Goal: Task Accomplishment & Management: Manage account settings

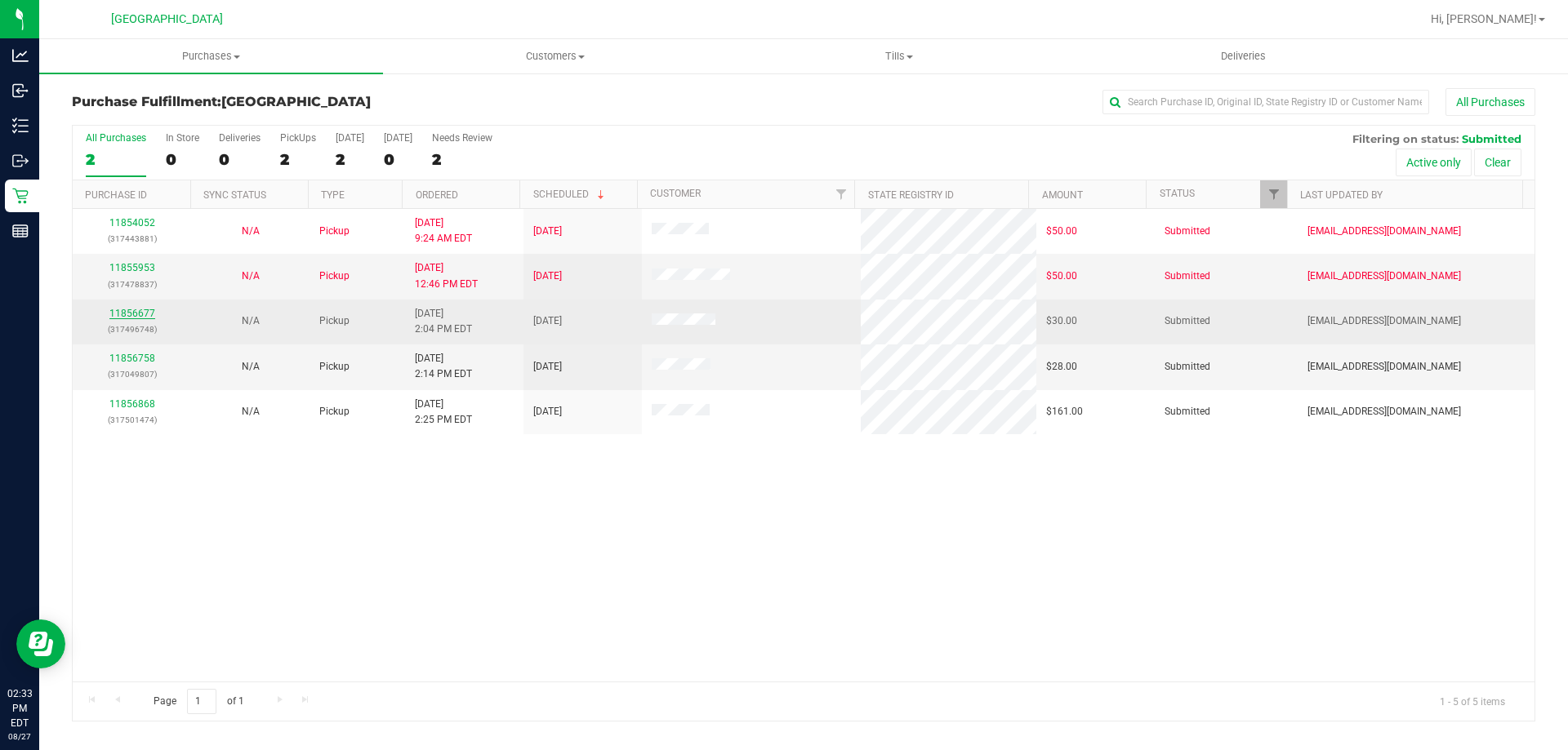
click at [131, 313] on link "11856677" at bounding box center [132, 314] width 46 height 11
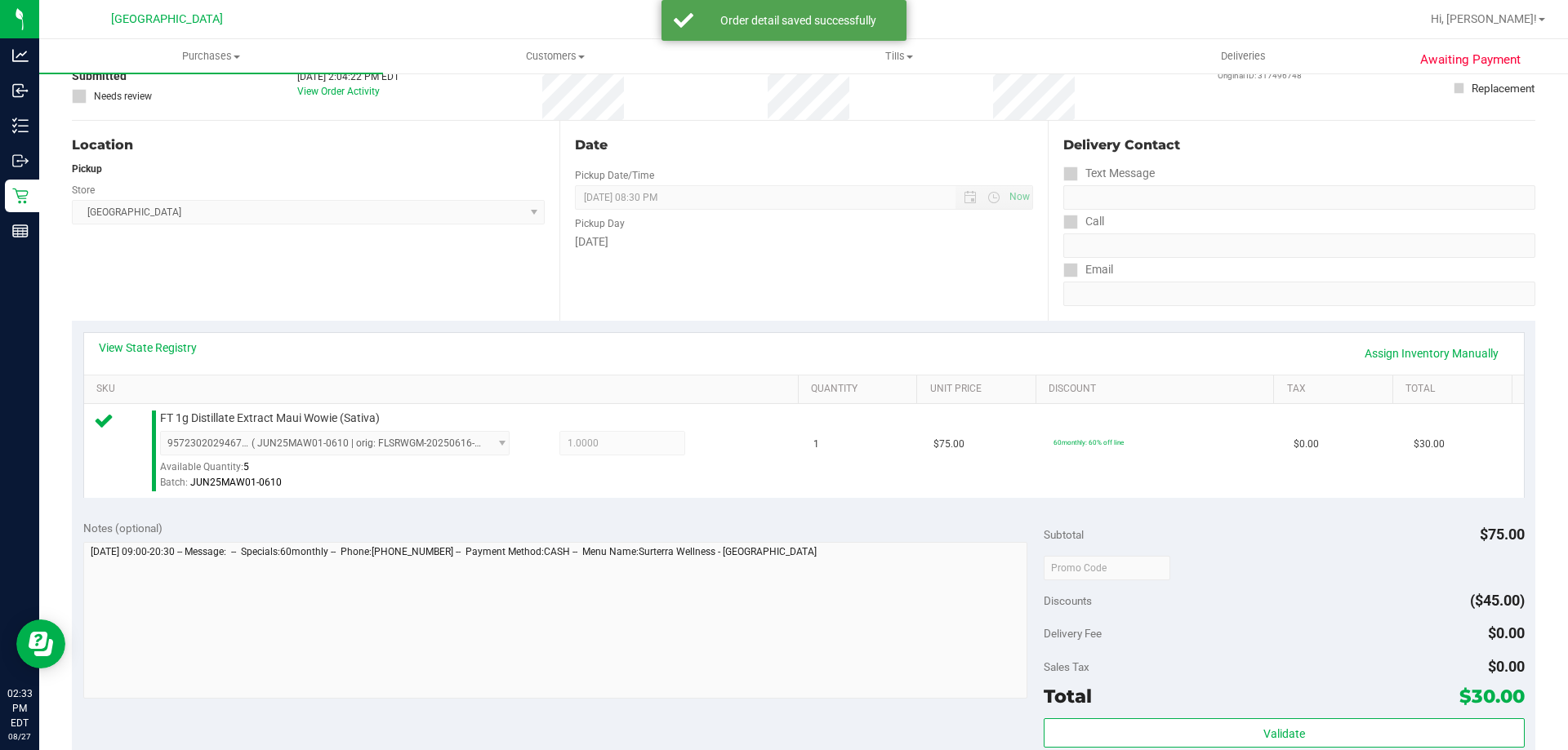
scroll to position [327, 0]
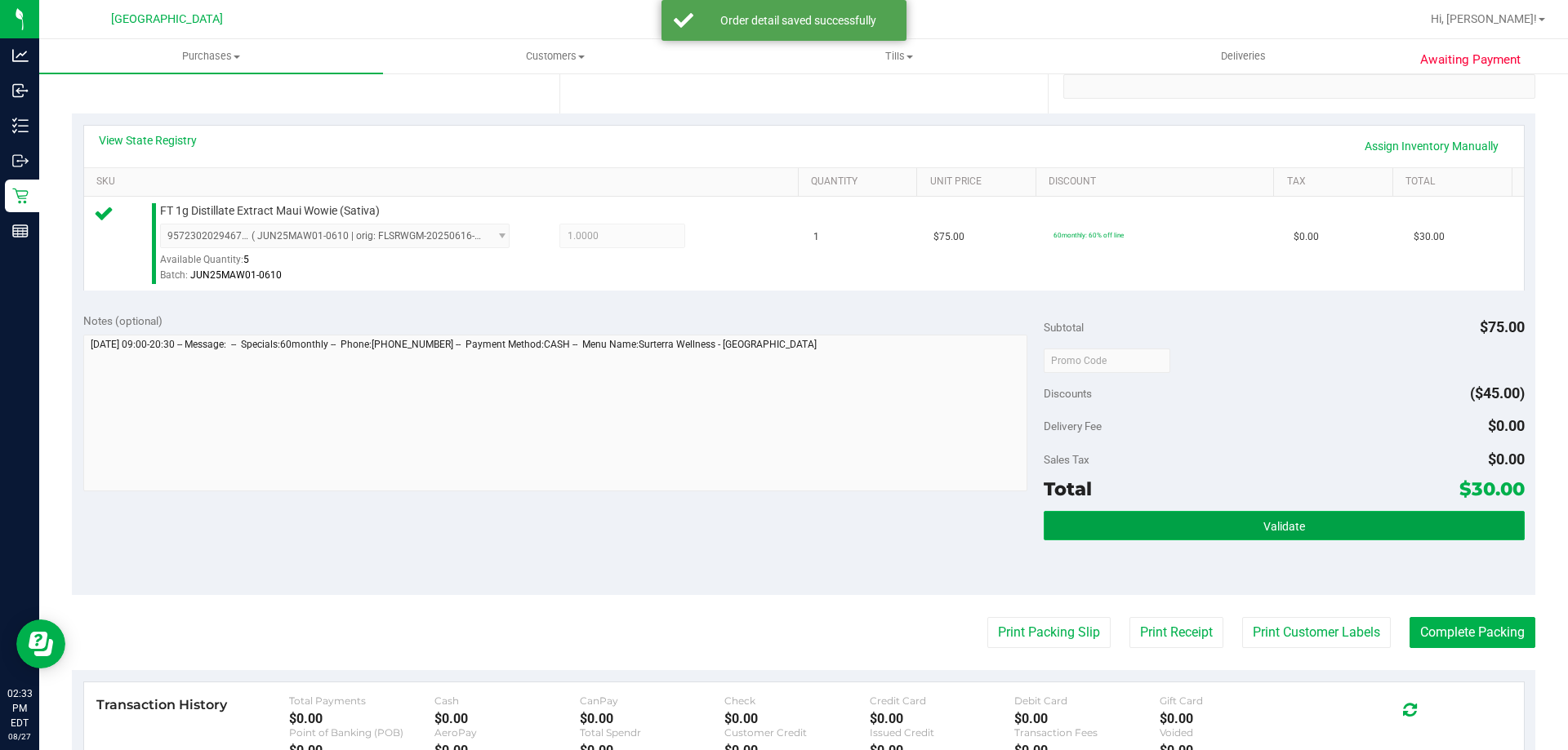
click at [1259, 515] on button "Validate" at bounding box center [1283, 526] width 480 height 30
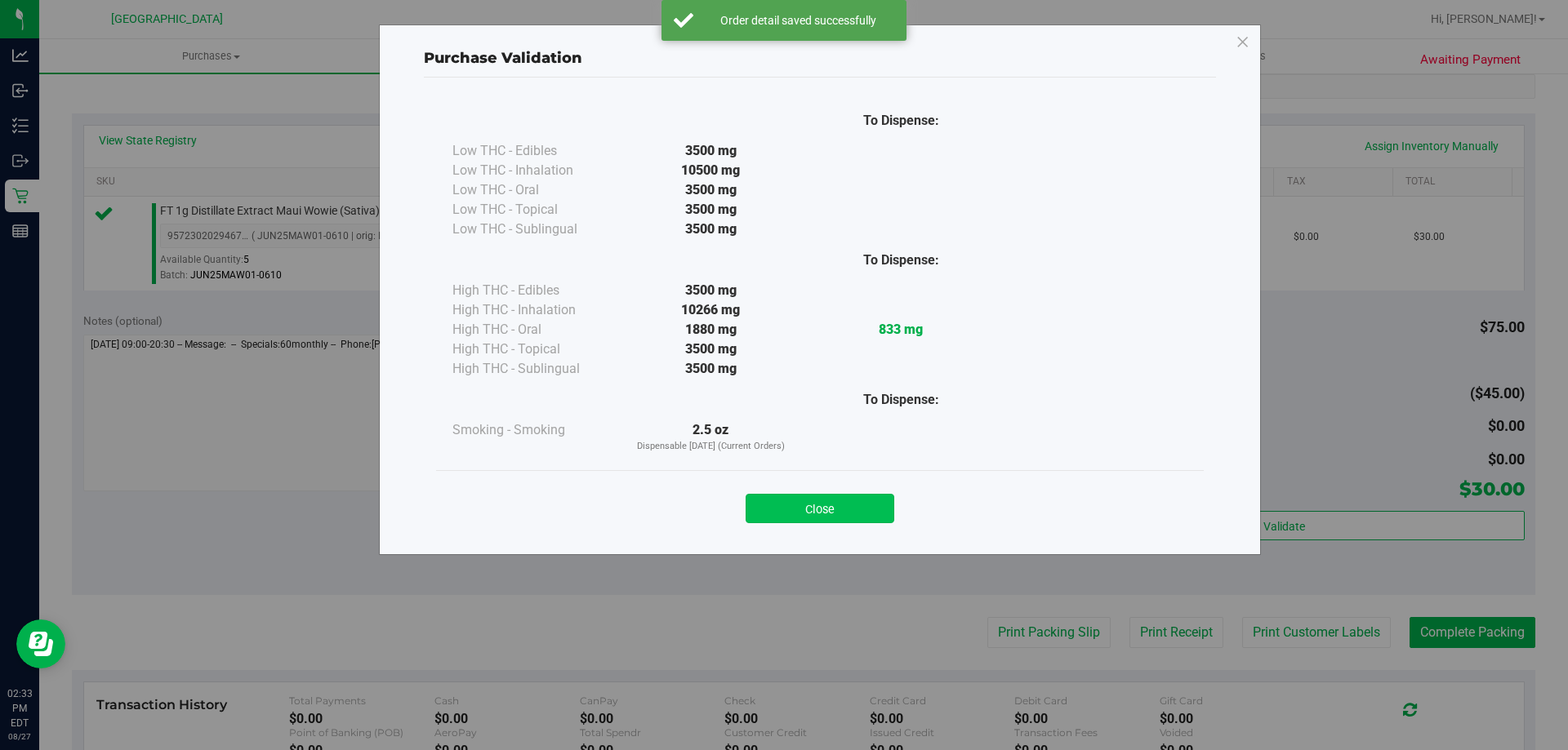
click at [862, 510] on button "Close" at bounding box center [820, 509] width 149 height 30
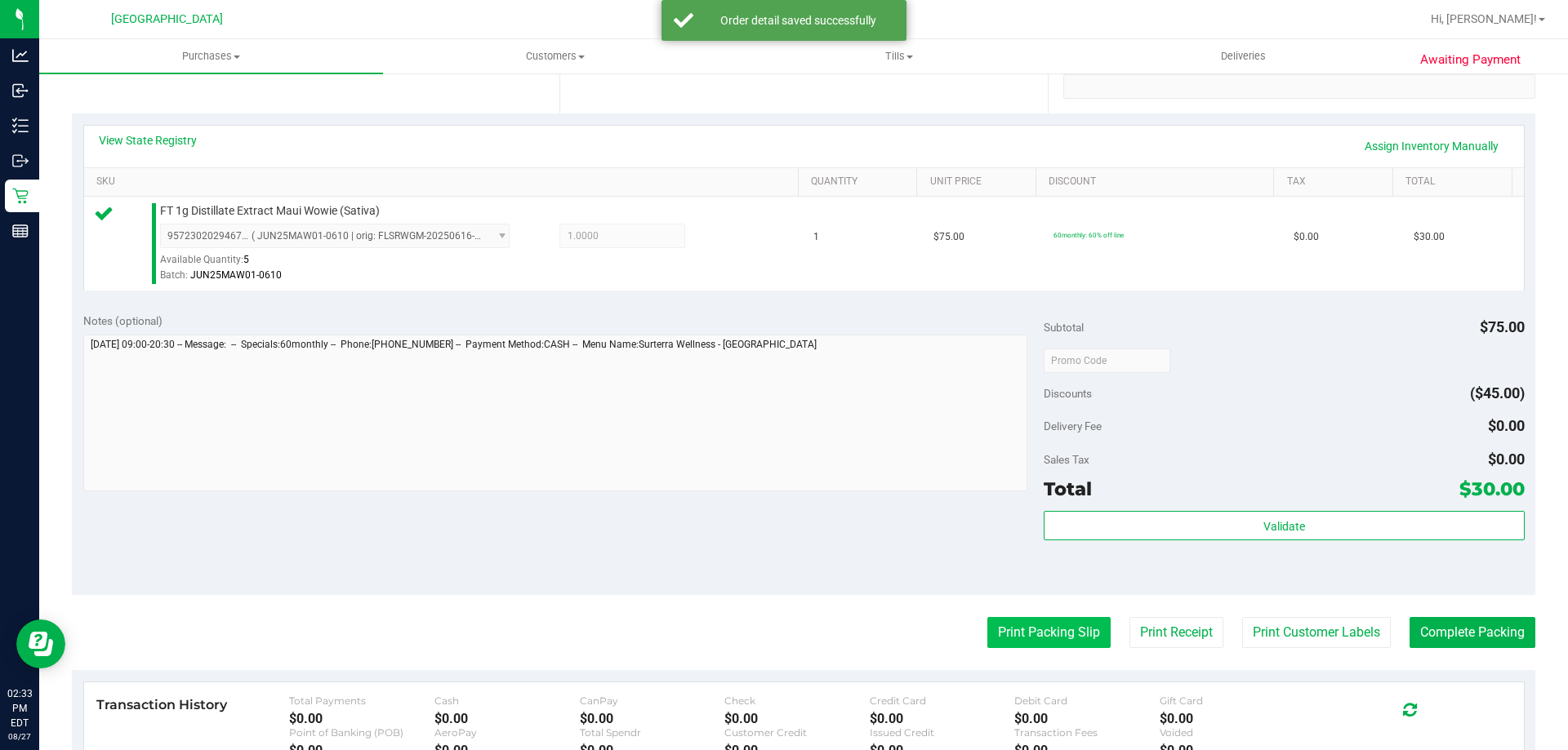
click at [1079, 649] on button "Print Packing Slip" at bounding box center [1049, 632] width 123 height 31
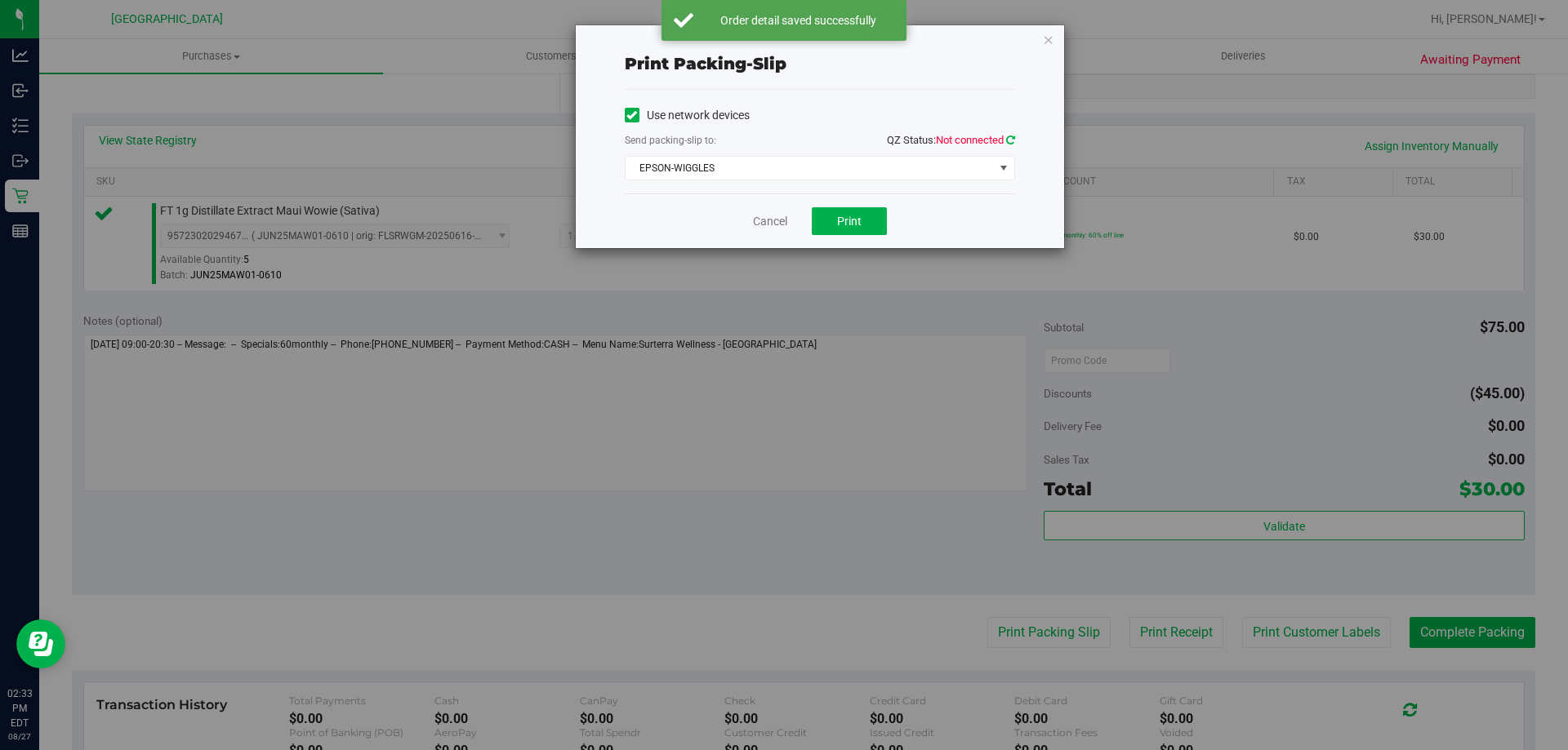
click at [1010, 139] on icon at bounding box center [1011, 140] width 9 height 10
click at [851, 217] on span "Print" at bounding box center [849, 221] width 24 height 13
click at [773, 228] on link "Cancel" at bounding box center [770, 221] width 34 height 17
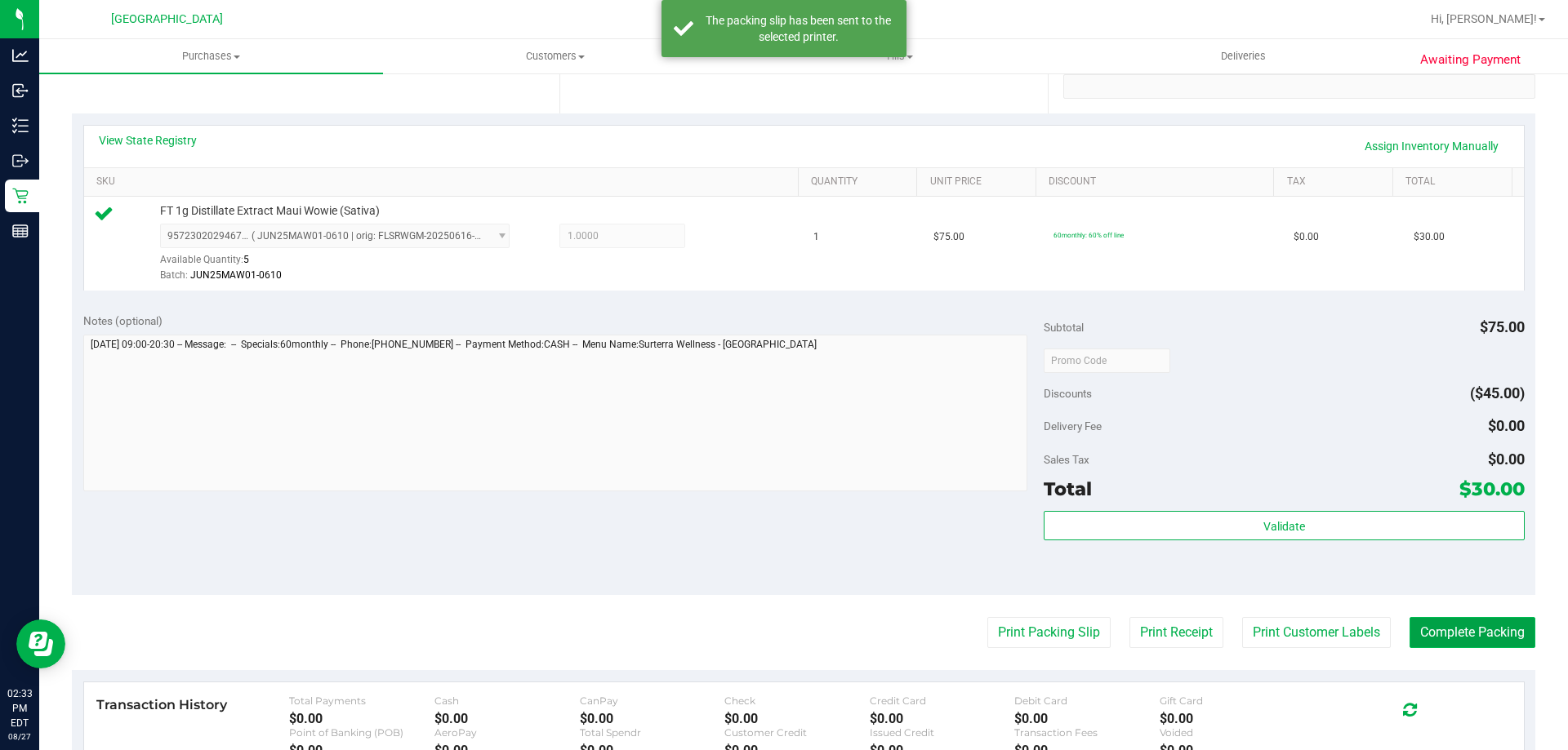
click at [1468, 632] on button "Complete Packing" at bounding box center [1471, 632] width 126 height 31
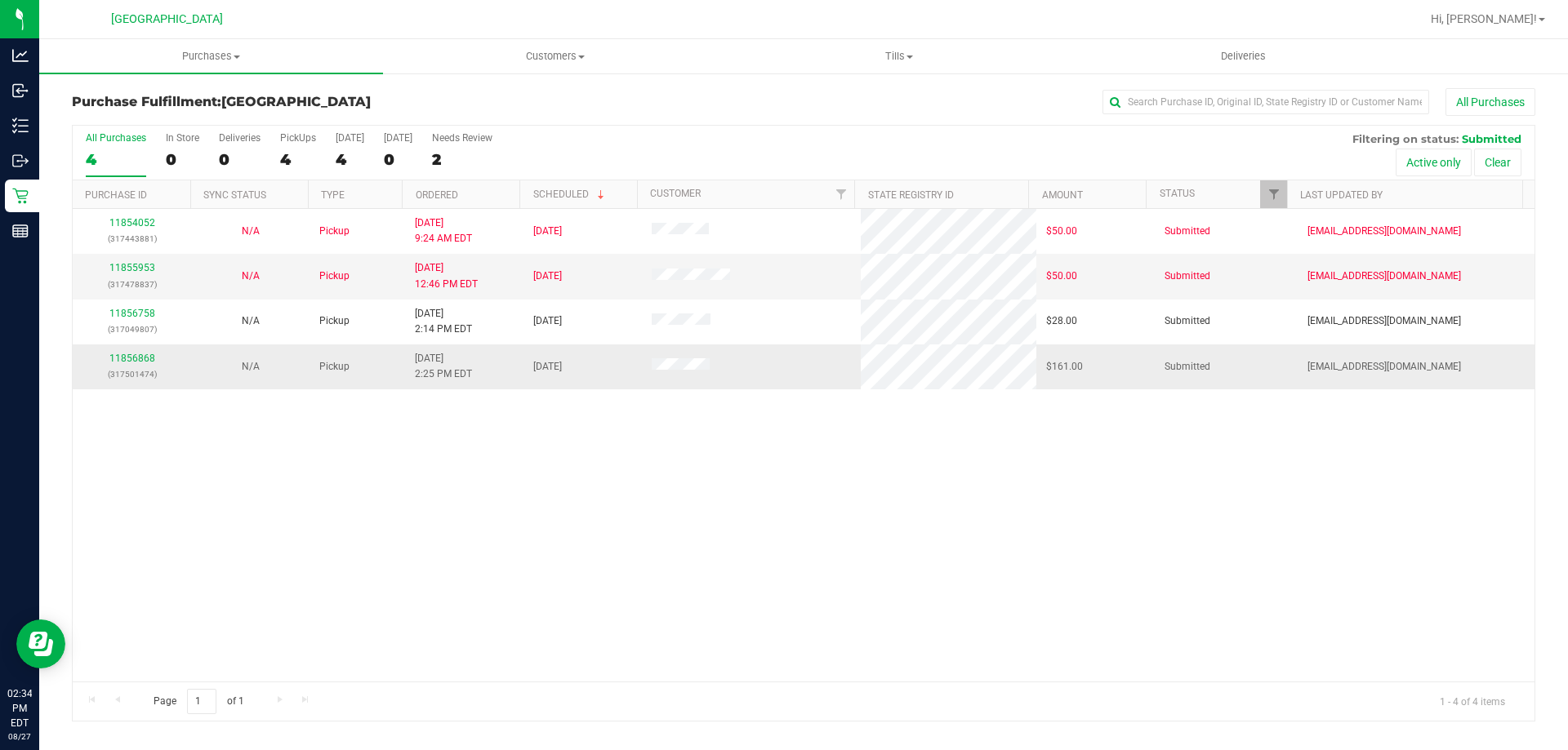
click at [155, 356] on div "11856868 (317501474)" at bounding box center [132, 366] width 99 height 31
click at [137, 362] on link "11856868" at bounding box center [132, 358] width 46 height 11
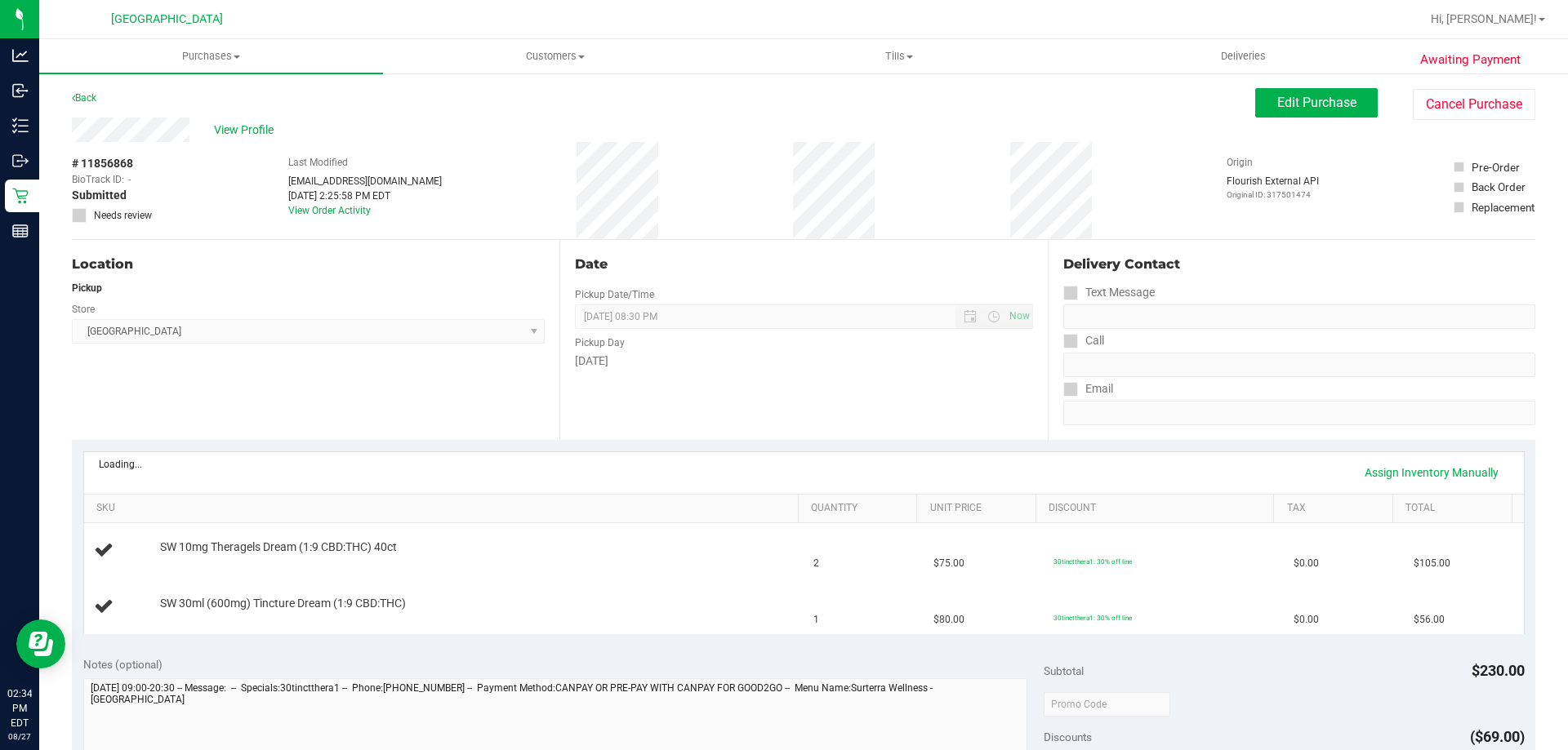
scroll to position [163, 0]
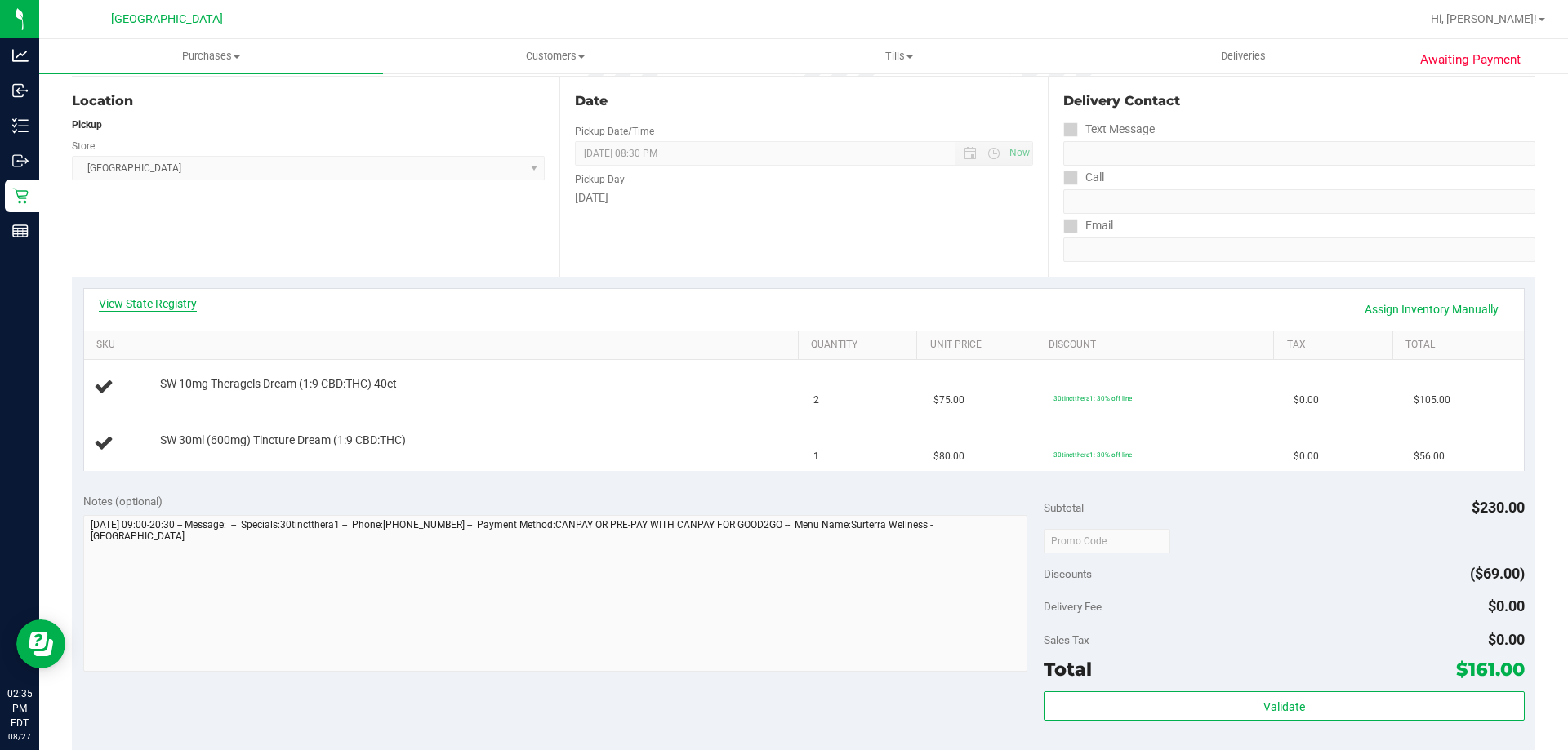
click at [168, 308] on link "View State Registry" at bounding box center [147, 304] width 98 height 17
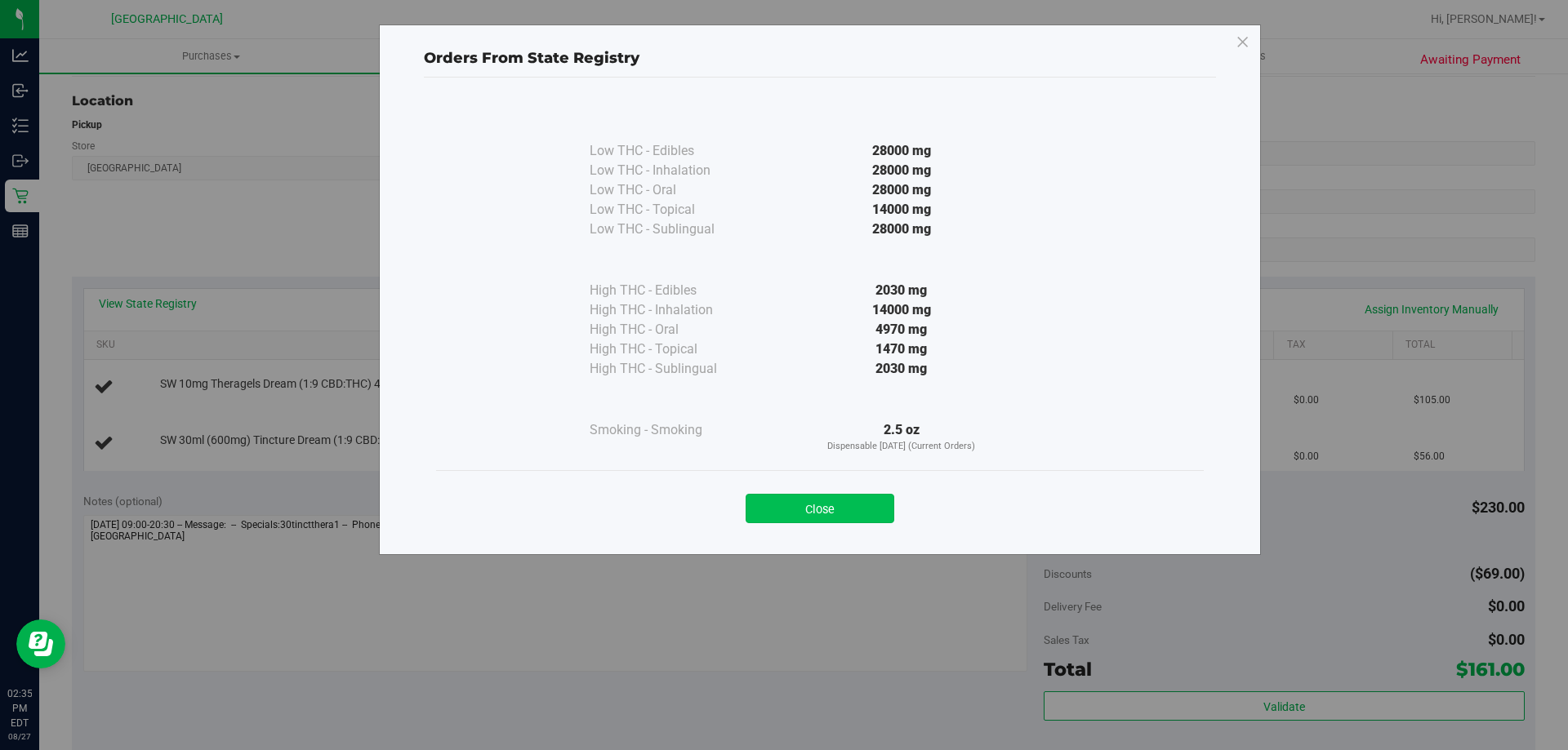
click at [859, 501] on button "Close" at bounding box center [820, 509] width 149 height 30
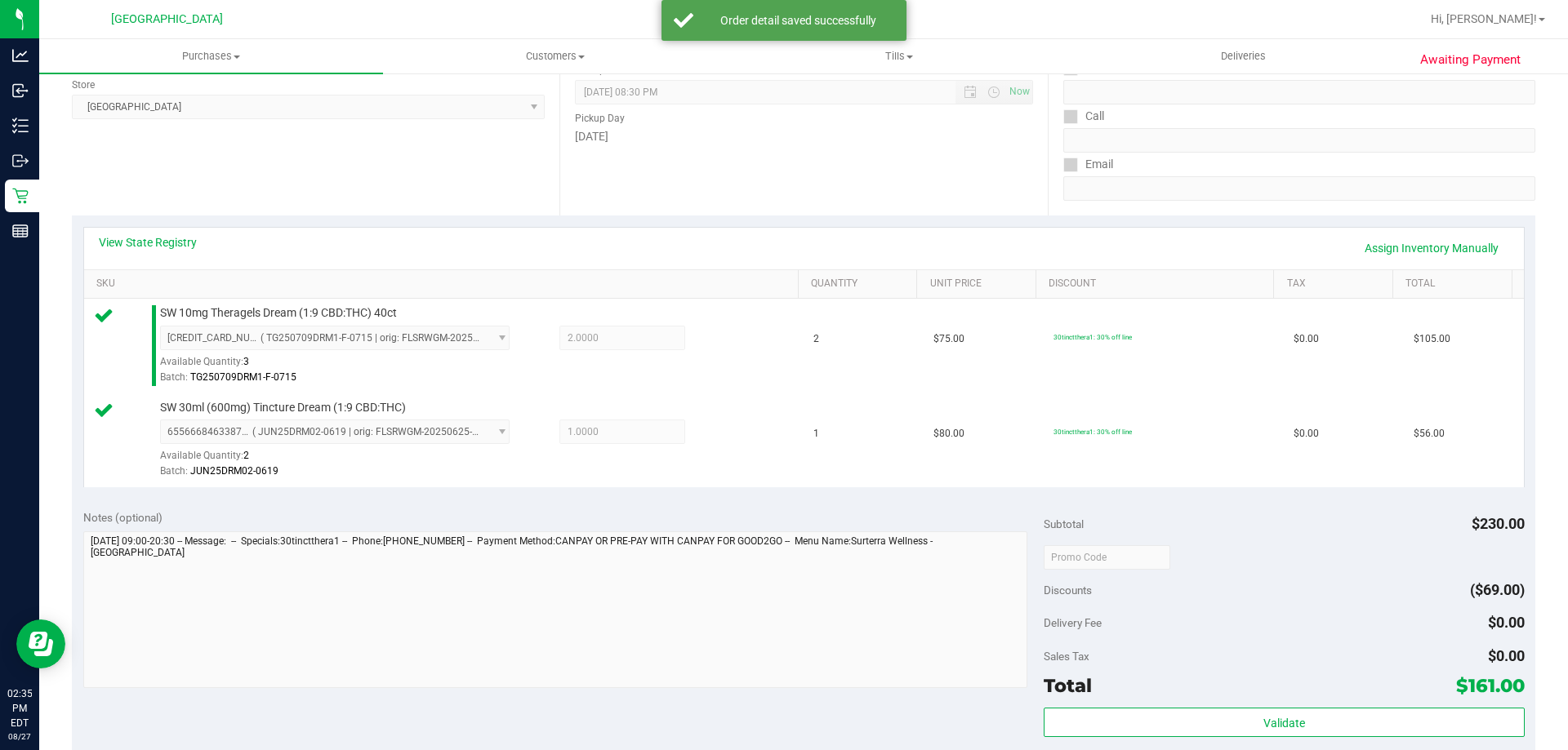
scroll to position [327, 0]
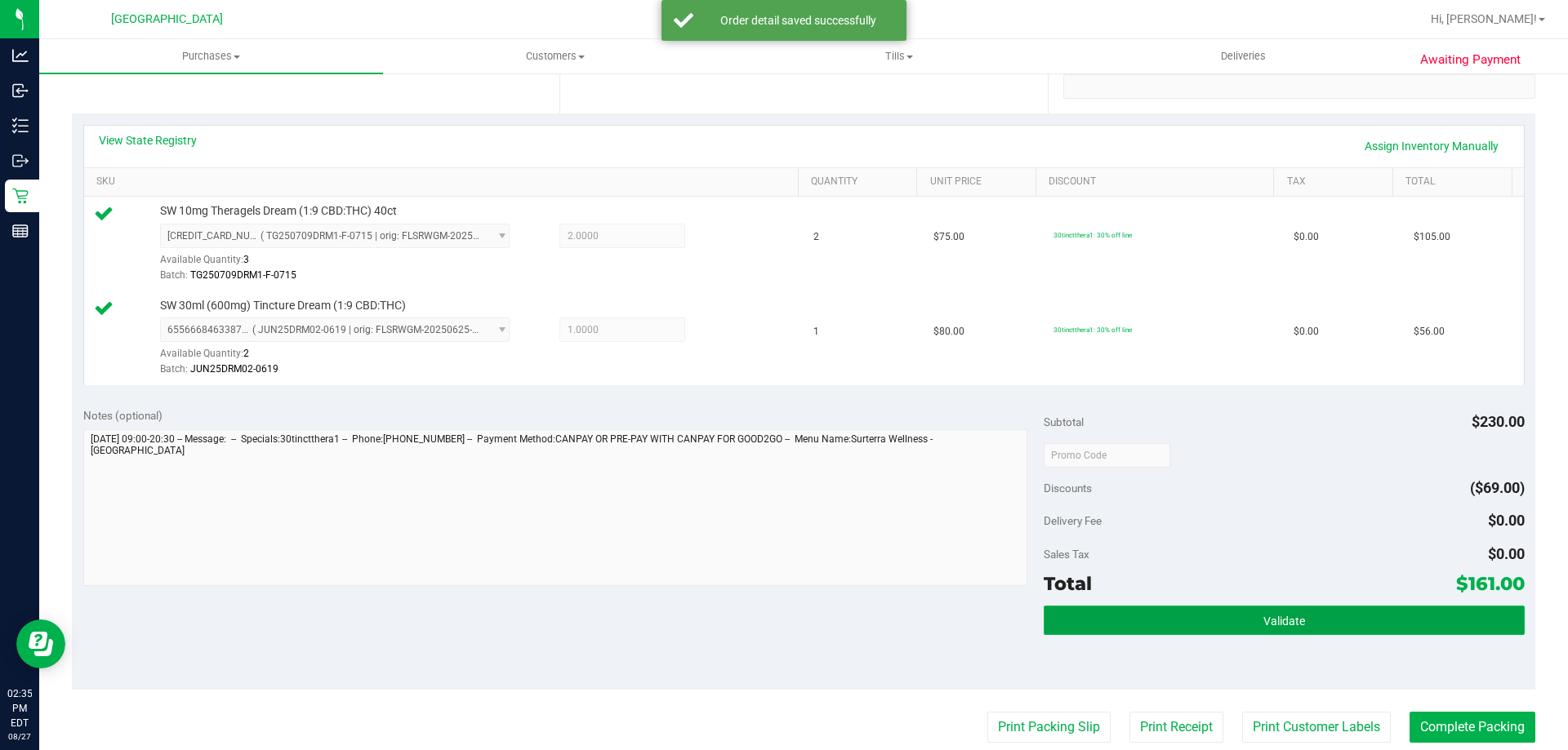
click at [1241, 616] on button "Validate" at bounding box center [1283, 621] width 480 height 30
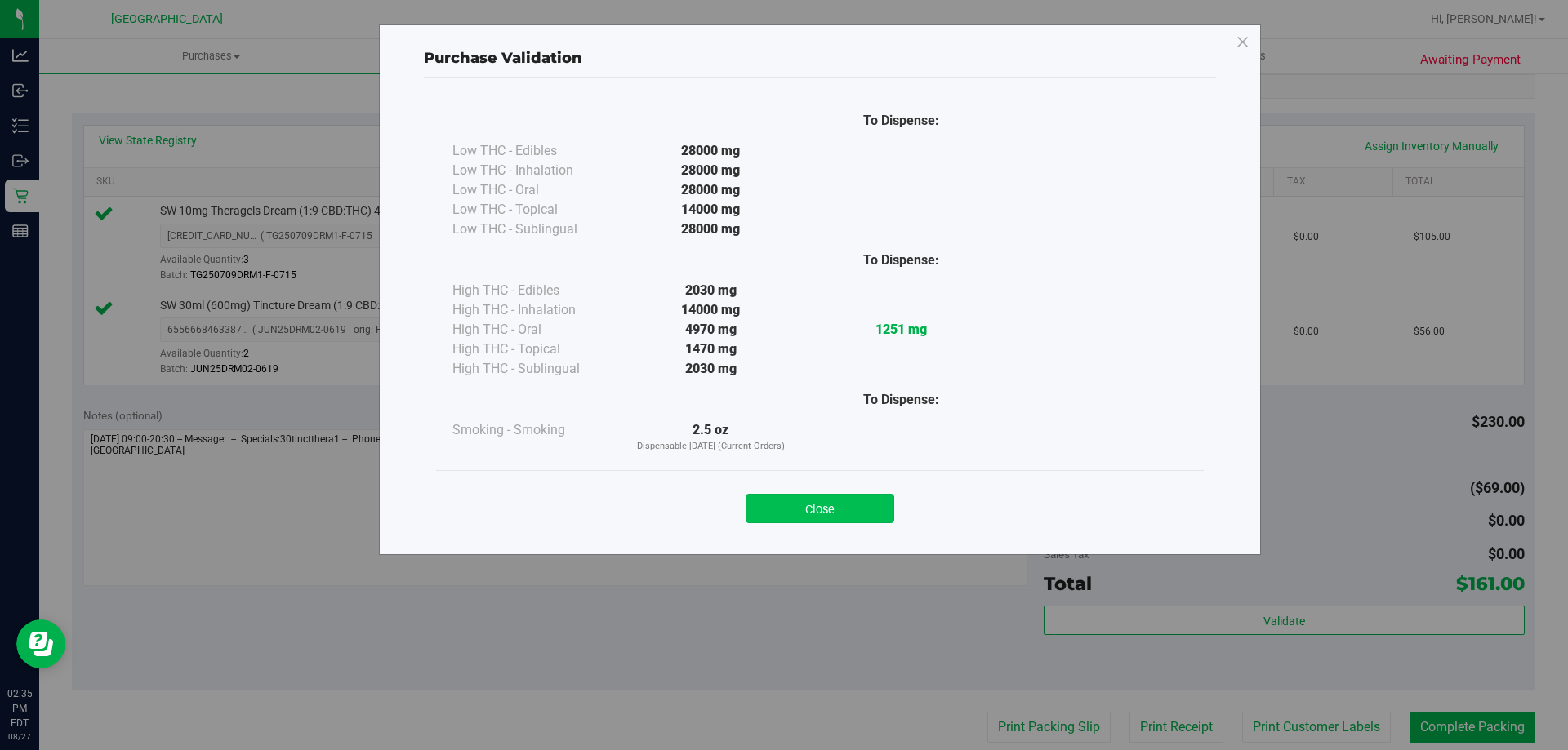
click at [795, 507] on button "Close" at bounding box center [820, 509] width 149 height 30
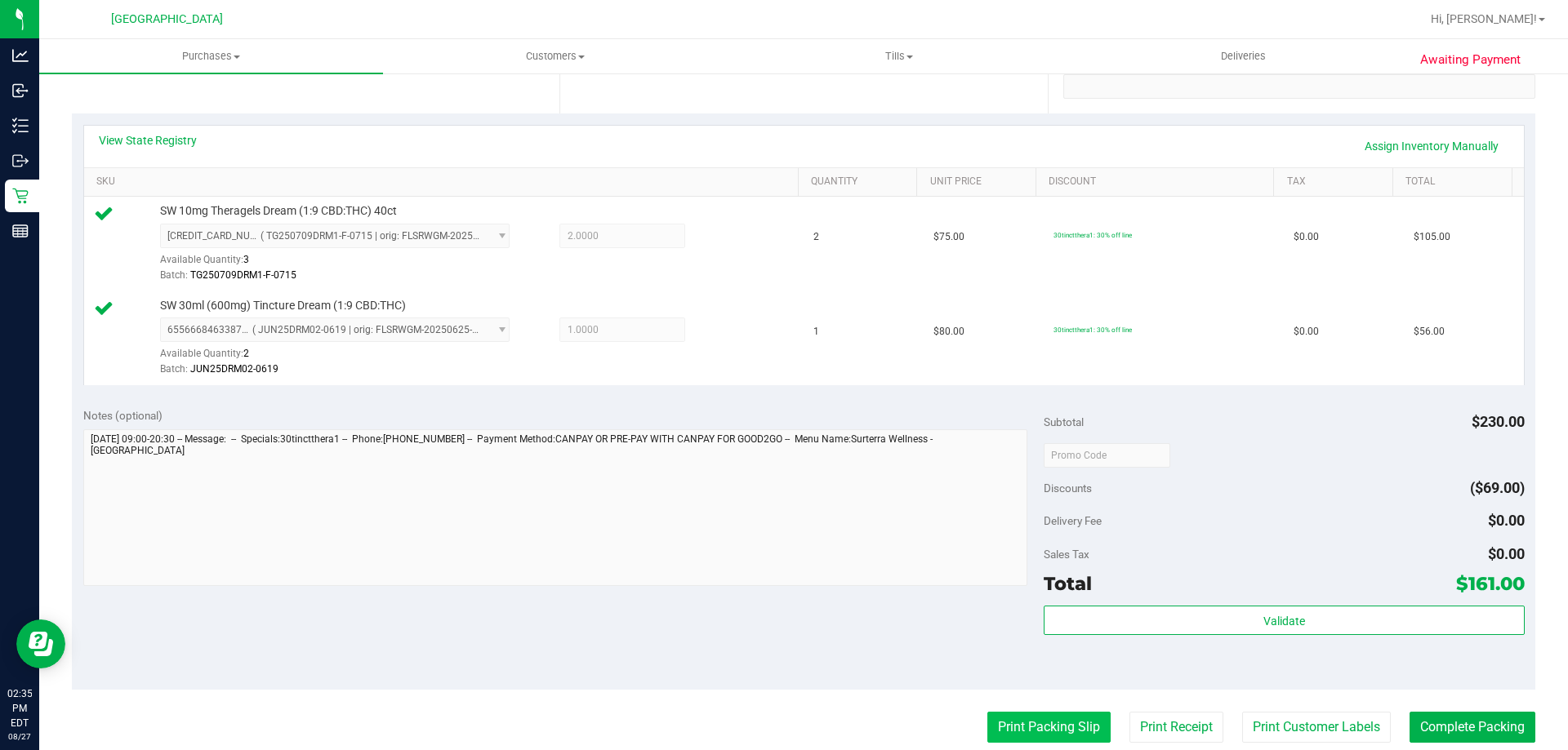
click at [1036, 717] on button "Print Packing Slip" at bounding box center [1049, 727] width 123 height 31
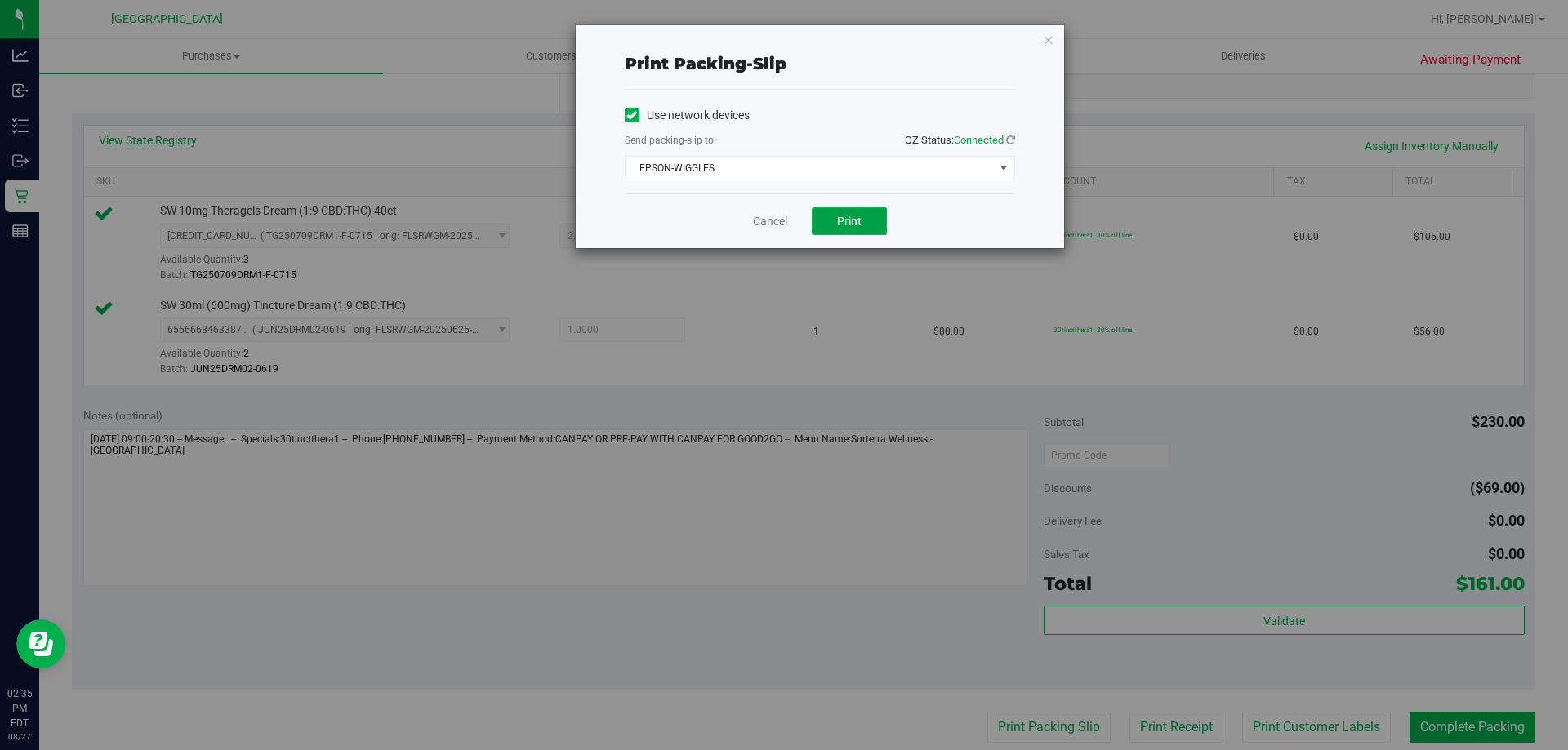
click at [839, 212] on button "Print" at bounding box center [849, 221] width 75 height 28
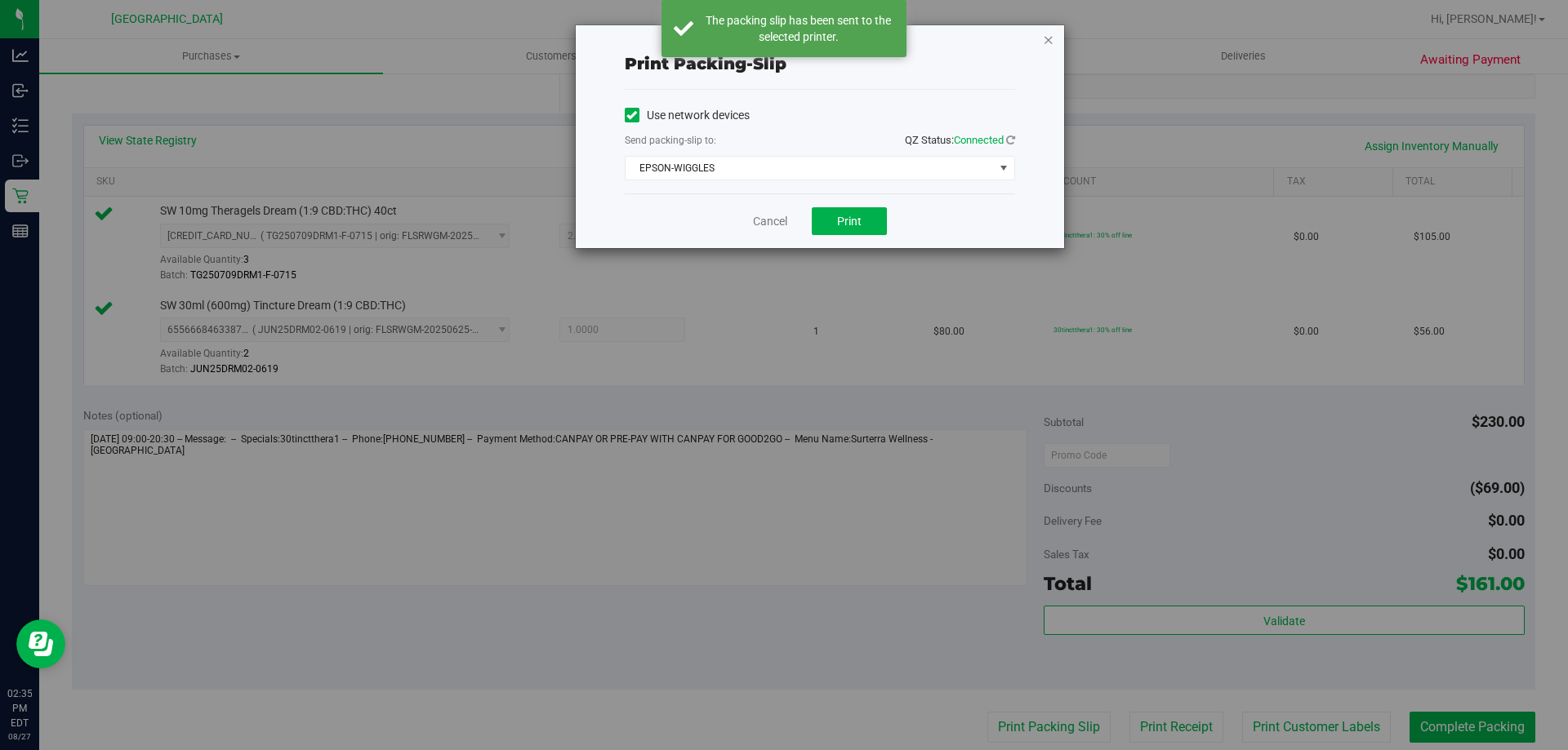
click at [1050, 43] on icon "button" at bounding box center [1048, 39] width 11 height 20
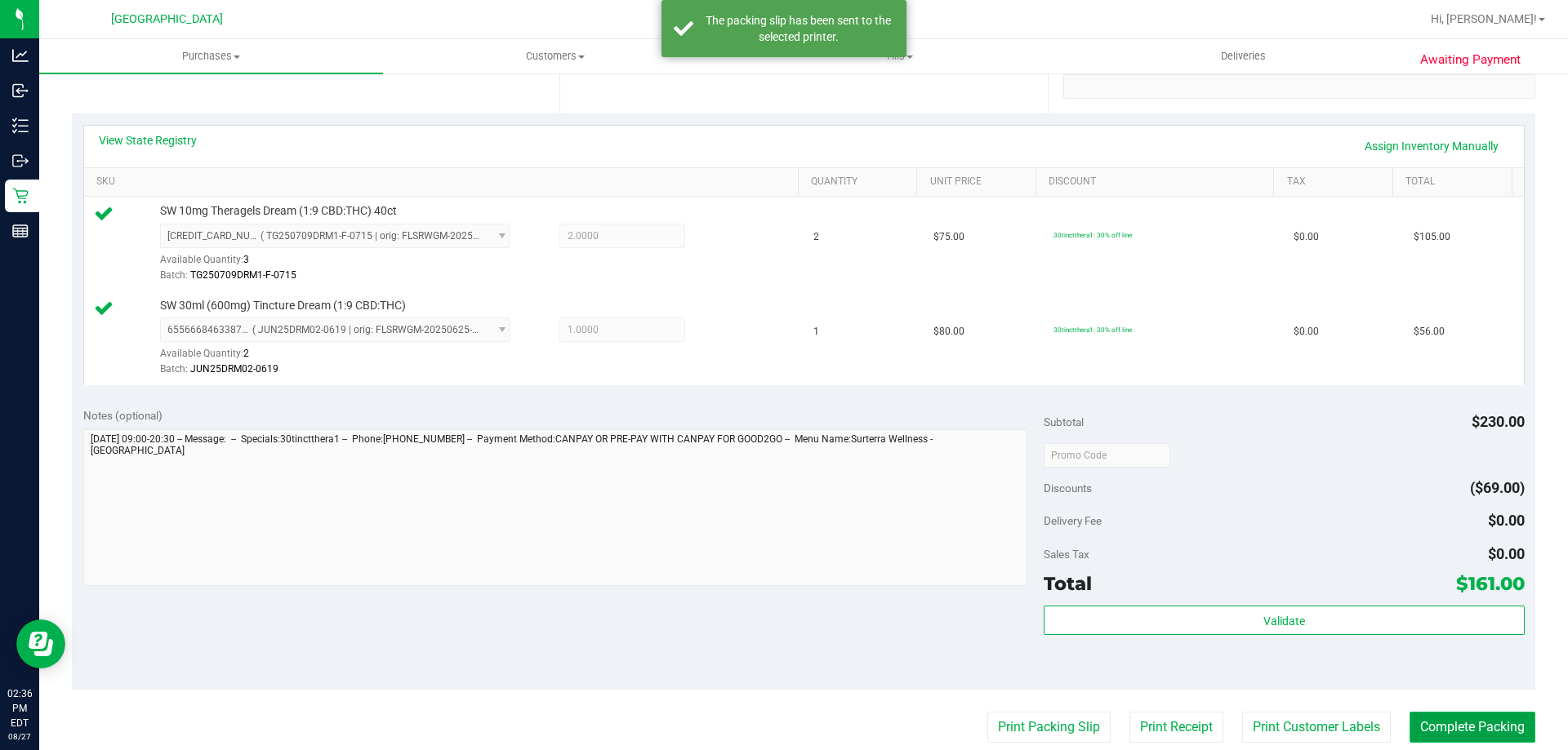
click at [1469, 730] on button "Complete Packing" at bounding box center [1471, 727] width 126 height 31
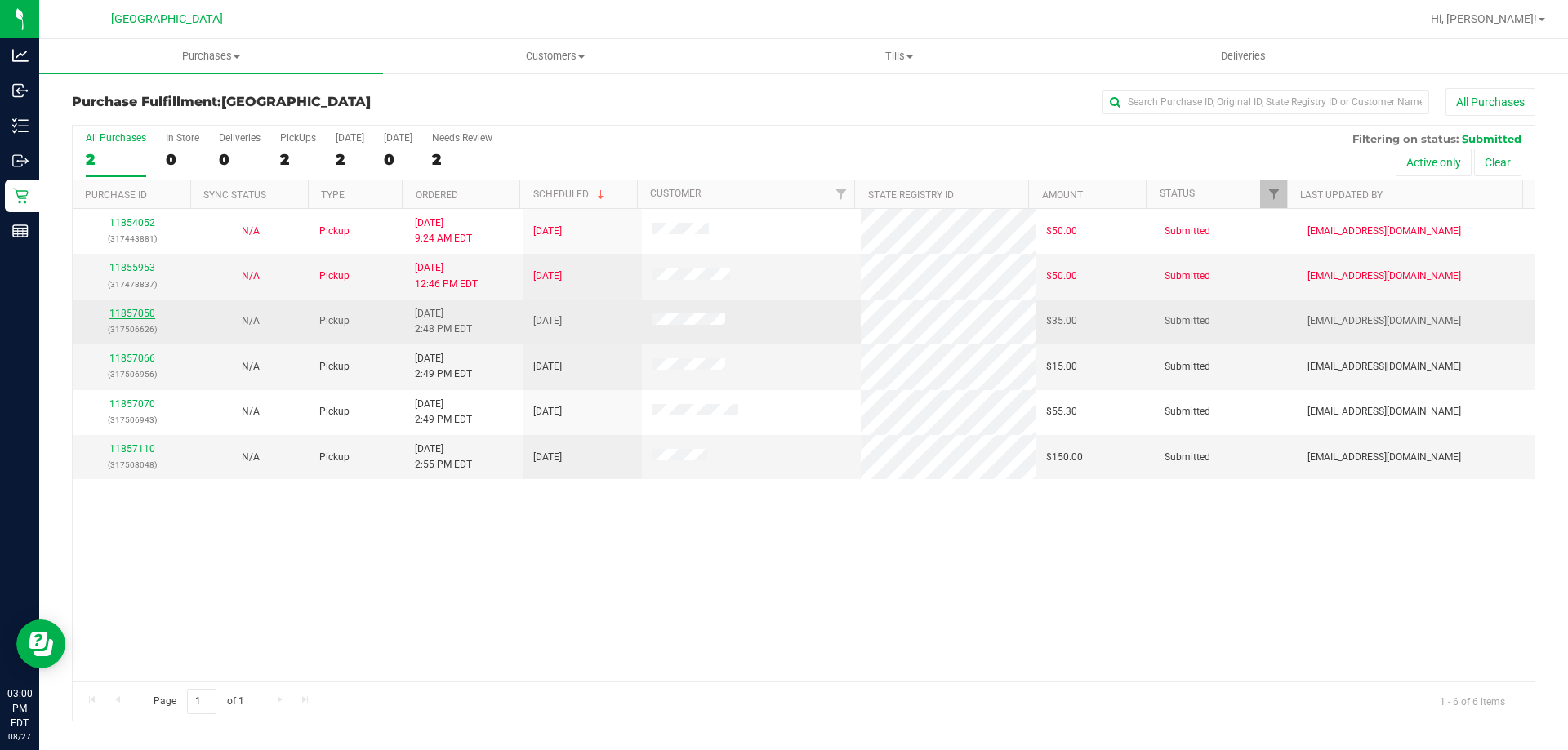
click at [127, 315] on link "11857050" at bounding box center [132, 314] width 46 height 11
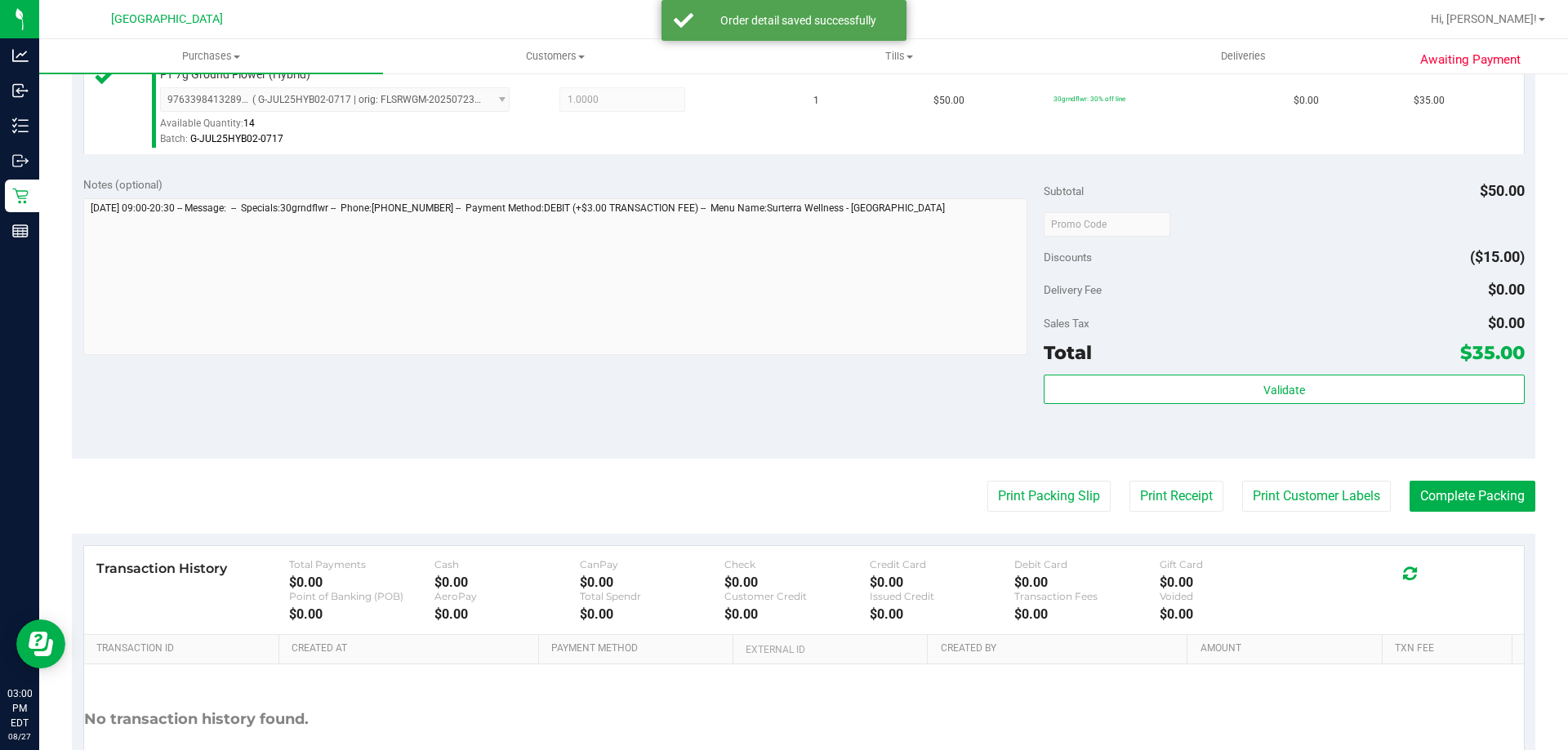
scroll to position [489, 0]
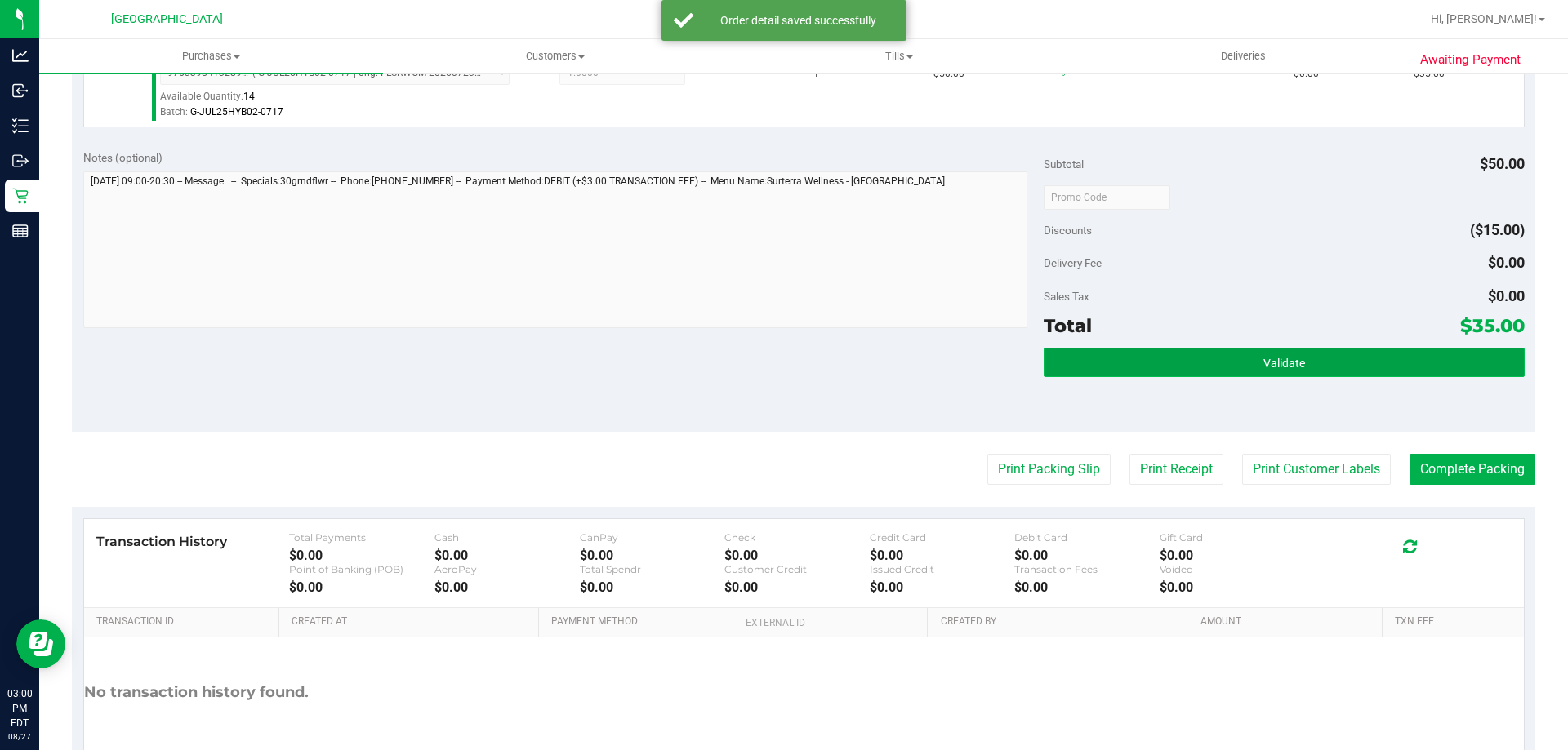
click at [1179, 364] on button "Validate" at bounding box center [1283, 363] width 480 height 30
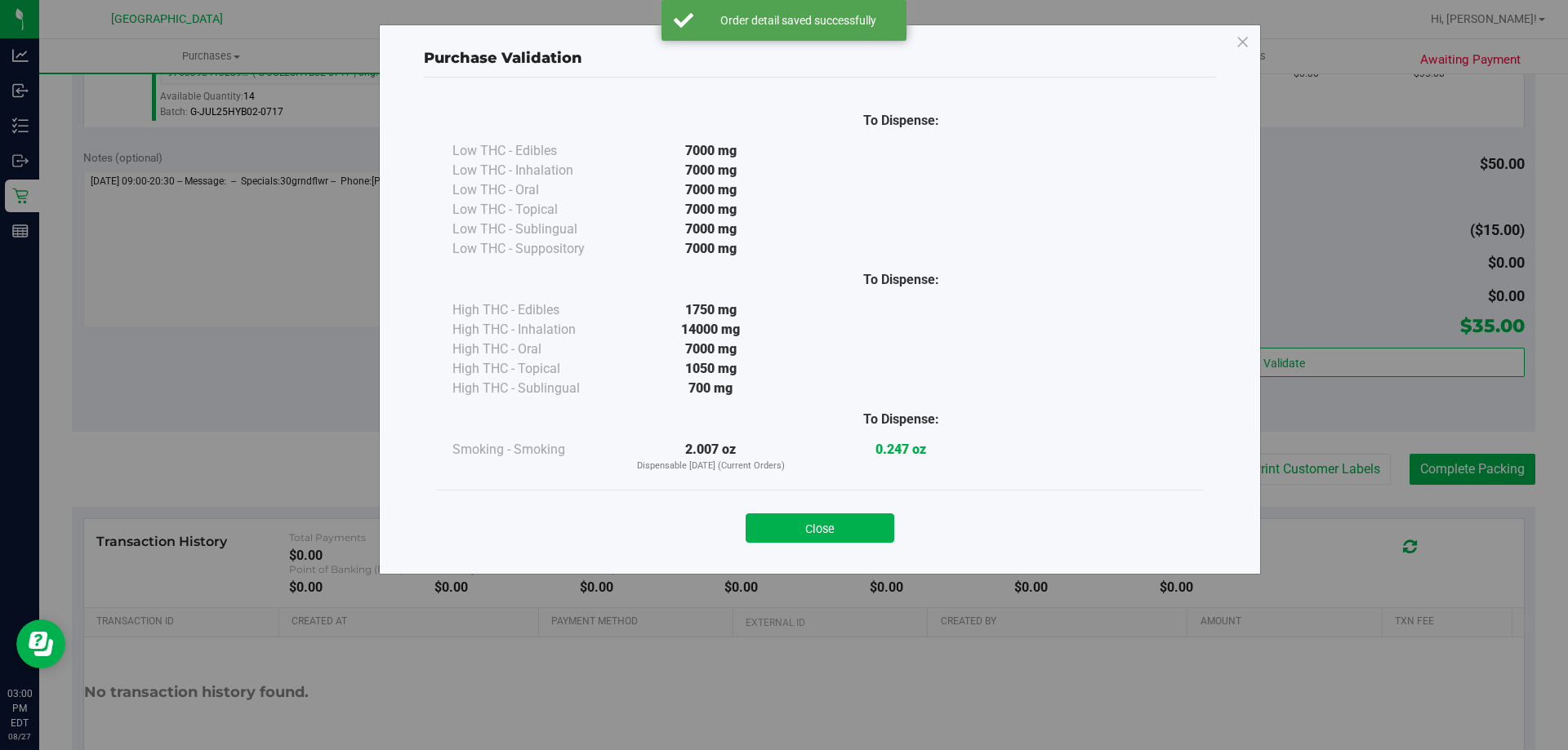
click at [849, 536] on button "Close" at bounding box center [820, 529] width 149 height 30
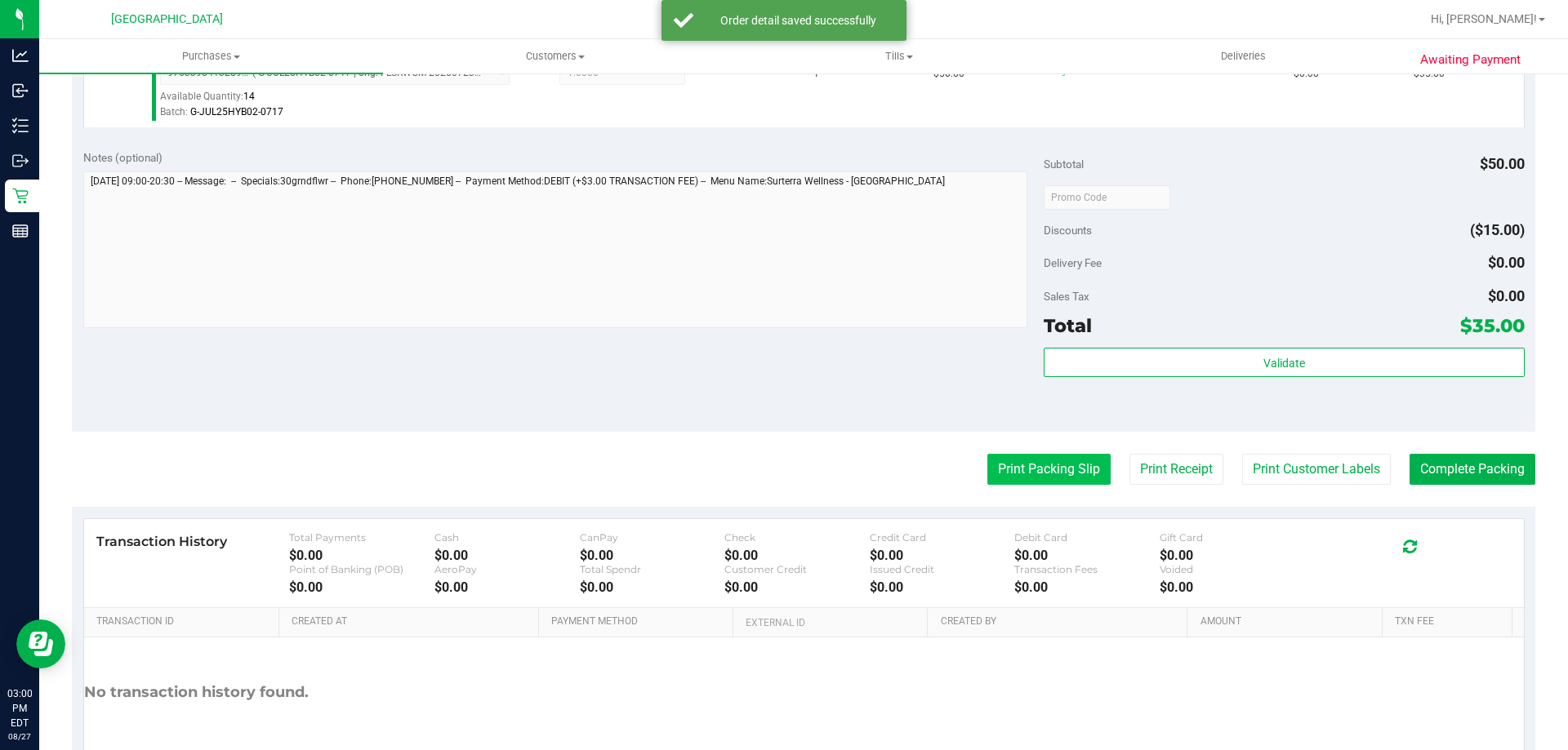
click at [1085, 465] on button "Print Packing Slip" at bounding box center [1049, 469] width 123 height 31
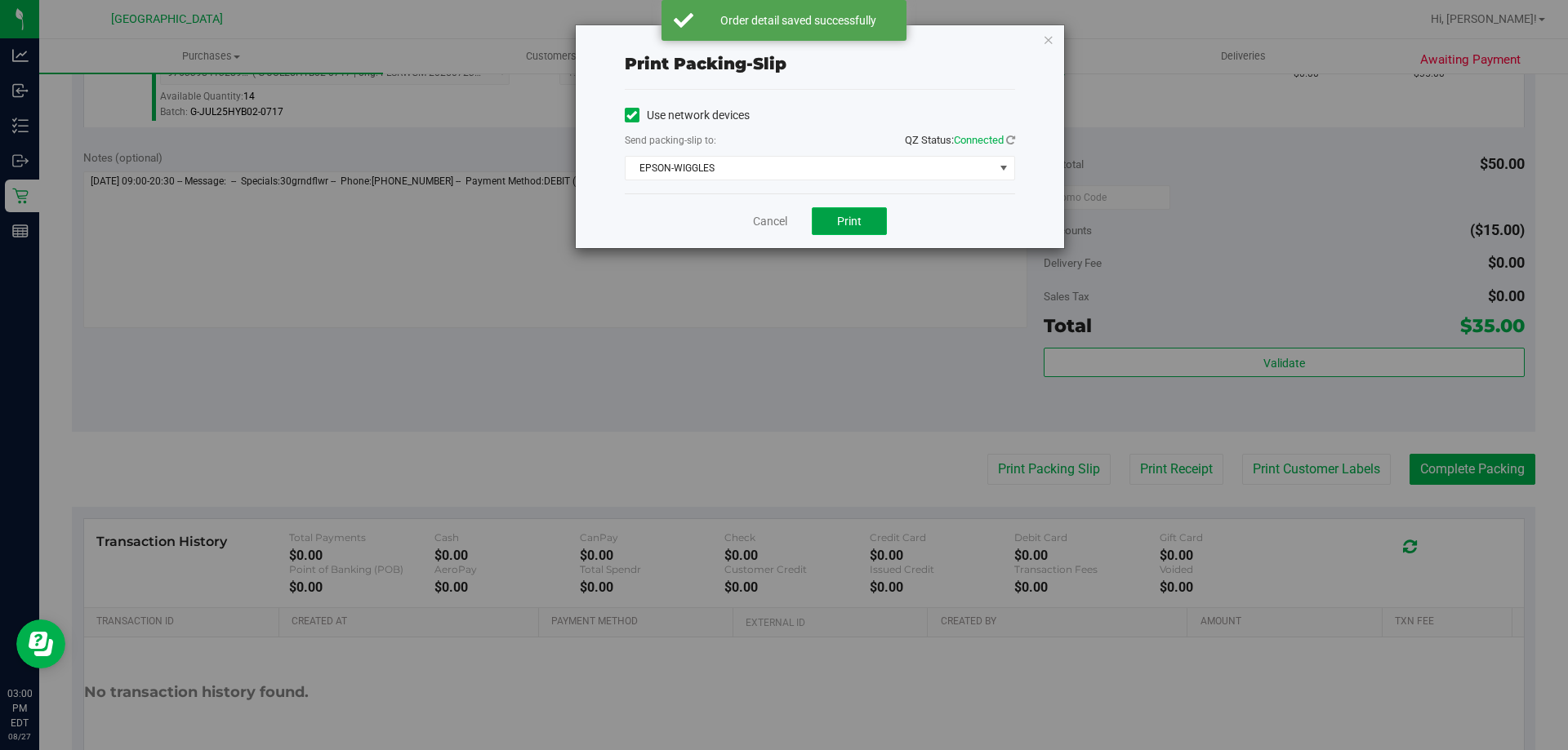
click at [878, 212] on button "Print" at bounding box center [849, 221] width 75 height 28
click at [774, 224] on link "Cancel" at bounding box center [770, 221] width 34 height 17
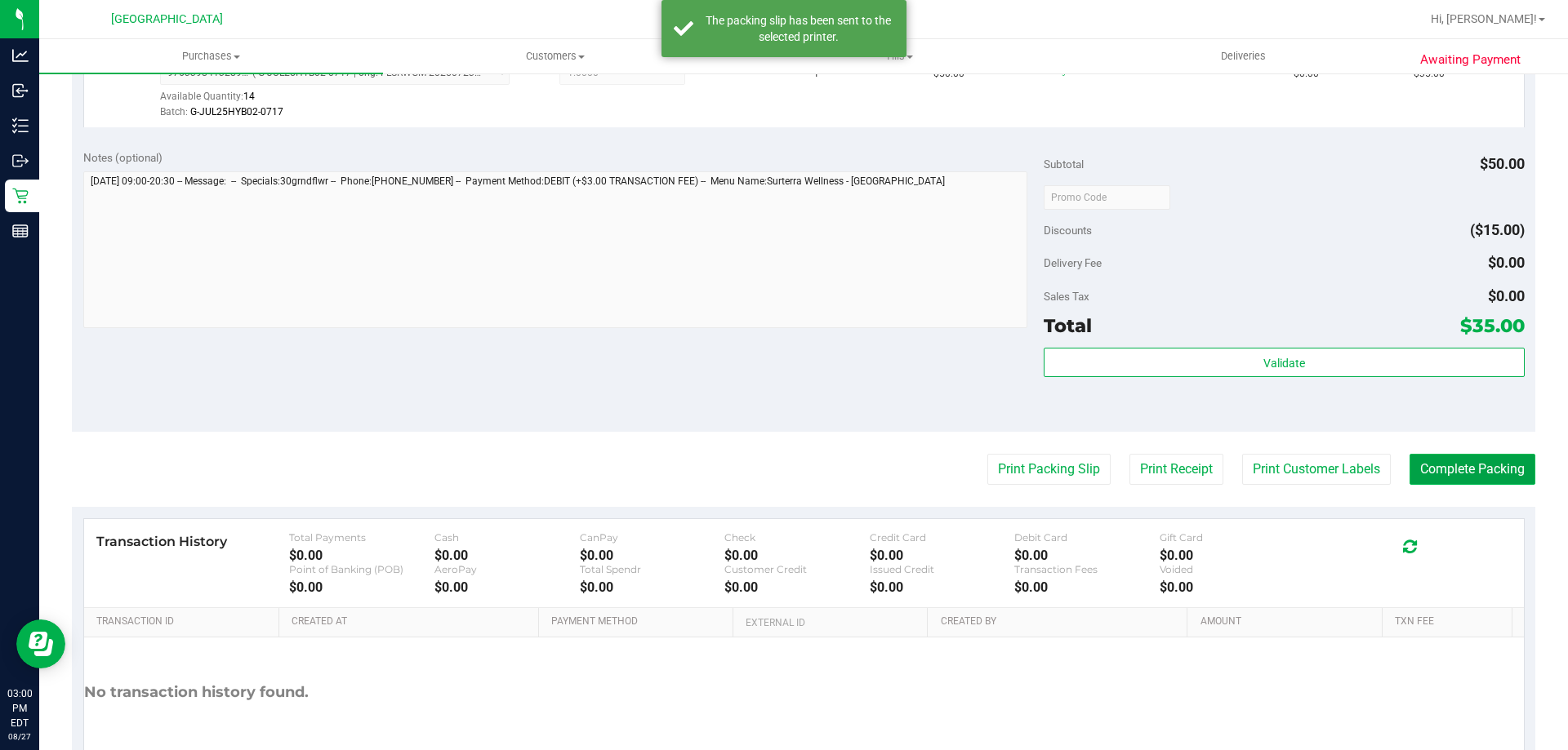
click at [1434, 462] on button "Complete Packing" at bounding box center [1471, 469] width 126 height 31
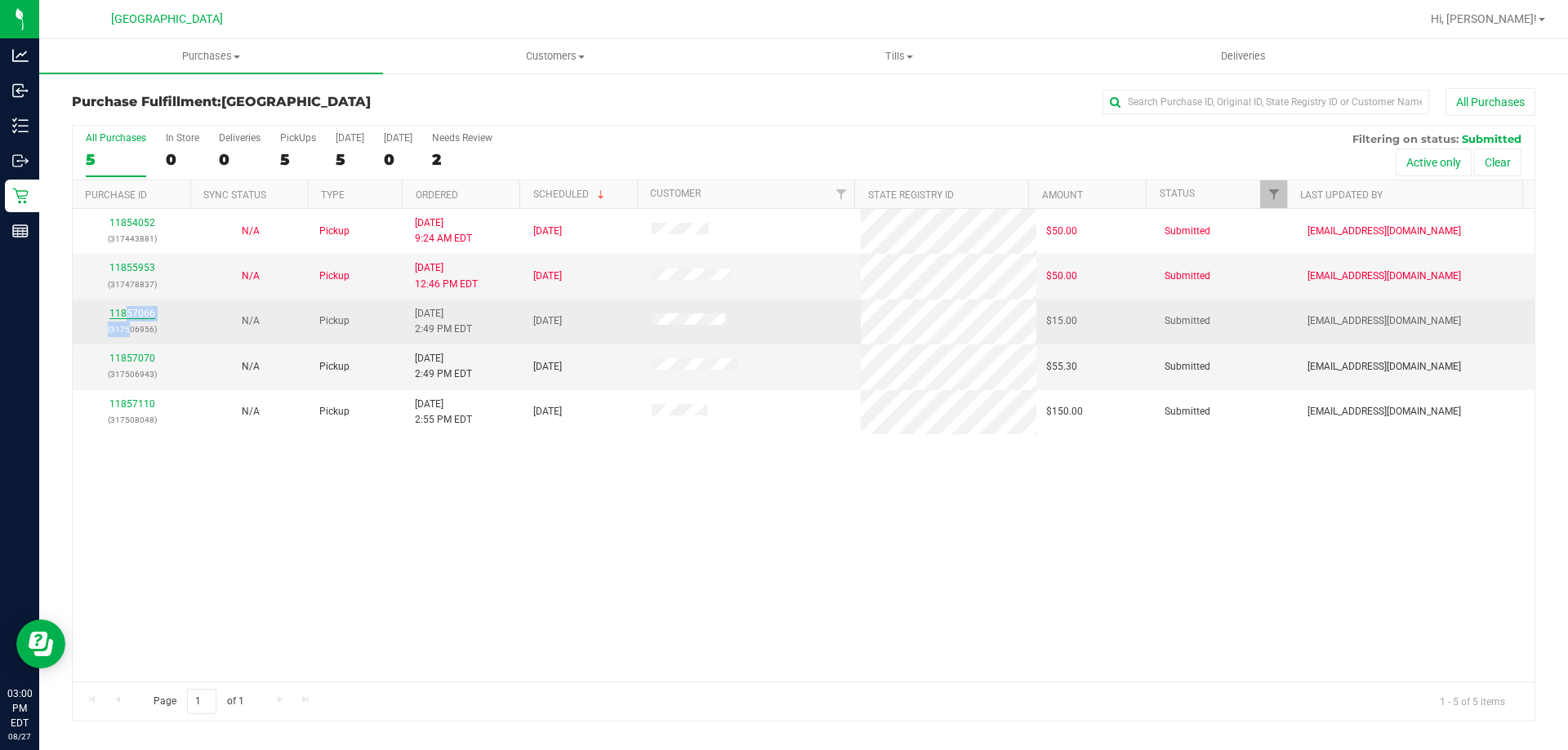
drag, startPoint x: 130, startPoint y: 322, endPoint x: 123, endPoint y: 316, distance: 9.2
click at [125, 318] on div "11857066 (317506956)" at bounding box center [132, 321] width 99 height 31
click at [125, 307] on div "11857066 (317506956)" at bounding box center [132, 321] width 99 height 31
click at [133, 315] on link "11857066" at bounding box center [132, 314] width 46 height 11
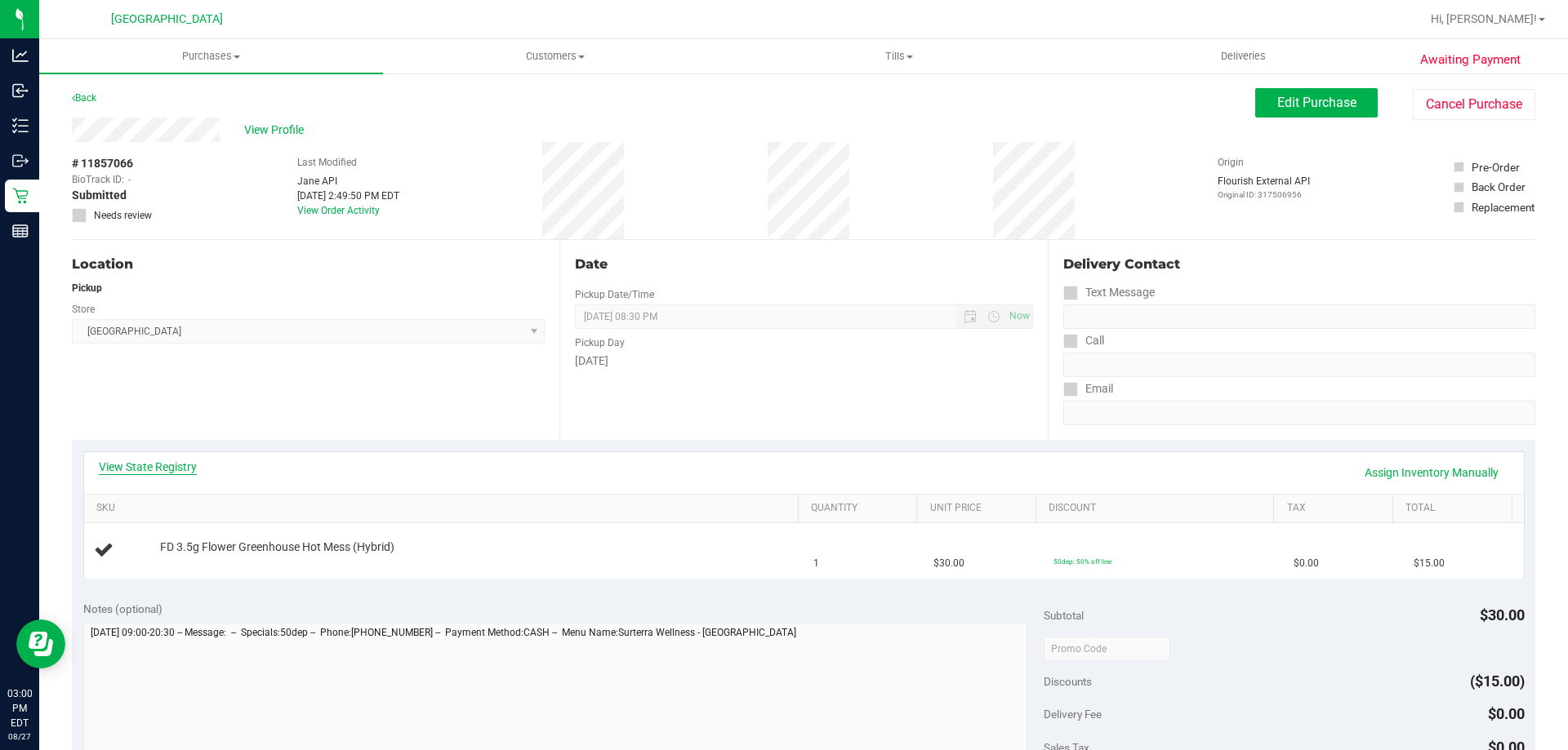
click at [145, 467] on link "View State Registry" at bounding box center [147, 467] width 98 height 17
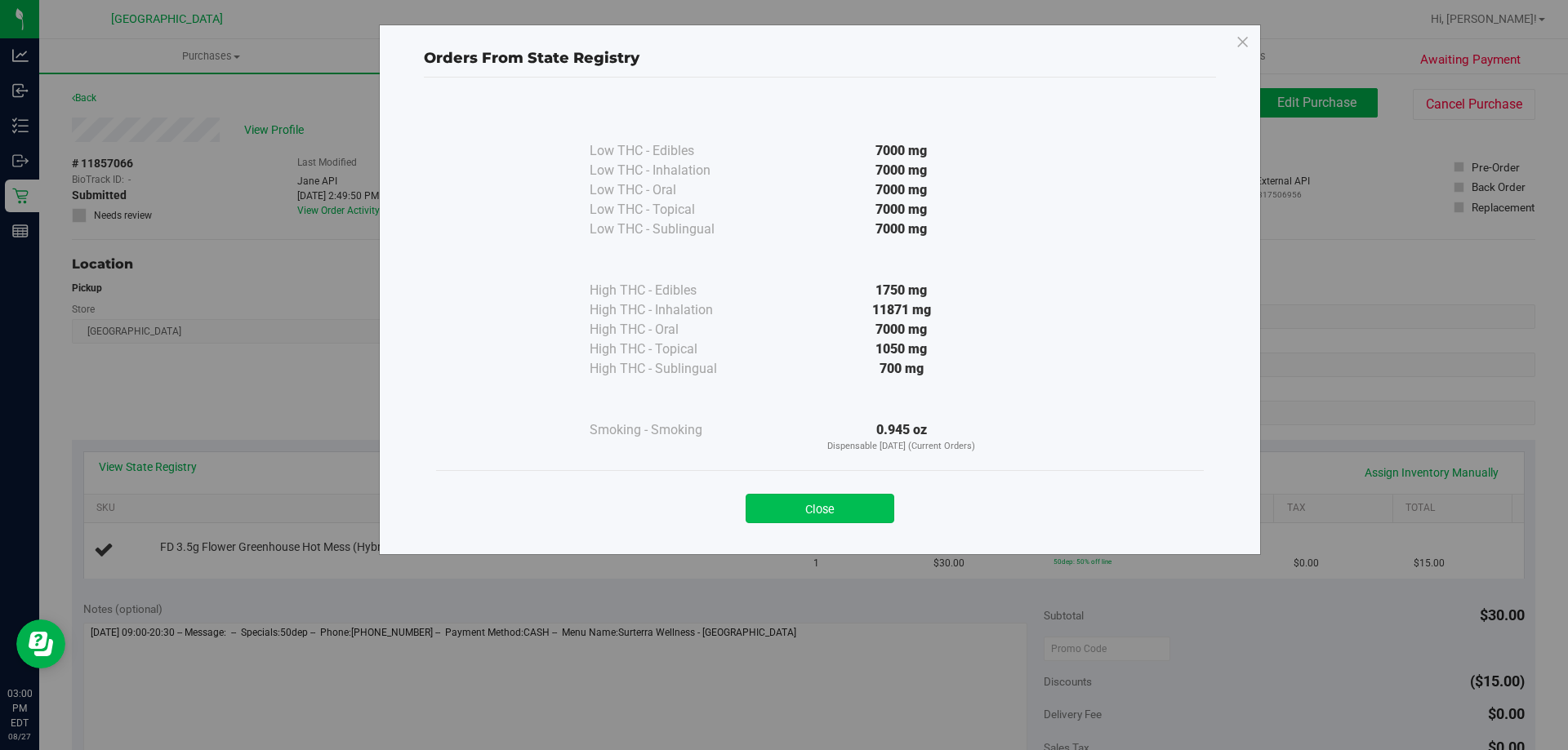
click at [767, 508] on button "Close" at bounding box center [820, 509] width 149 height 30
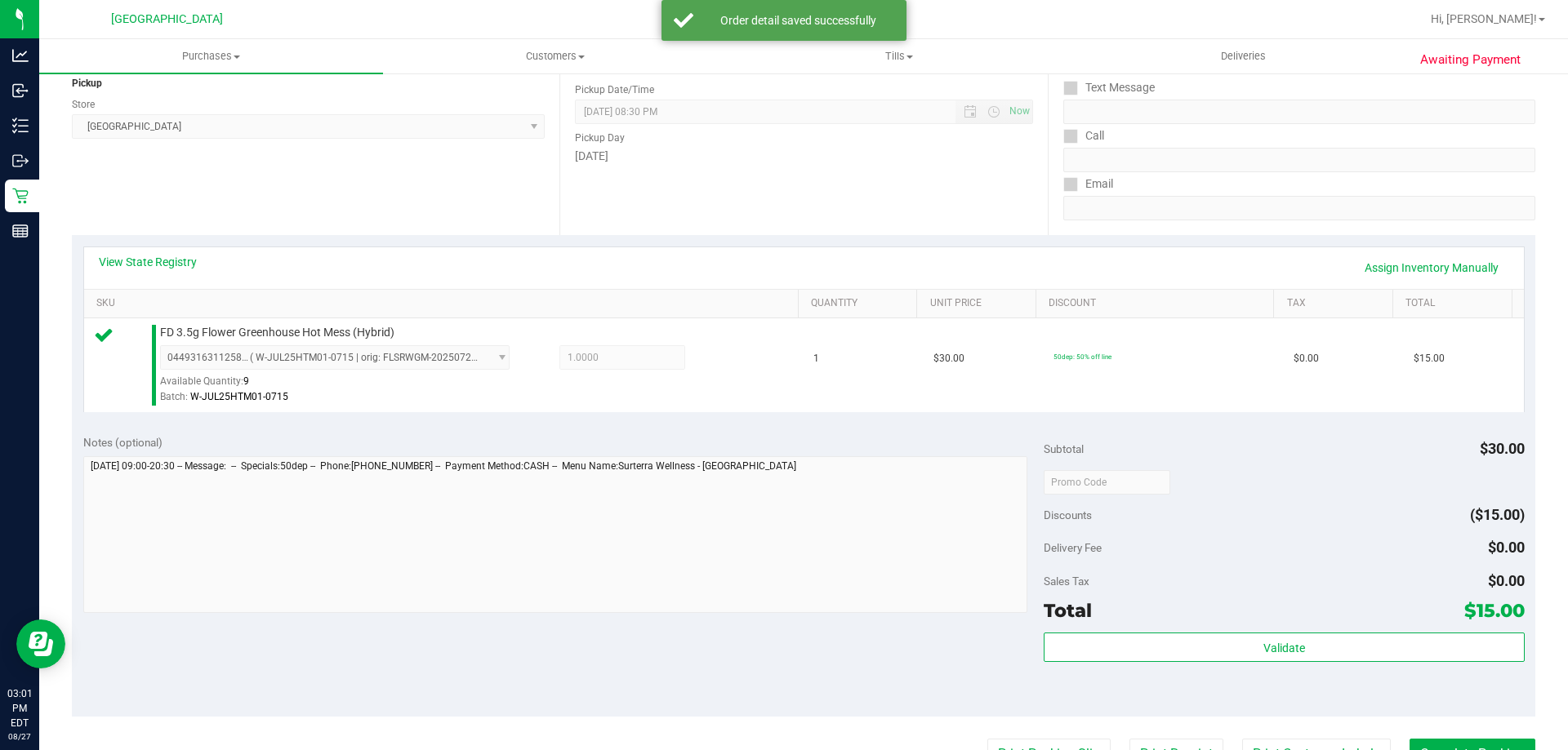
scroll to position [327, 0]
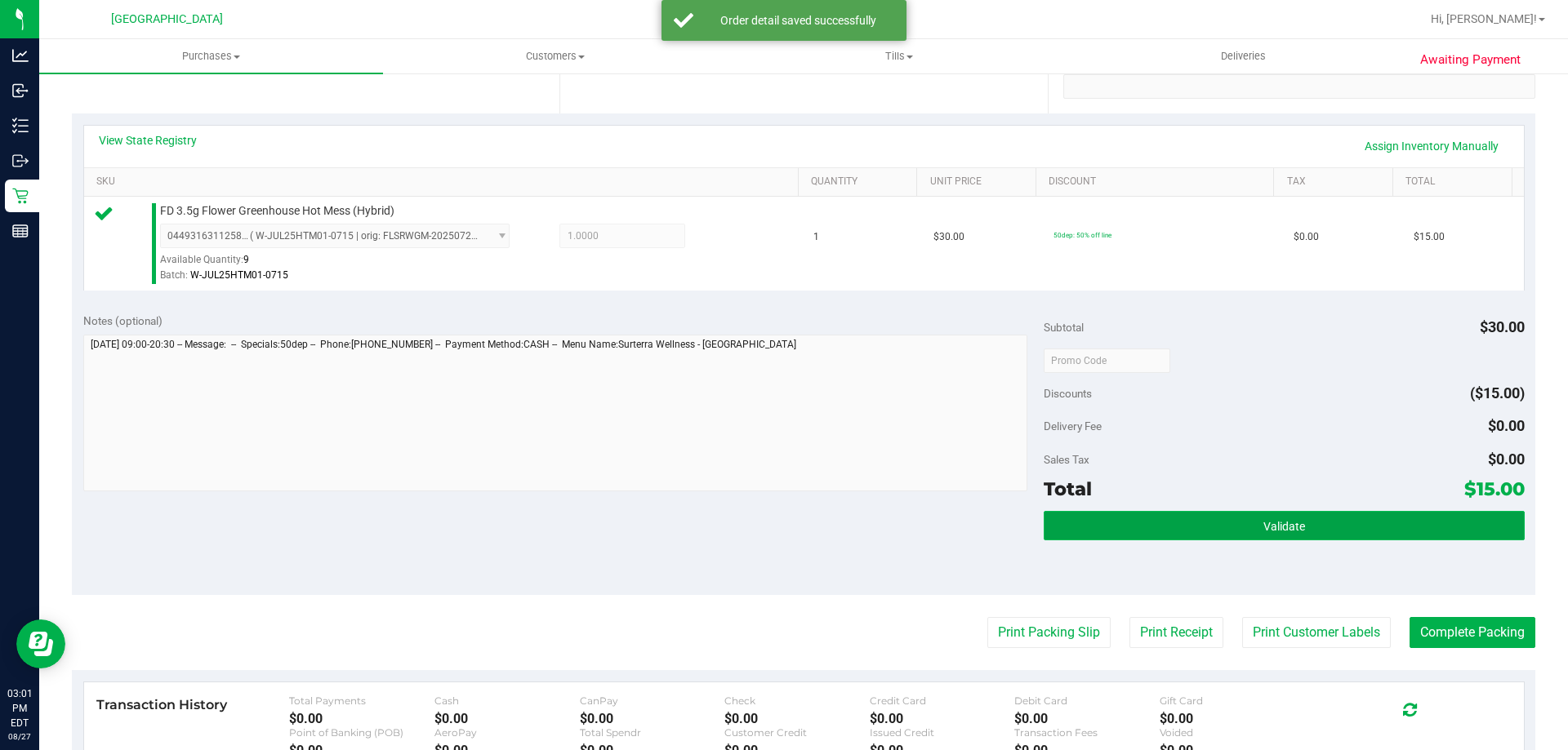
click at [1234, 511] on button "Validate" at bounding box center [1283, 526] width 480 height 30
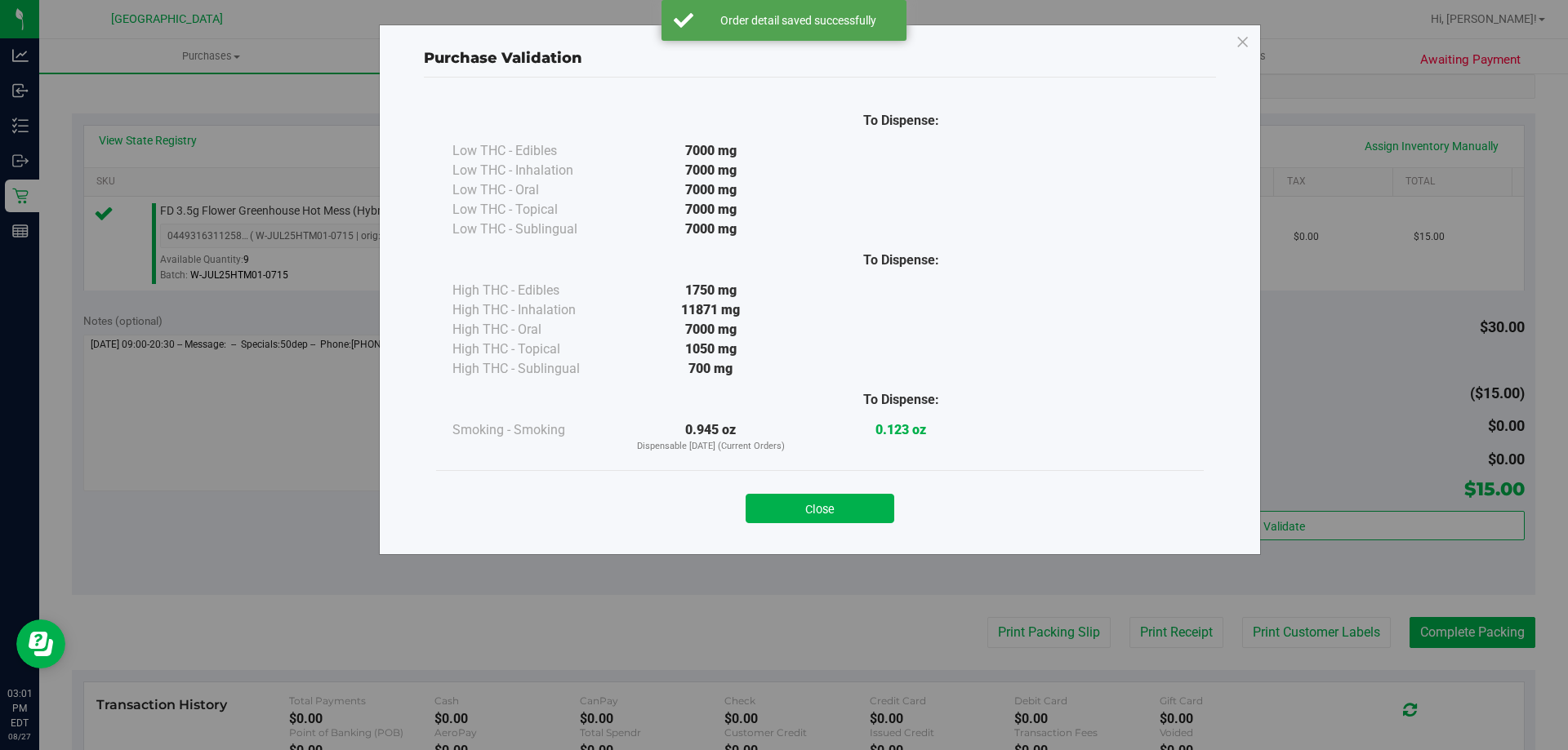
click at [801, 501] on button "Close" at bounding box center [820, 509] width 149 height 30
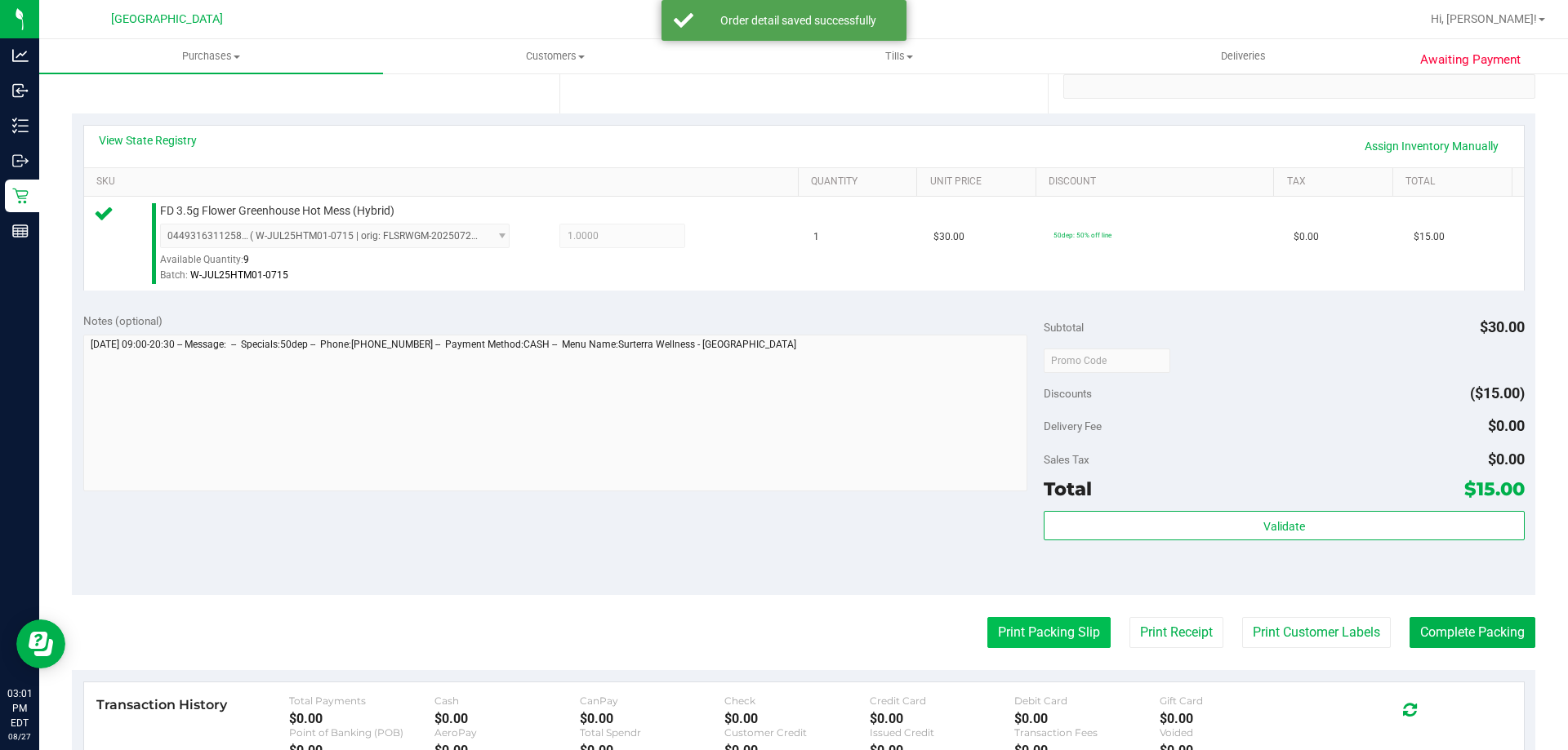
click at [1023, 622] on button "Print Packing Slip" at bounding box center [1049, 632] width 123 height 31
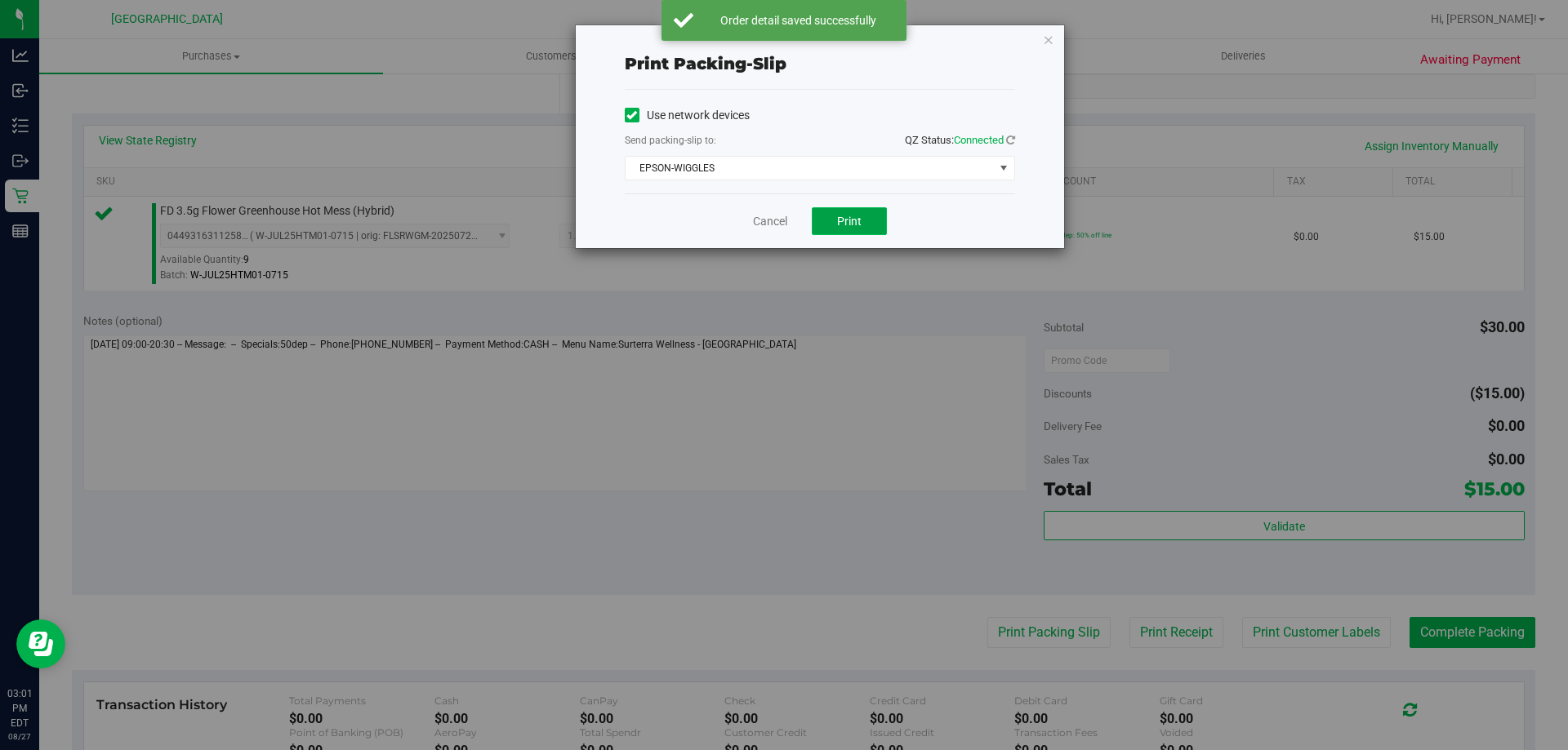
click at [864, 225] on button "Print" at bounding box center [849, 221] width 75 height 28
click at [776, 216] on link "Cancel" at bounding box center [770, 221] width 34 height 17
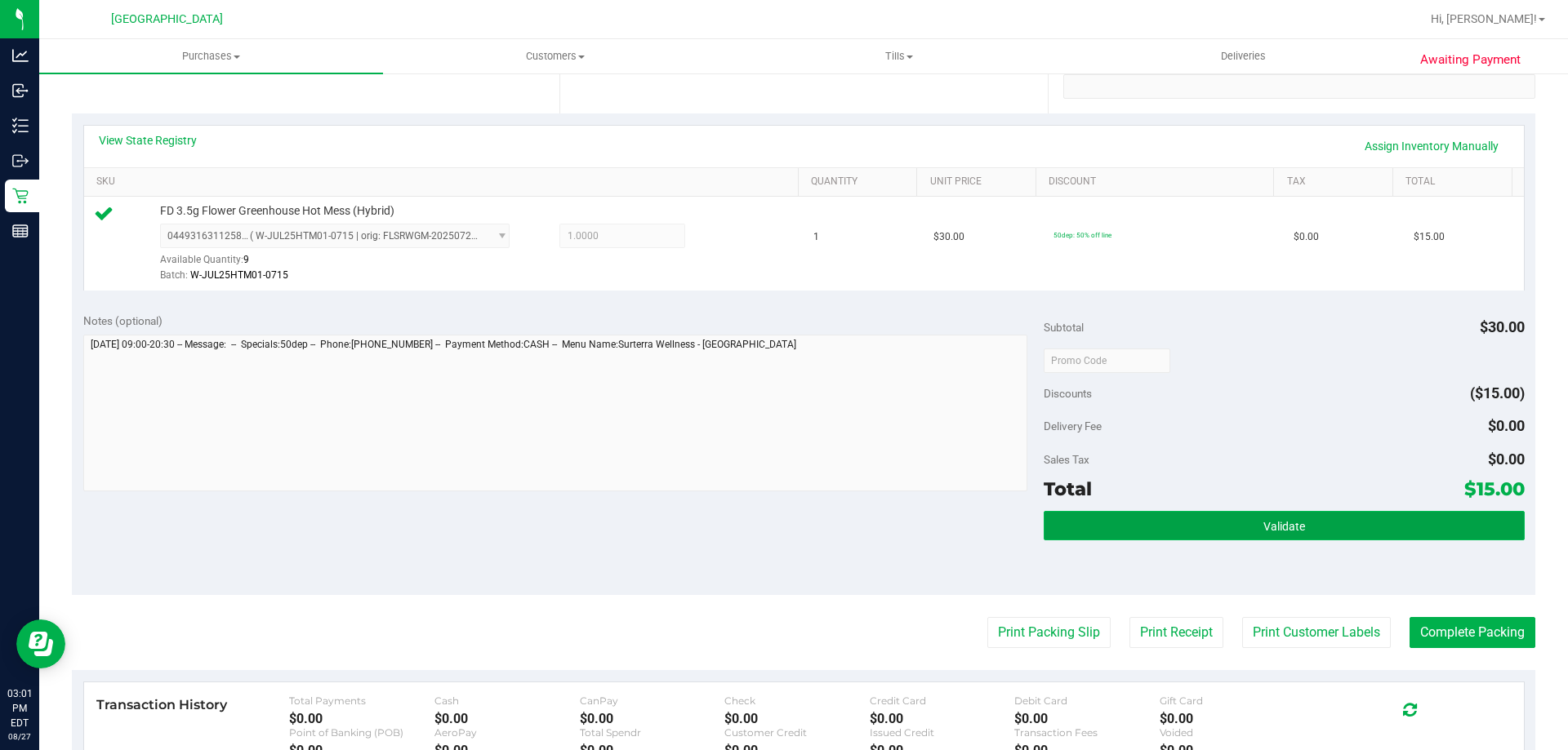
click at [1273, 526] on span "Validate" at bounding box center [1283, 527] width 42 height 13
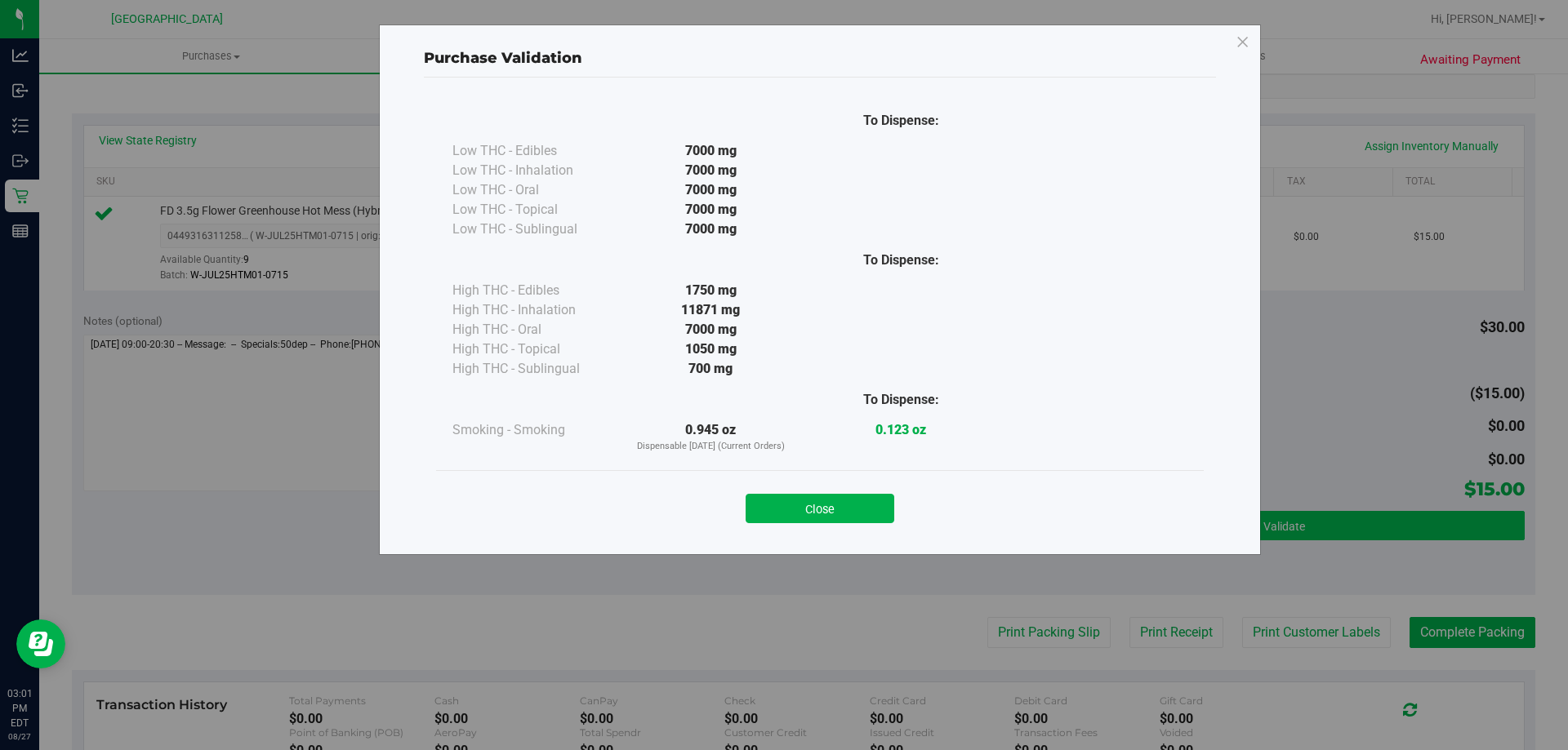
click at [853, 510] on button "Close" at bounding box center [820, 509] width 149 height 30
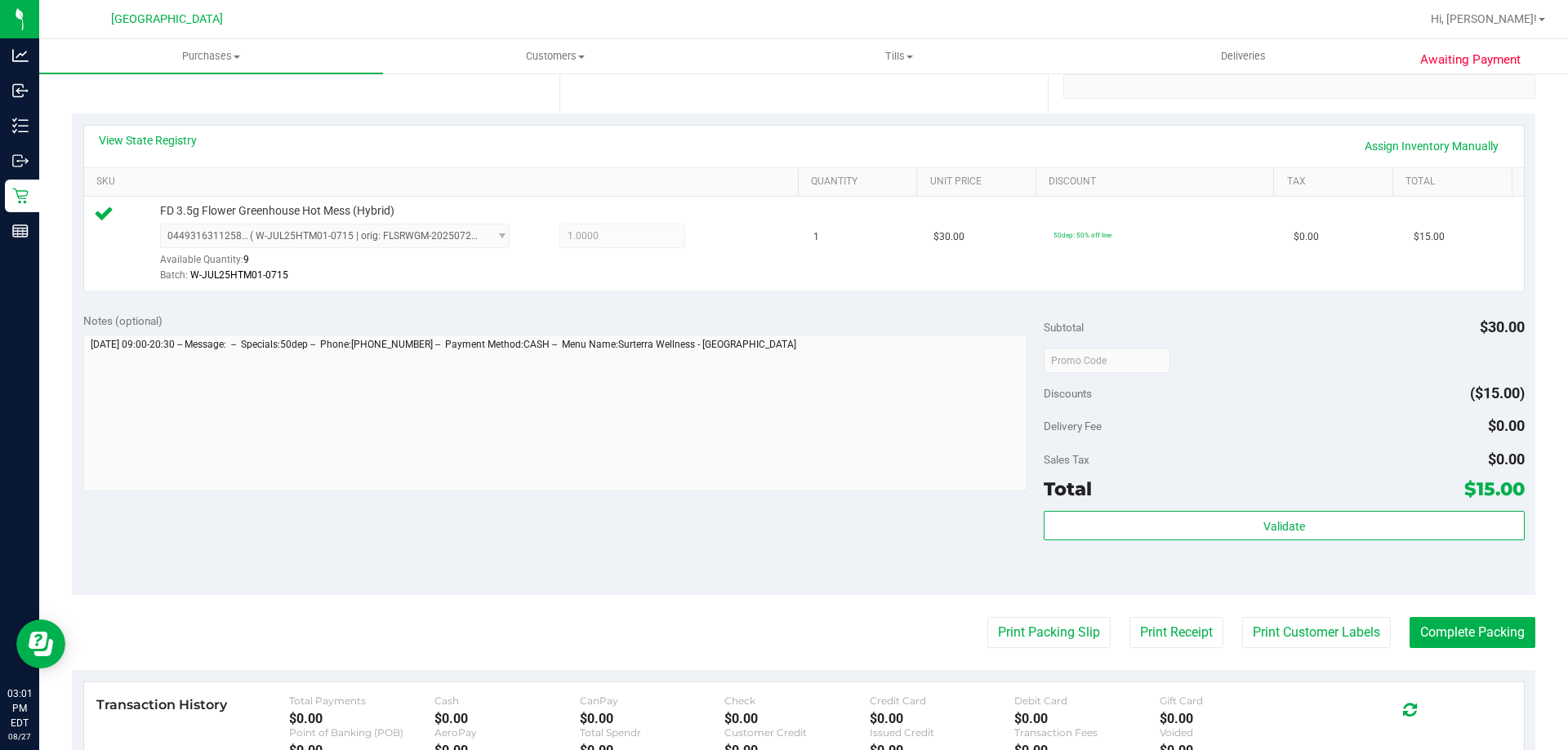
click at [1502, 616] on purchase-details "Back Edit Purchase Cancel Purchase View Profile # 11857066 BioTrack ID: - Submi…" at bounding box center [803, 368] width 1463 height 1214
click at [1501, 659] on purchase-details "Back Edit Purchase Cancel Purchase View Profile # 11857066 BioTrack ID: - Submi…" at bounding box center [803, 368] width 1463 height 1214
click at [1482, 640] on button "Complete Packing" at bounding box center [1471, 632] width 126 height 31
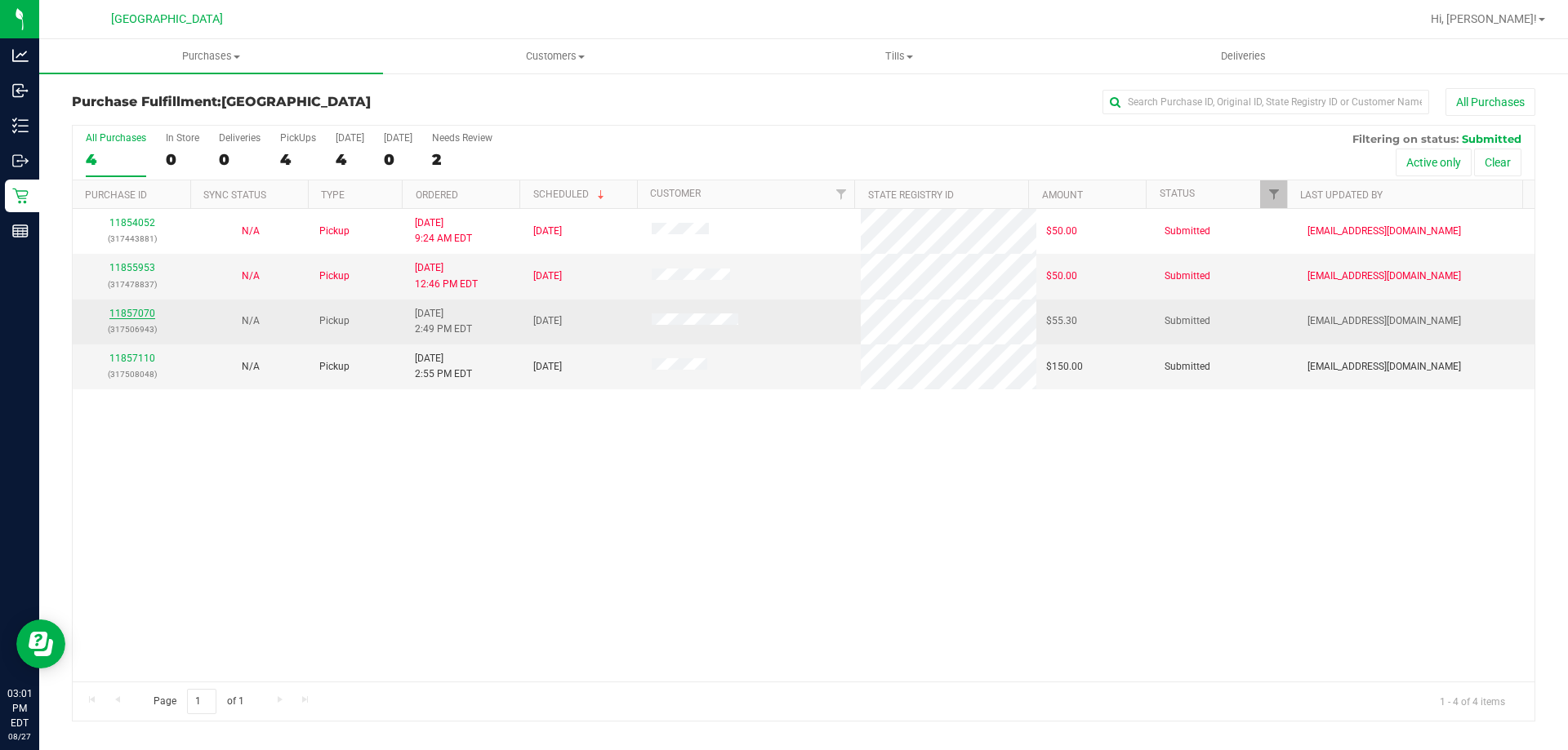
click at [143, 316] on link "11857070" at bounding box center [132, 314] width 46 height 11
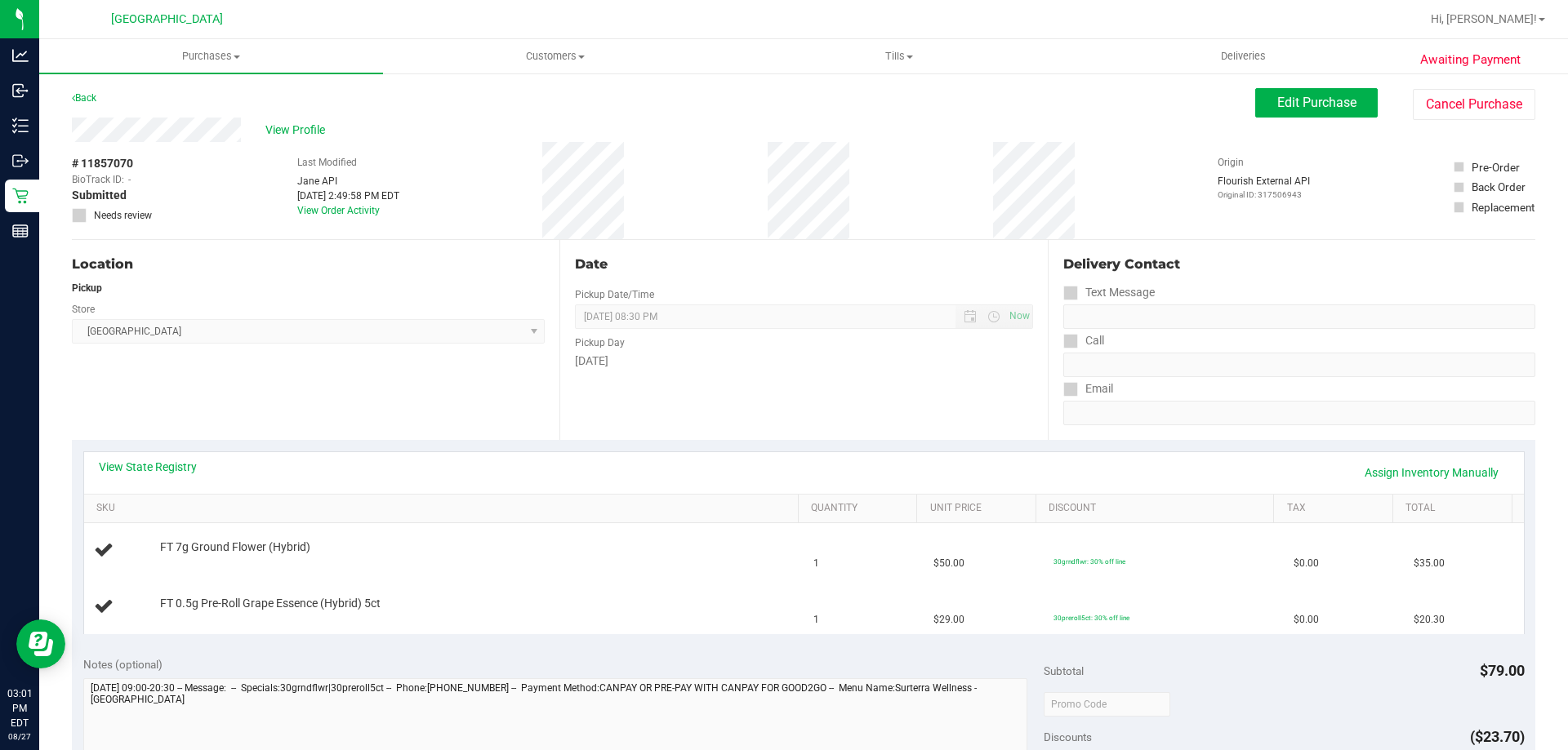
scroll to position [82, 0]
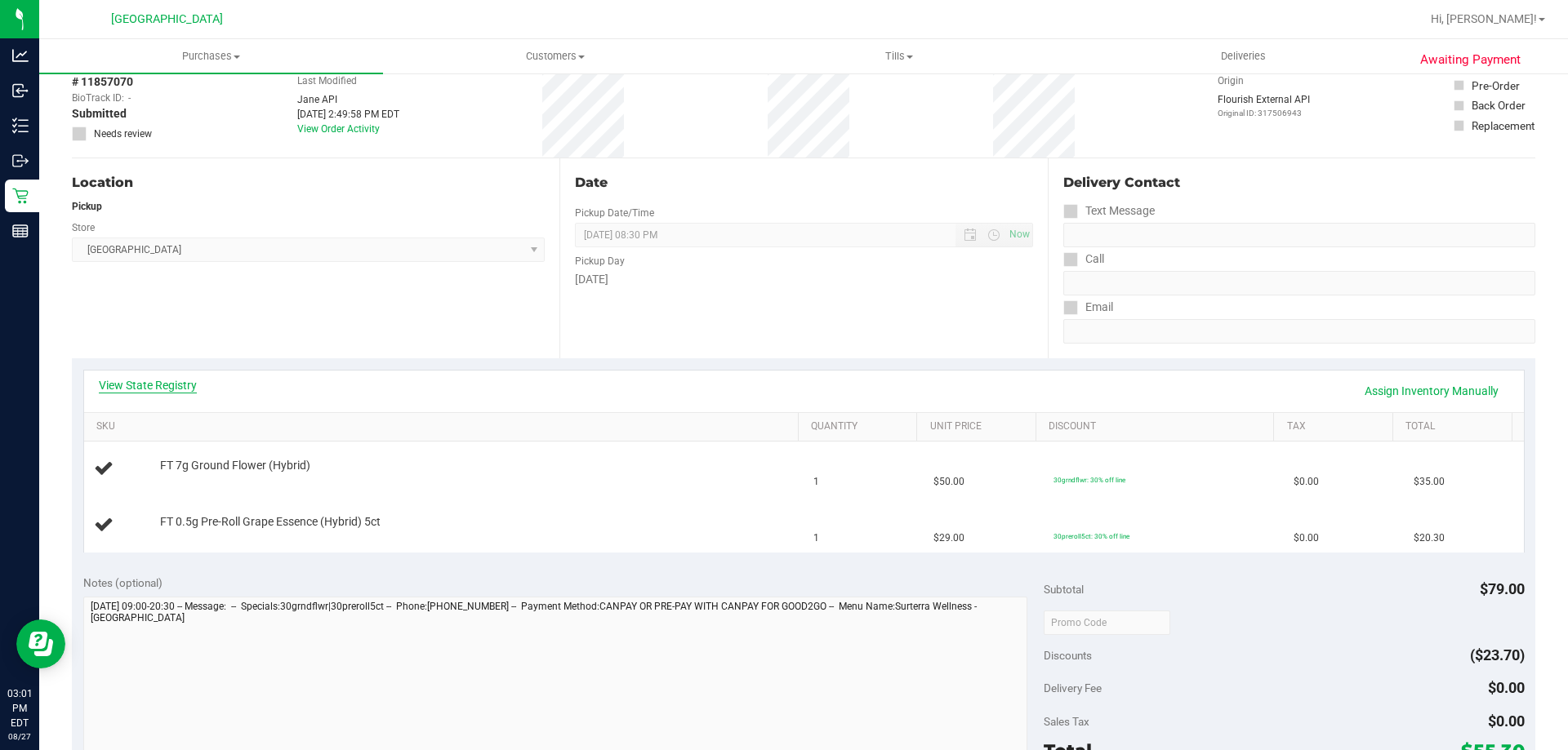
click at [148, 378] on link "View State Registry" at bounding box center [147, 385] width 98 height 17
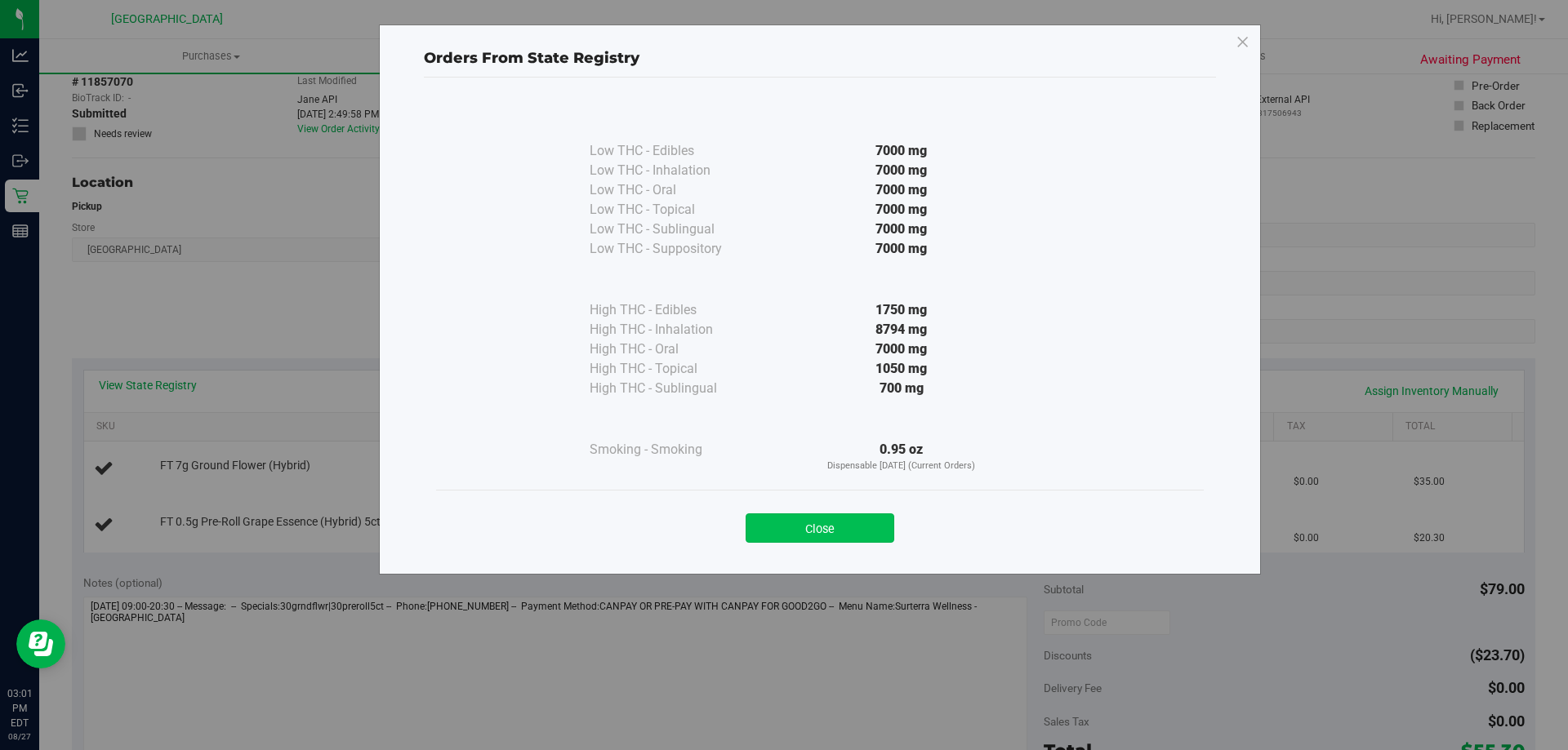
click at [828, 521] on button "Close" at bounding box center [820, 529] width 149 height 30
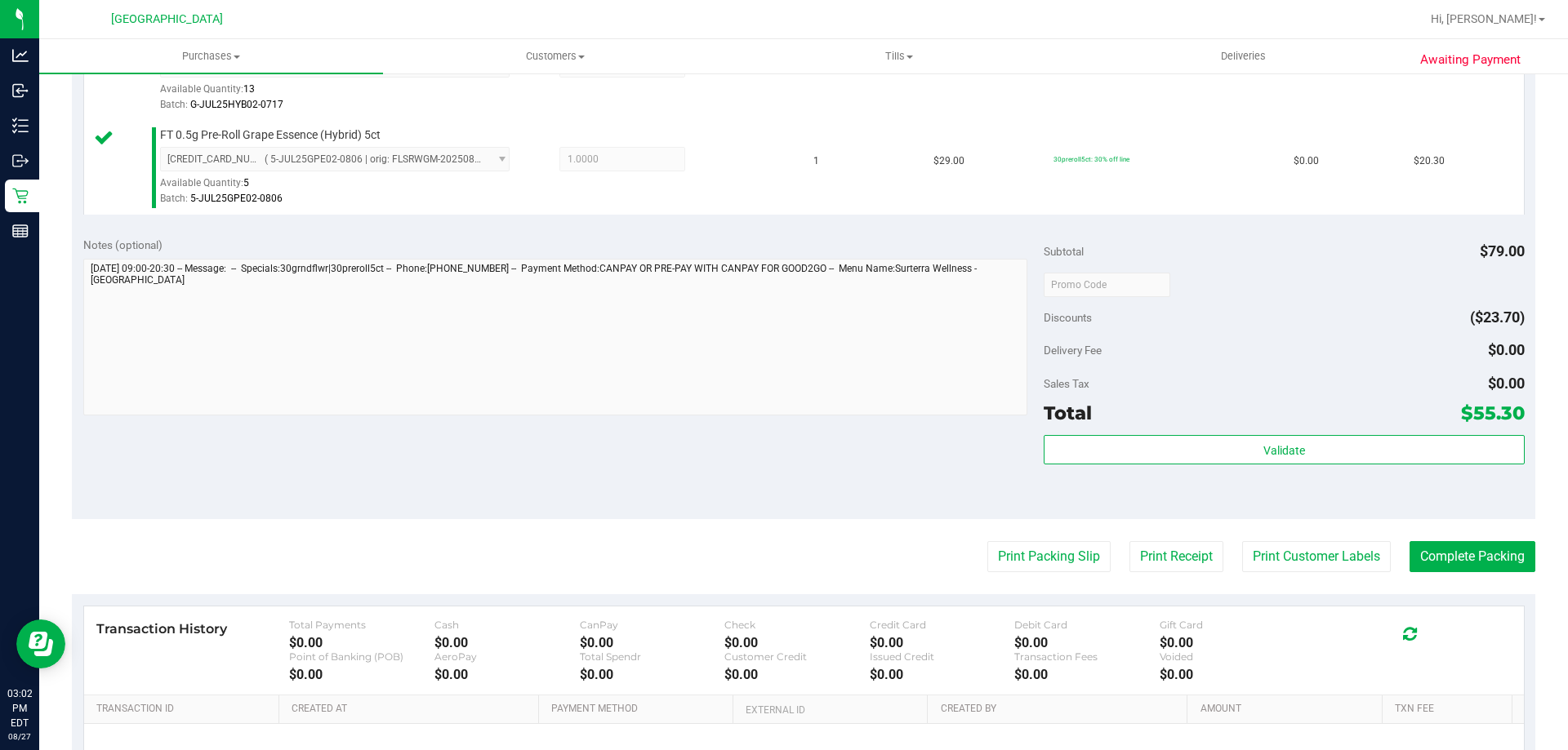
scroll to position [554, 0]
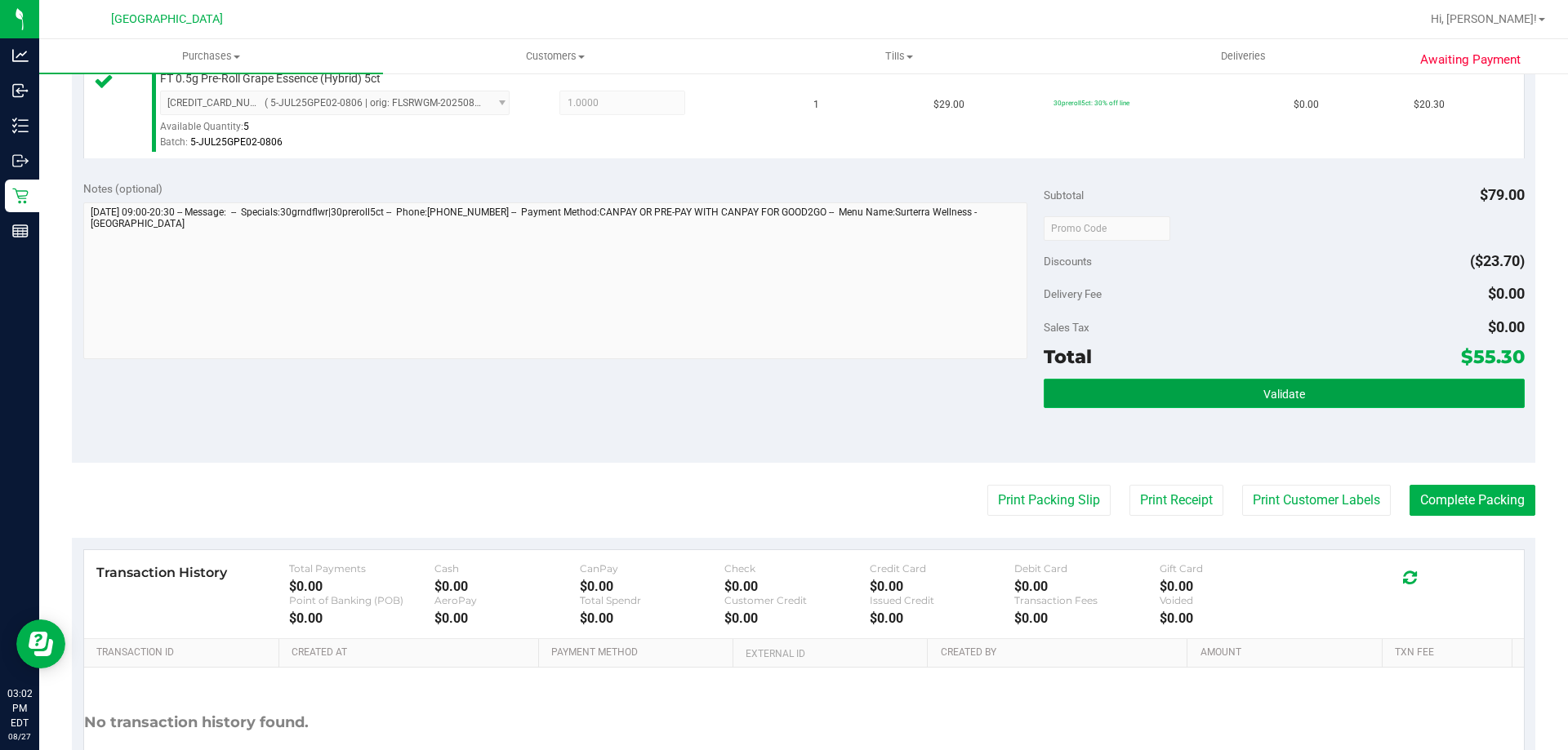
click at [1096, 381] on button "Validate" at bounding box center [1283, 394] width 480 height 30
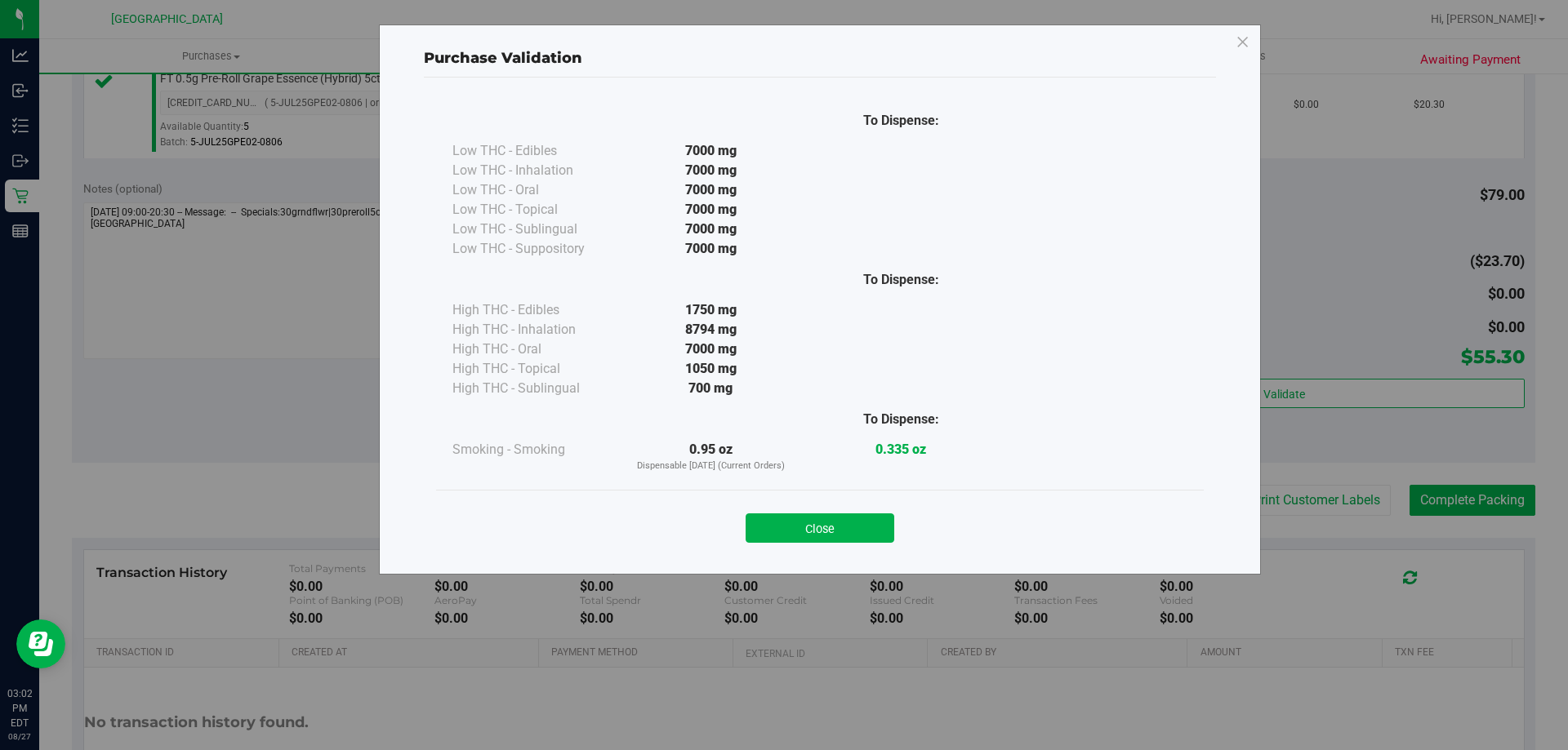
drag, startPoint x: 823, startPoint y: 530, endPoint x: 980, endPoint y: 537, distance: 157.2
click at [824, 529] on button "Close" at bounding box center [820, 529] width 149 height 30
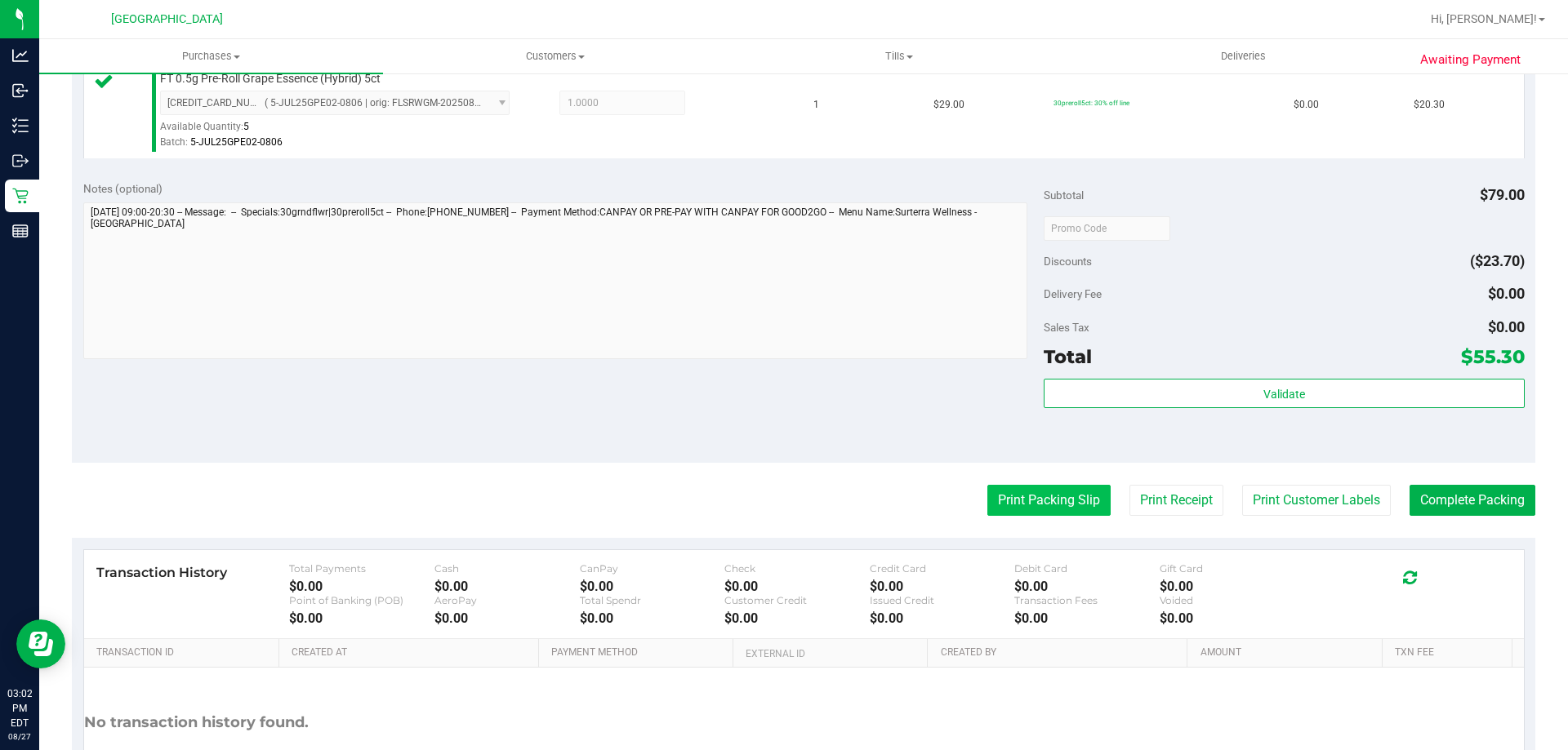
click at [1025, 494] on button "Print Packing Slip" at bounding box center [1049, 500] width 123 height 31
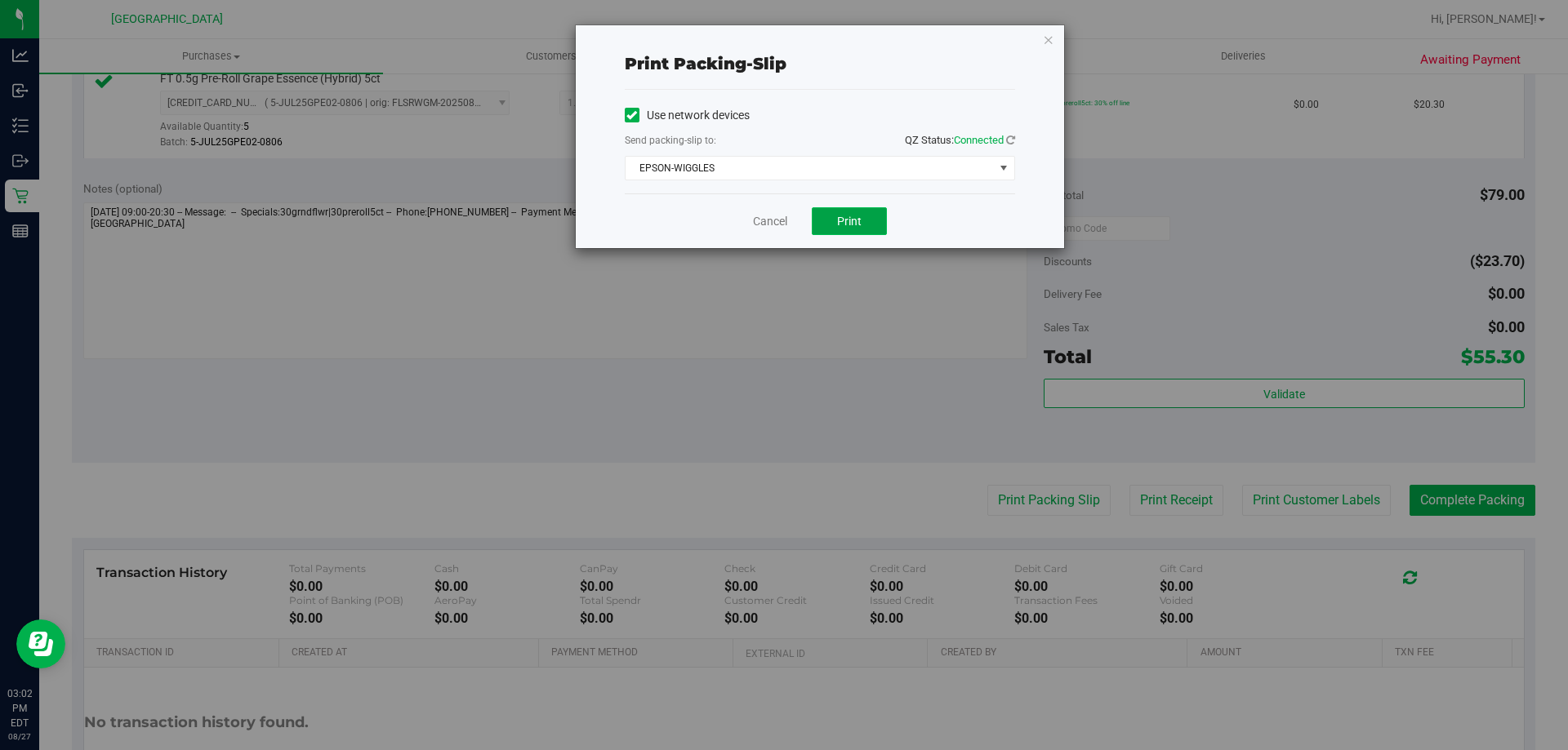
click at [858, 213] on button "Print" at bounding box center [849, 221] width 75 height 28
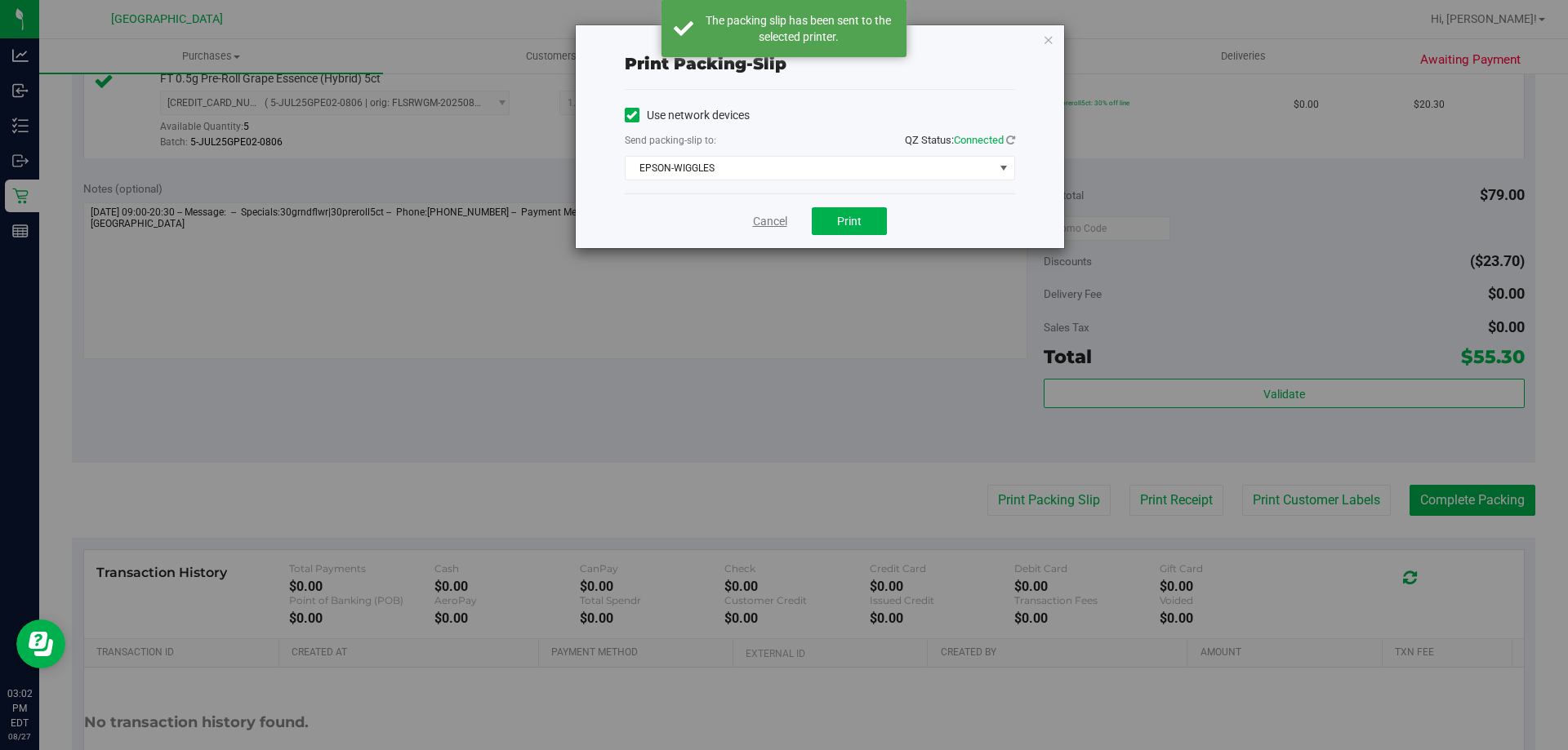
click at [763, 217] on link "Cancel" at bounding box center [770, 221] width 34 height 17
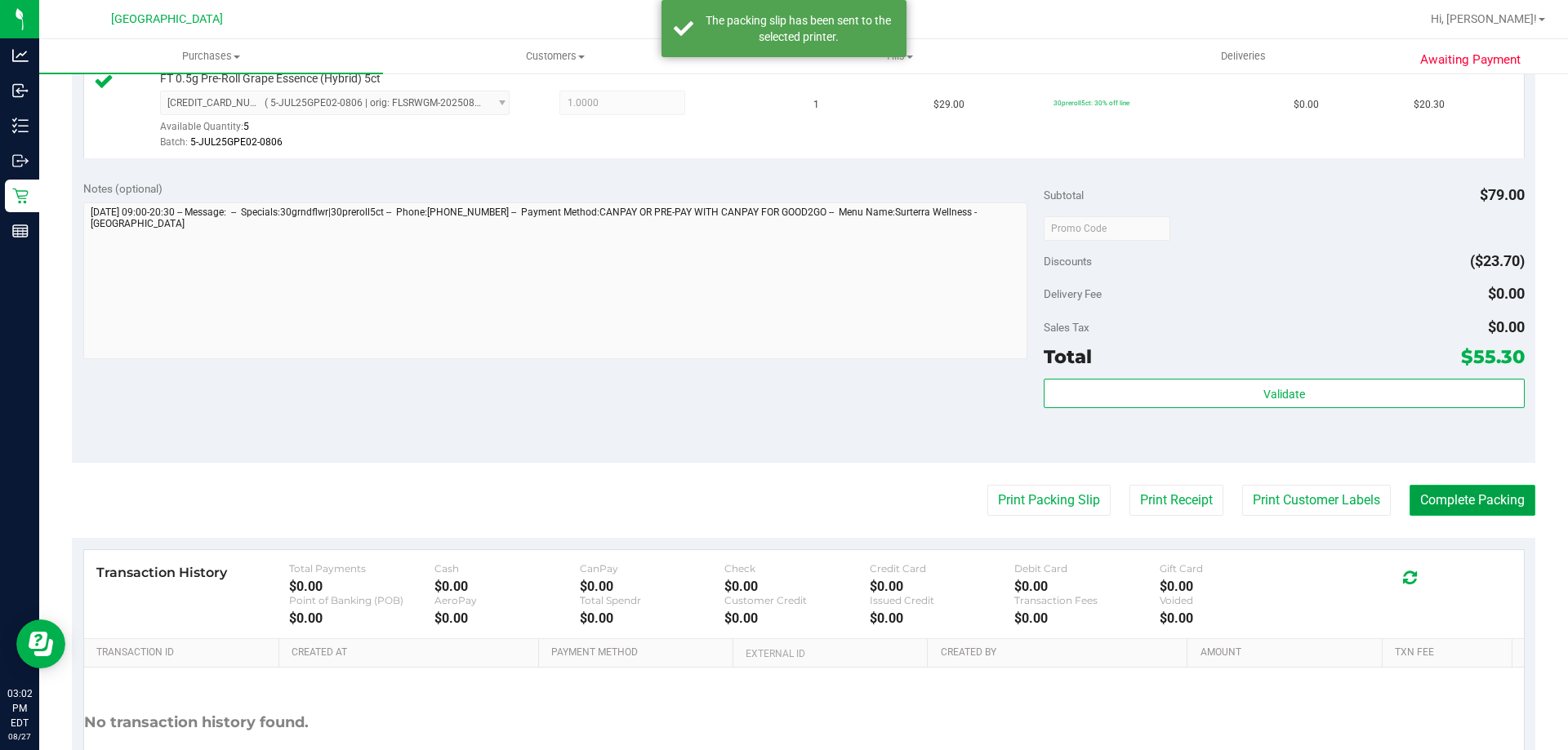
click at [1488, 502] on button "Complete Packing" at bounding box center [1471, 500] width 126 height 31
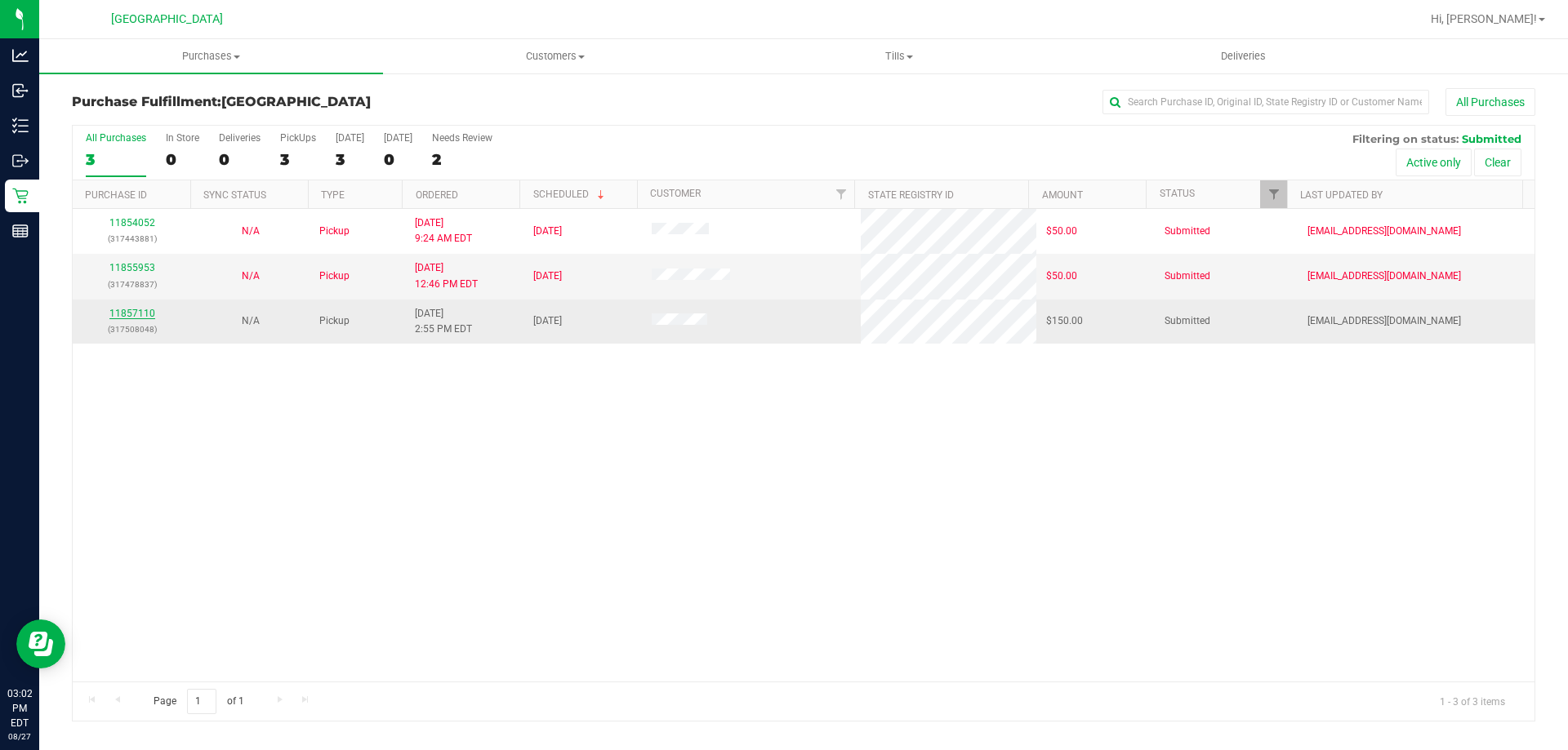
click at [148, 313] on link "11857110" at bounding box center [132, 314] width 46 height 11
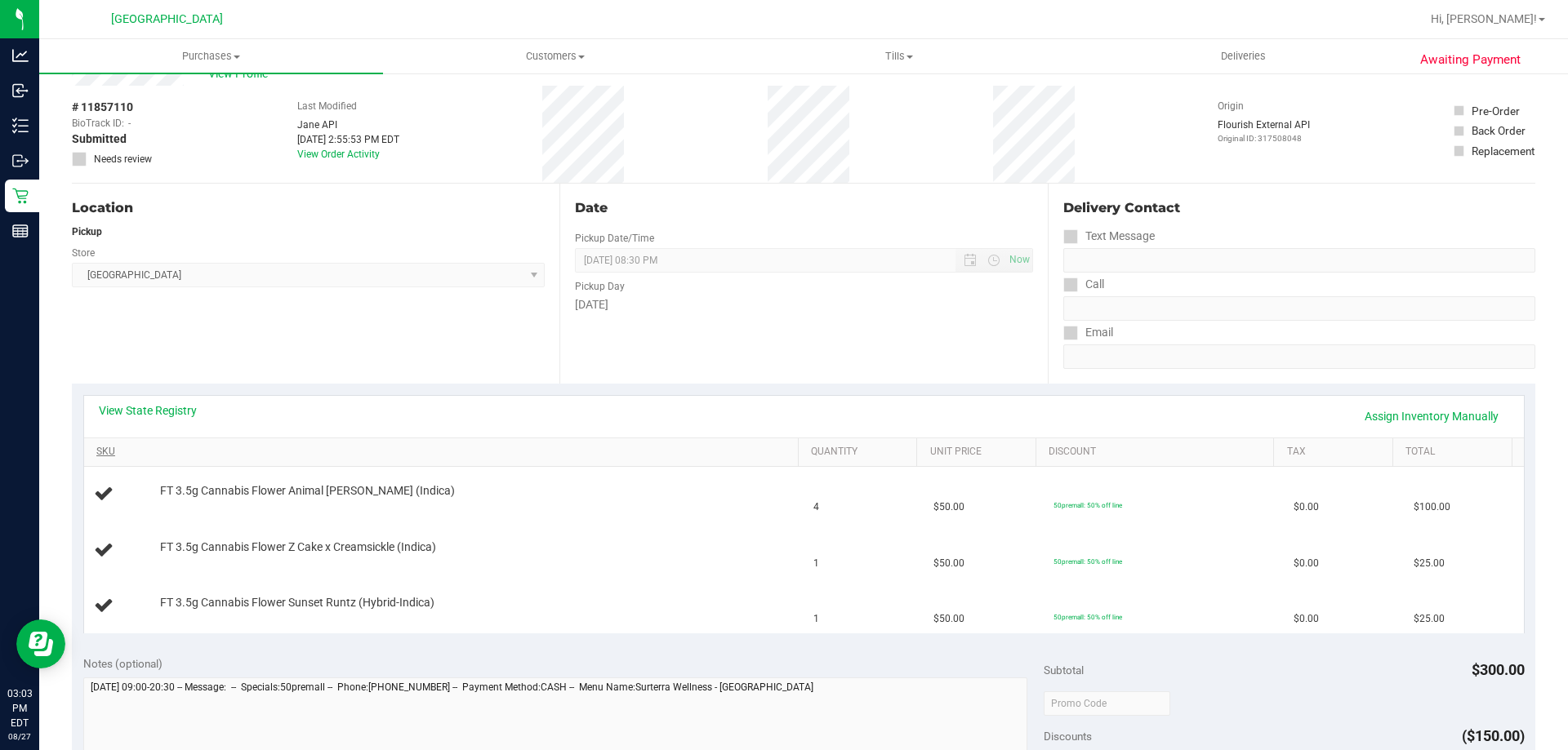
scroll to position [82, 0]
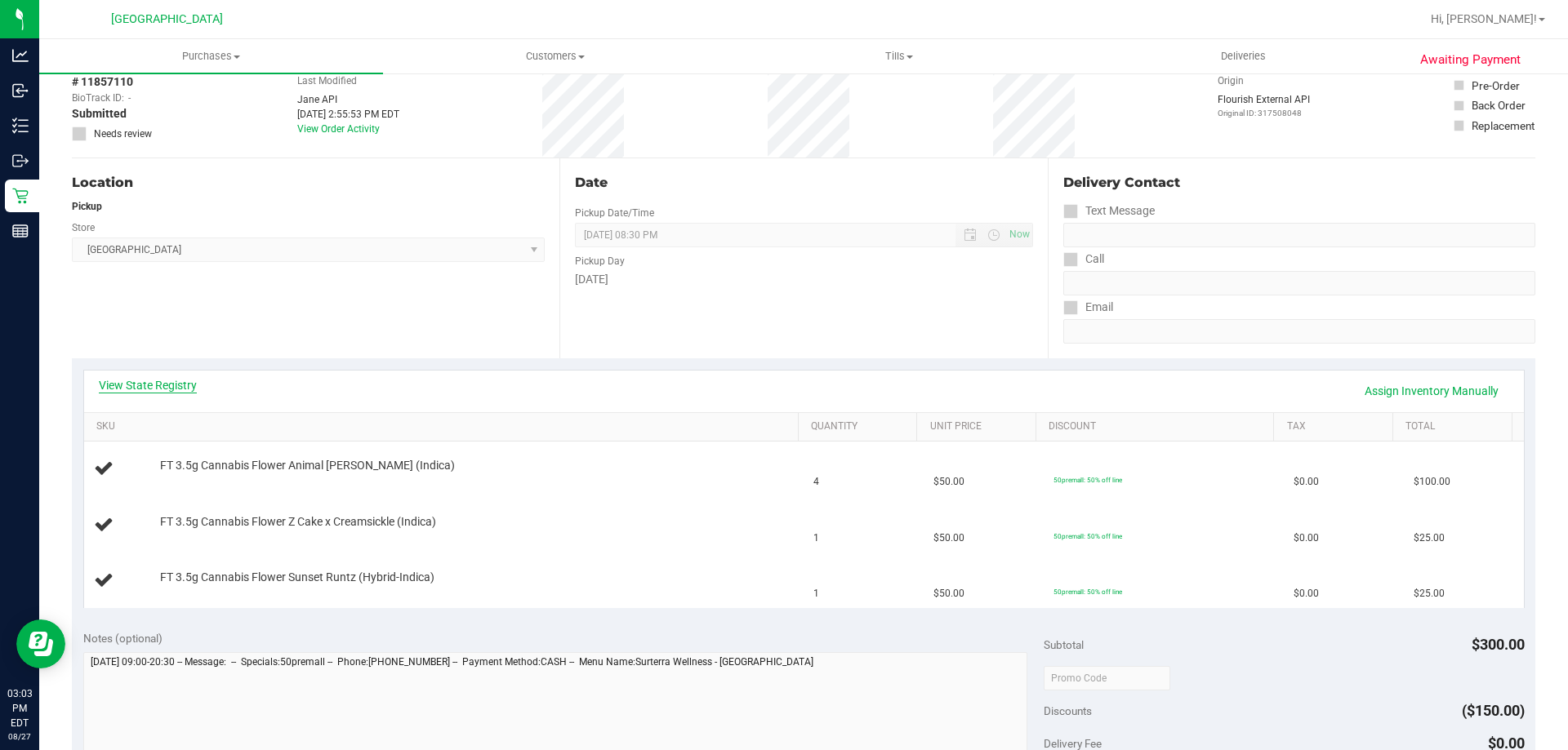
click at [170, 383] on link "View State Registry" at bounding box center [147, 385] width 98 height 17
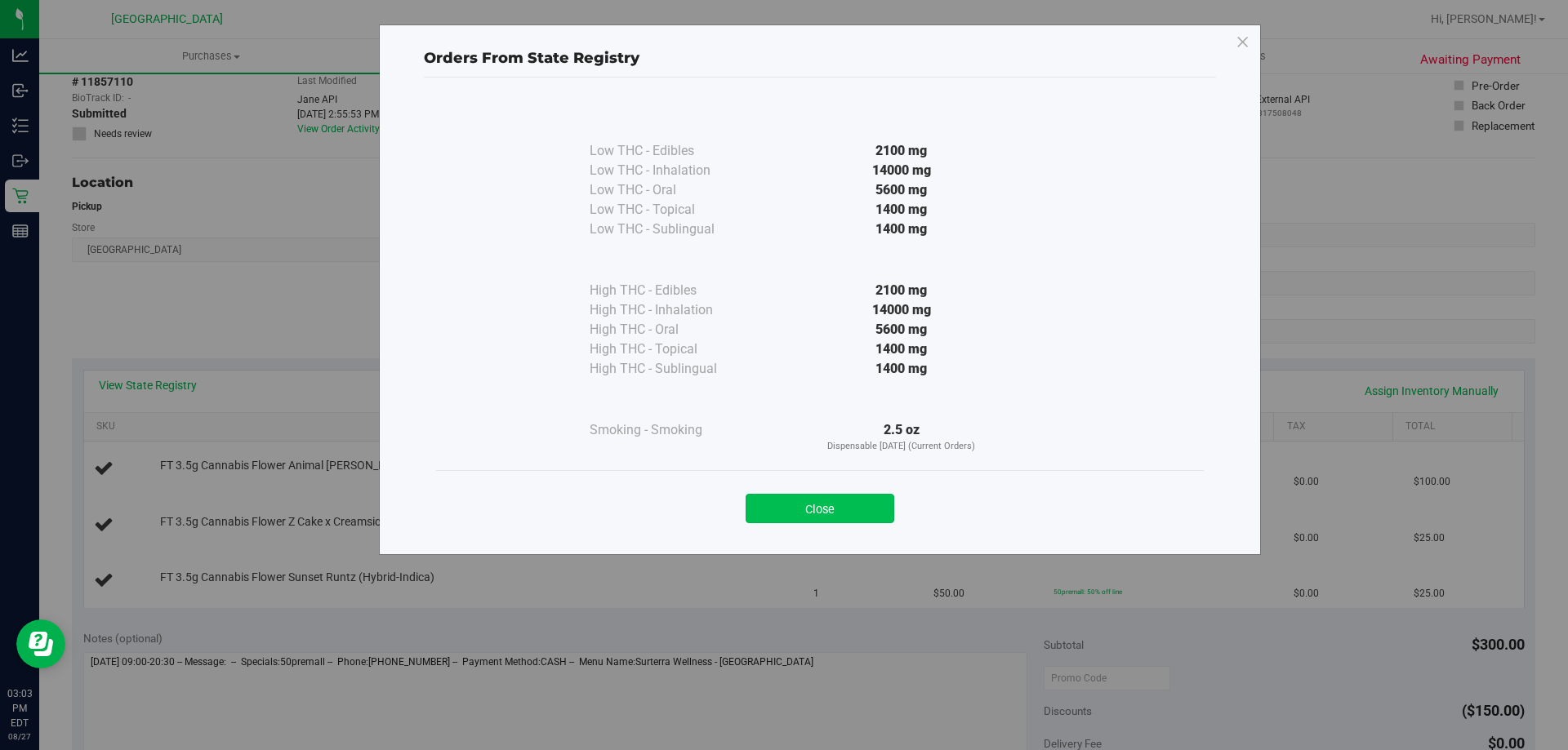
click at [839, 515] on button "Close" at bounding box center [820, 509] width 149 height 30
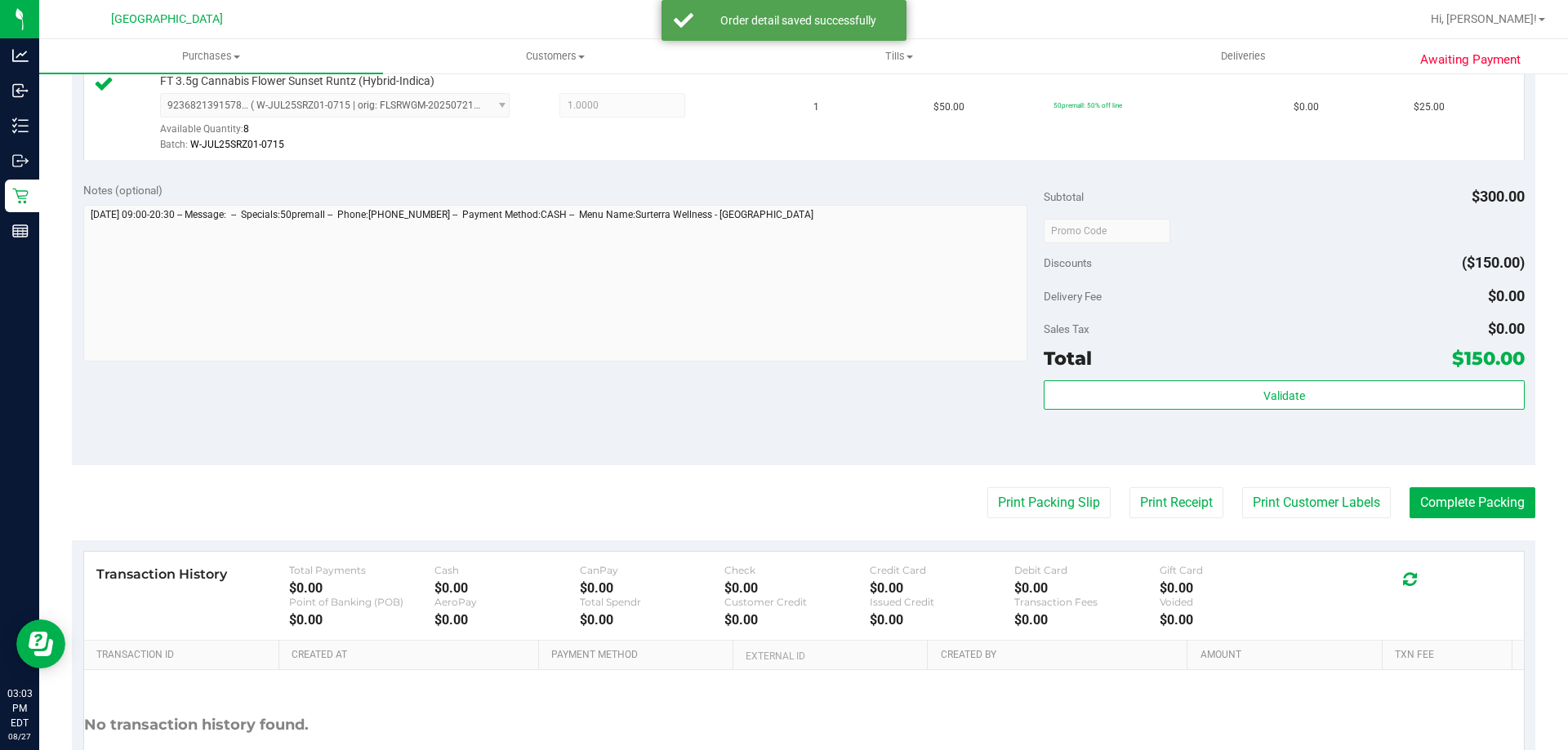
scroll to position [653, 0]
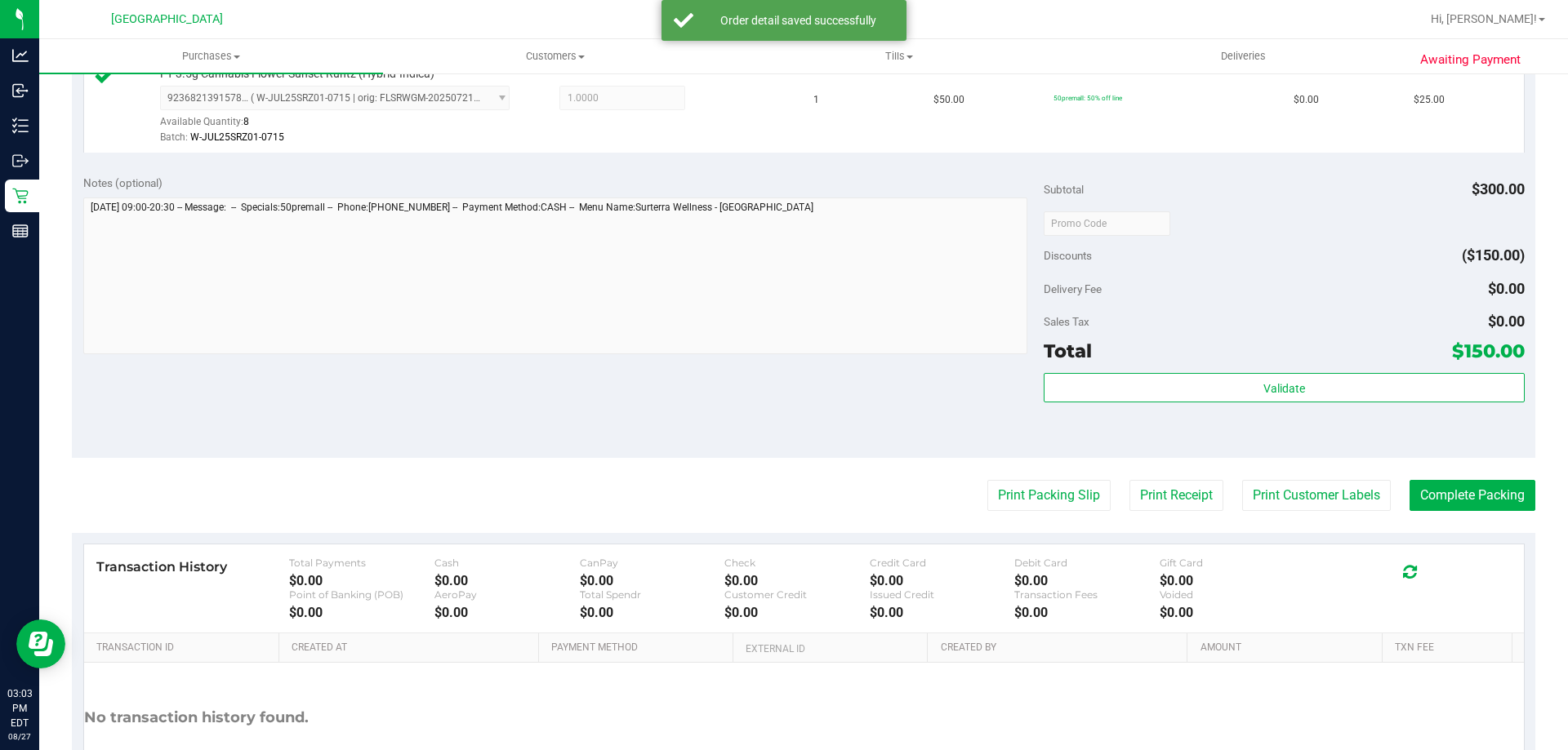
click at [1108, 405] on div "Validate" at bounding box center [1283, 409] width 480 height 74
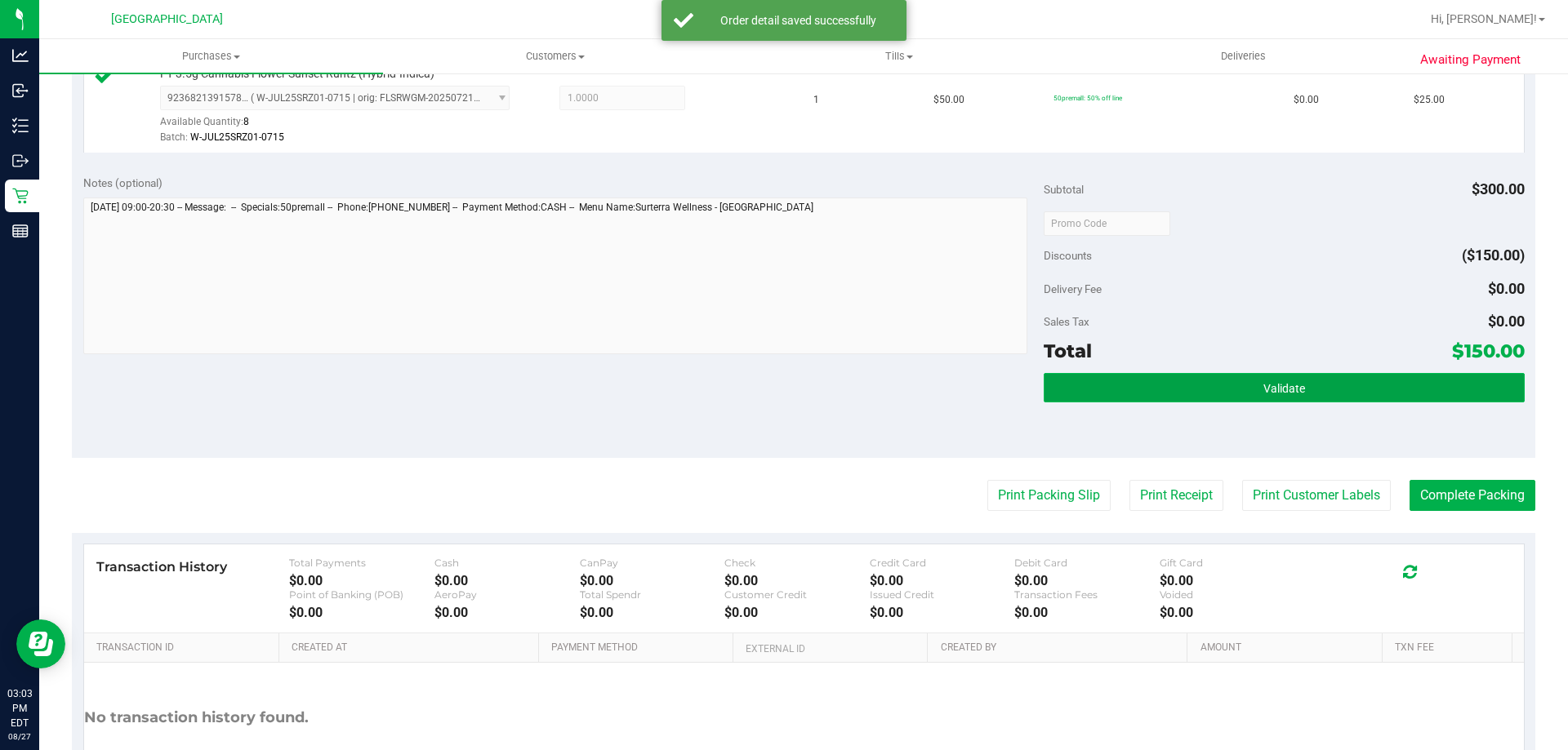
click at [1119, 382] on button "Validate" at bounding box center [1283, 388] width 480 height 30
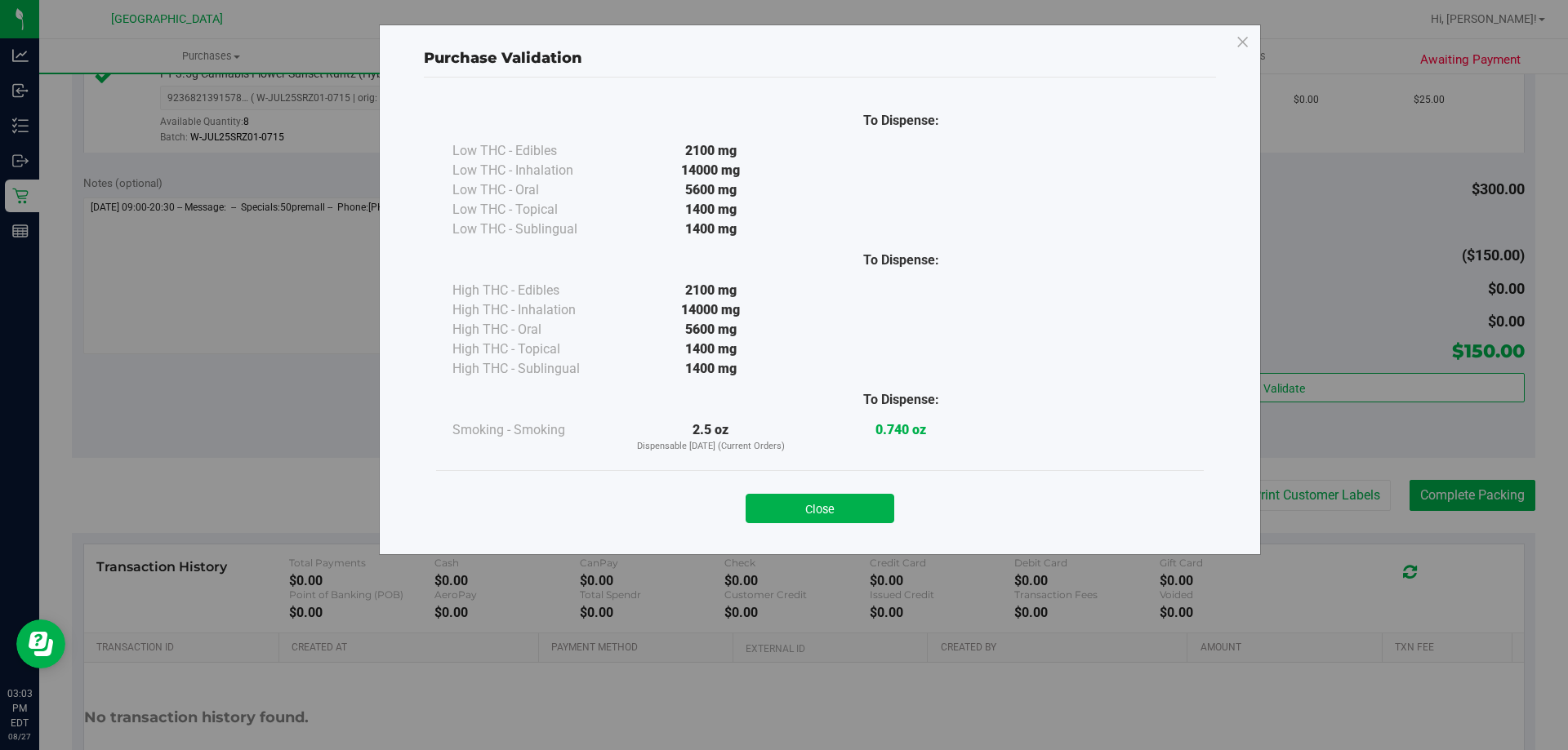
drag, startPoint x: 818, startPoint y: 510, endPoint x: 917, endPoint y: 514, distance: 99.1
click at [819, 510] on button "Close" at bounding box center [820, 509] width 149 height 30
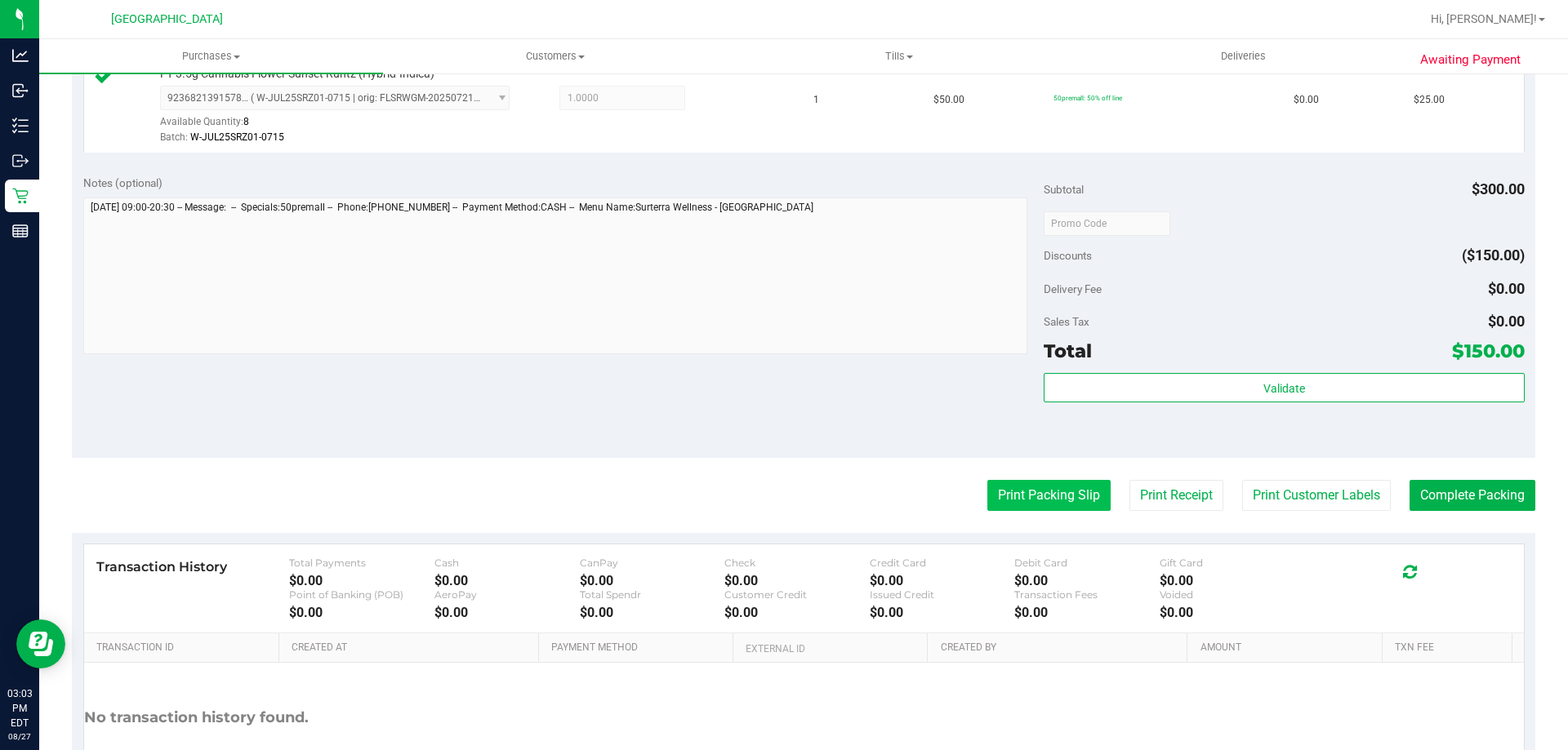
click at [1031, 499] on button "Print Packing Slip" at bounding box center [1049, 495] width 123 height 31
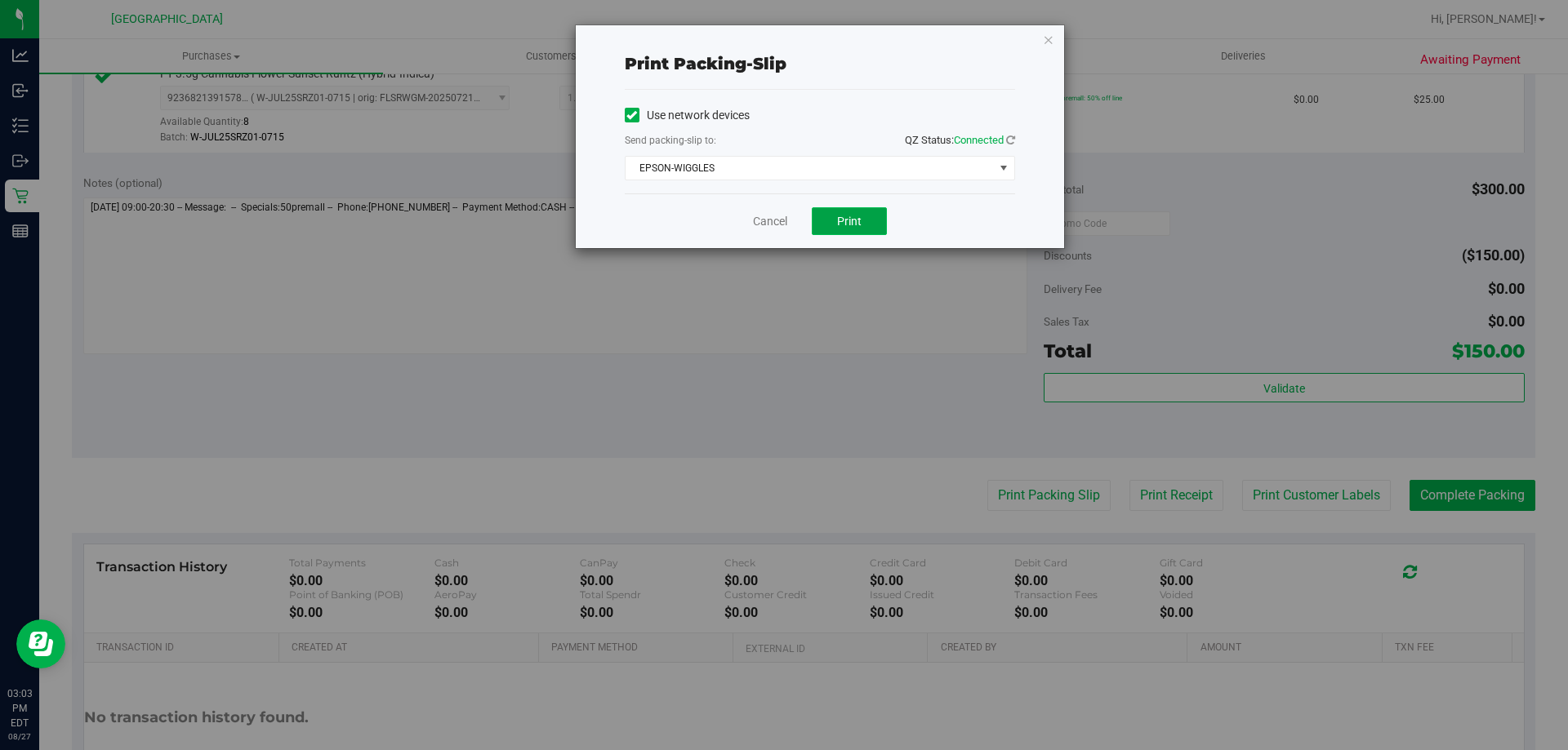
click at [860, 219] on span "Print" at bounding box center [849, 221] width 24 height 13
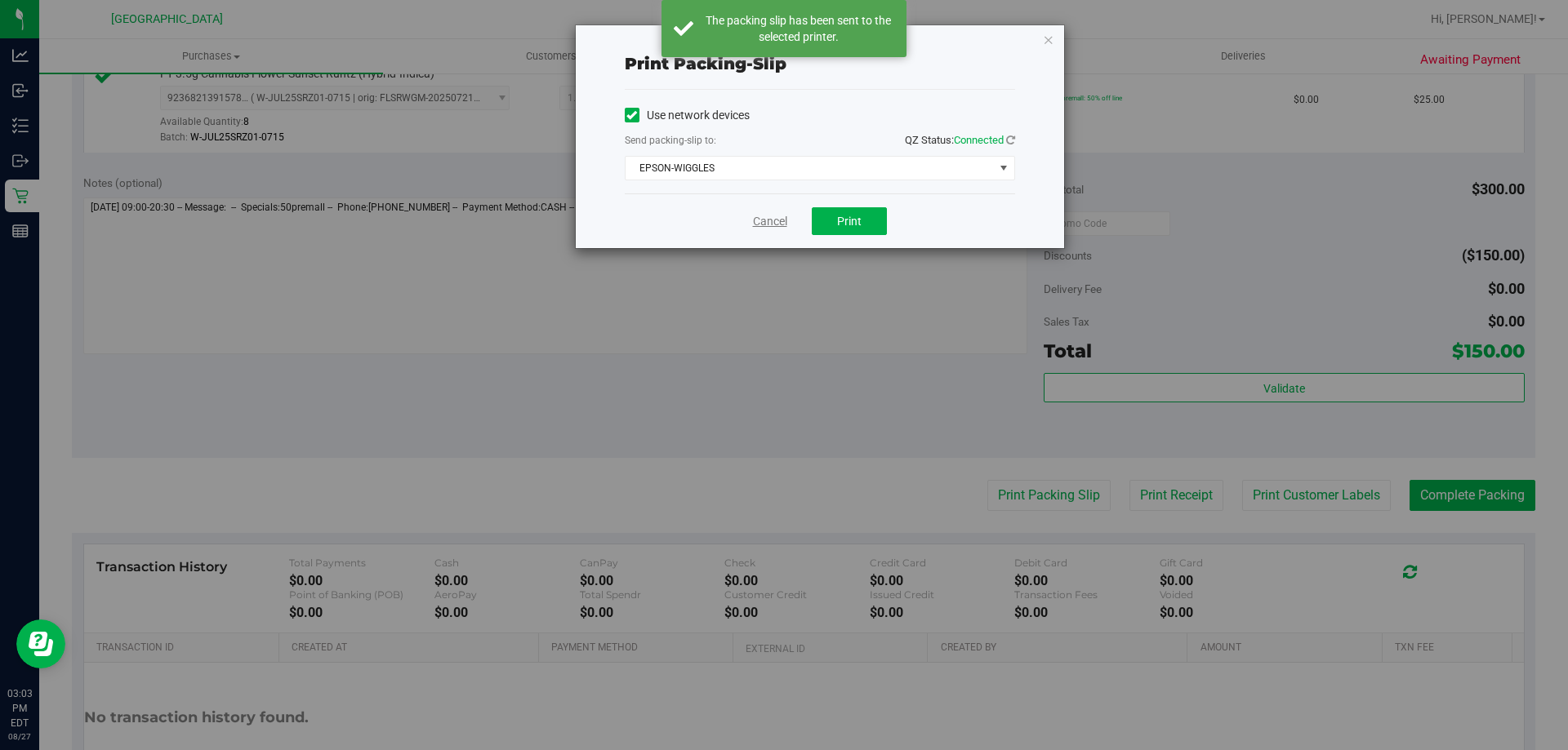
click at [782, 221] on link "Cancel" at bounding box center [770, 221] width 34 height 17
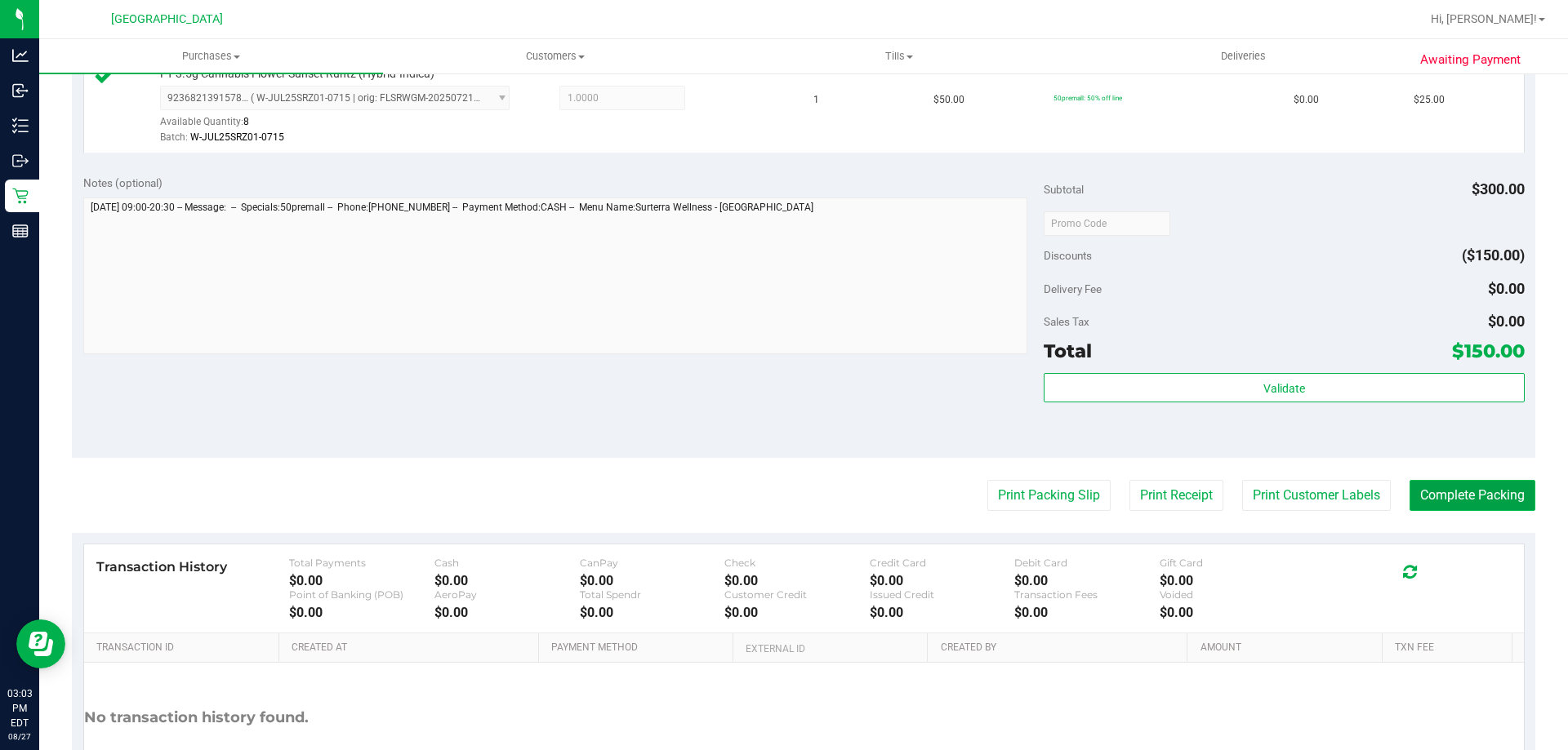
click at [1460, 491] on button "Complete Packing" at bounding box center [1471, 495] width 126 height 31
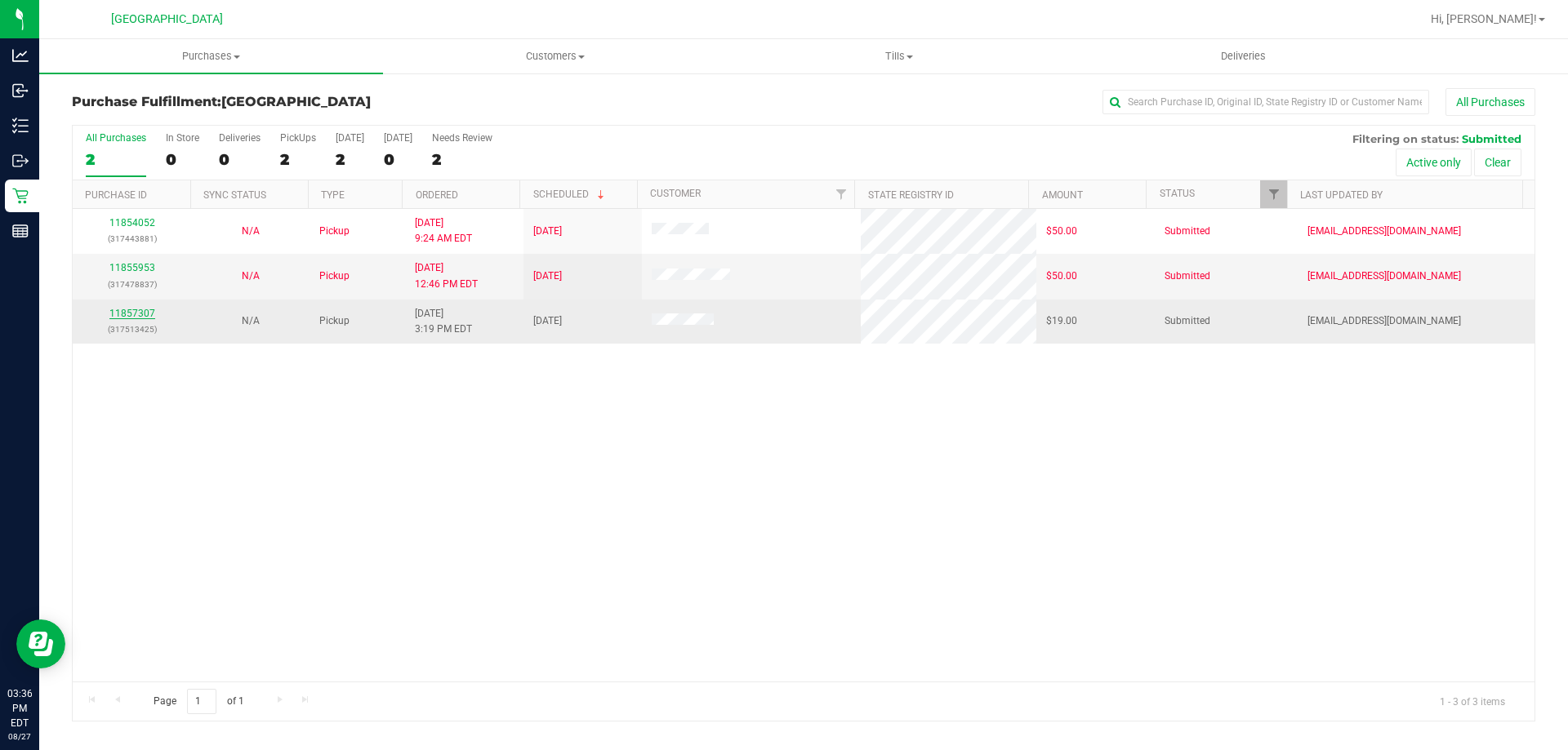
click at [146, 310] on link "11857307" at bounding box center [132, 314] width 46 height 11
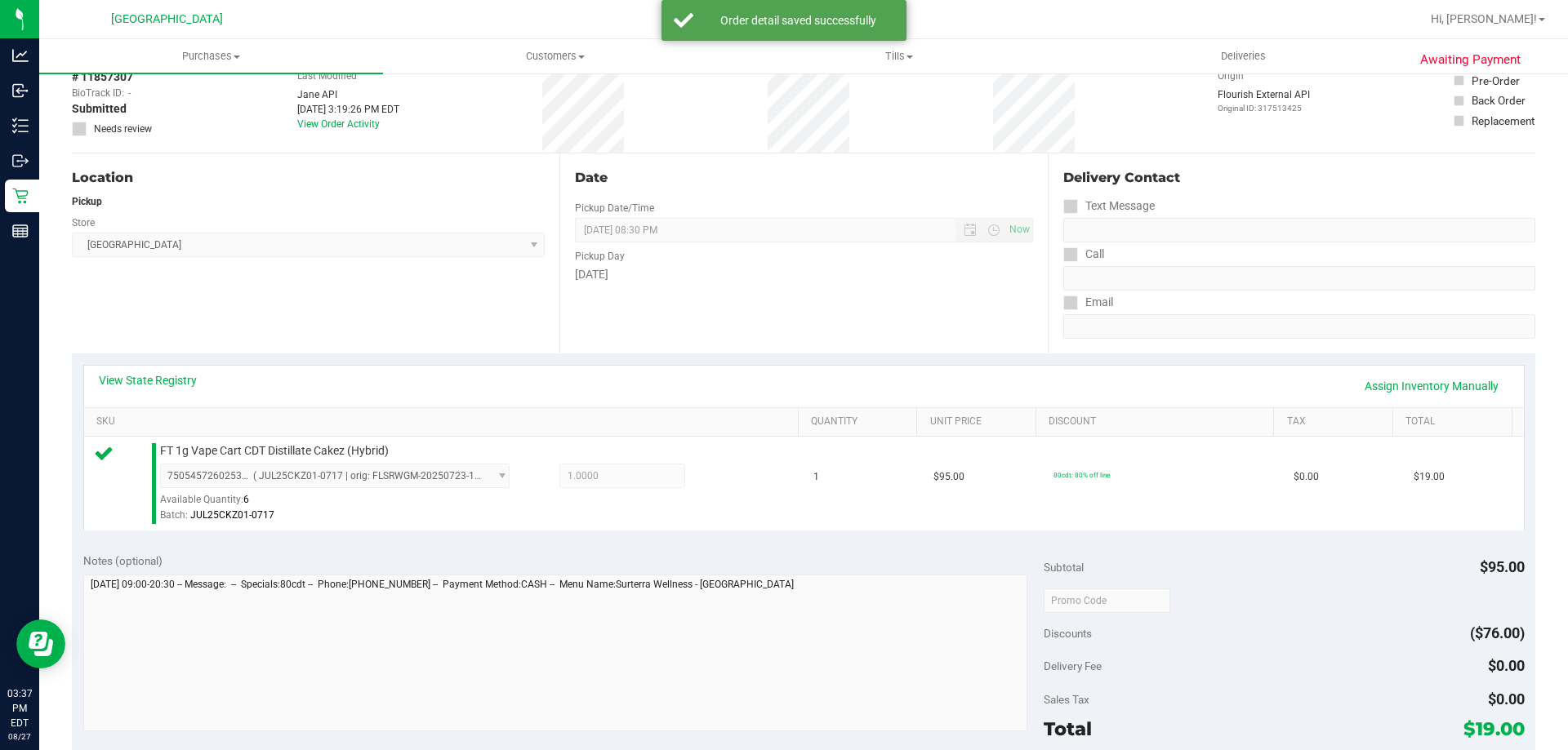
scroll to position [327, 0]
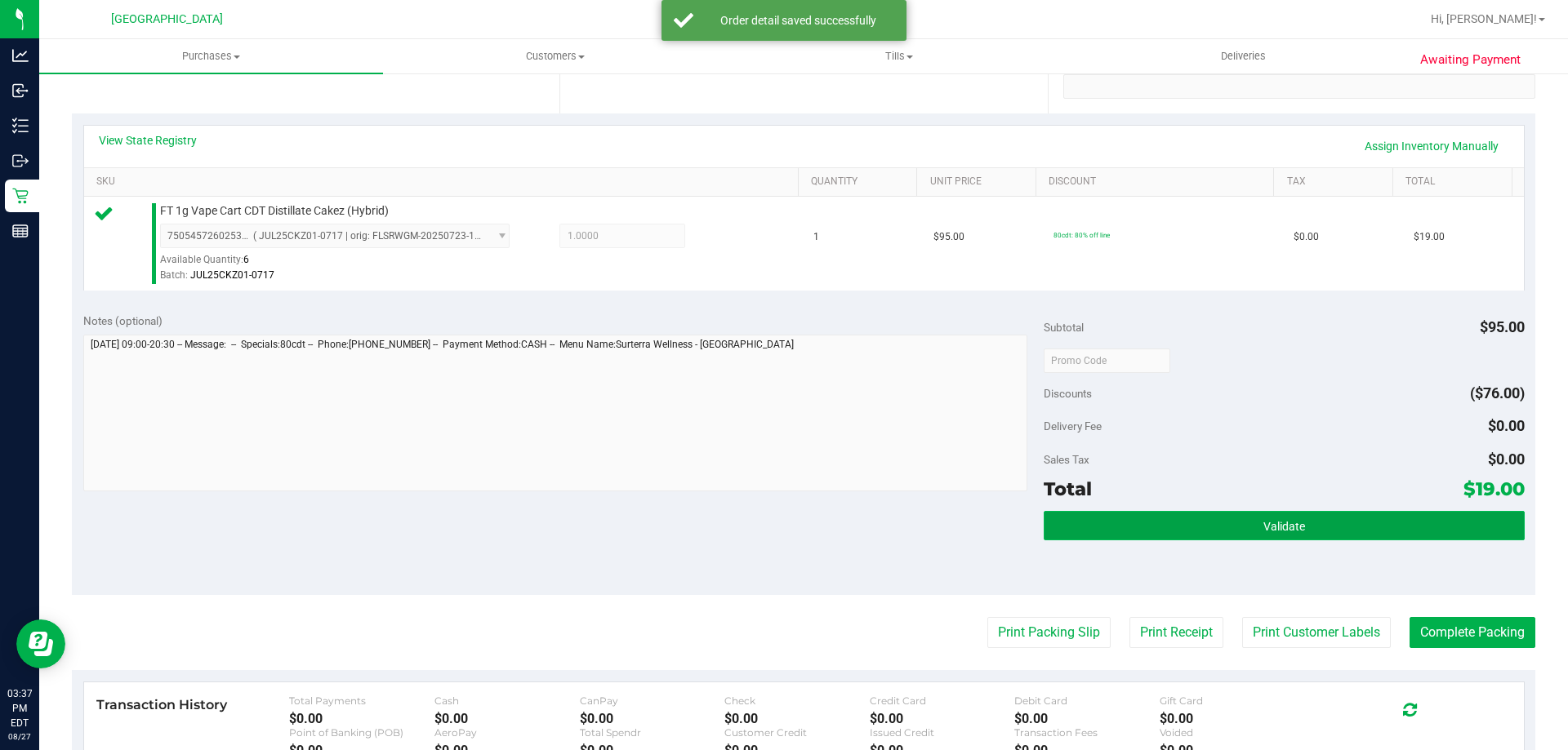
click at [1338, 519] on button "Validate" at bounding box center [1283, 526] width 480 height 30
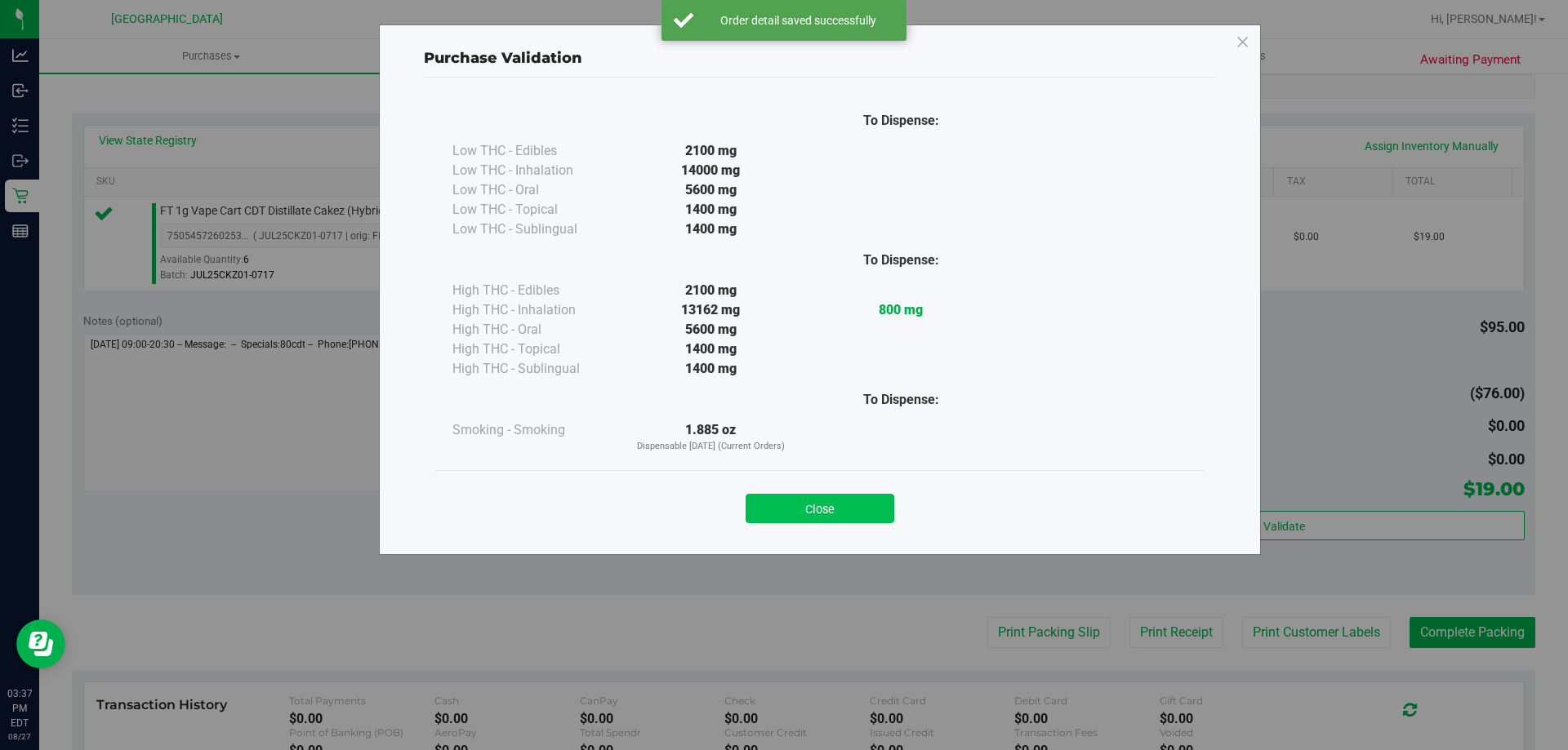
click at [870, 513] on button "Close" at bounding box center [820, 509] width 149 height 30
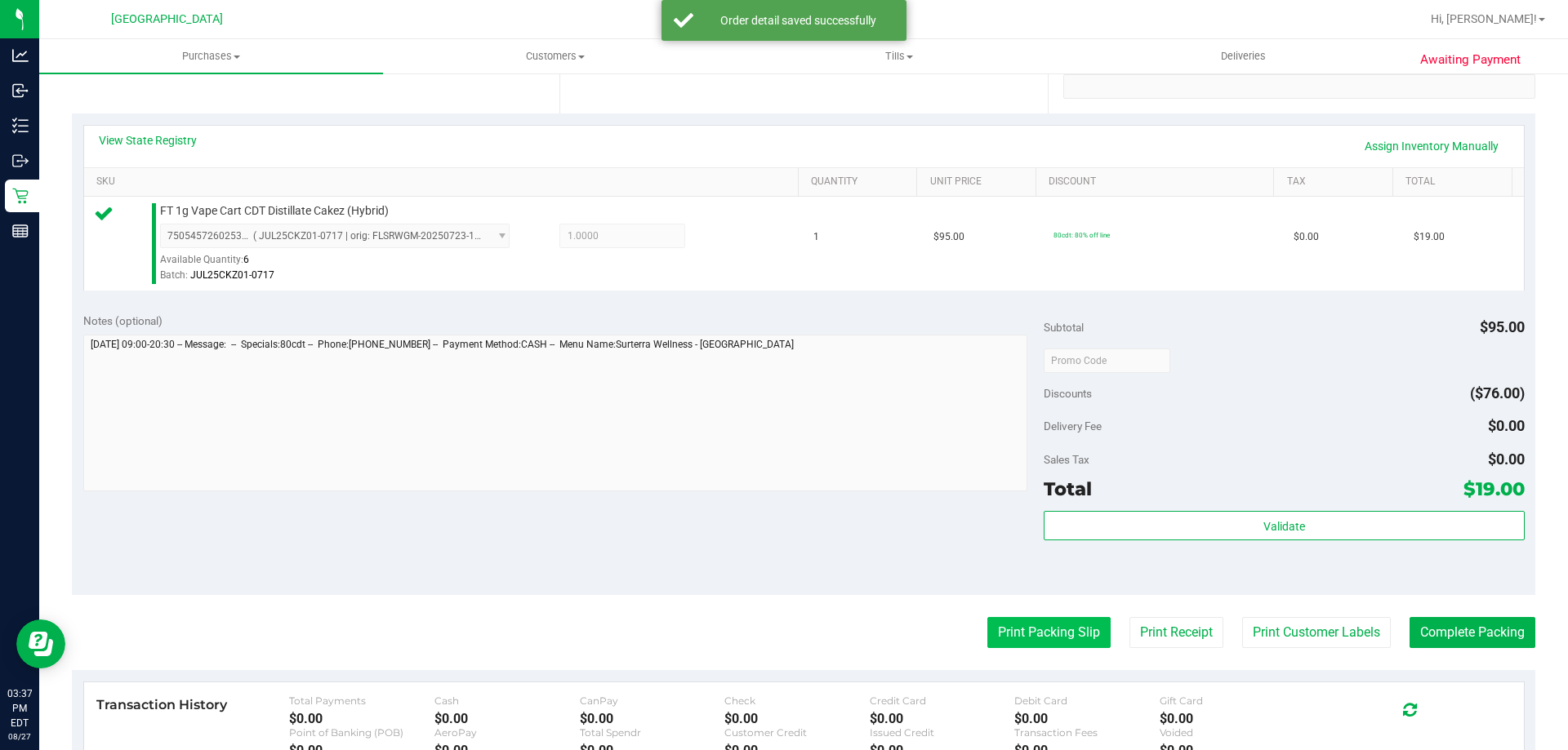
click at [1009, 624] on button "Print Packing Slip" at bounding box center [1049, 632] width 123 height 31
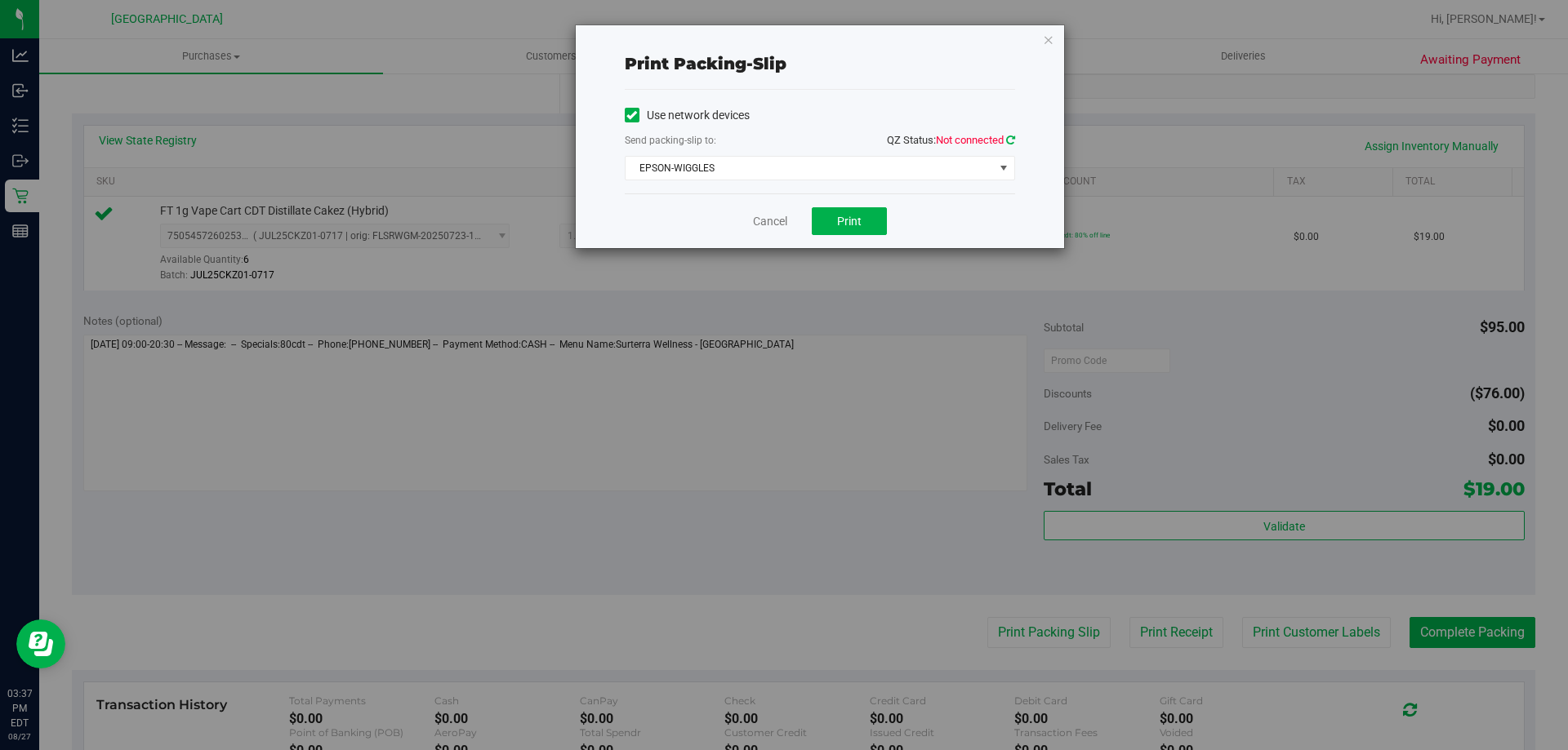
click at [1008, 143] on icon at bounding box center [1011, 140] width 9 height 10
click at [852, 216] on span "Print" at bounding box center [849, 221] width 24 height 13
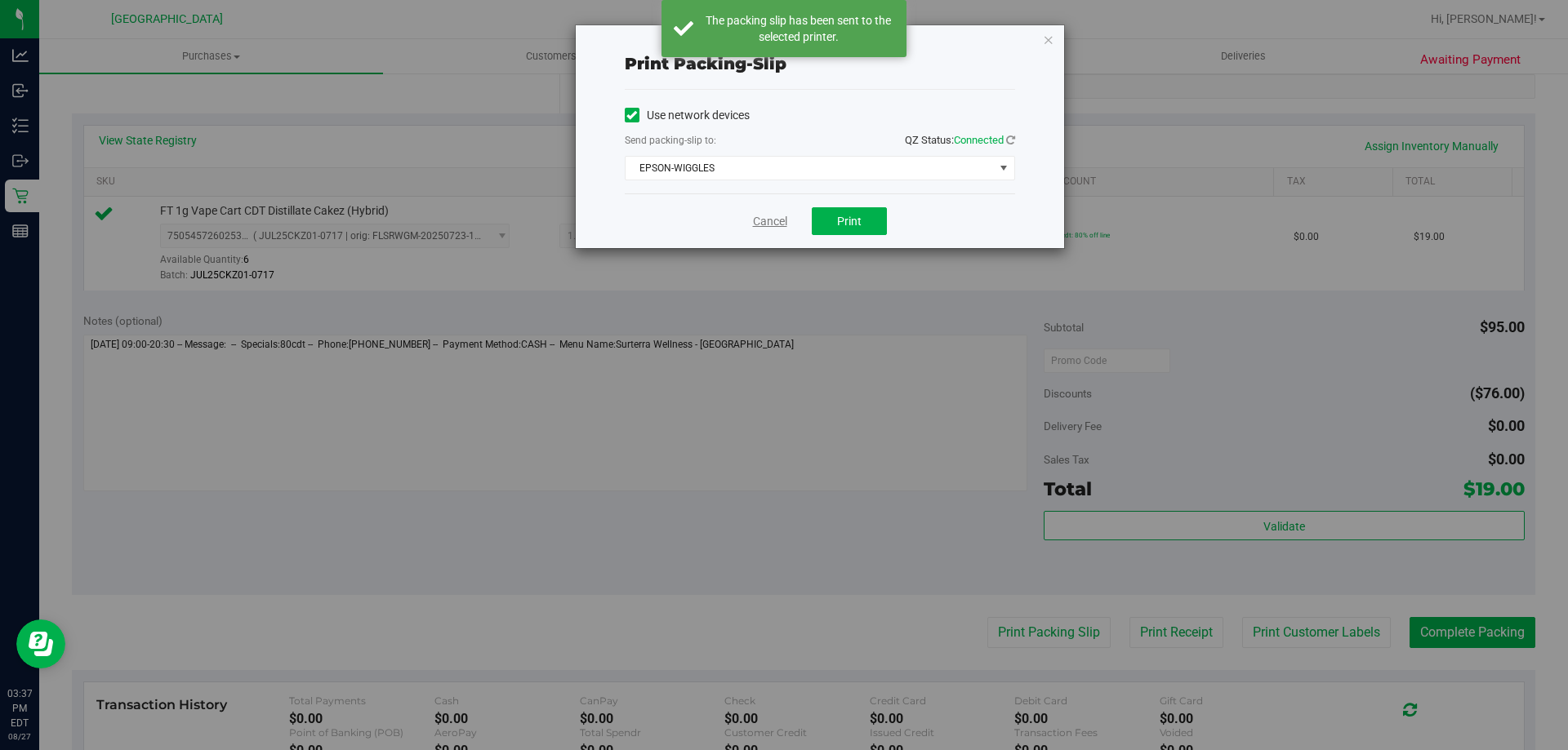
click at [765, 224] on link "Cancel" at bounding box center [770, 221] width 34 height 17
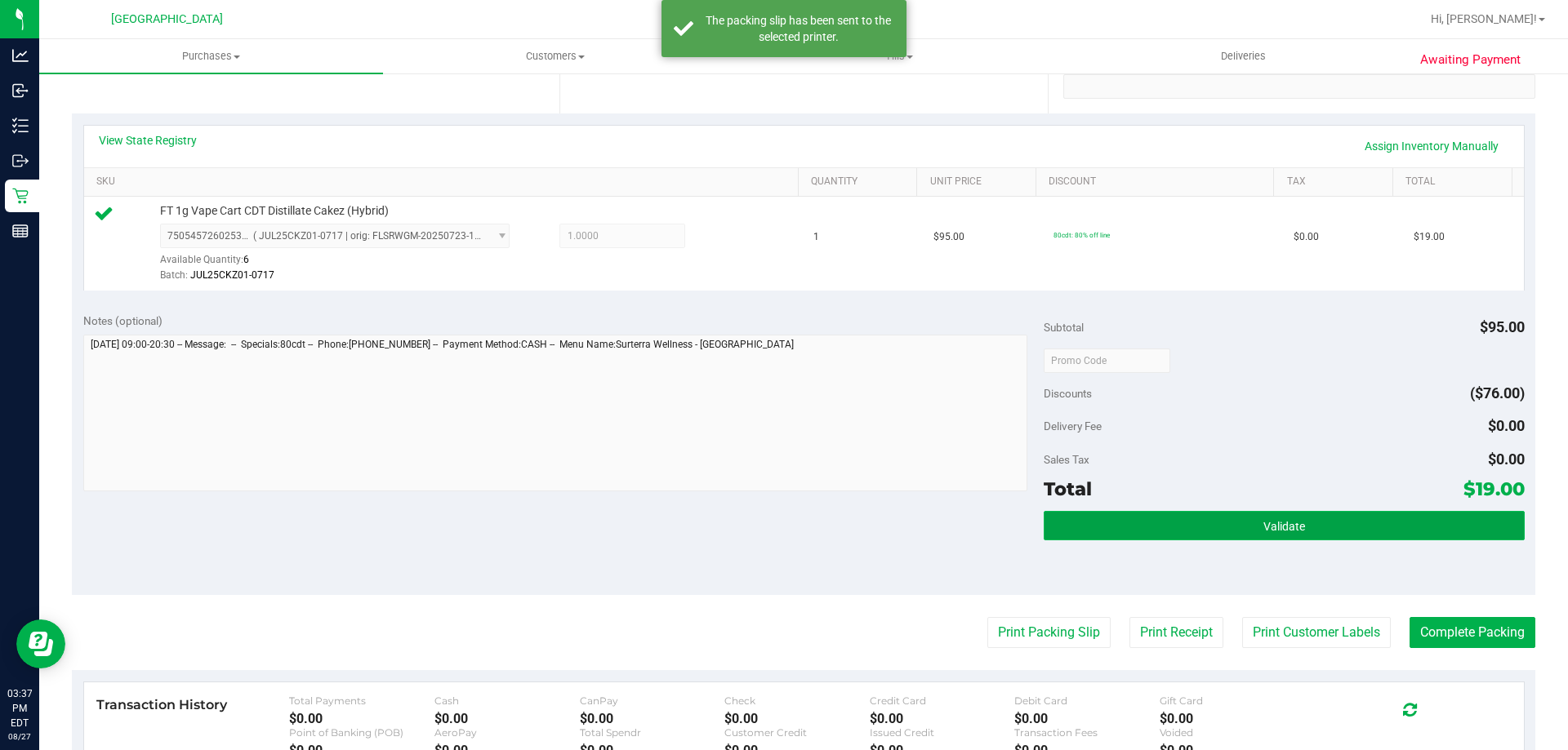
click at [1267, 513] on button "Validate" at bounding box center [1283, 526] width 480 height 30
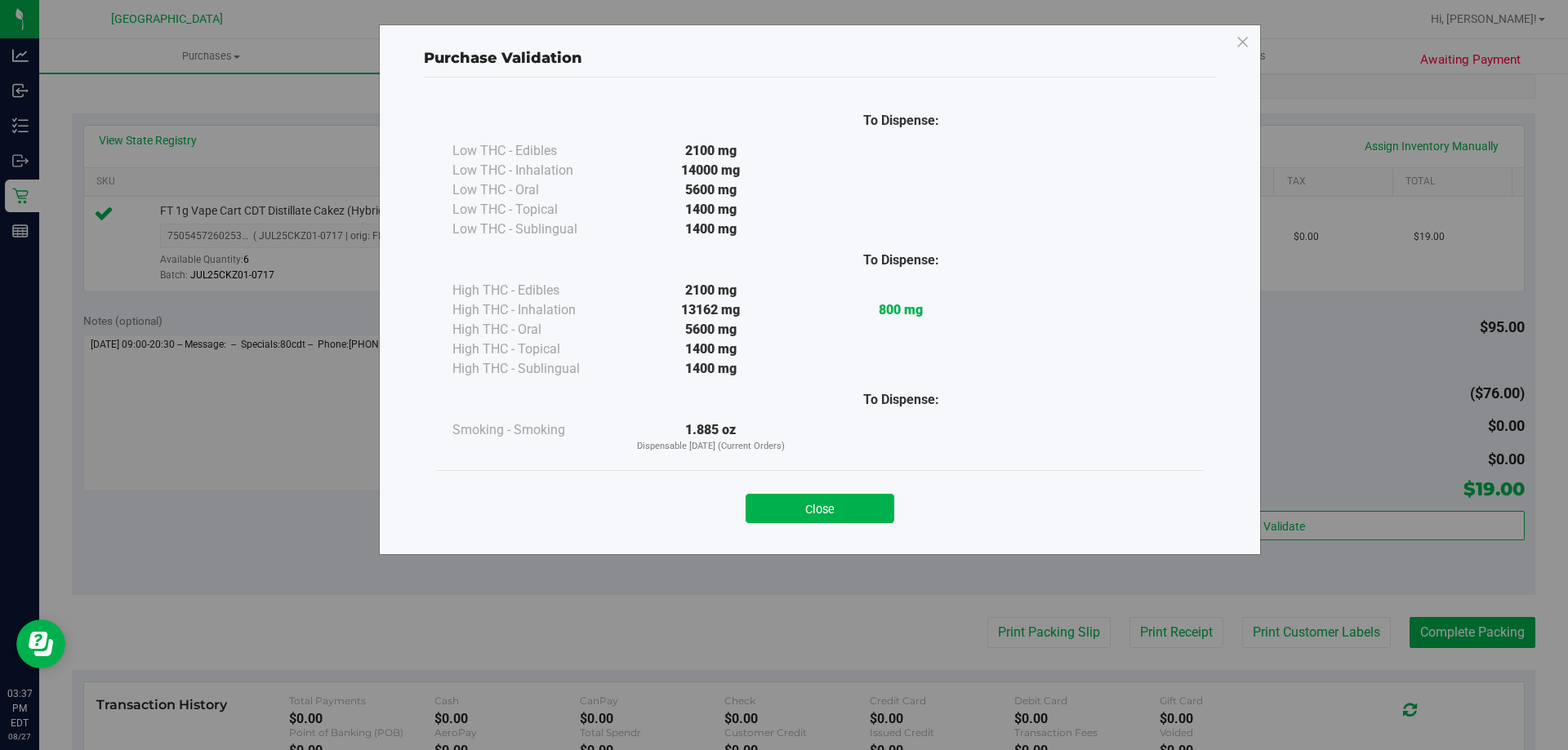
click at [872, 507] on button "Close" at bounding box center [820, 509] width 149 height 30
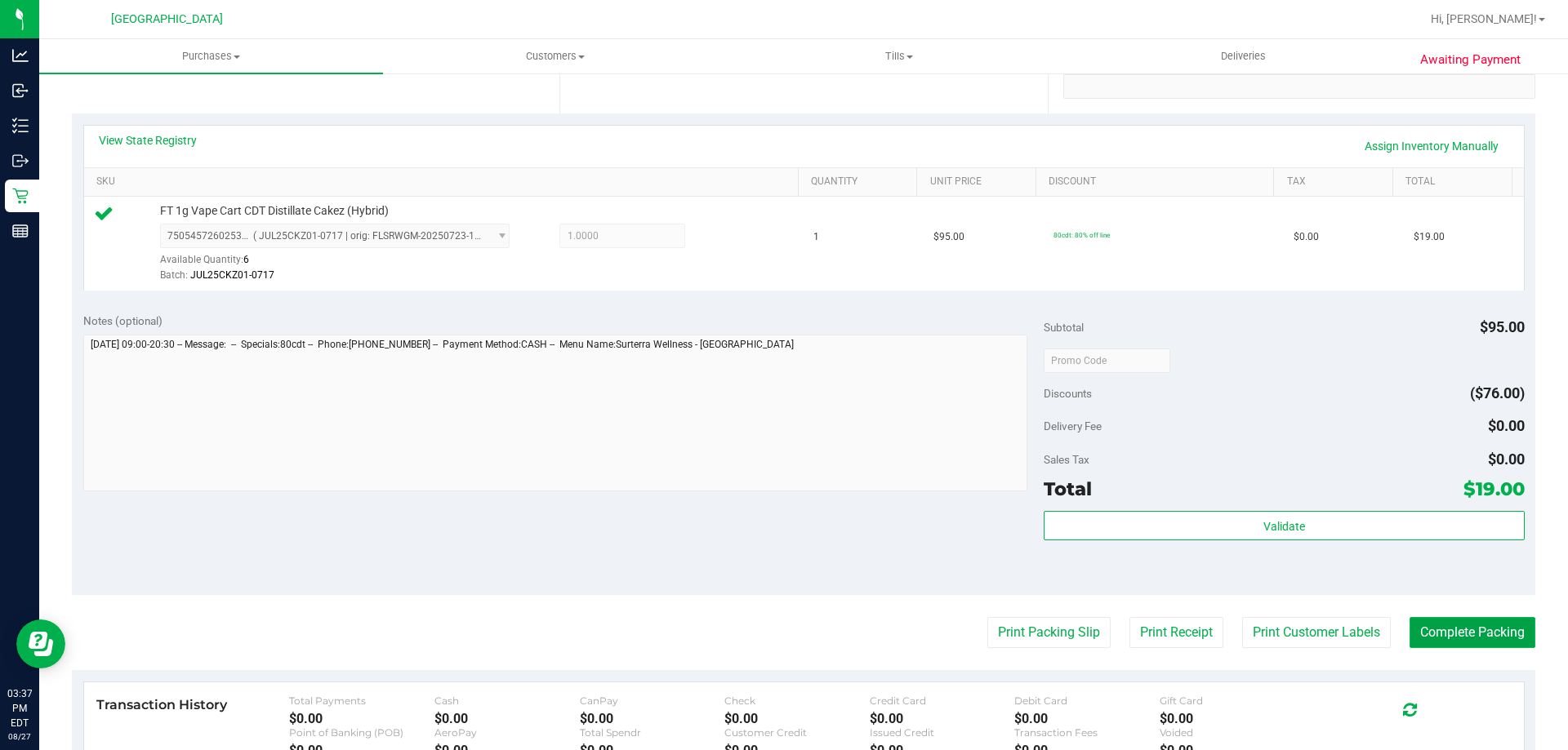
click at [1498, 636] on button "Complete Packing" at bounding box center [1471, 632] width 126 height 31
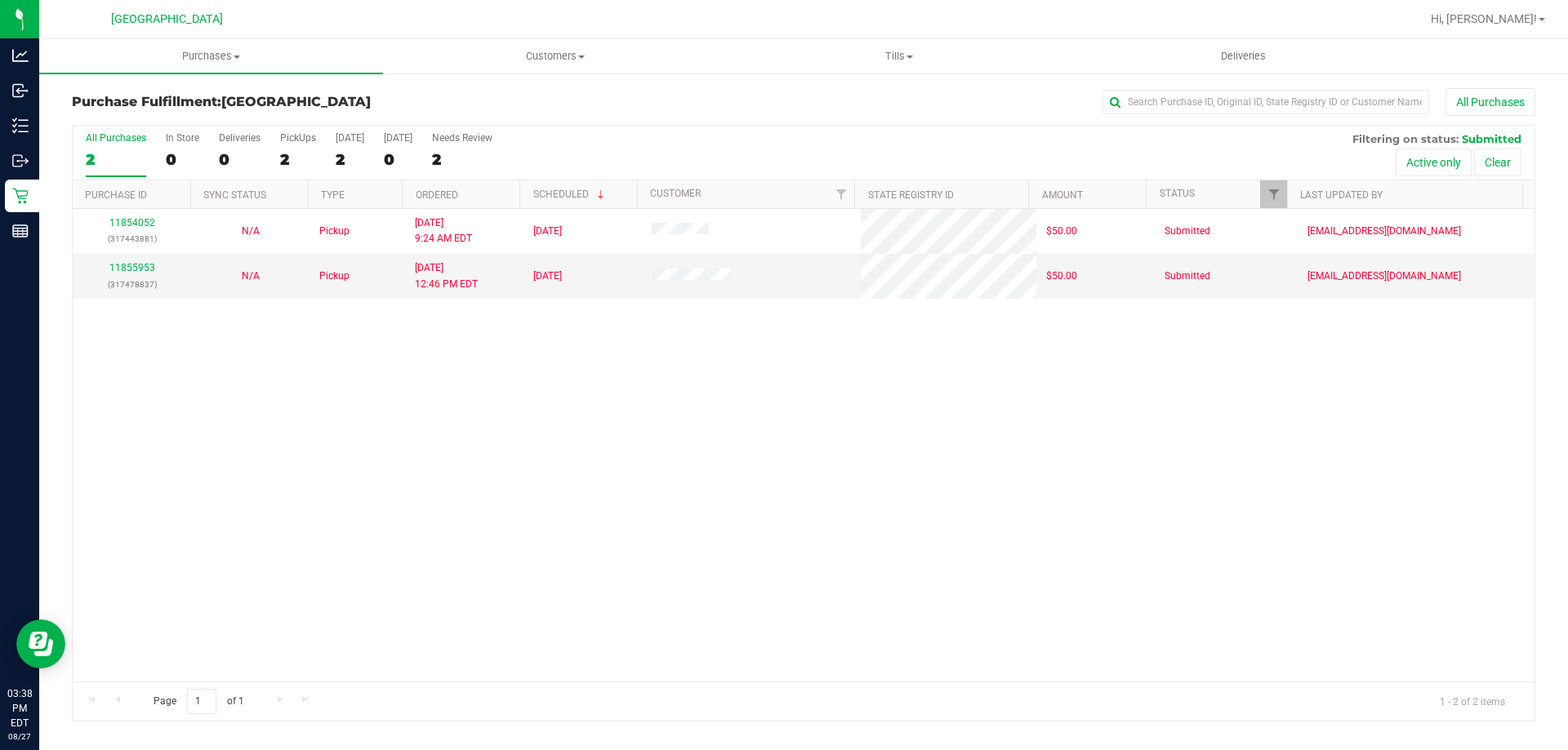
click at [1283, 580] on div "11854052 (317443881) N/A Pickup 8/27/2025 9:24 AM EDT 8/27/2025 $50.00 Submitte…" at bounding box center [803, 446] width 1462 height 473
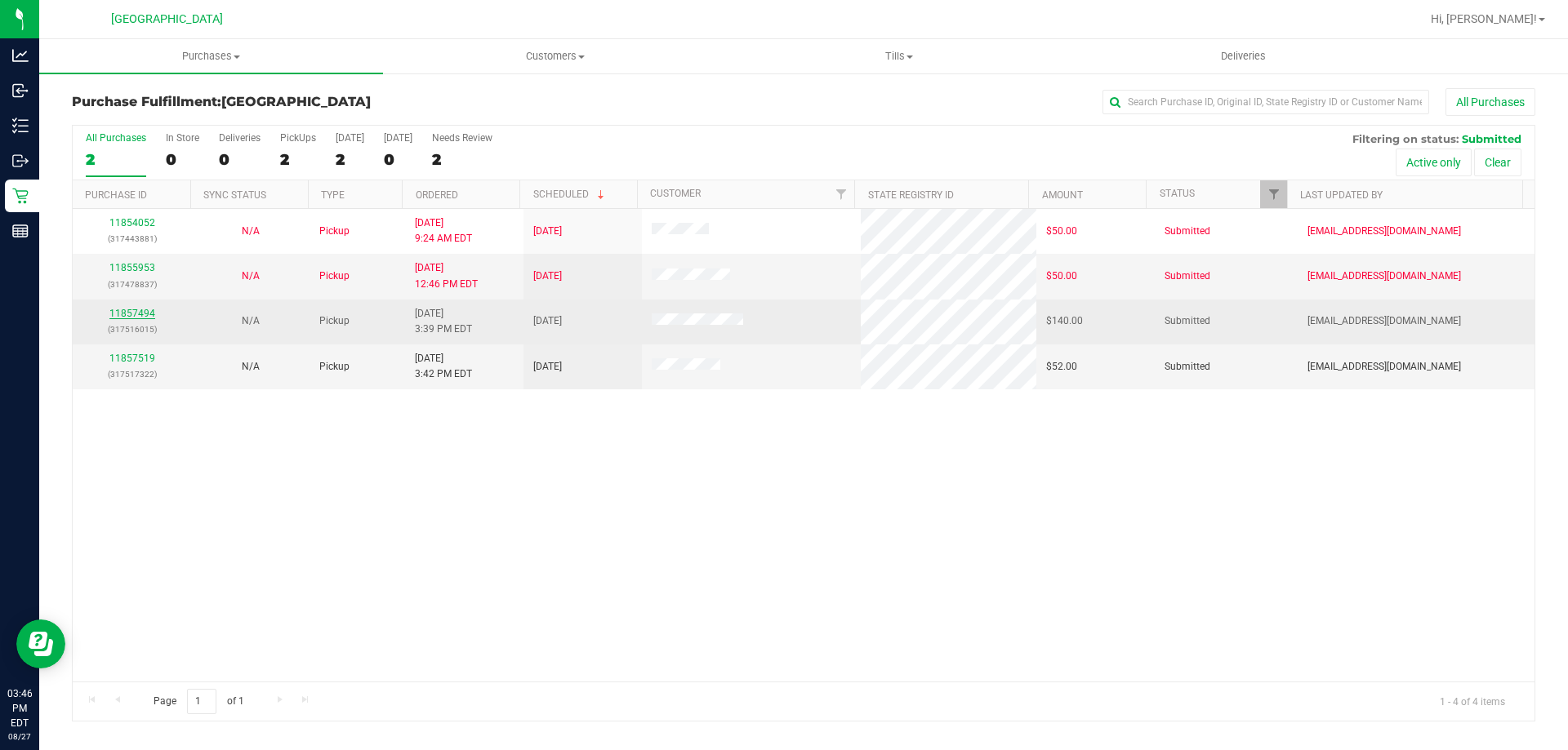
click at [122, 316] on link "11857494" at bounding box center [132, 314] width 46 height 11
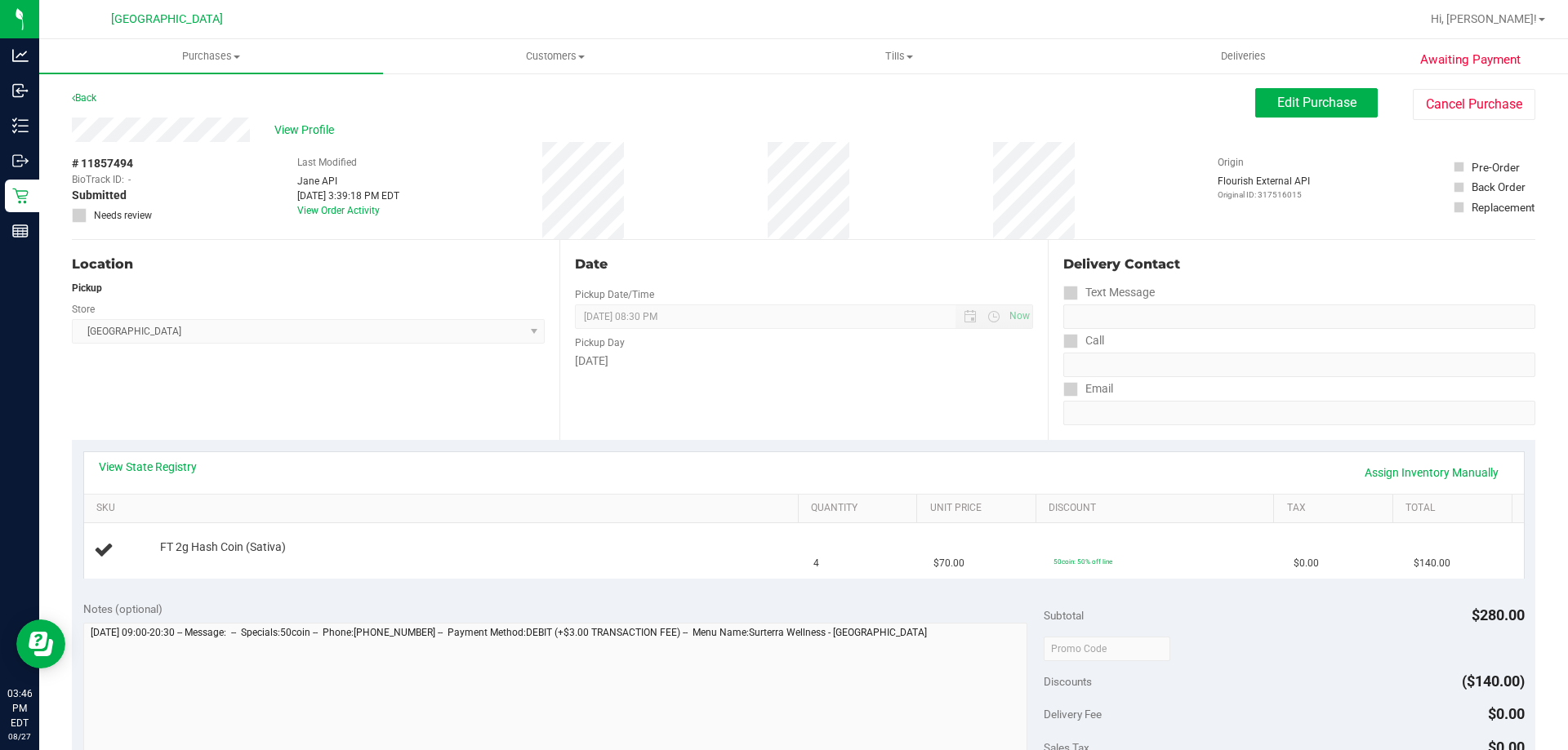
click at [162, 476] on div "View State Registry Assign Inventory Manually" at bounding box center [803, 473] width 1410 height 28
click at [159, 459] on link "View State Registry" at bounding box center [147, 467] width 98 height 17
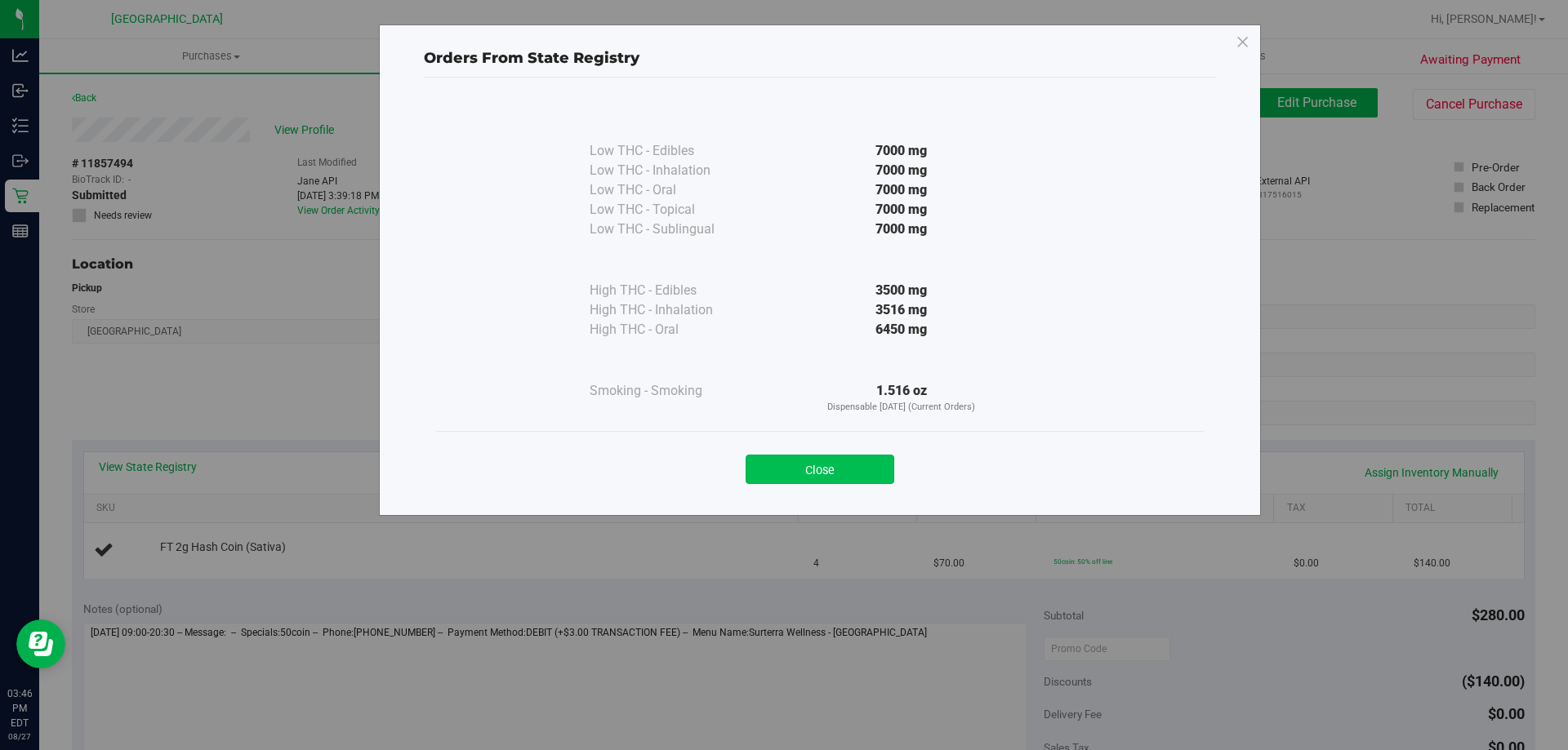
click at [858, 470] on button "Close" at bounding box center [820, 470] width 149 height 30
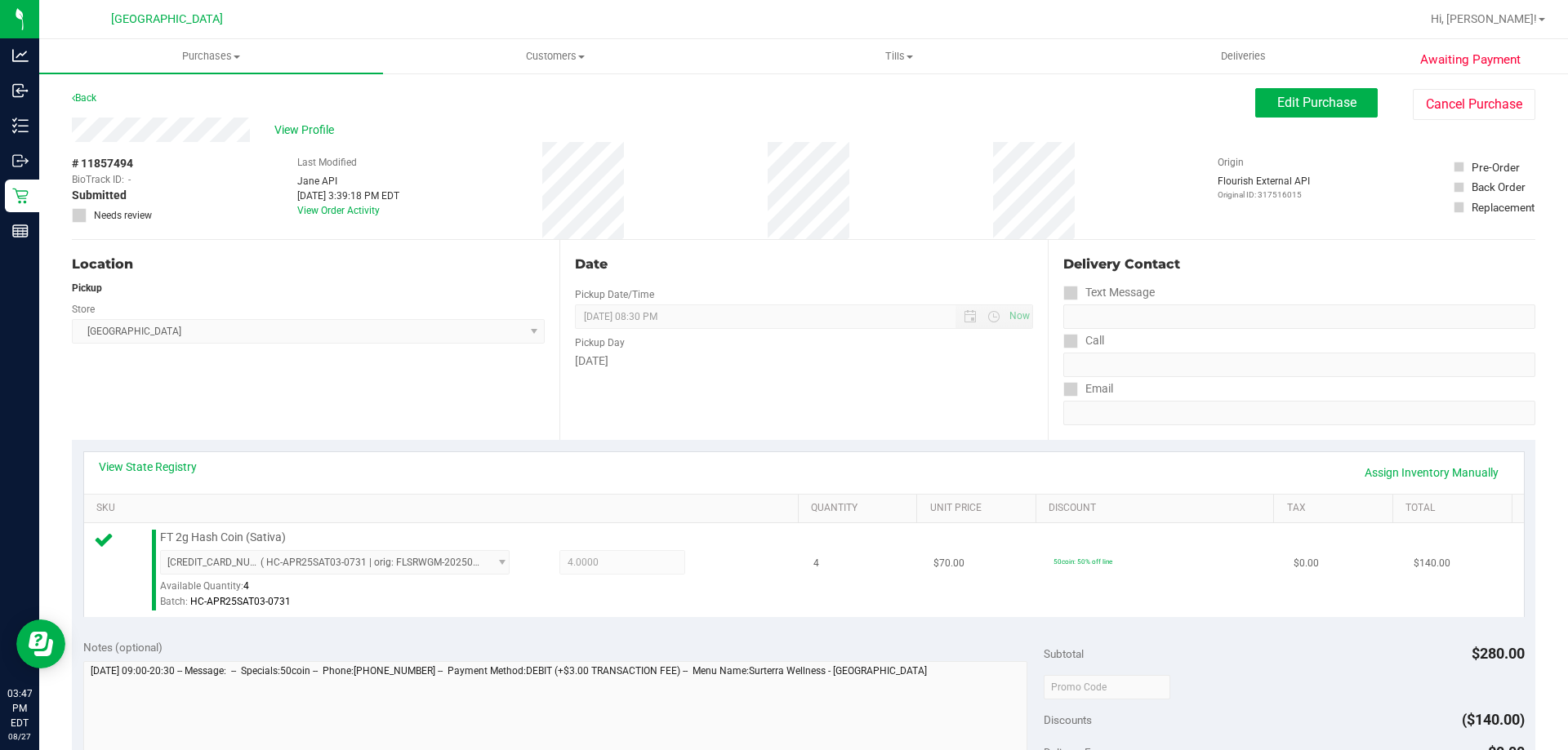
scroll to position [408, 0]
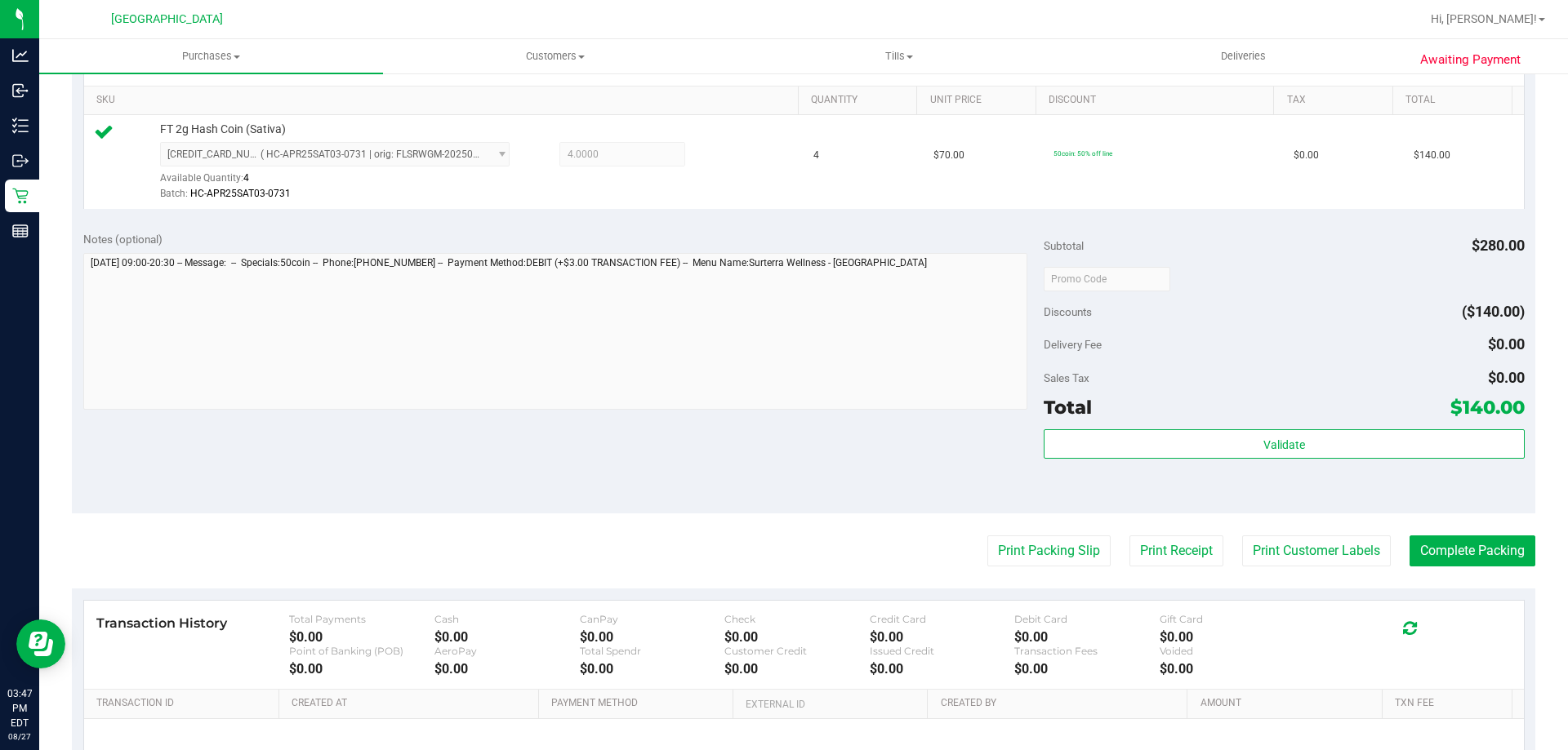
click at [1293, 400] on div "Total $140.00" at bounding box center [1283, 408] width 480 height 30
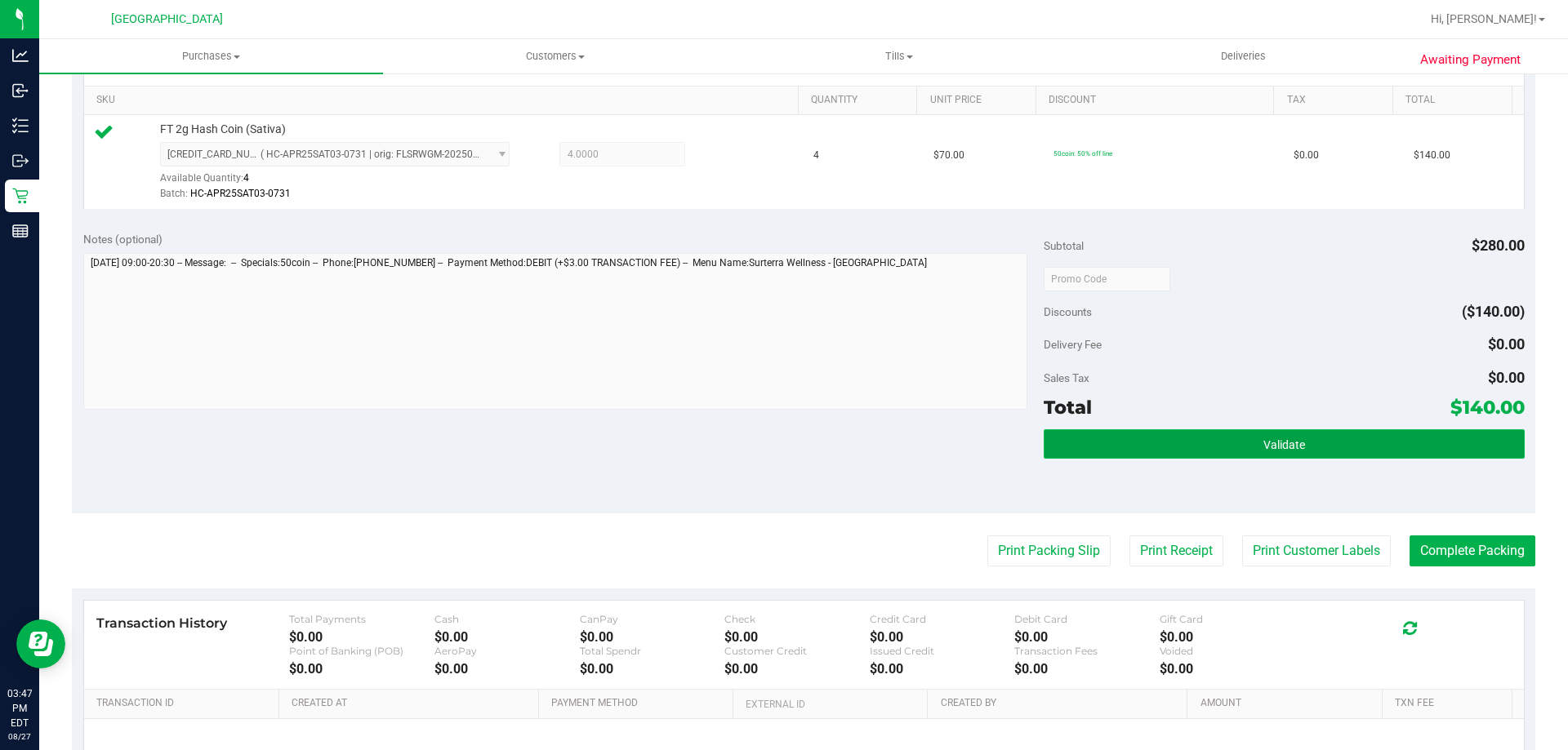
click at [1294, 438] on span "Validate" at bounding box center [1283, 445] width 42 height 13
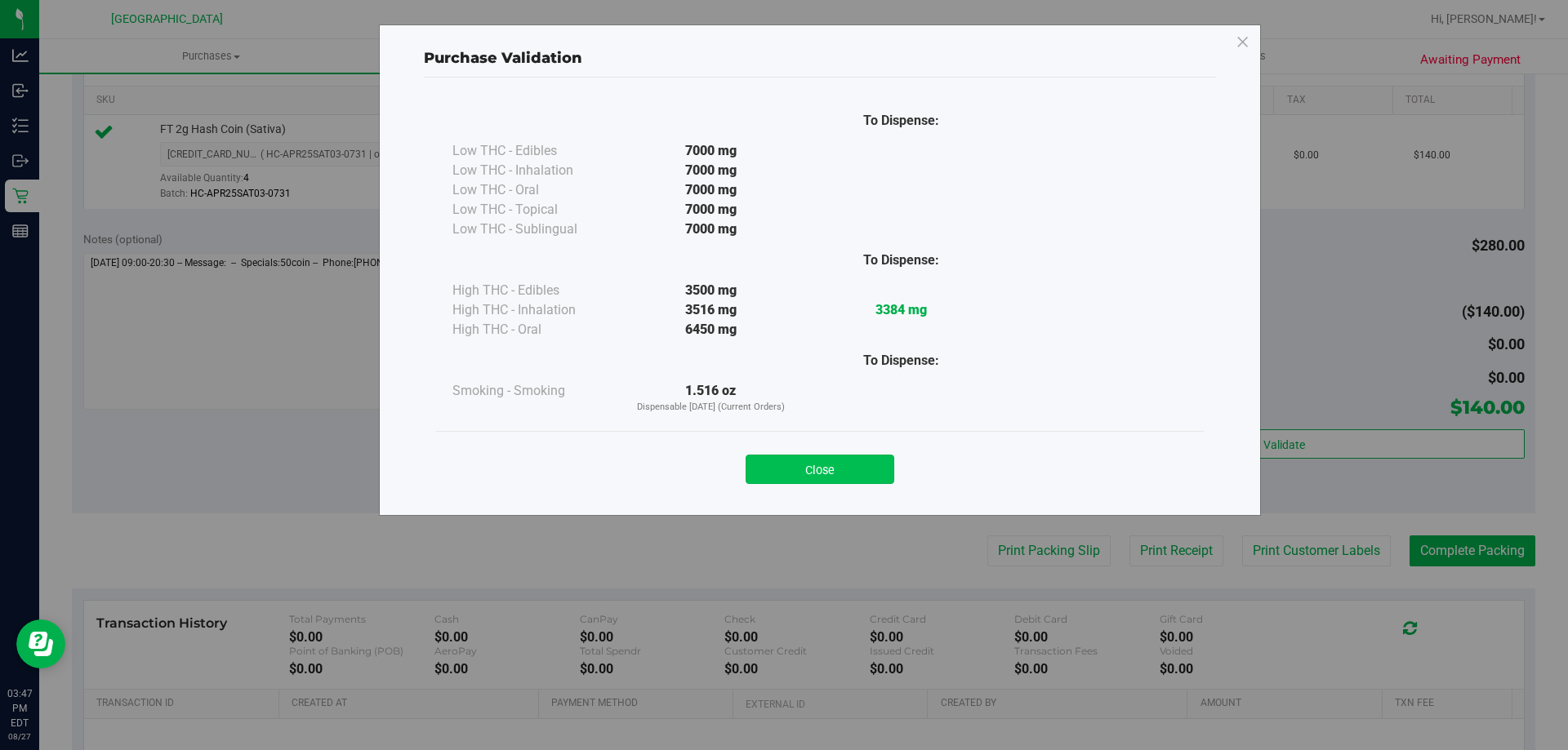
click at [833, 475] on button "Close" at bounding box center [820, 470] width 149 height 30
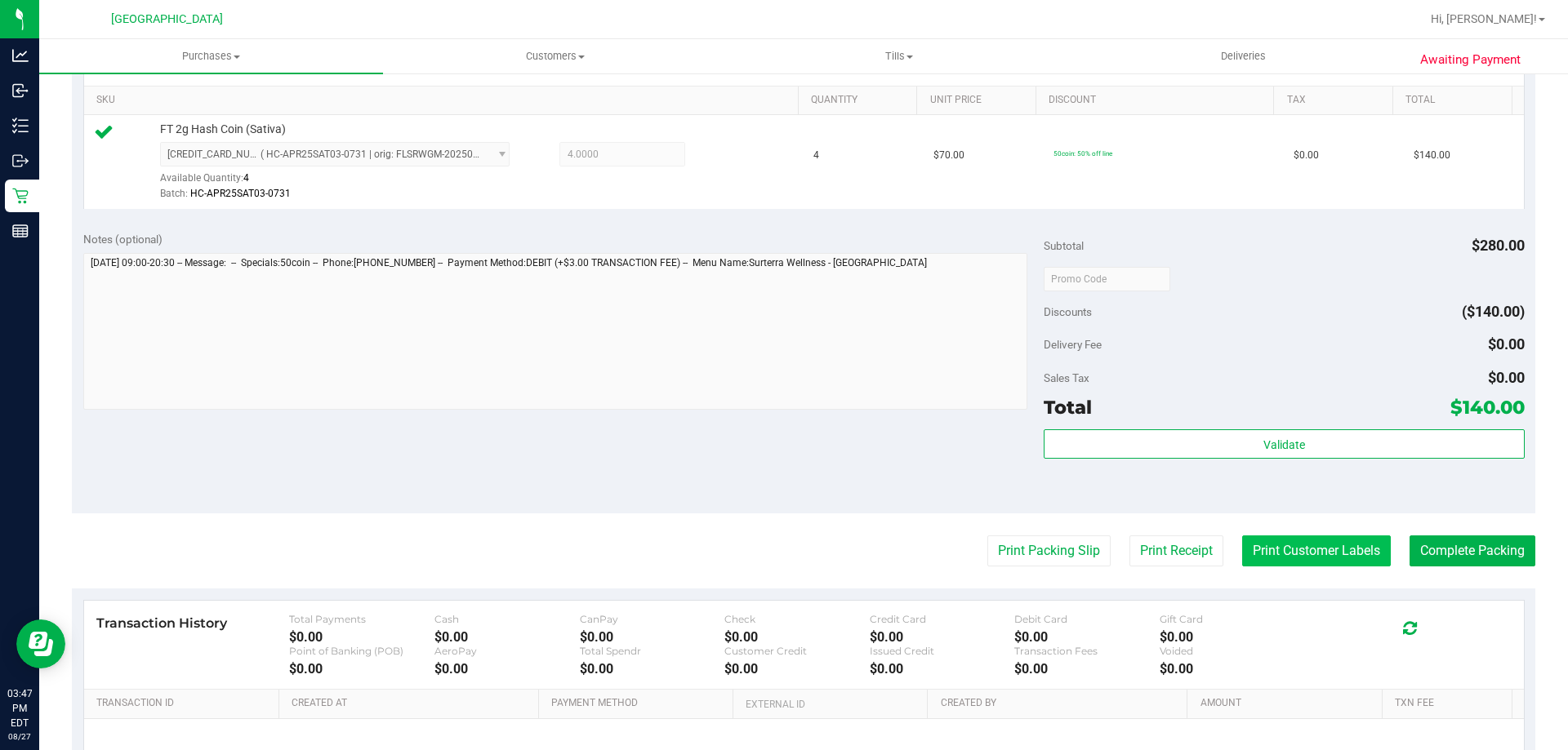
click at [1246, 556] on button "Print Customer Labels" at bounding box center [1317, 551] width 149 height 31
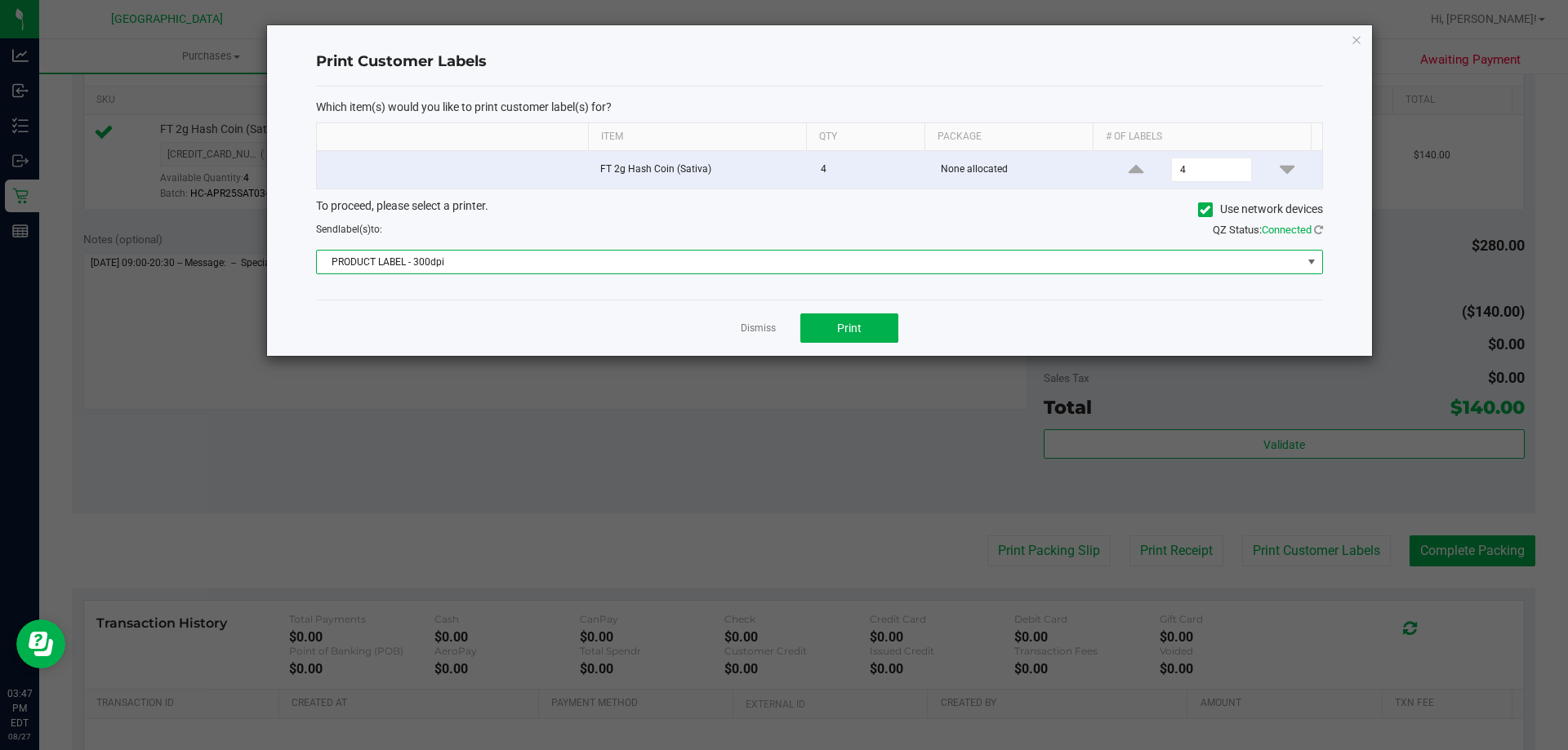
click at [526, 259] on span "PRODUCT LABEL - 300dpi" at bounding box center [809, 261] width 985 height 23
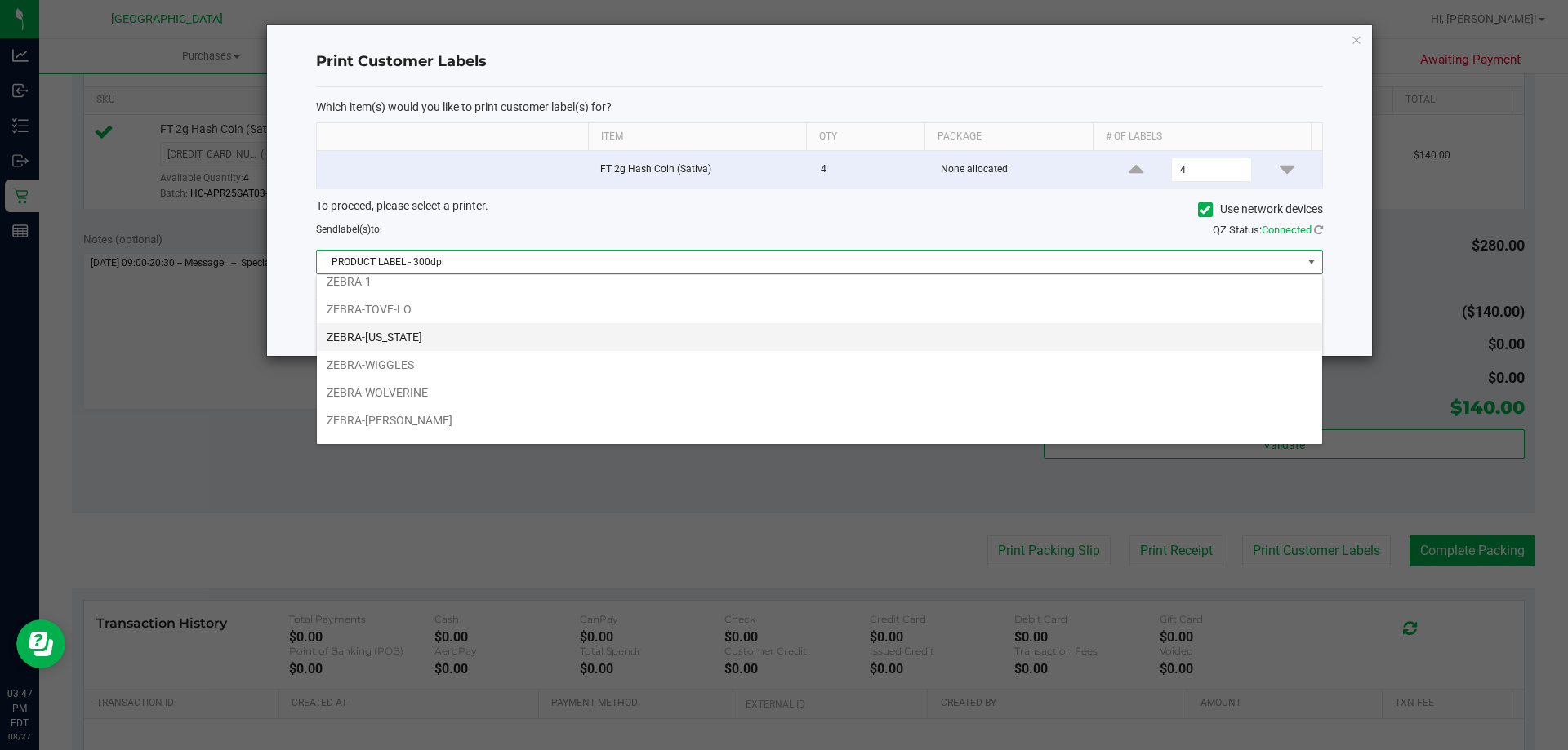
scroll to position [59, 0]
click at [407, 347] on li "ZEBRA-WIGGLES" at bounding box center [819, 343] width 1005 height 28
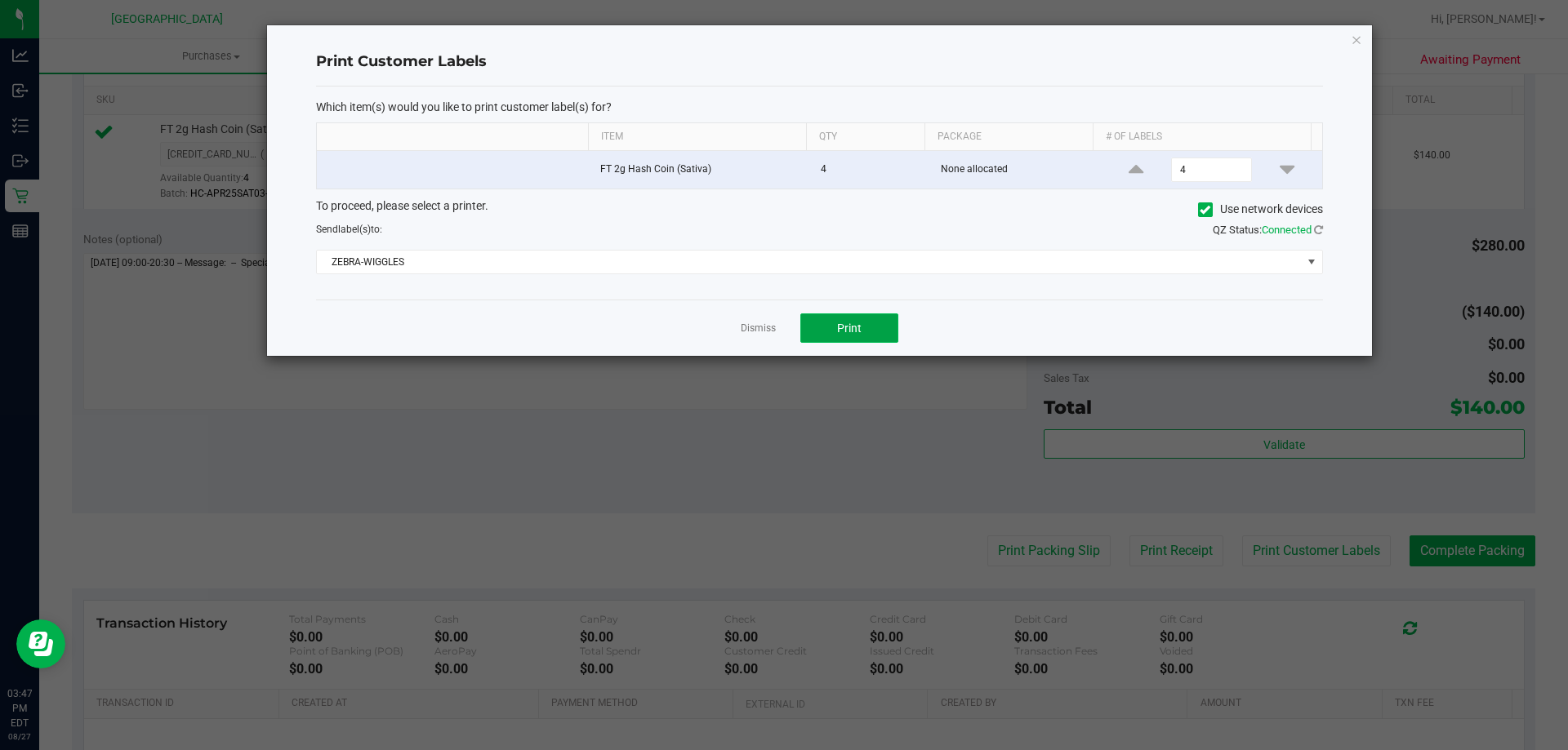
click at [831, 316] on button "Print" at bounding box center [849, 328] width 98 height 30
click at [758, 329] on link "Dismiss" at bounding box center [758, 328] width 35 height 14
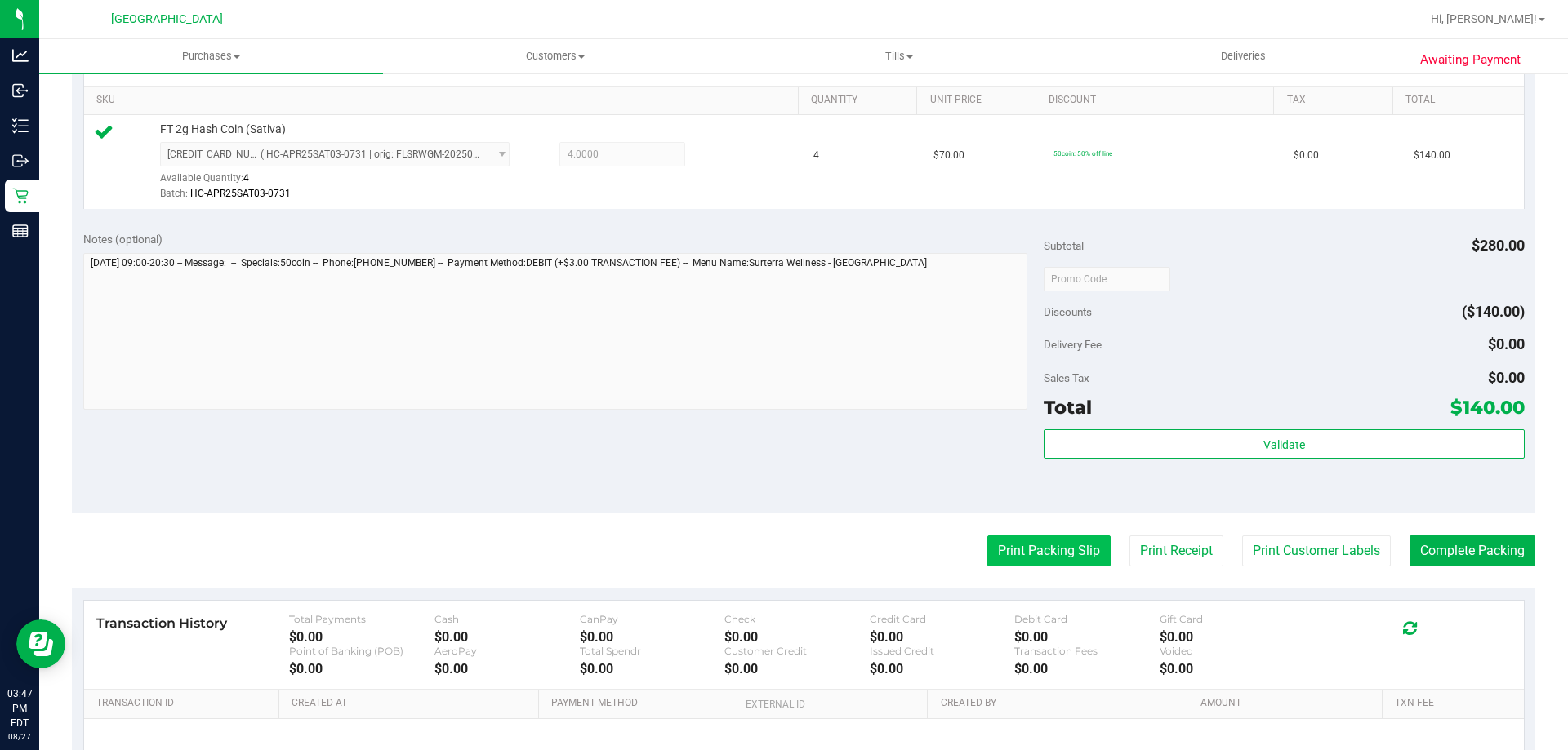
click at [1026, 555] on button "Print Packing Slip" at bounding box center [1049, 551] width 123 height 31
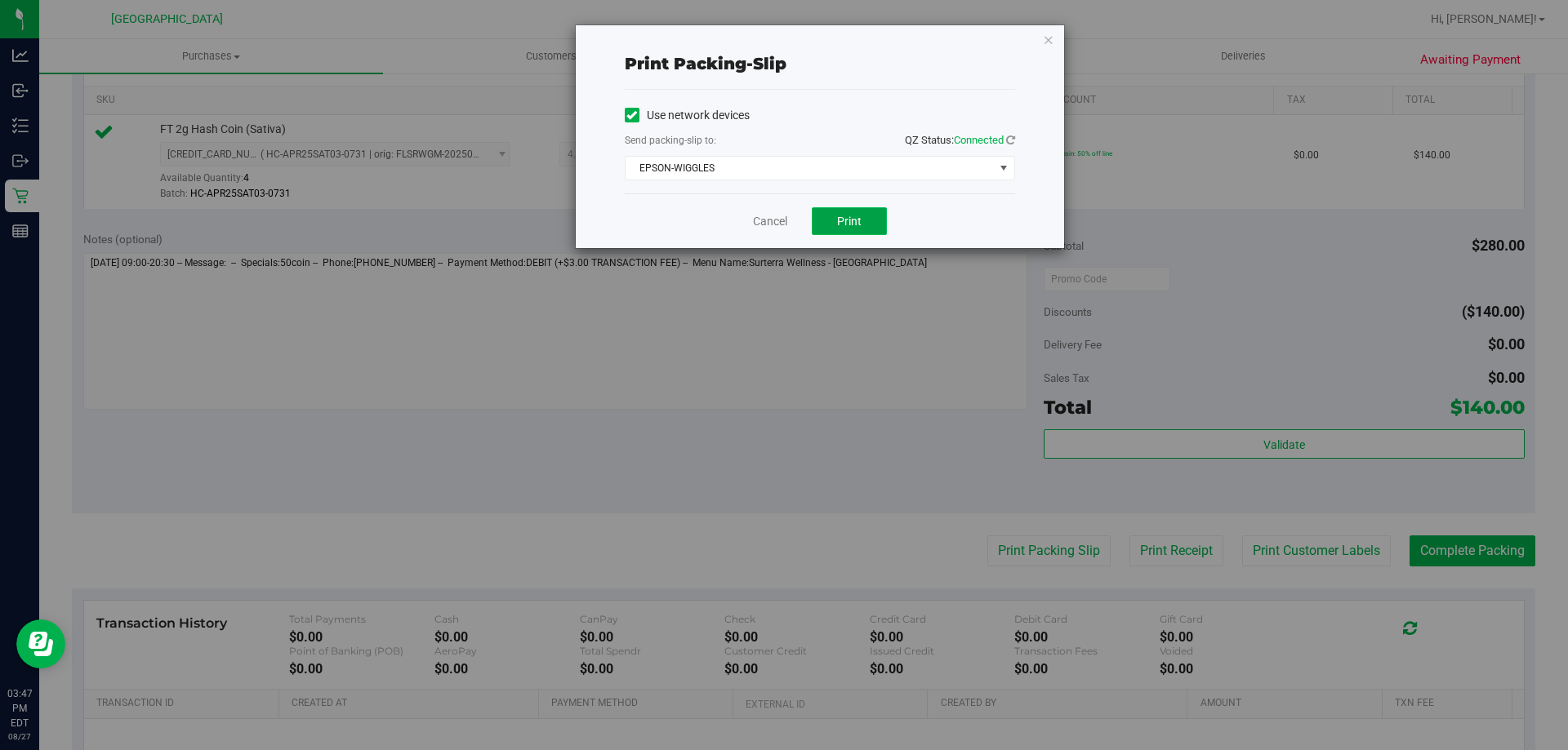
click at [836, 220] on button "Print" at bounding box center [849, 221] width 75 height 28
click at [770, 225] on link "Cancel" at bounding box center [770, 221] width 34 height 17
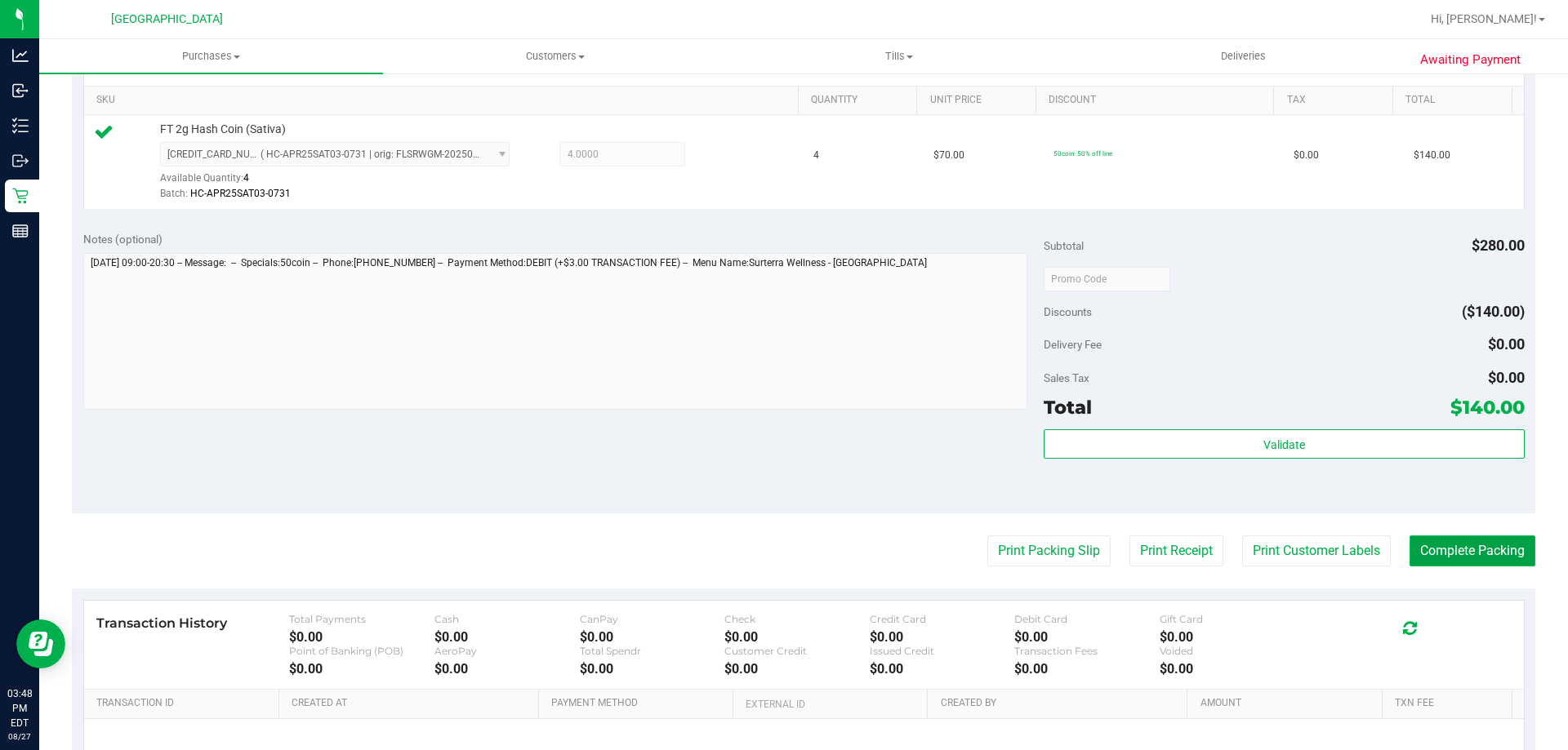
click at [1497, 556] on button "Complete Packing" at bounding box center [1471, 551] width 126 height 31
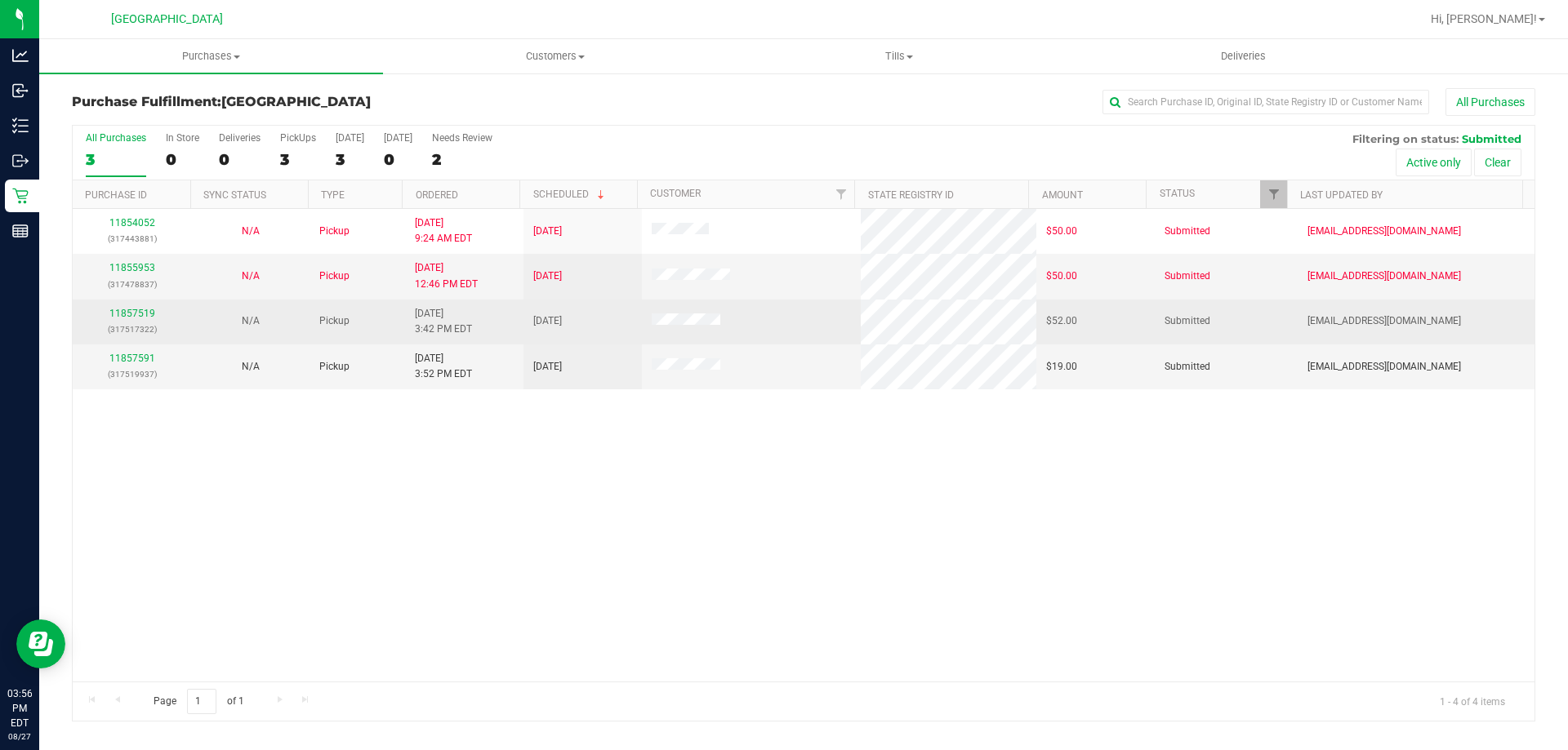
click at [128, 306] on div "11857519 (317517322)" at bounding box center [132, 321] width 99 height 31
click at [135, 314] on link "11857519" at bounding box center [132, 314] width 46 height 11
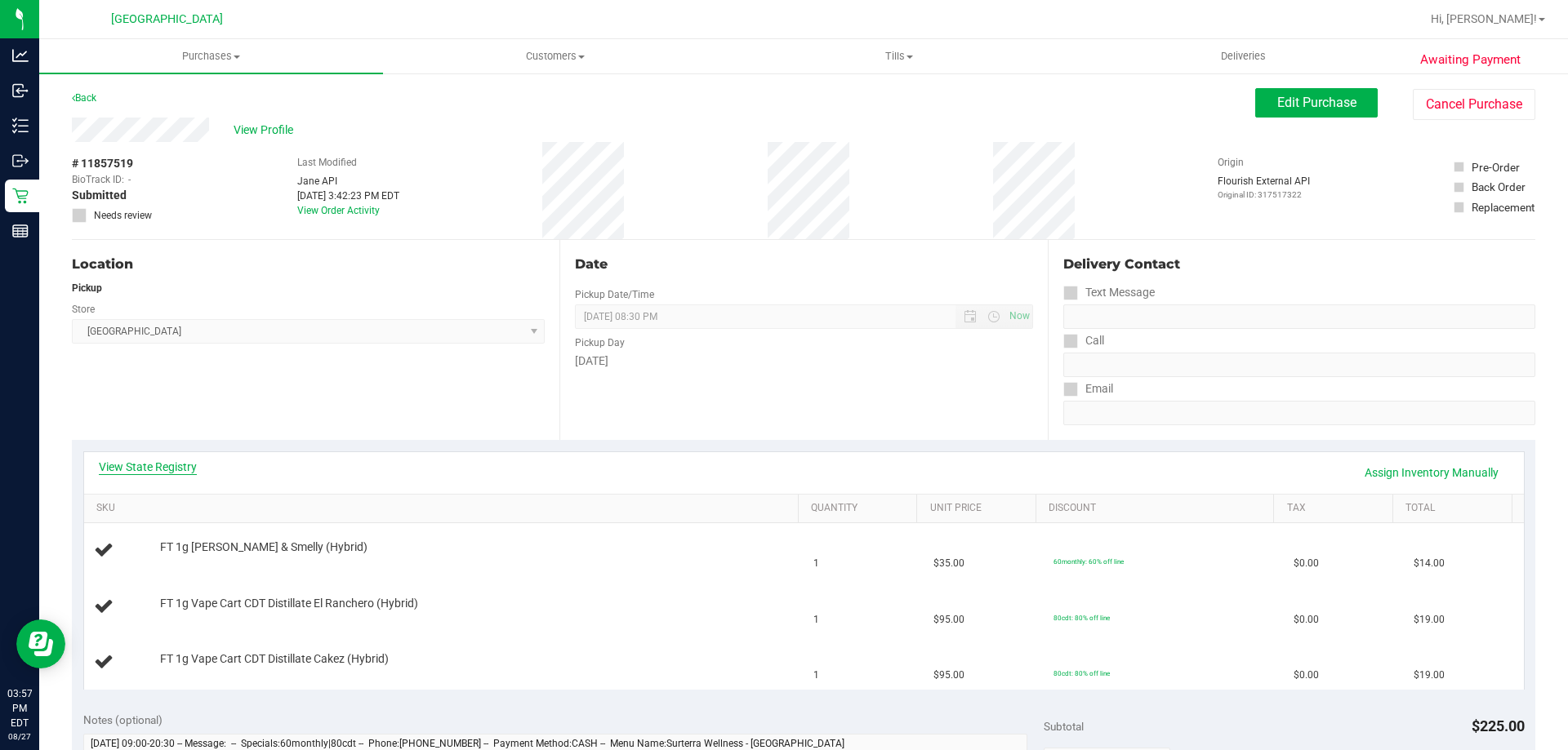
click at [130, 469] on link "View State Registry" at bounding box center [147, 467] width 98 height 17
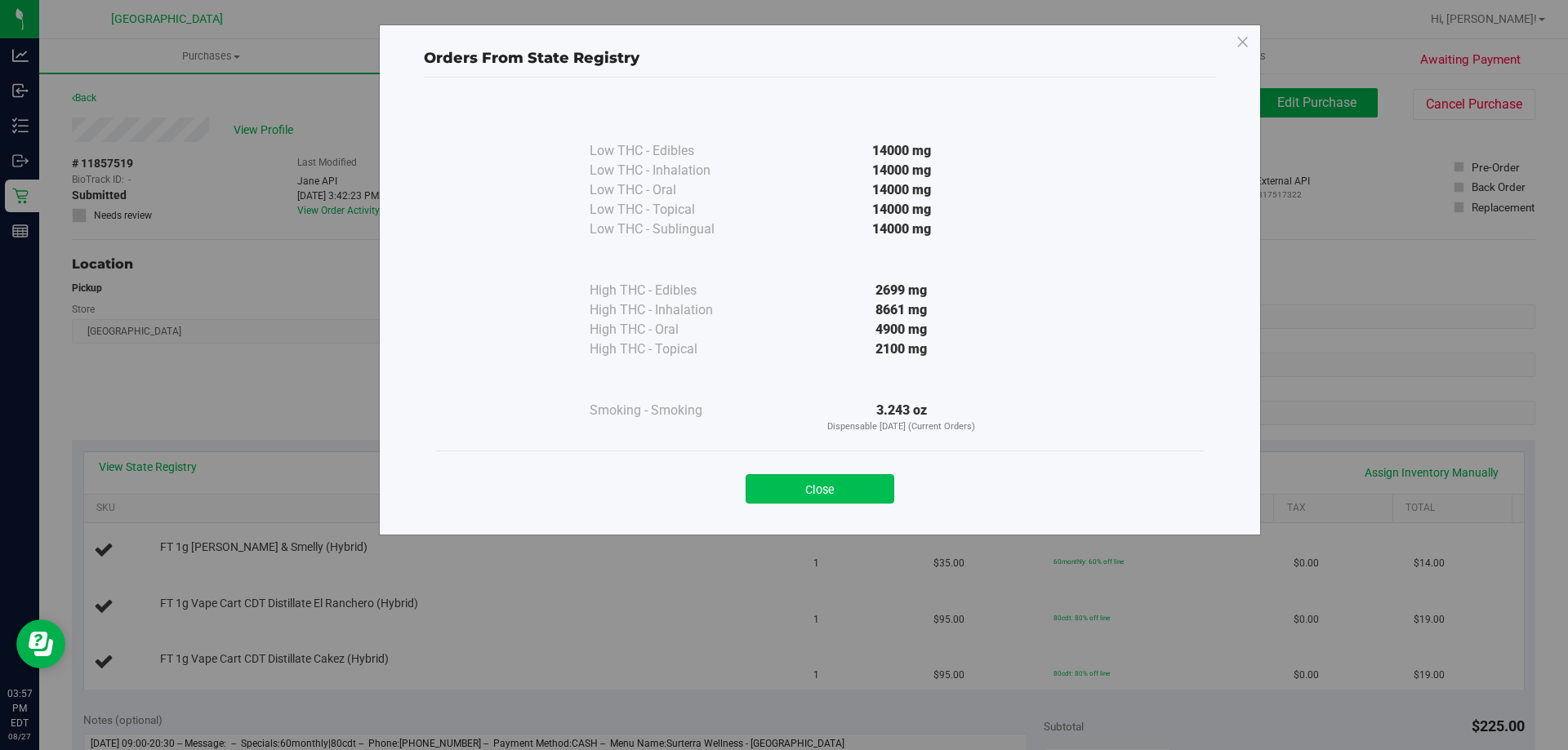
click at [836, 480] on button "Close" at bounding box center [820, 489] width 149 height 30
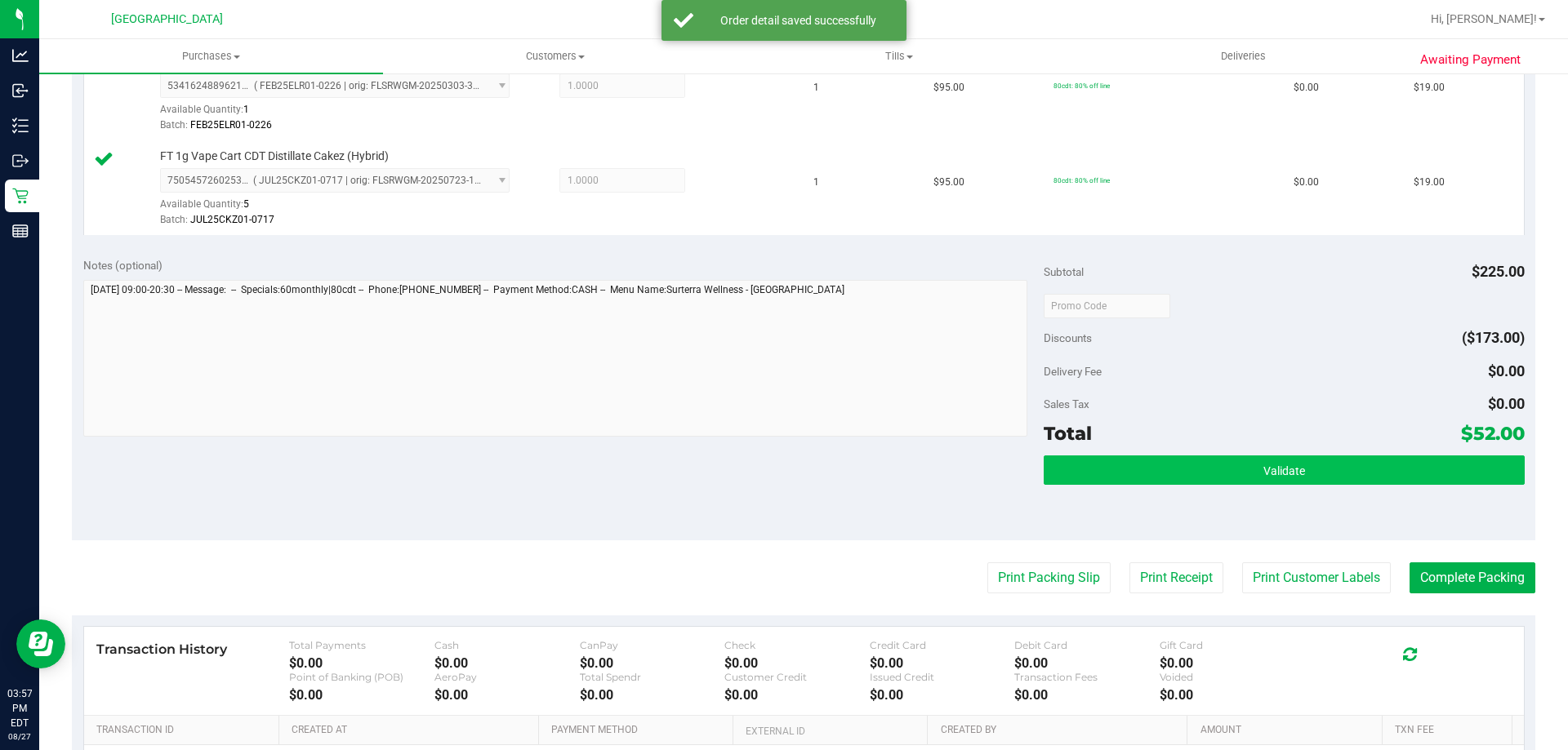
scroll to position [571, 0]
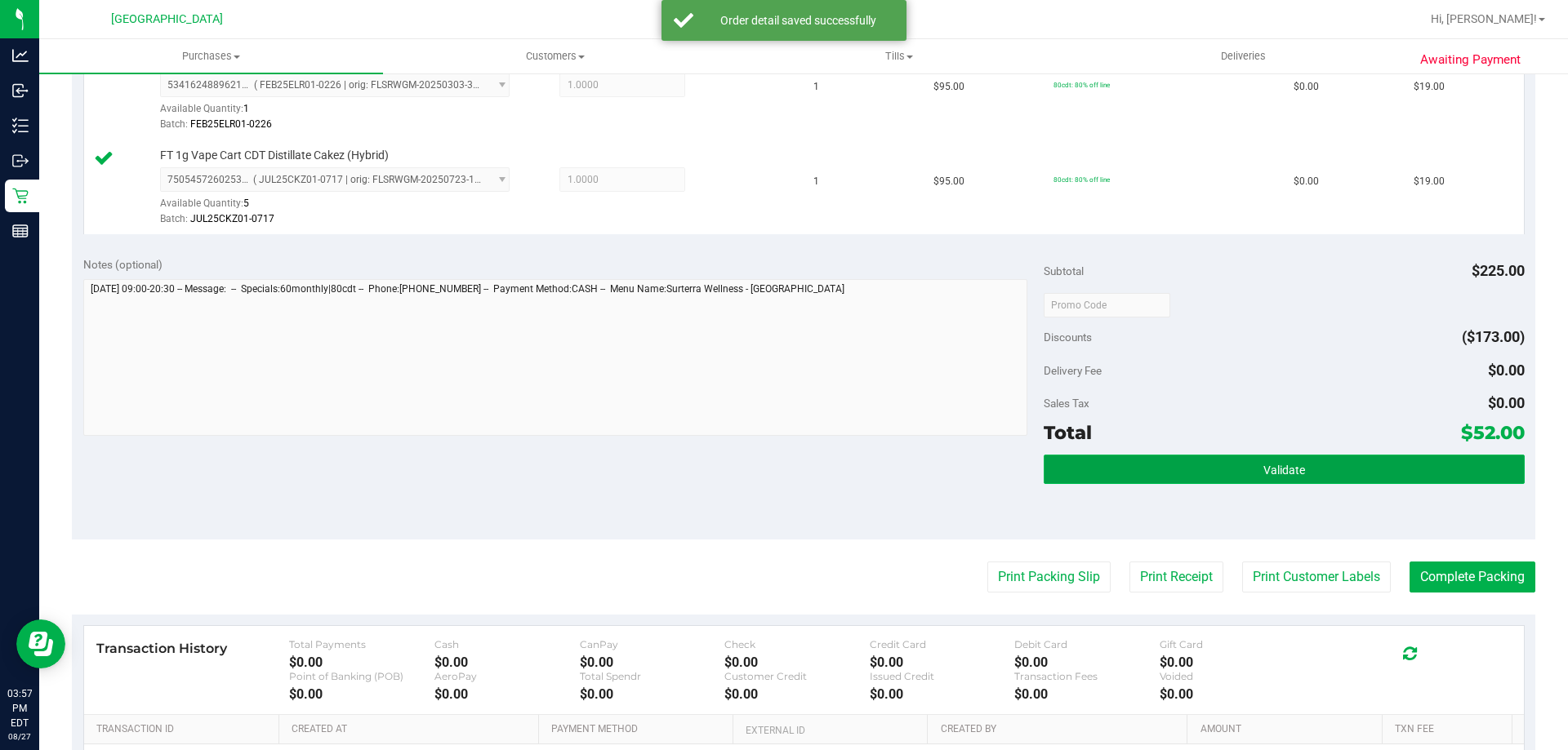
click at [1187, 473] on button "Validate" at bounding box center [1283, 470] width 480 height 30
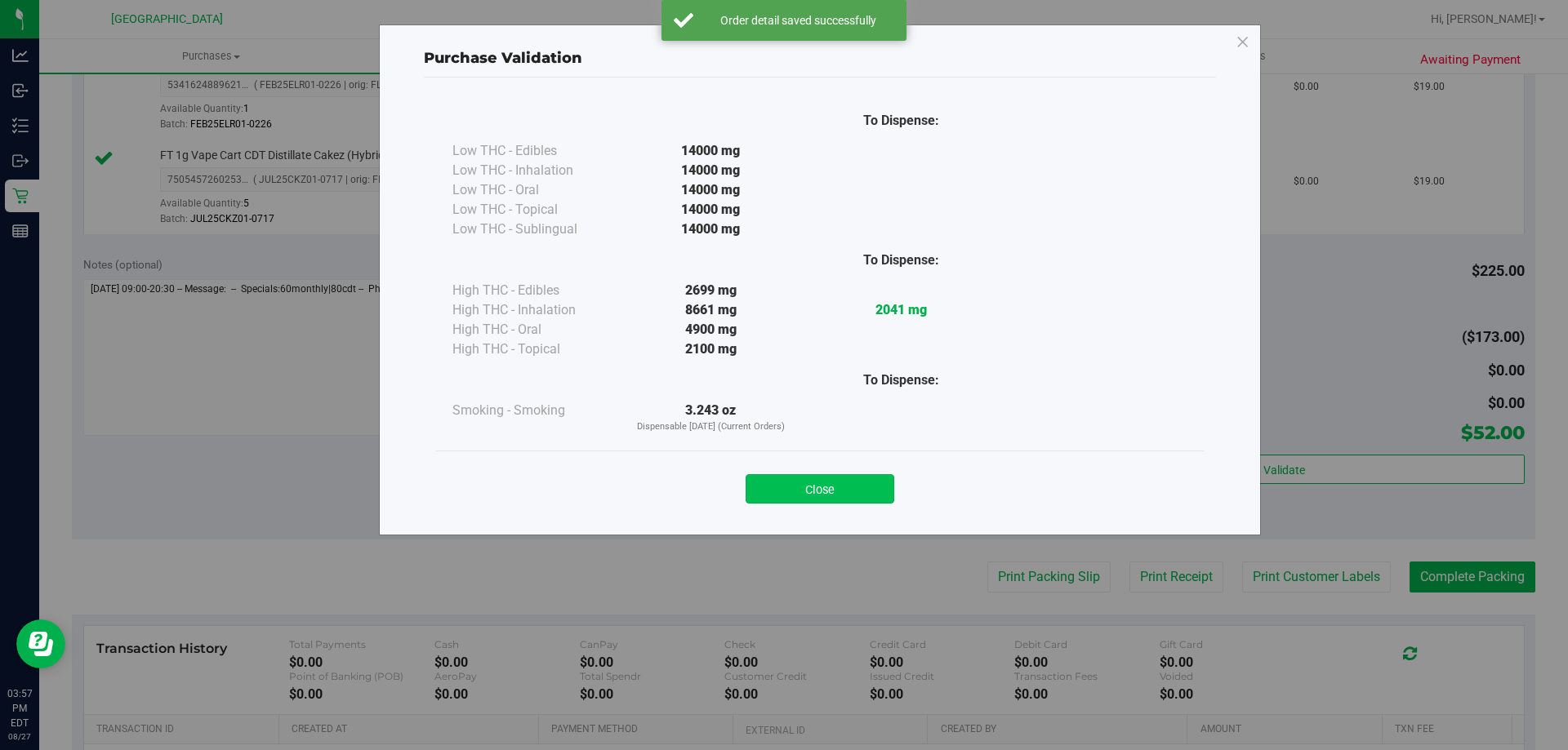
click at [811, 490] on button "Close" at bounding box center [820, 489] width 149 height 30
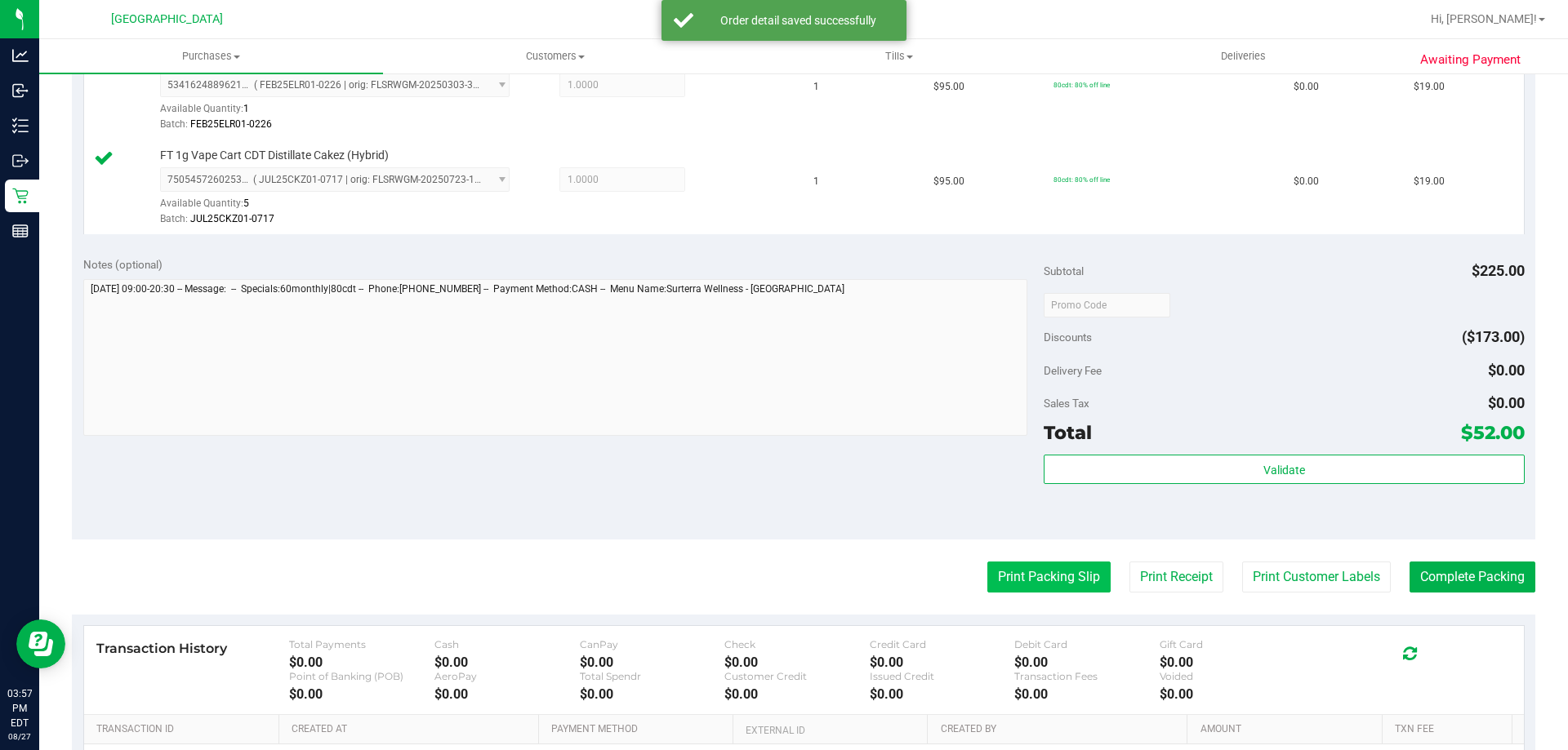
click at [1011, 573] on button "Print Packing Slip" at bounding box center [1049, 577] width 123 height 31
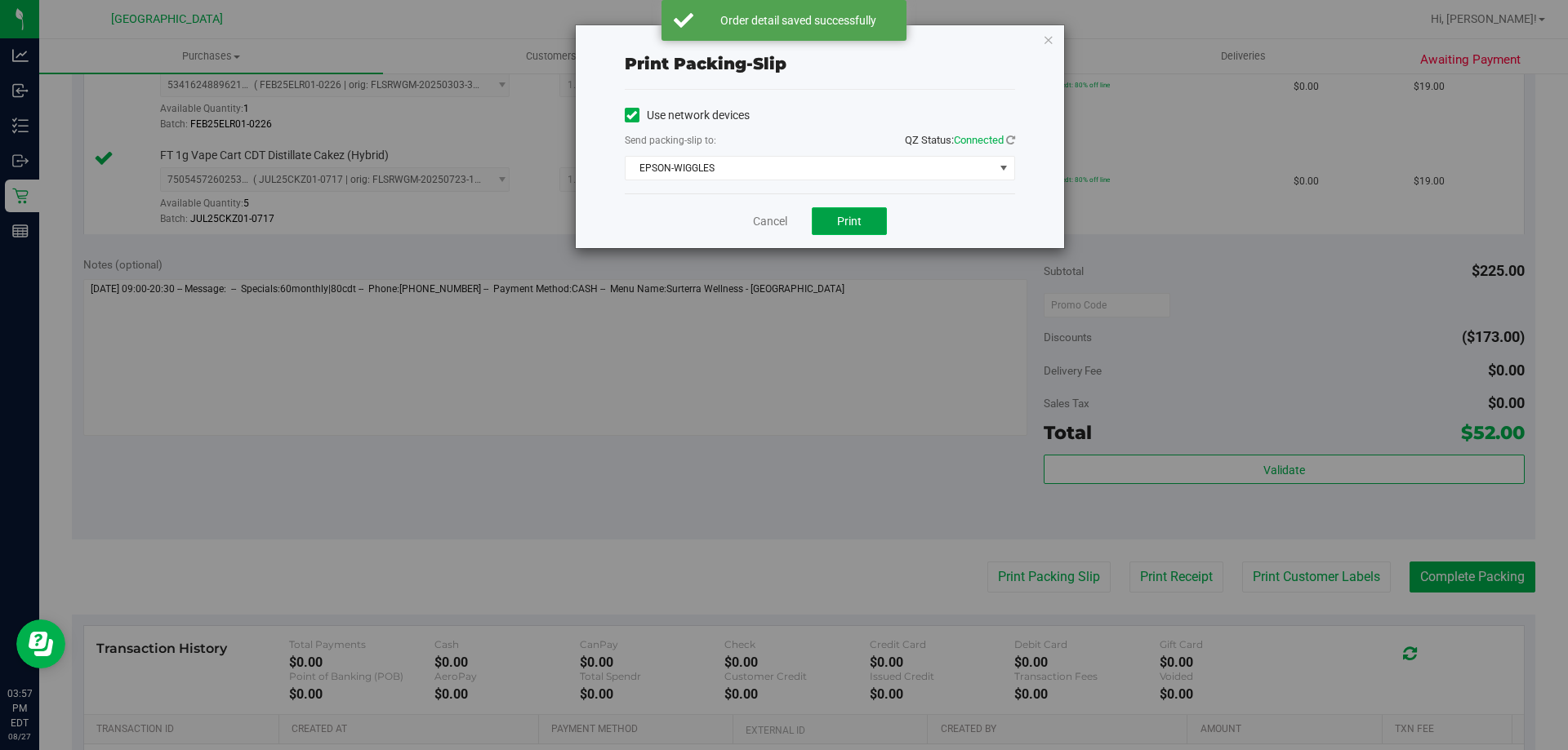
click at [830, 221] on button "Print" at bounding box center [849, 221] width 75 height 28
click at [778, 216] on link "Cancel" at bounding box center [770, 221] width 34 height 17
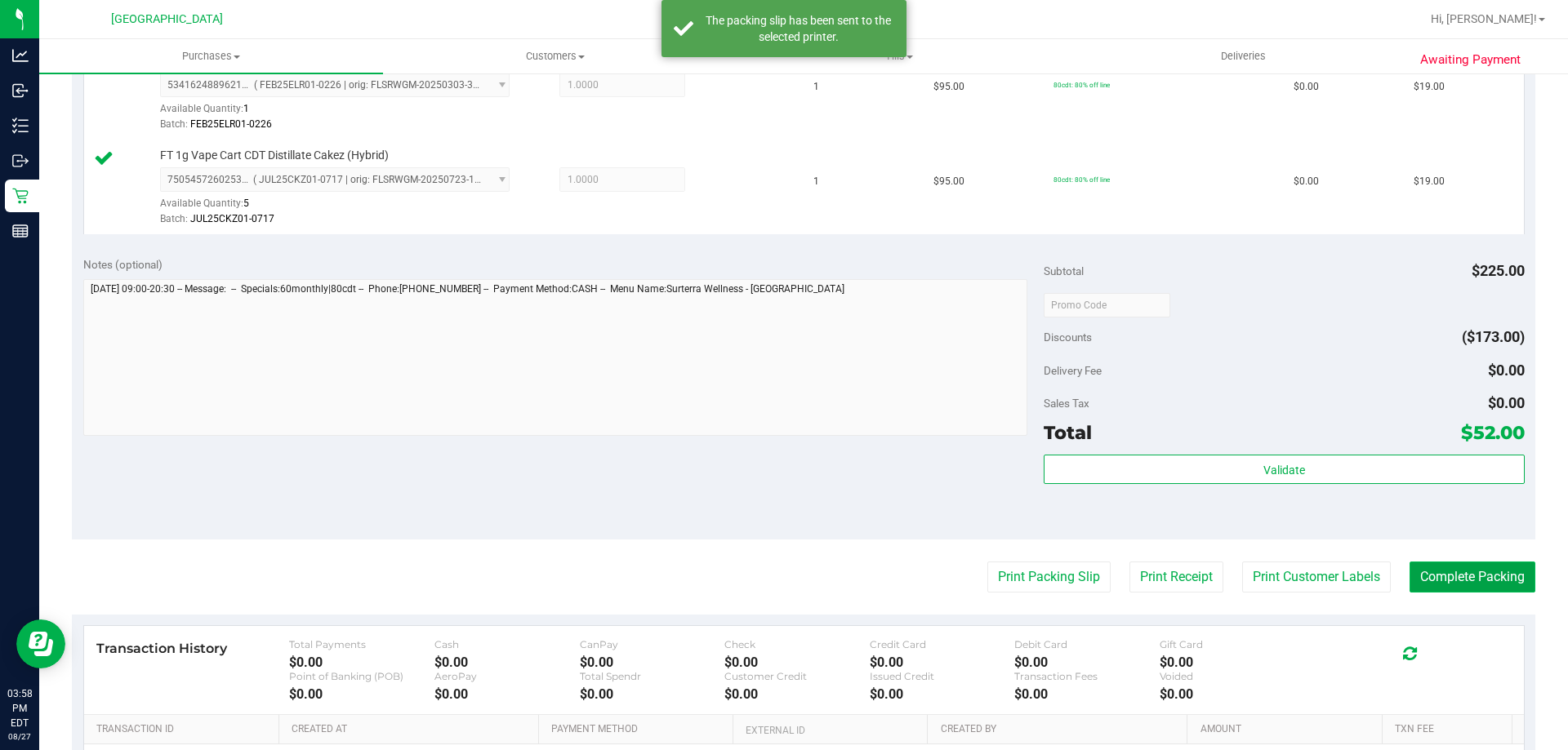
click at [1502, 584] on button "Complete Packing" at bounding box center [1471, 577] width 126 height 31
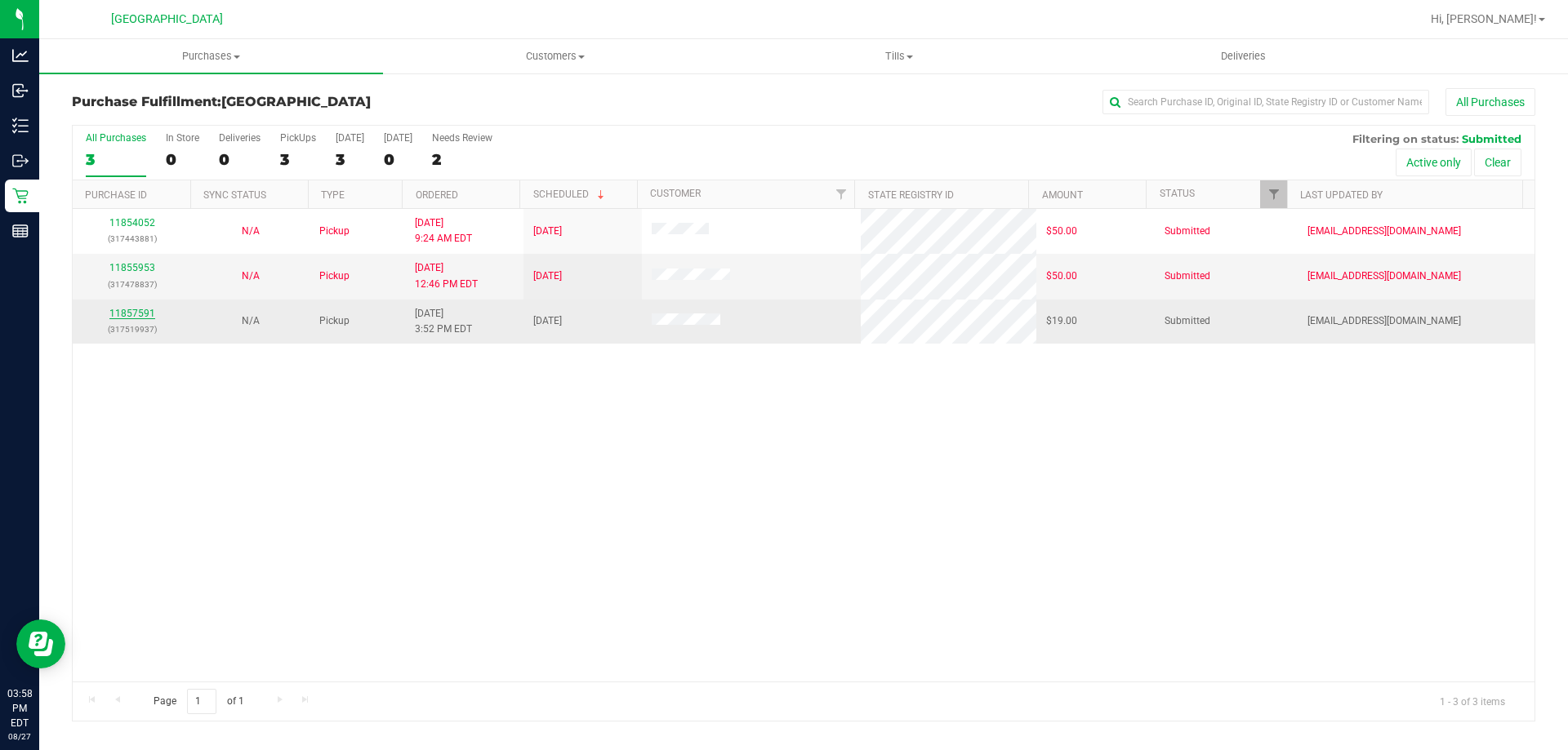
click at [142, 316] on link "11857591" at bounding box center [132, 314] width 46 height 11
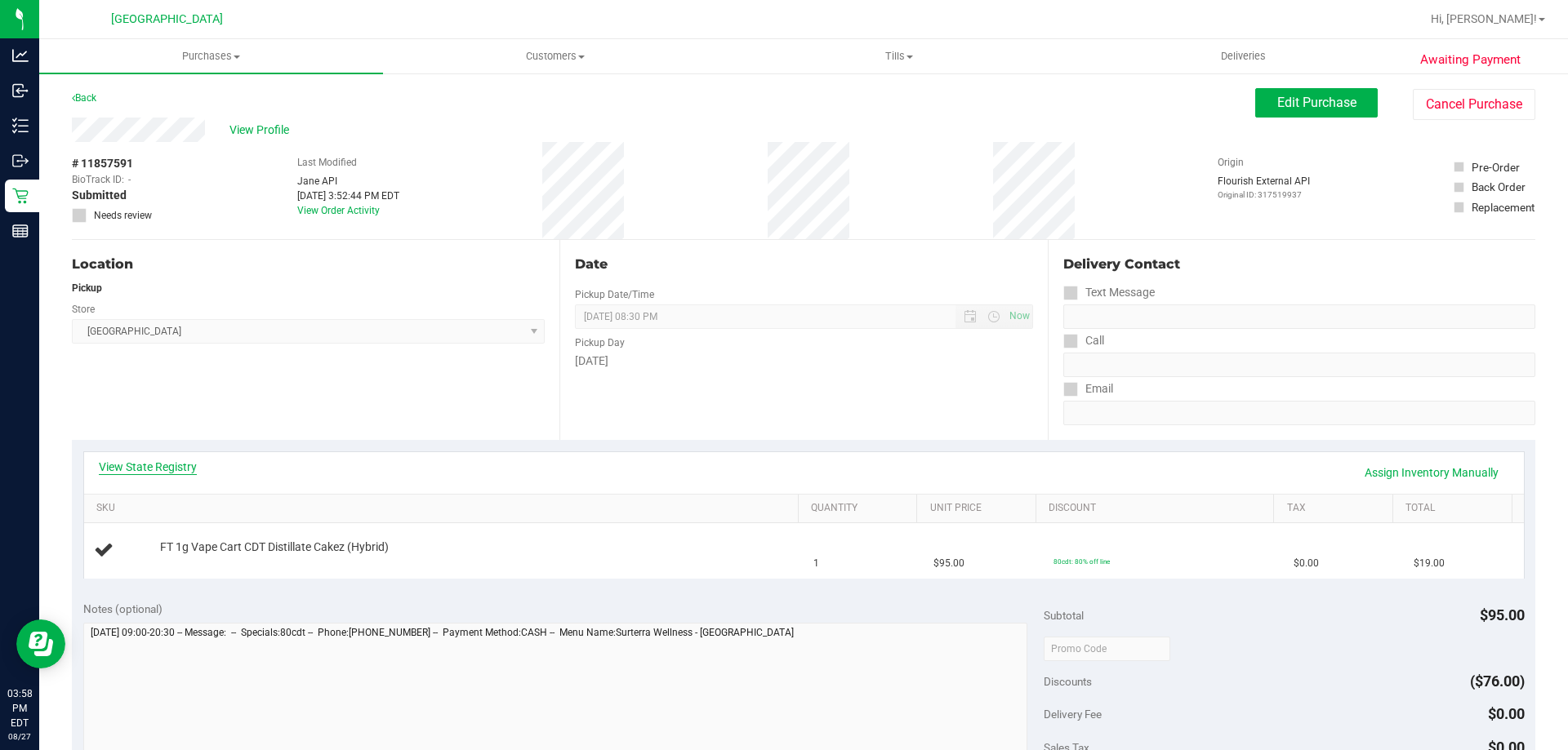
click at [130, 468] on link "View State Registry" at bounding box center [147, 467] width 98 height 17
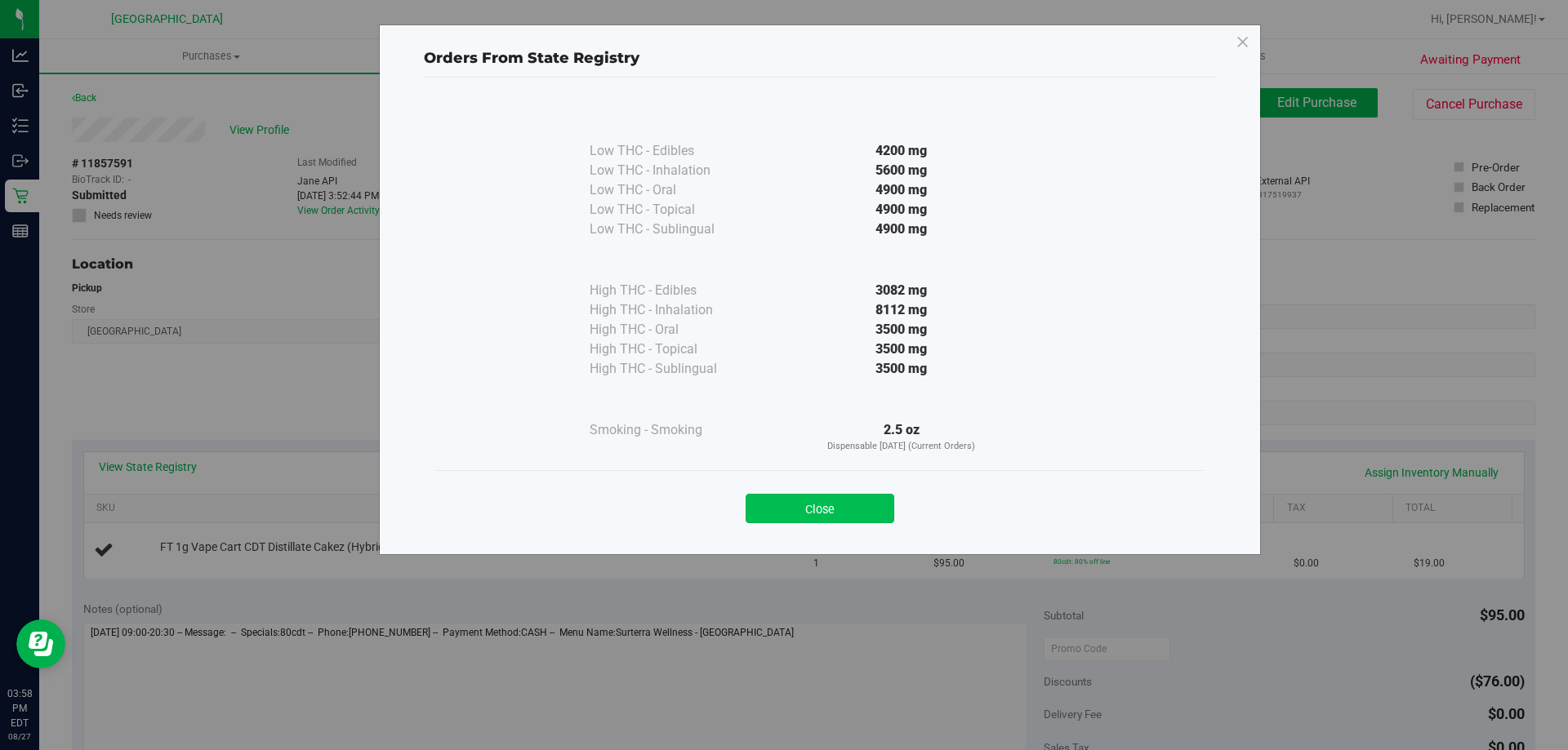
click at [866, 500] on button "Close" at bounding box center [820, 509] width 149 height 30
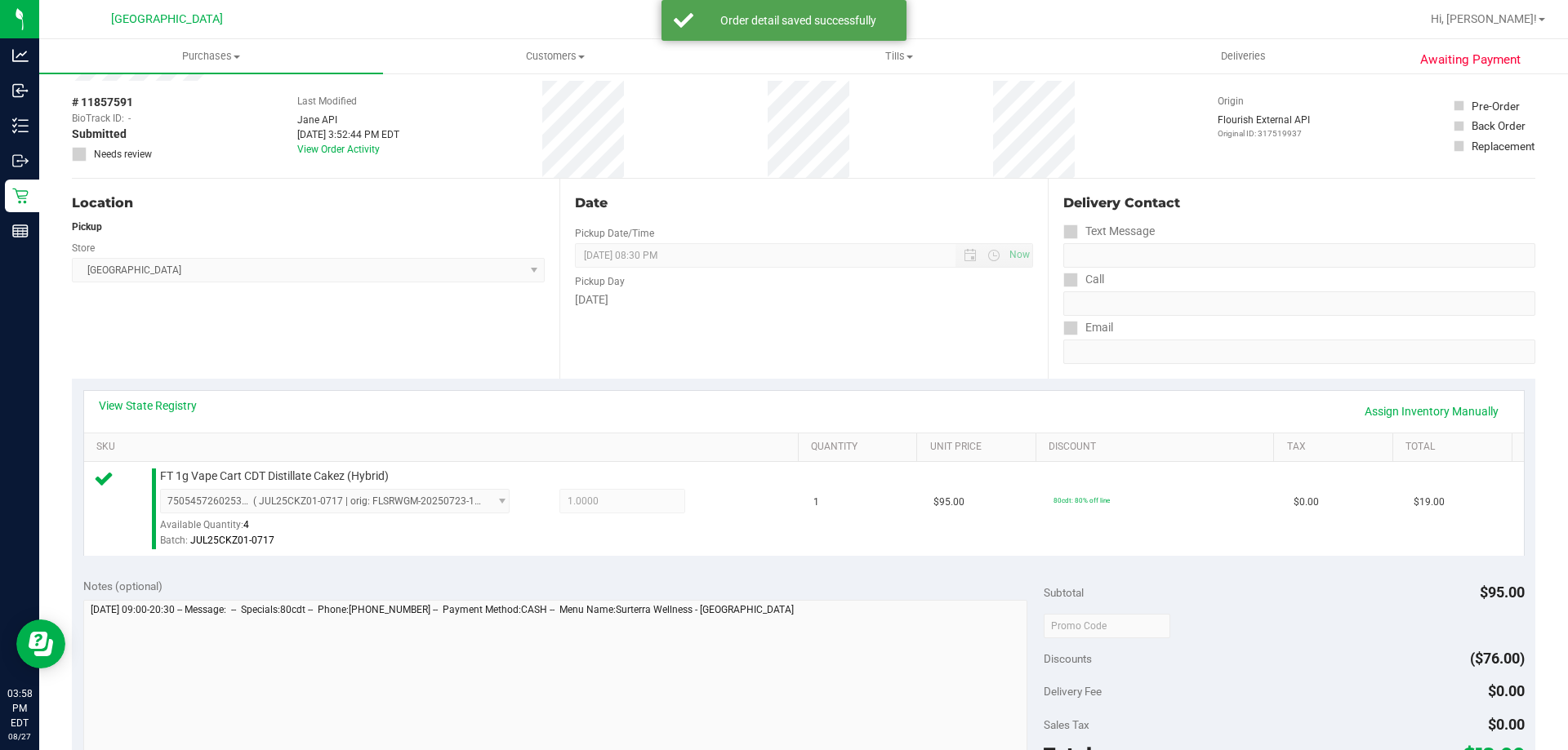
scroll to position [327, 0]
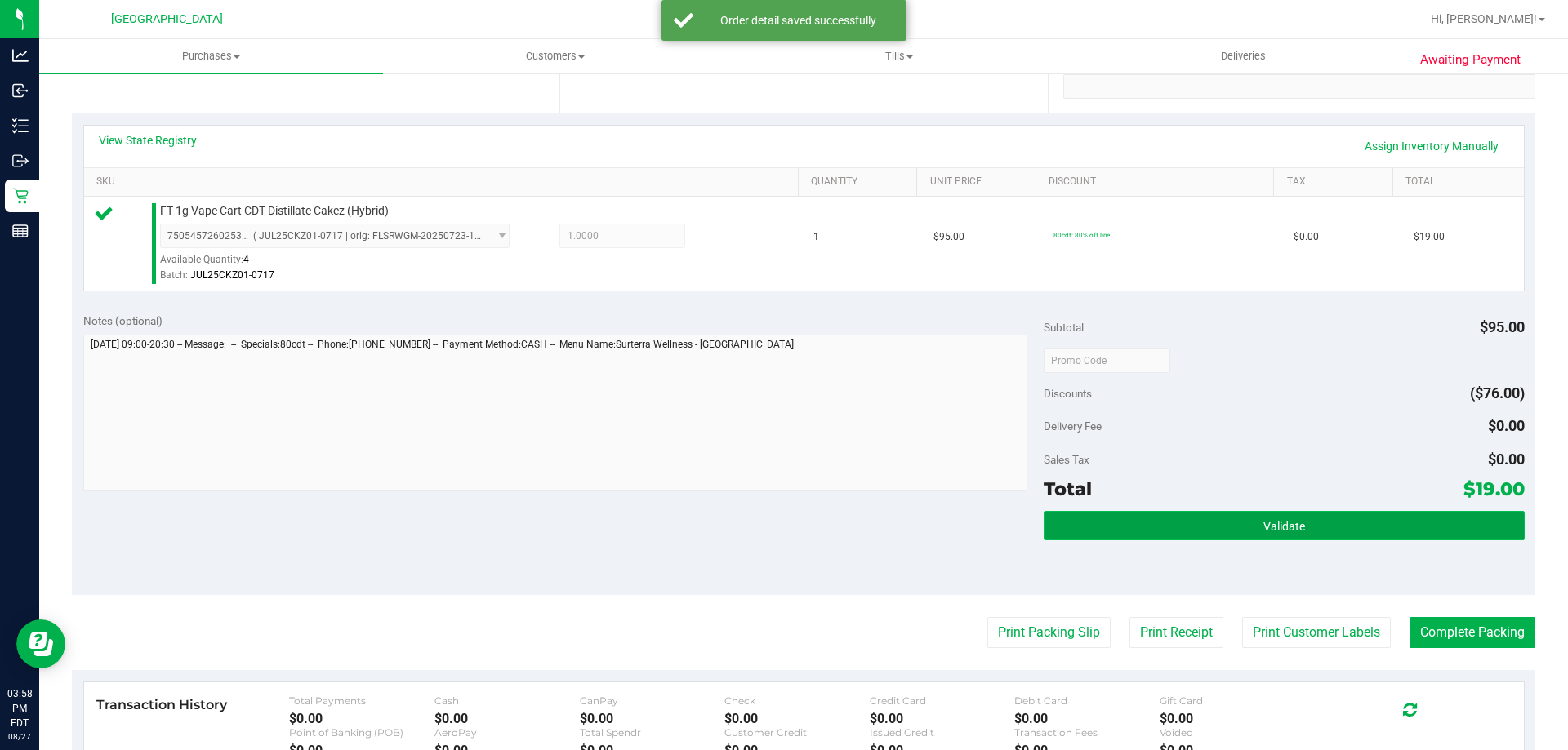
click at [1181, 517] on button "Validate" at bounding box center [1283, 526] width 480 height 30
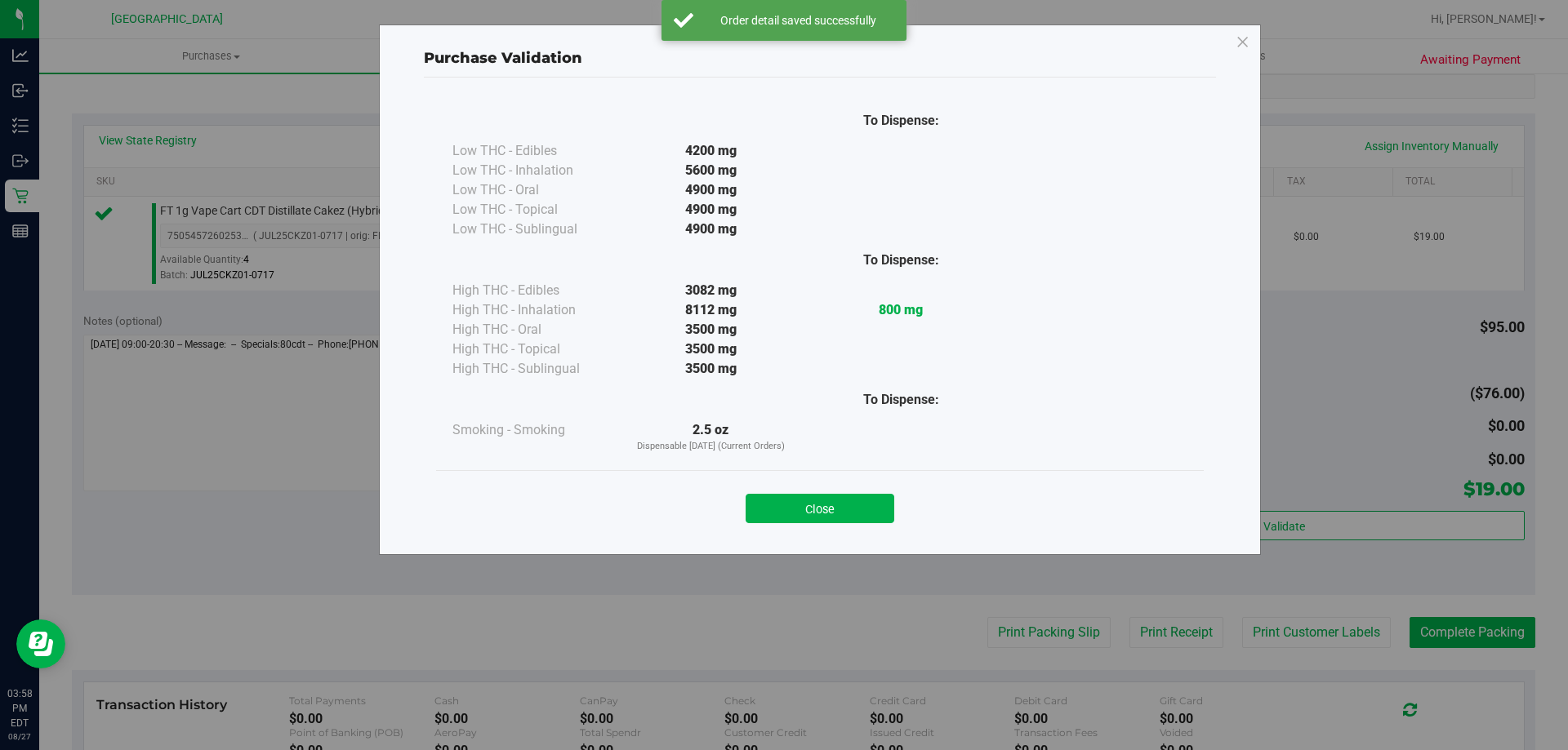
click at [778, 502] on button "Close" at bounding box center [820, 509] width 149 height 30
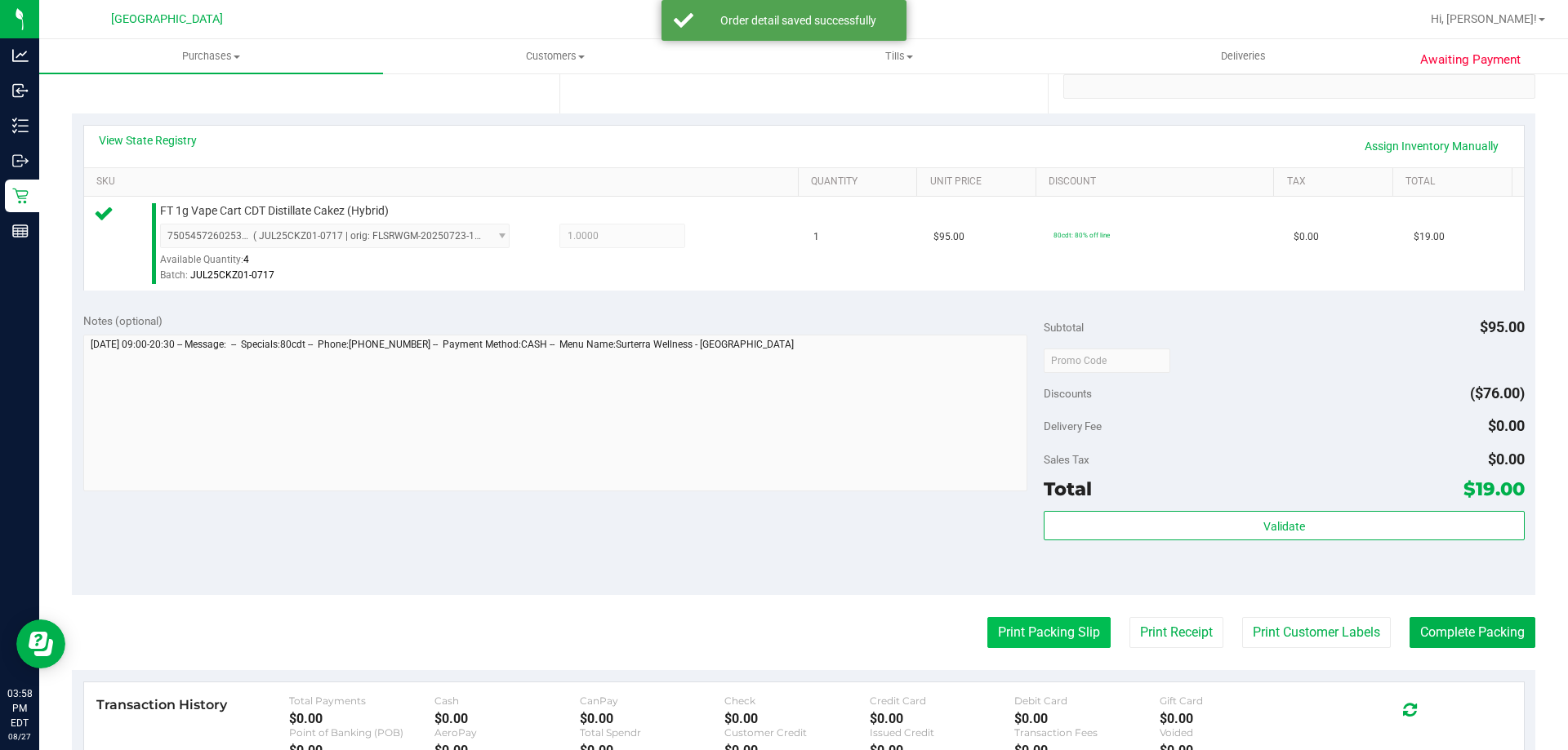
click at [1051, 635] on button "Print Packing Slip" at bounding box center [1049, 632] width 123 height 31
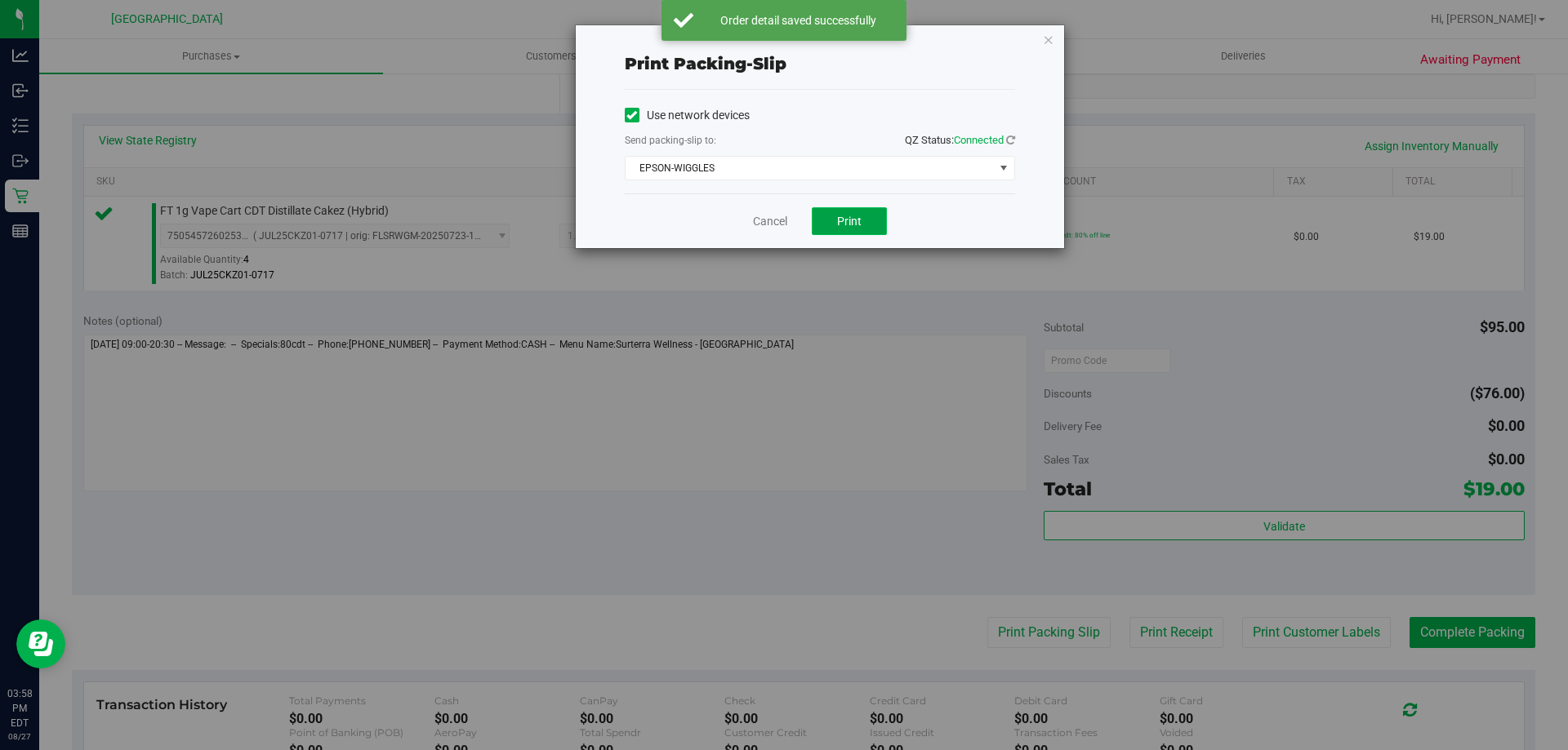
click at [856, 232] on button "Print" at bounding box center [849, 221] width 75 height 28
click at [781, 219] on link "Cancel" at bounding box center [770, 221] width 34 height 17
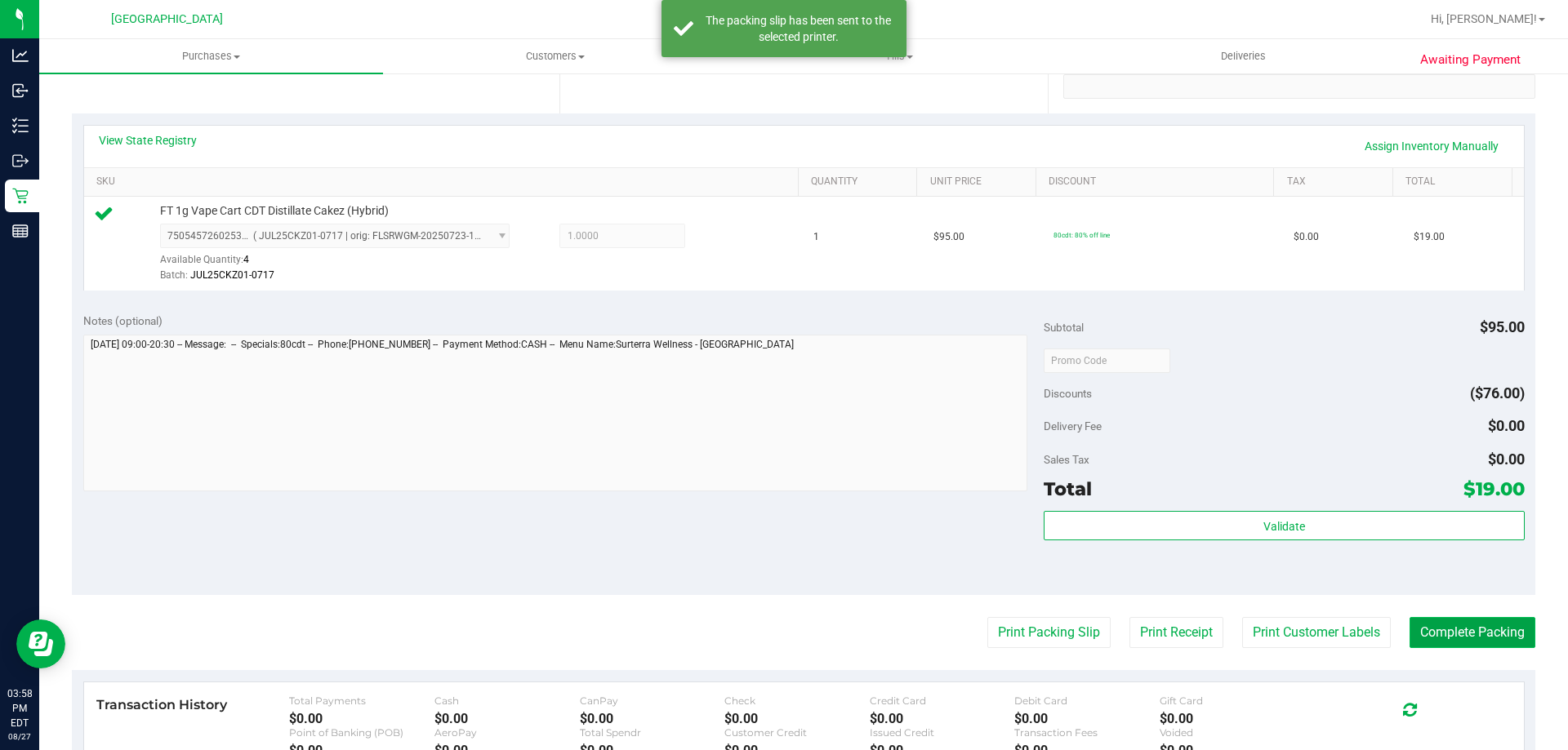
click at [1428, 643] on button "Complete Packing" at bounding box center [1471, 632] width 126 height 31
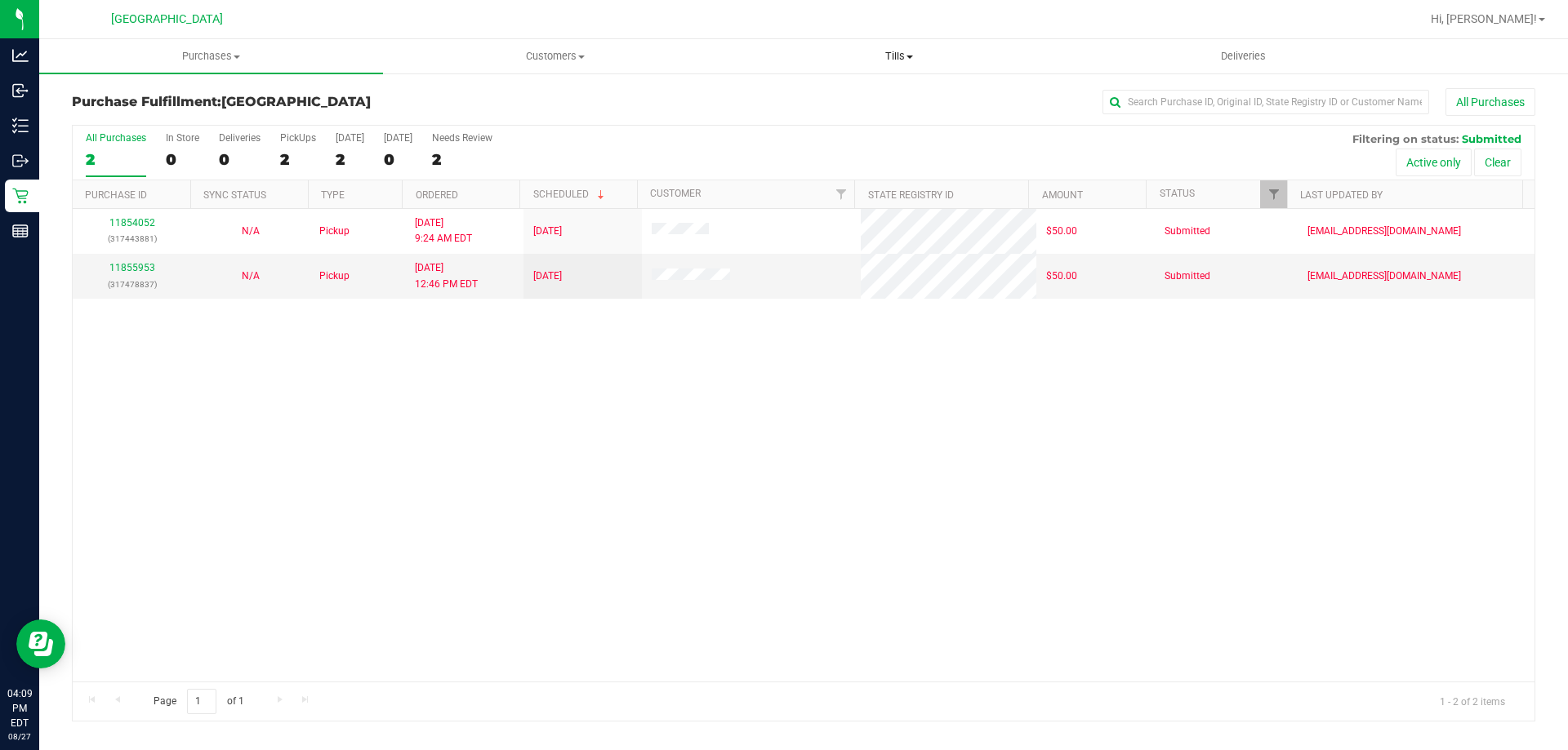
click at [911, 63] on uib-tab-heading "Tills Manage tills Reconcile e-payments" at bounding box center [899, 56] width 342 height 33
click at [832, 96] on span "Manage tills" at bounding box center [782, 98] width 110 height 14
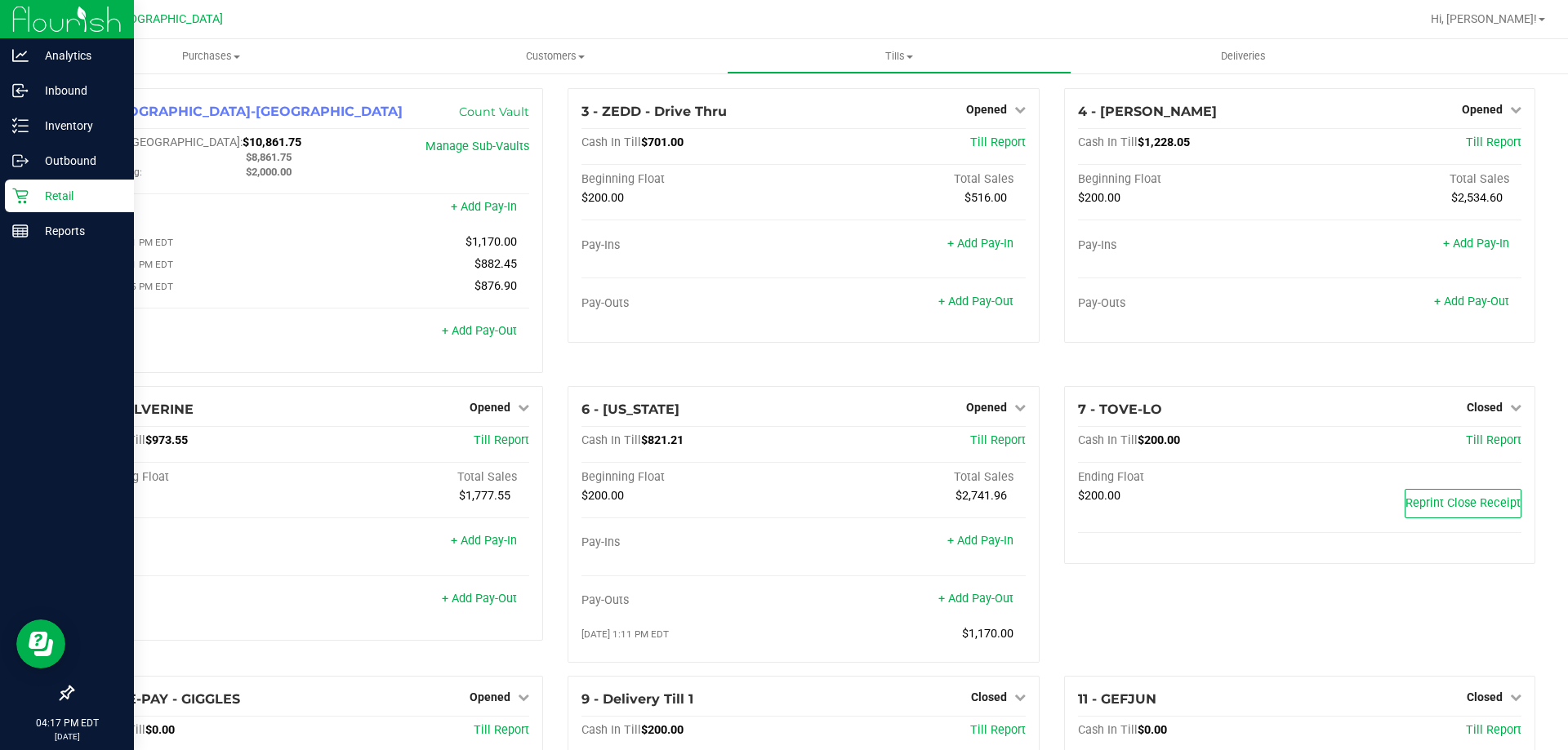
click at [7, 194] on div "Retail" at bounding box center [69, 195] width 129 height 33
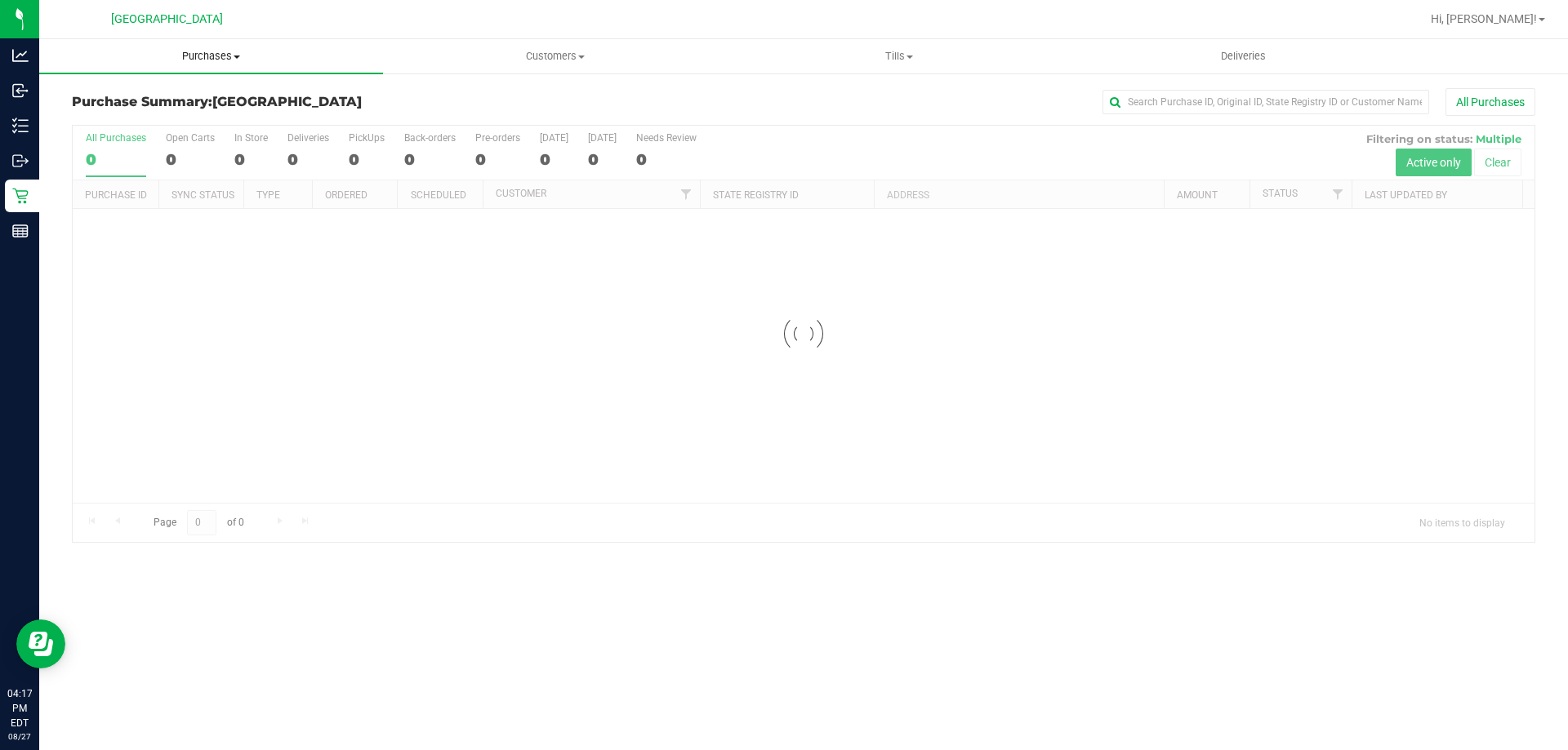
click at [216, 51] on span "Purchases" at bounding box center [210, 57] width 343 height 15
click at [177, 122] on li "Fulfillment" at bounding box center [210, 118] width 343 height 20
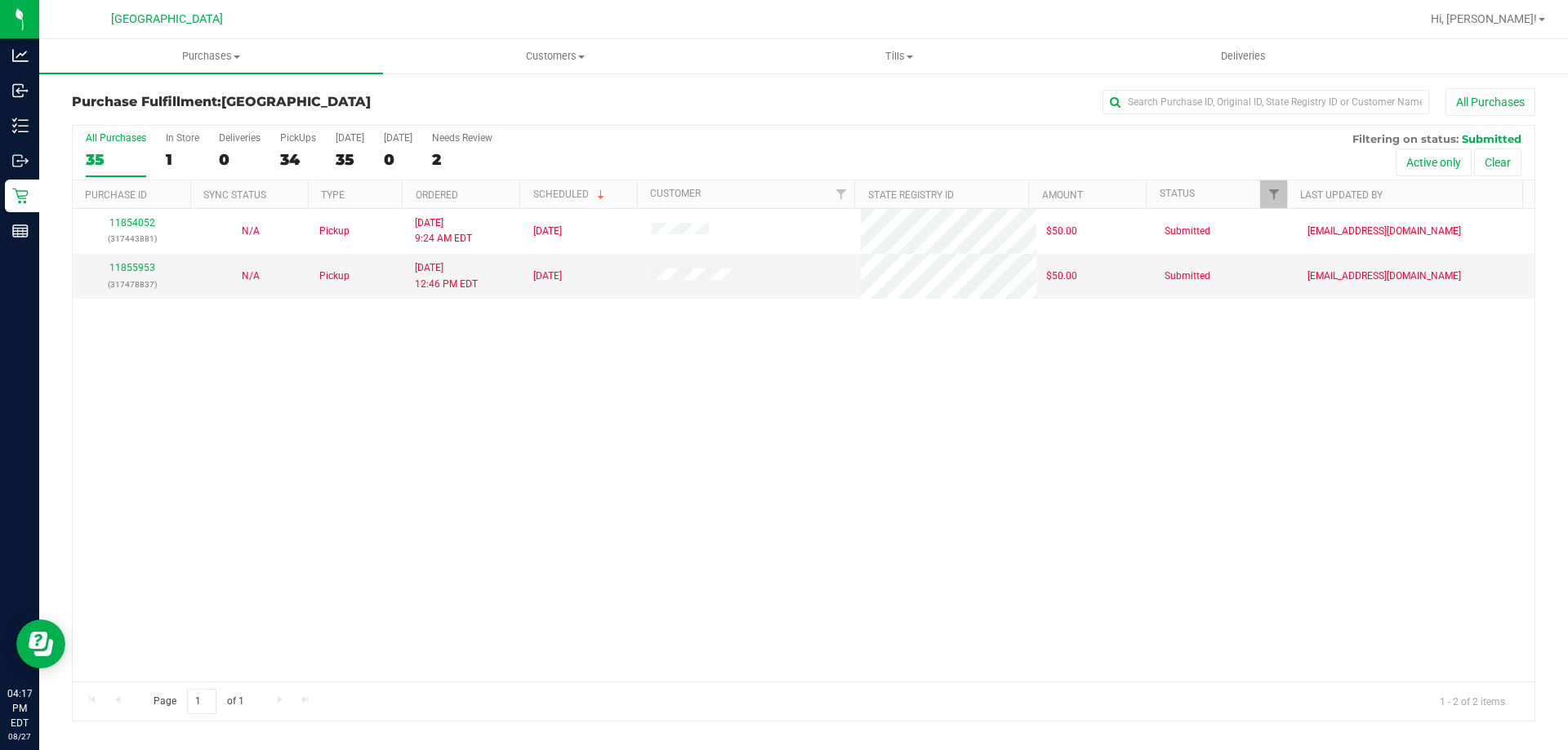
click at [695, 498] on div "11854052 (317443881) N/A Pickup 8/27/2025 9:24 AM EDT 8/27/2025 $50.00 Submitte…" at bounding box center [803, 446] width 1462 height 473
drag, startPoint x: 670, startPoint y: 443, endPoint x: 658, endPoint y: 441, distance: 12.2
click at [669, 441] on div "11854052 (317443881) N/A Pickup 8/27/2025 9:24 AM EDT 8/27/2025 $50.00 Submitte…" at bounding box center [803, 446] width 1462 height 473
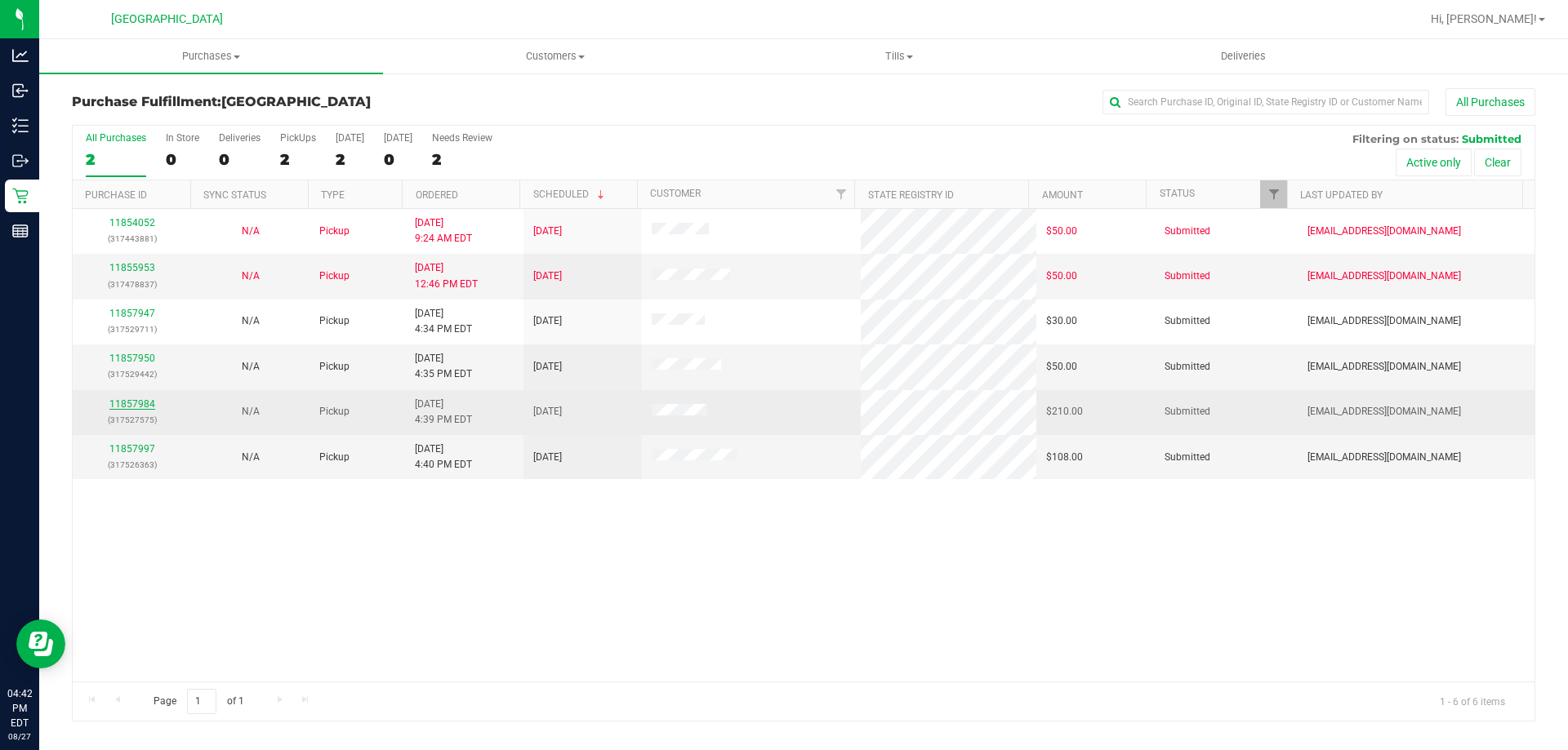
click at [144, 408] on link "11857984" at bounding box center [132, 404] width 46 height 11
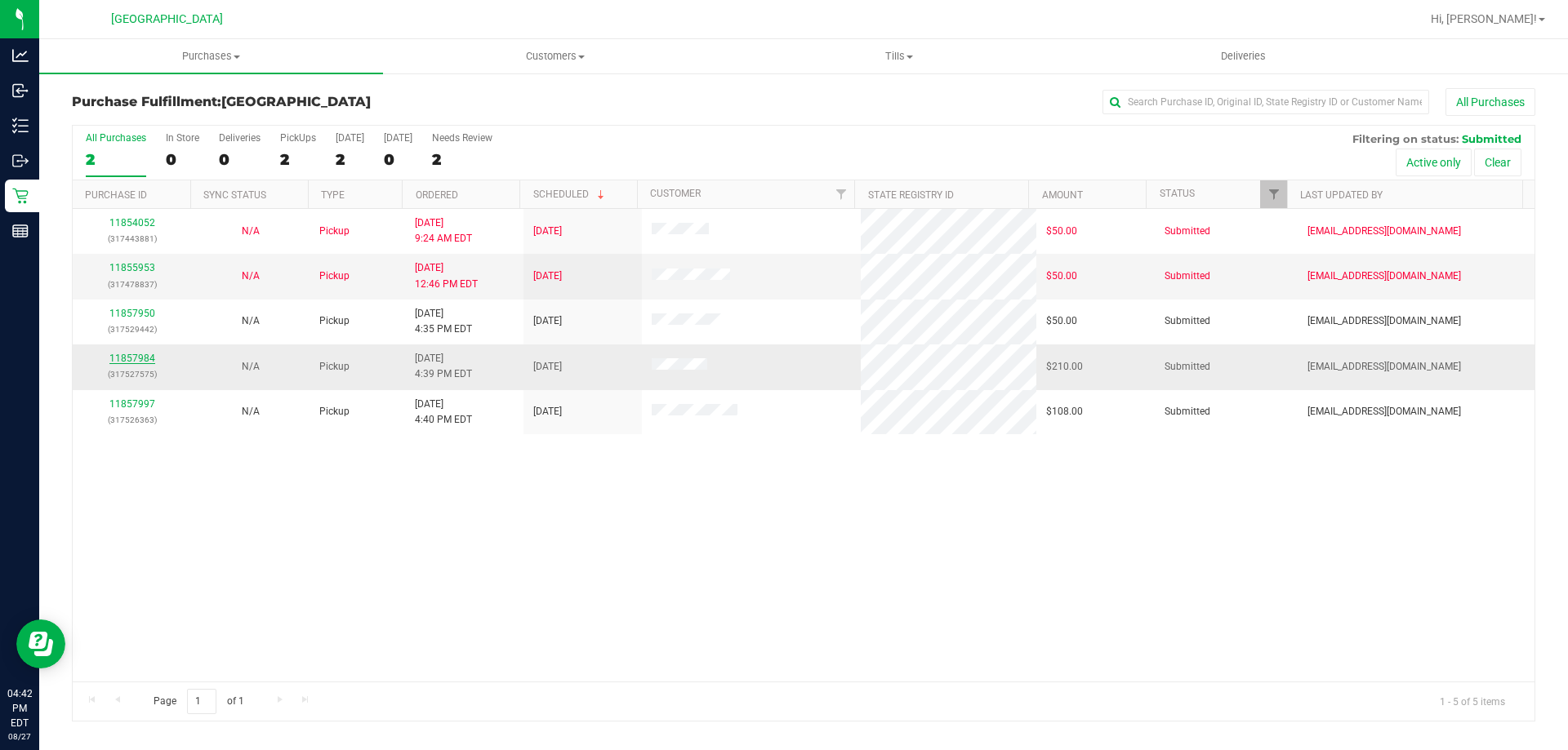
click at [129, 356] on link "11857984" at bounding box center [132, 358] width 46 height 11
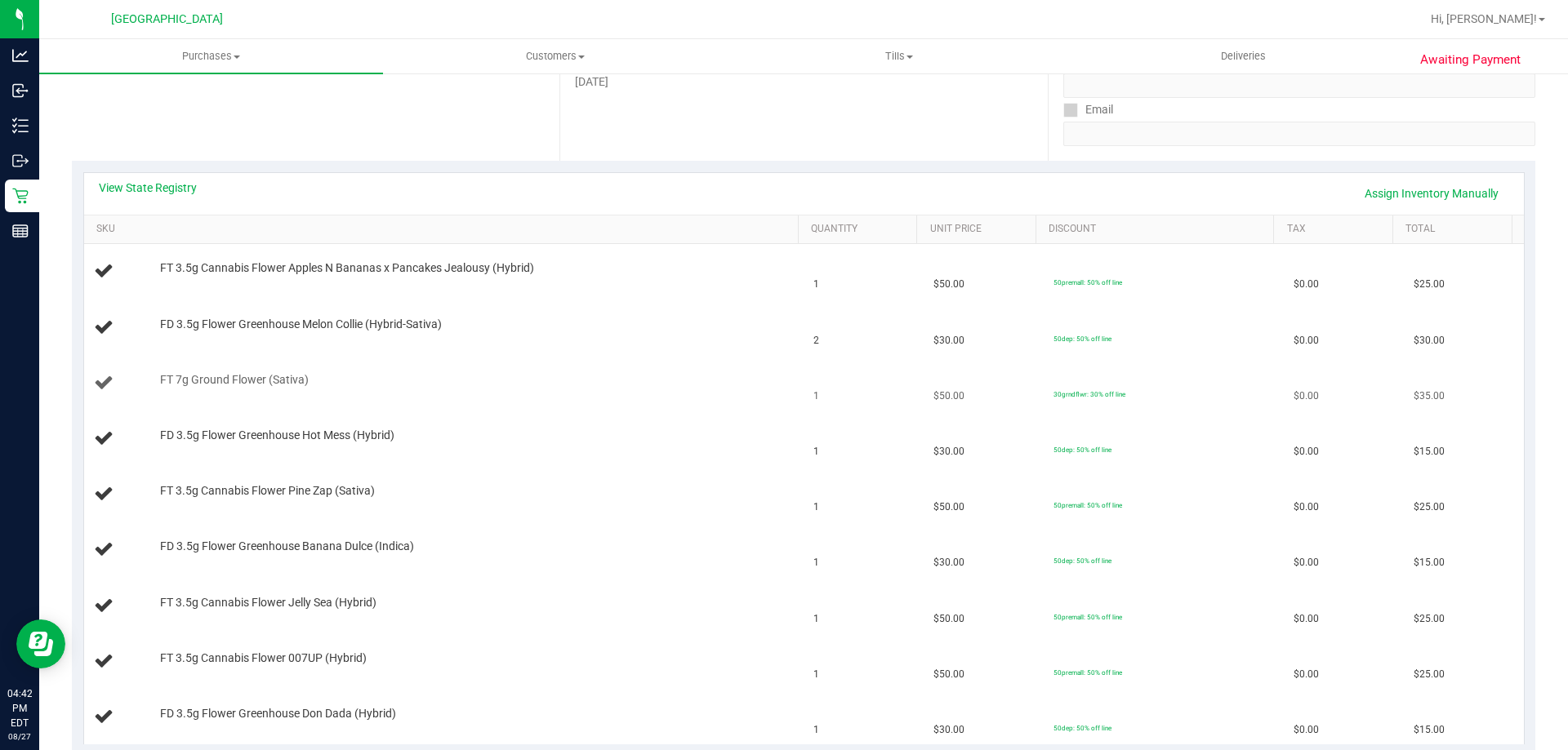
scroll to position [327, 0]
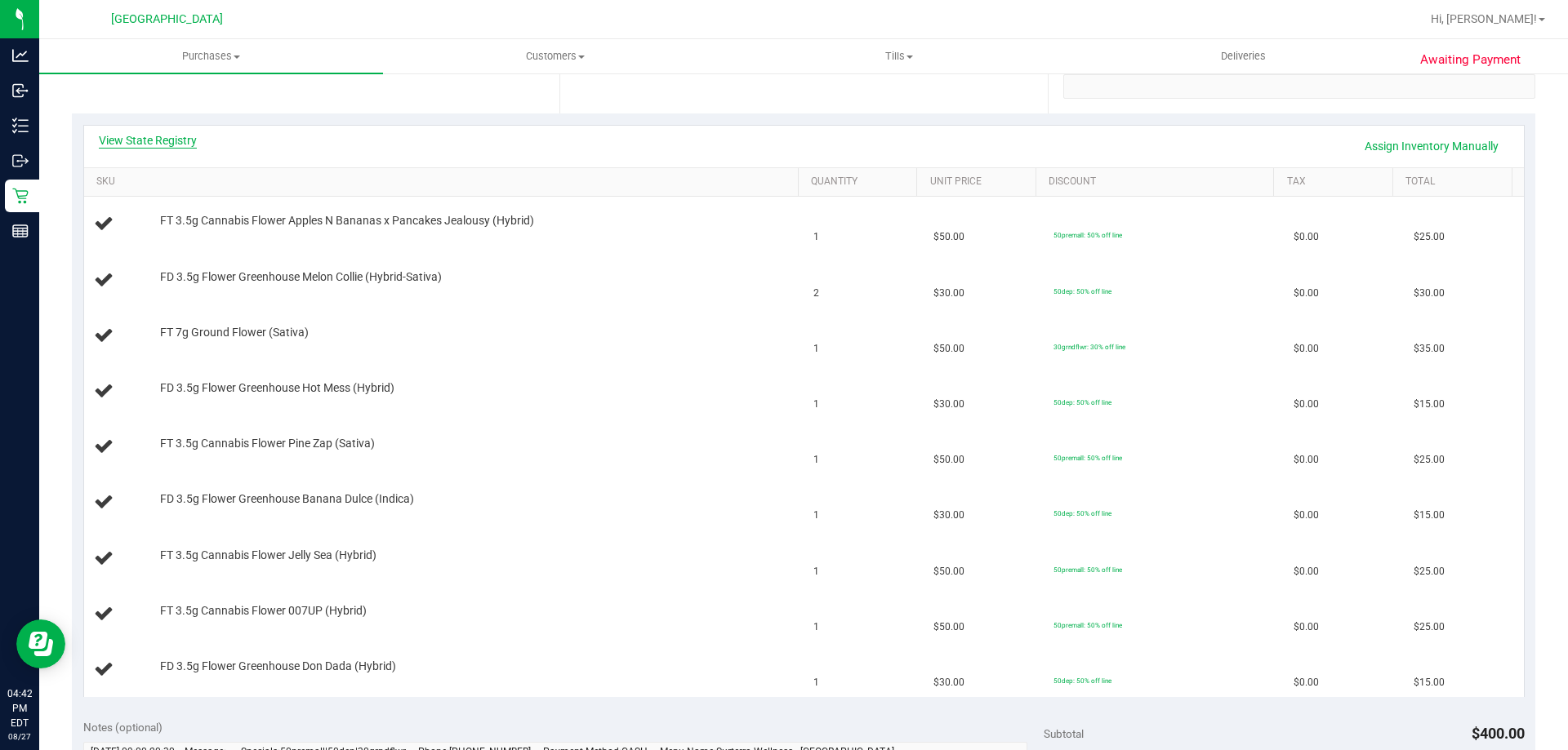
click at [152, 137] on link "View State Registry" at bounding box center [147, 141] width 98 height 17
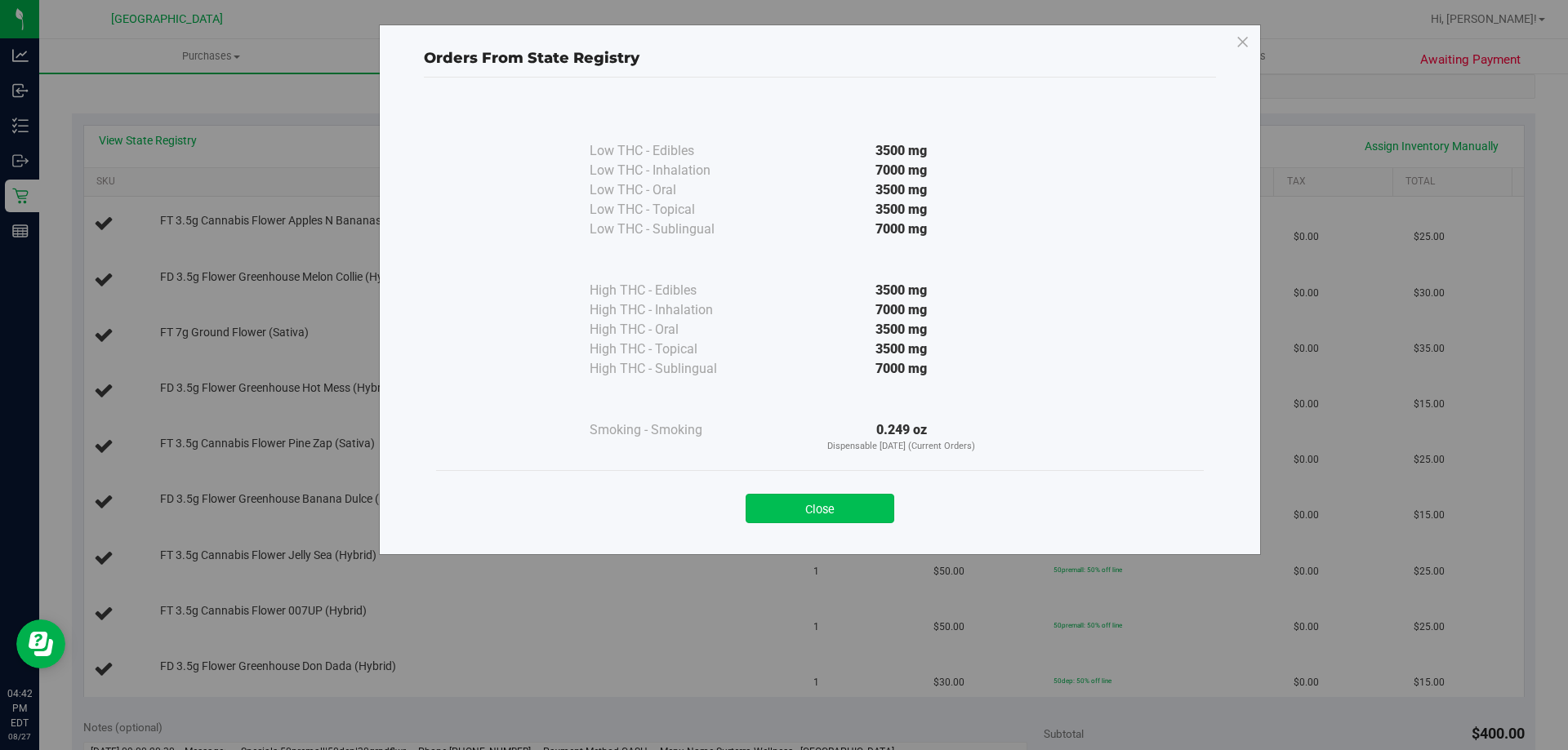
click at [843, 509] on button "Close" at bounding box center [820, 509] width 149 height 30
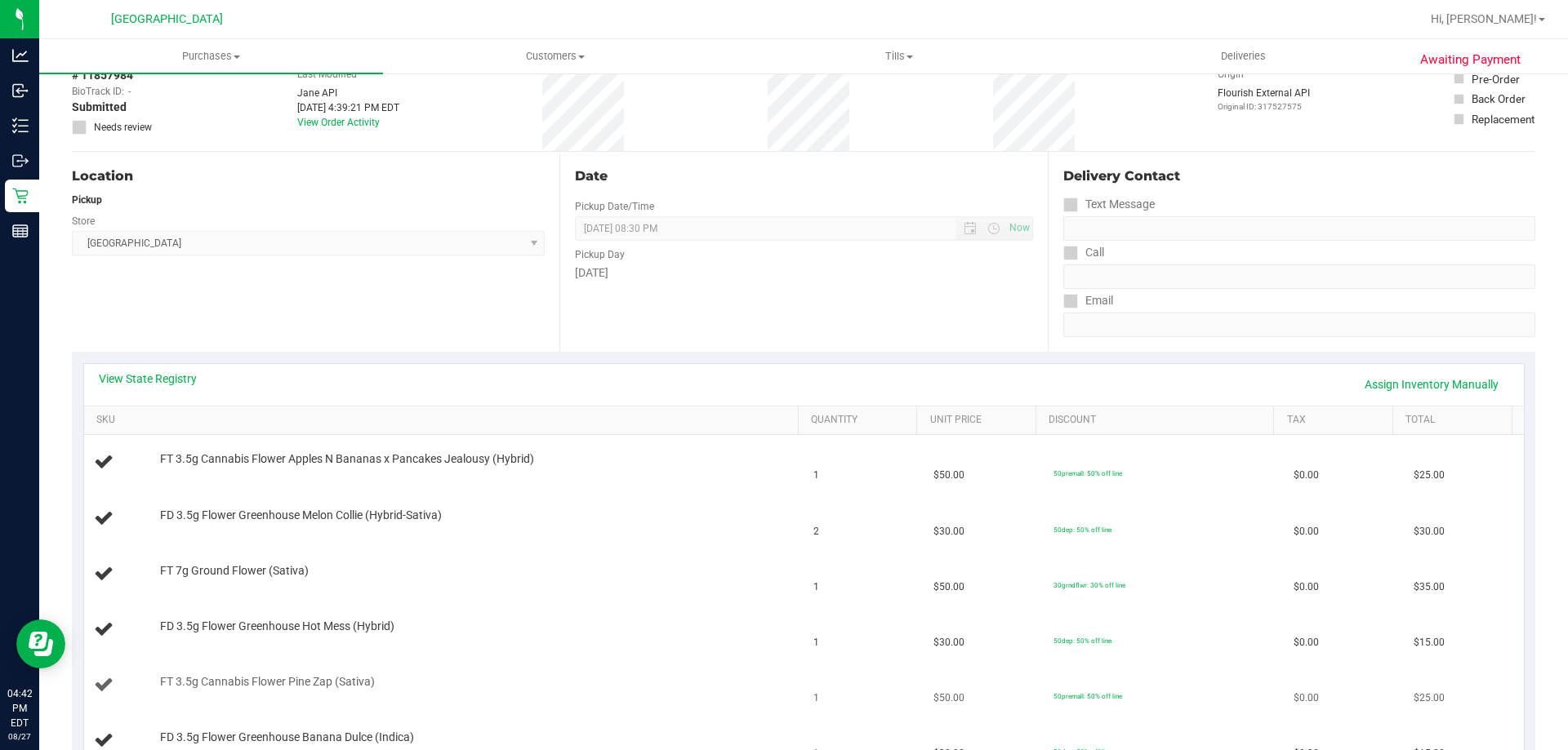
scroll to position [0, 0]
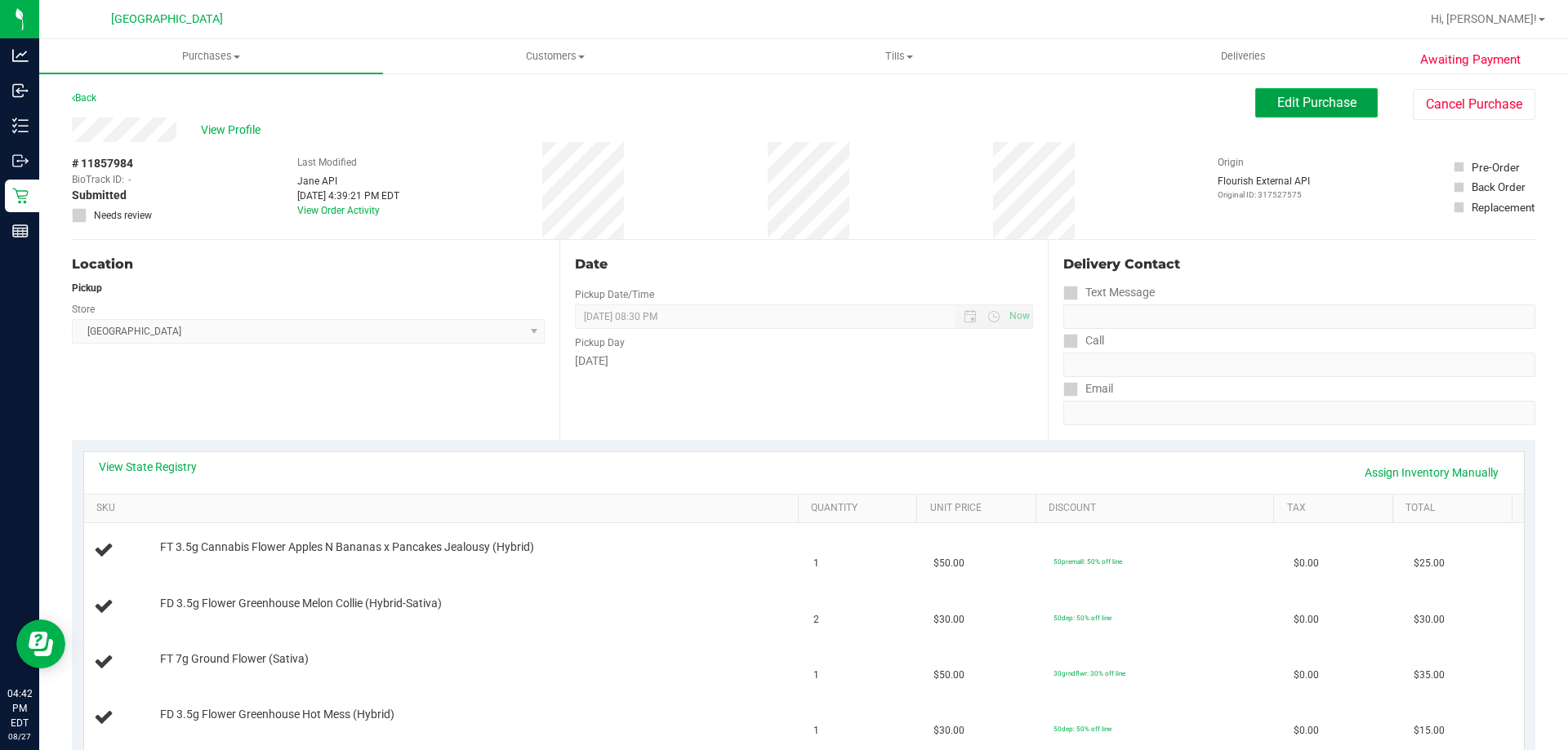
click at [1277, 103] on span "Edit Purchase" at bounding box center [1316, 102] width 79 height 16
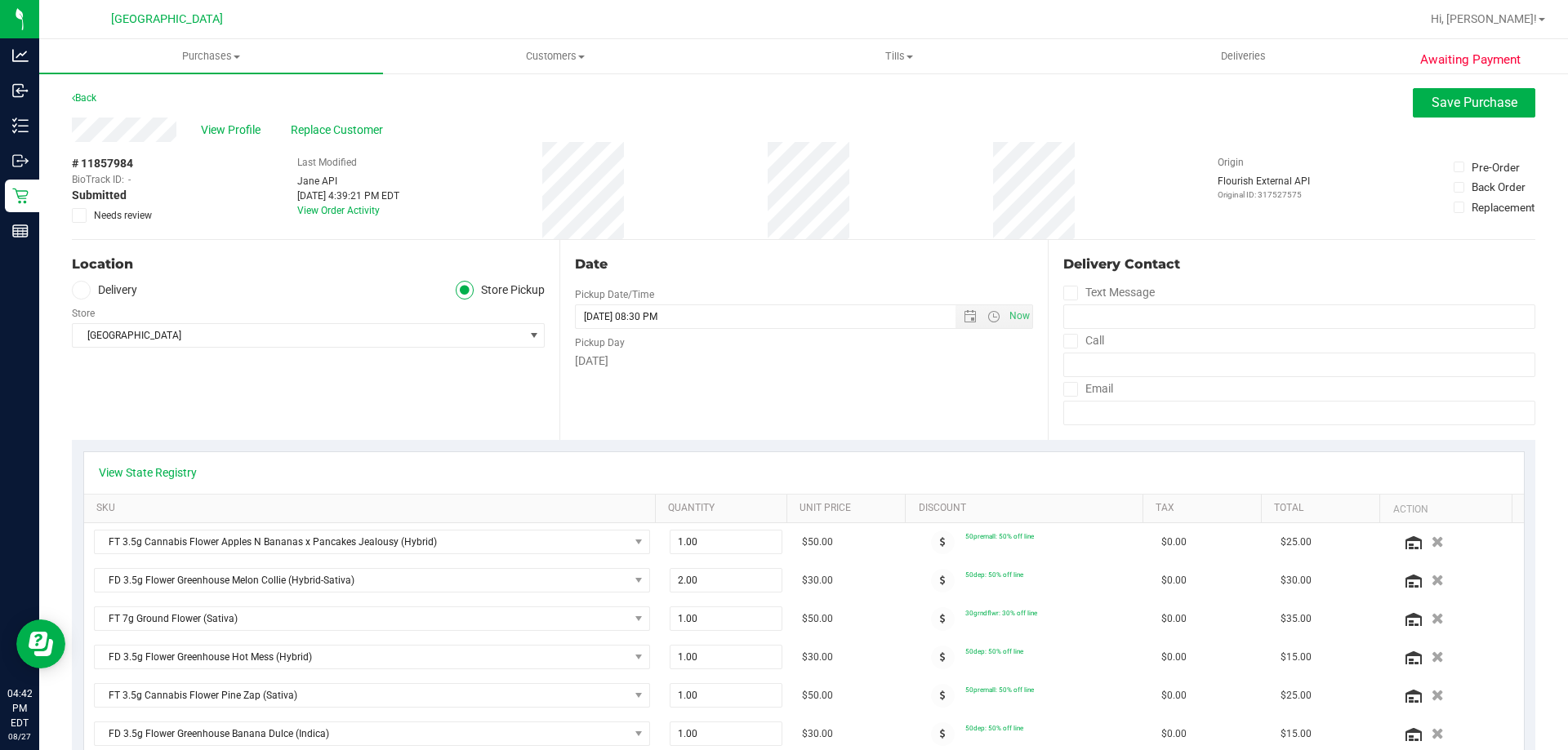
click at [137, 209] on span "Needs review" at bounding box center [123, 216] width 58 height 15
click at [114, 214] on span "Needs review" at bounding box center [123, 216] width 58 height 15
click at [0, 0] on input "Needs review" at bounding box center [0, 0] width 0 height 0
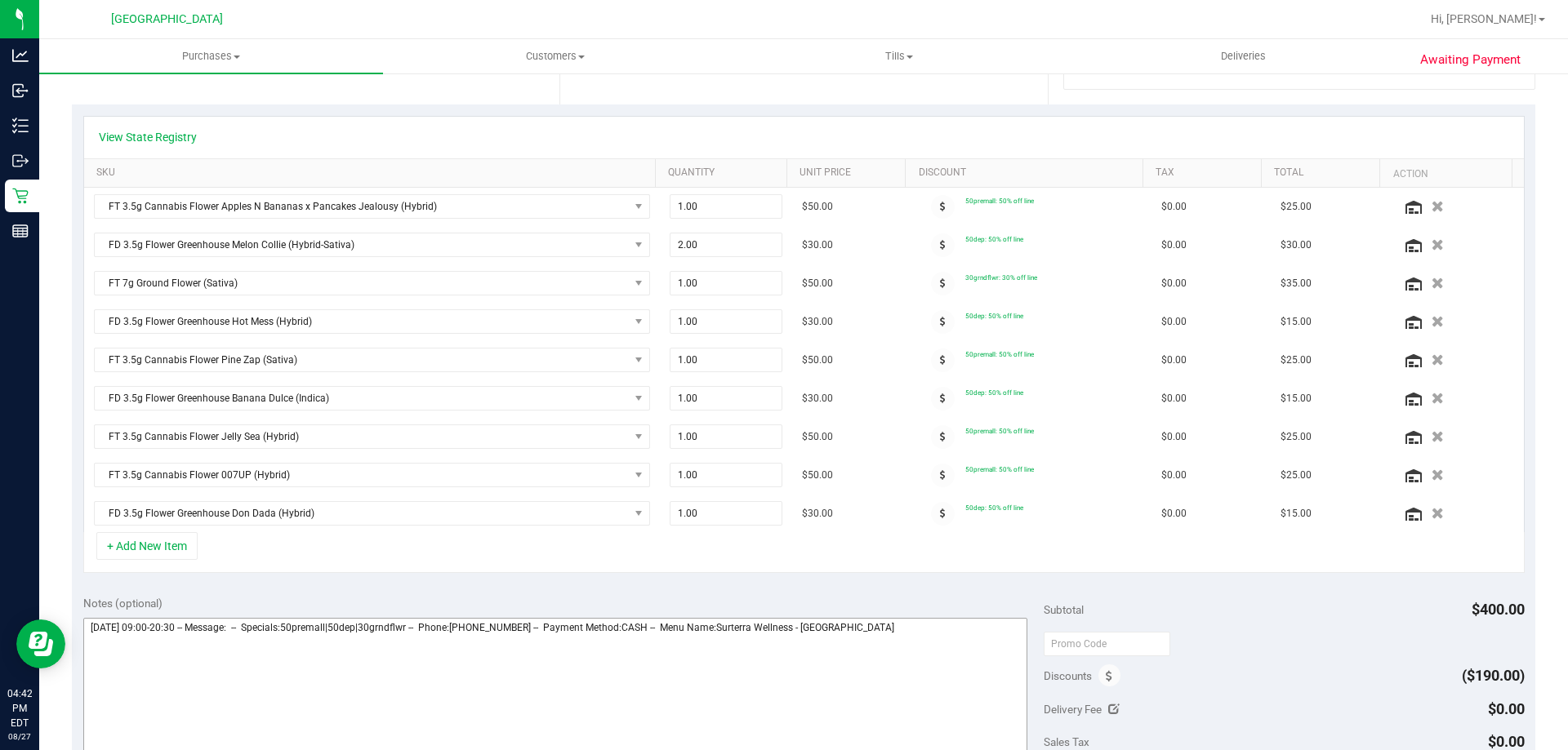
scroll to position [408, 0]
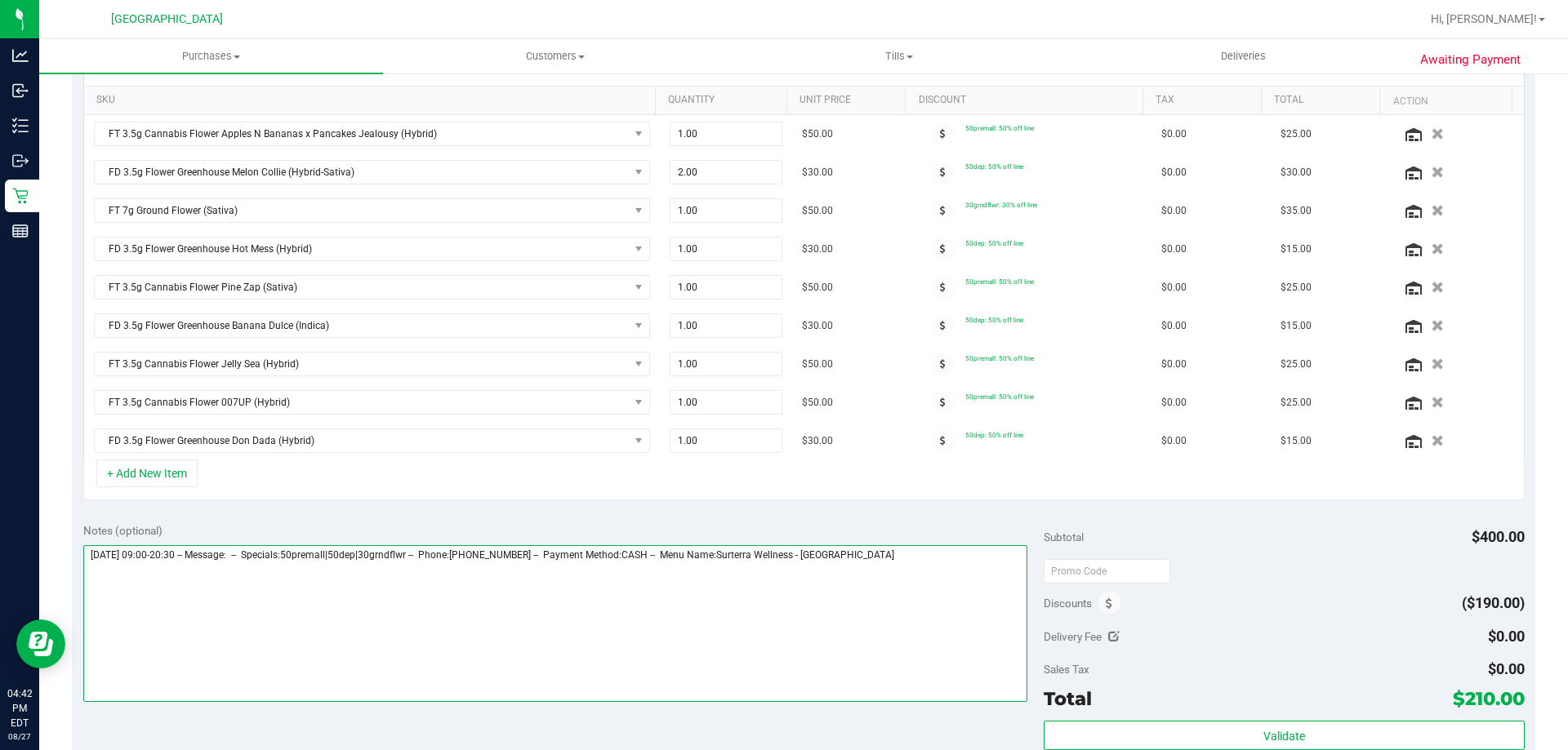
click at [971, 556] on textarea at bounding box center [555, 623] width 945 height 156
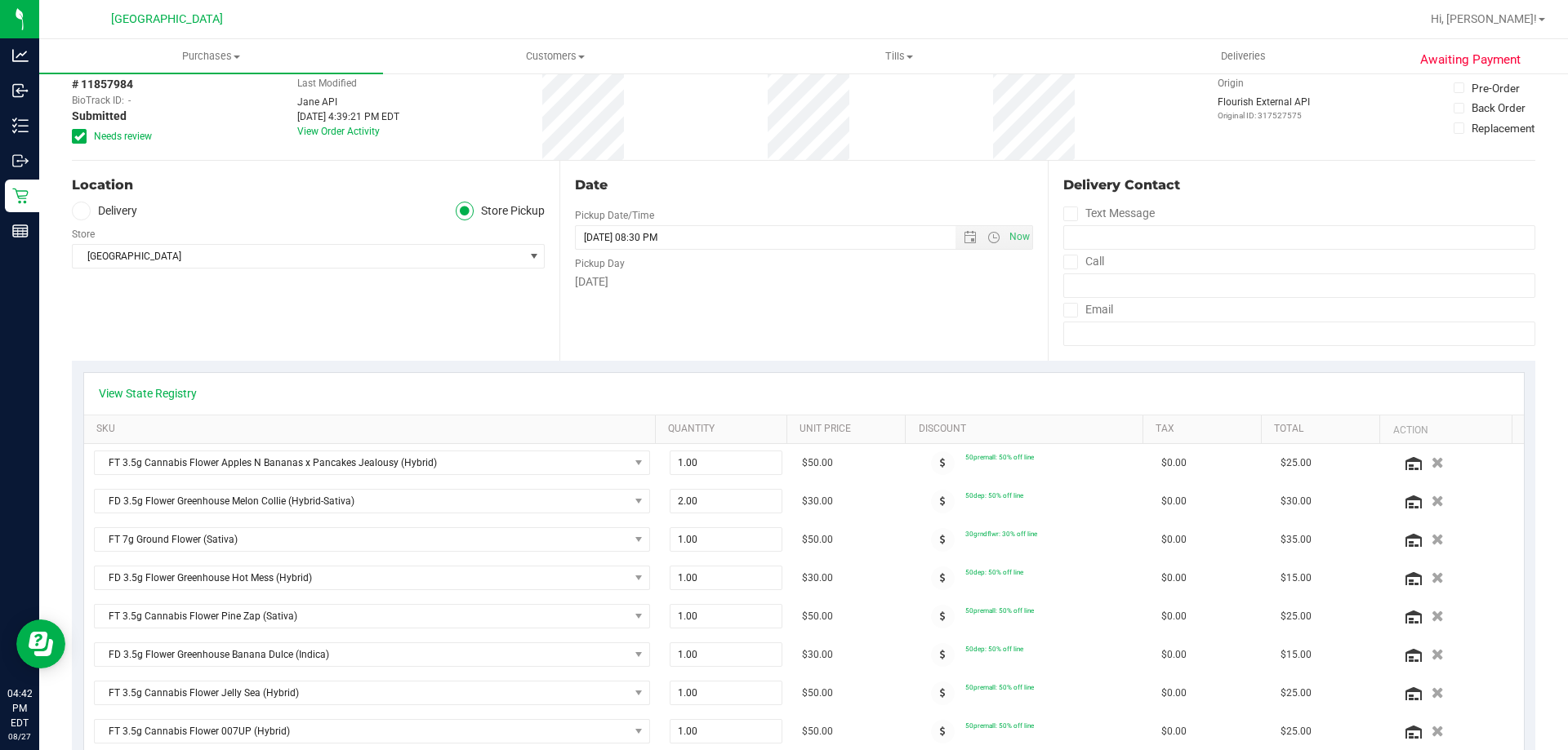
scroll to position [0, 0]
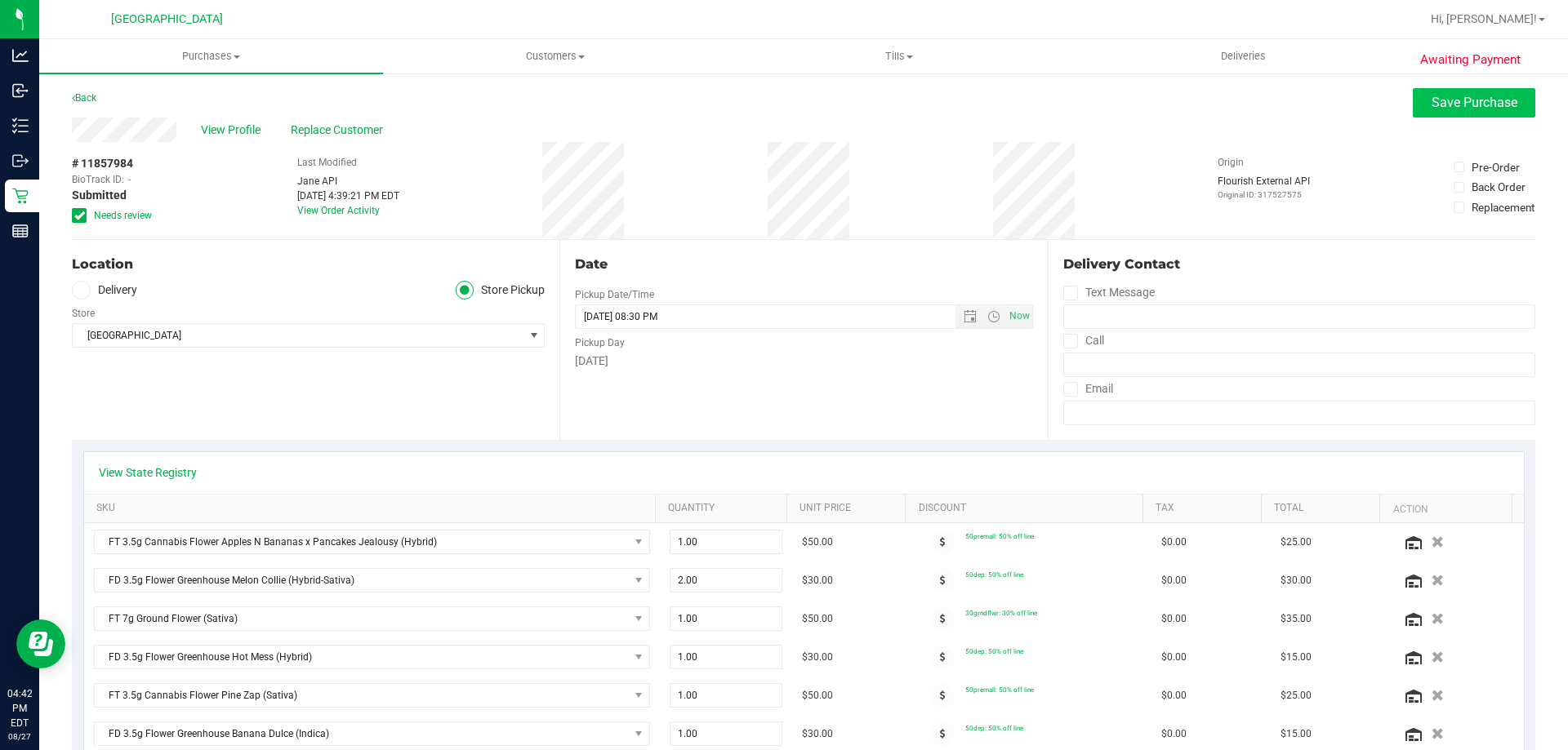
type textarea "Wednesday 08/27/2025 09:00-20:30 -- Message: -- Specials:50premall|50dep|30grnd…"
click at [1439, 99] on span "Save Purchase" at bounding box center [1474, 102] width 86 height 16
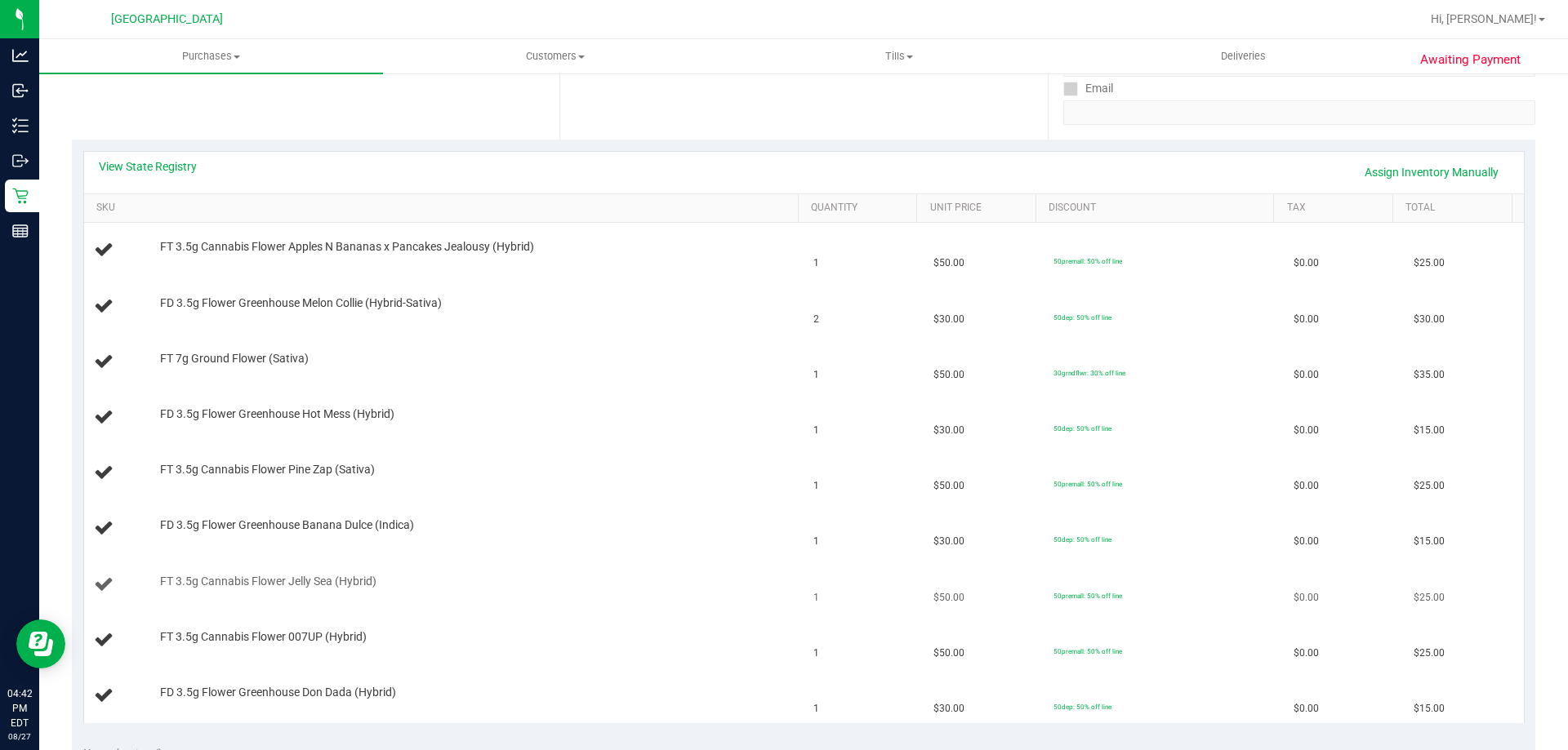
scroll to position [327, 0]
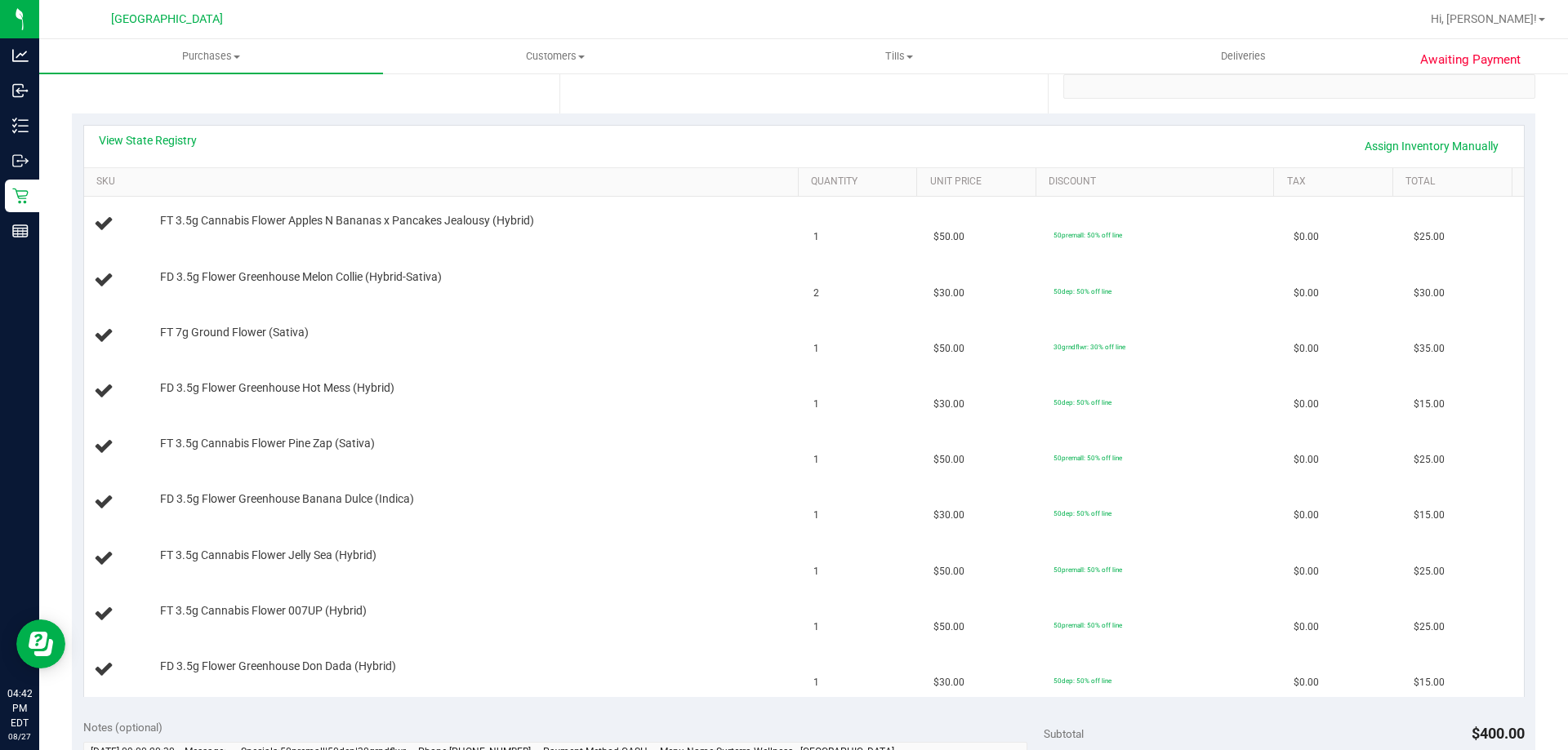
click at [144, 131] on div "View State Registry Assign Inventory Manually" at bounding box center [803, 146] width 1440 height 42
click at [156, 142] on link "View State Registry" at bounding box center [147, 141] width 98 height 17
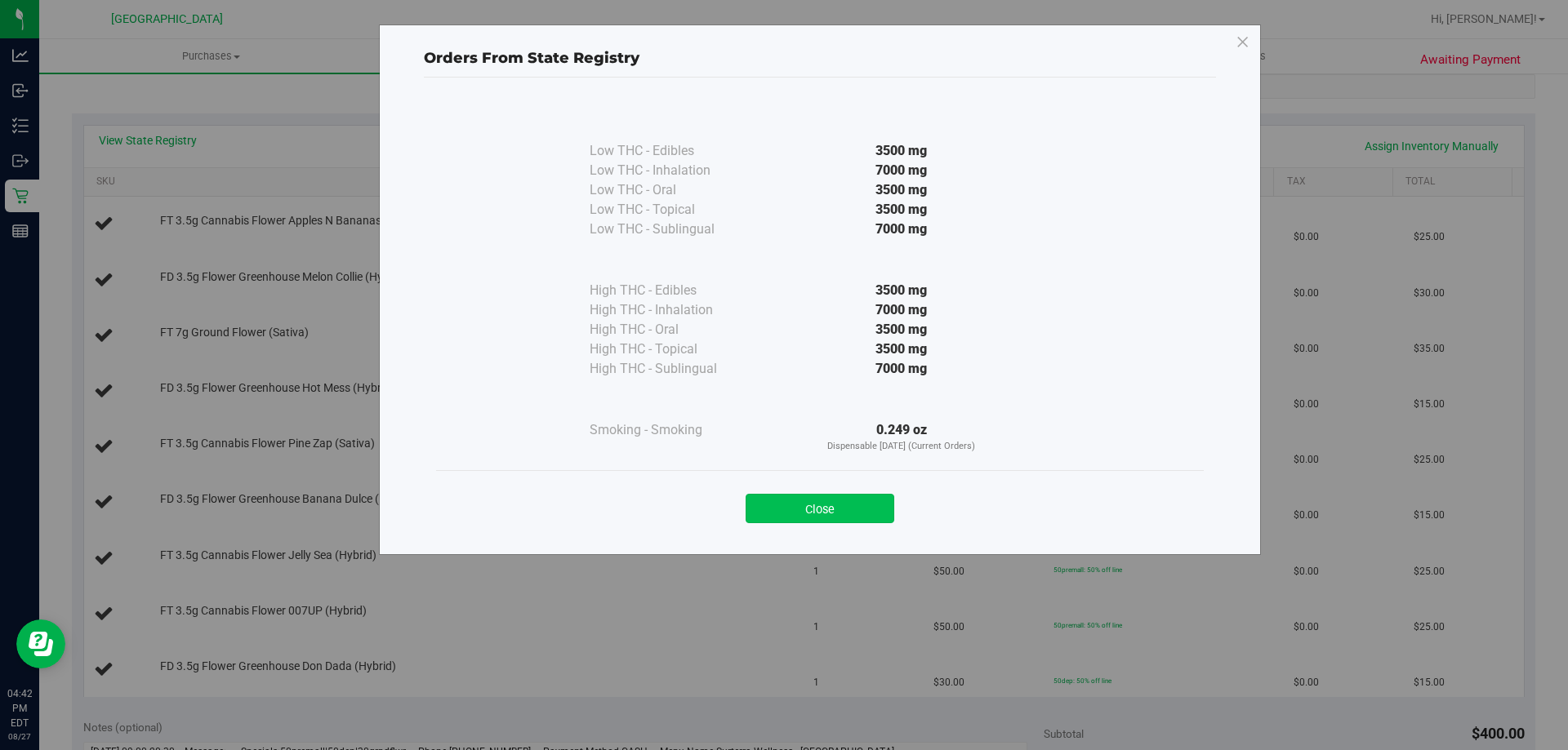
click at [839, 523] on button "Close" at bounding box center [820, 509] width 149 height 30
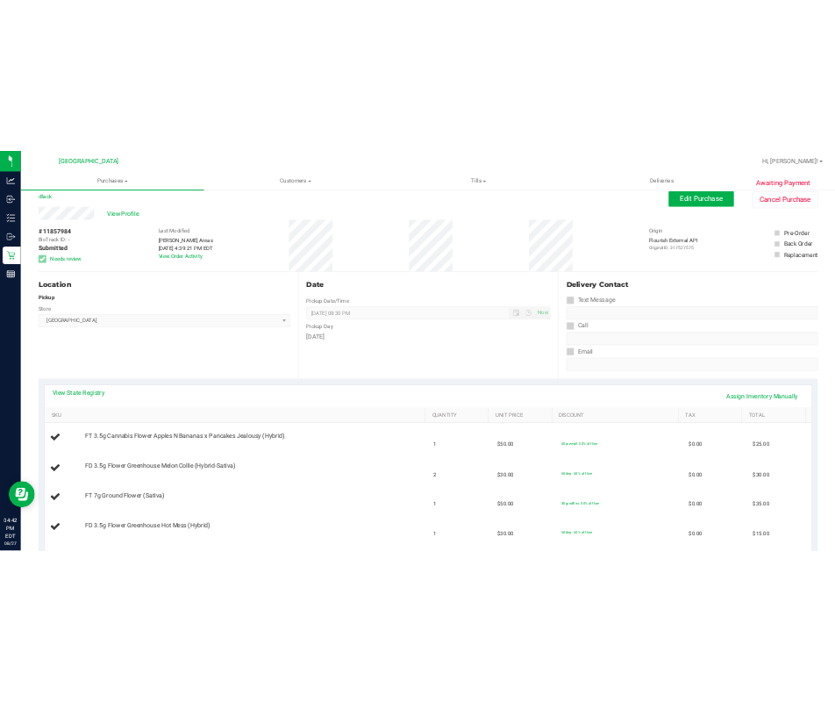
scroll to position [0, 0]
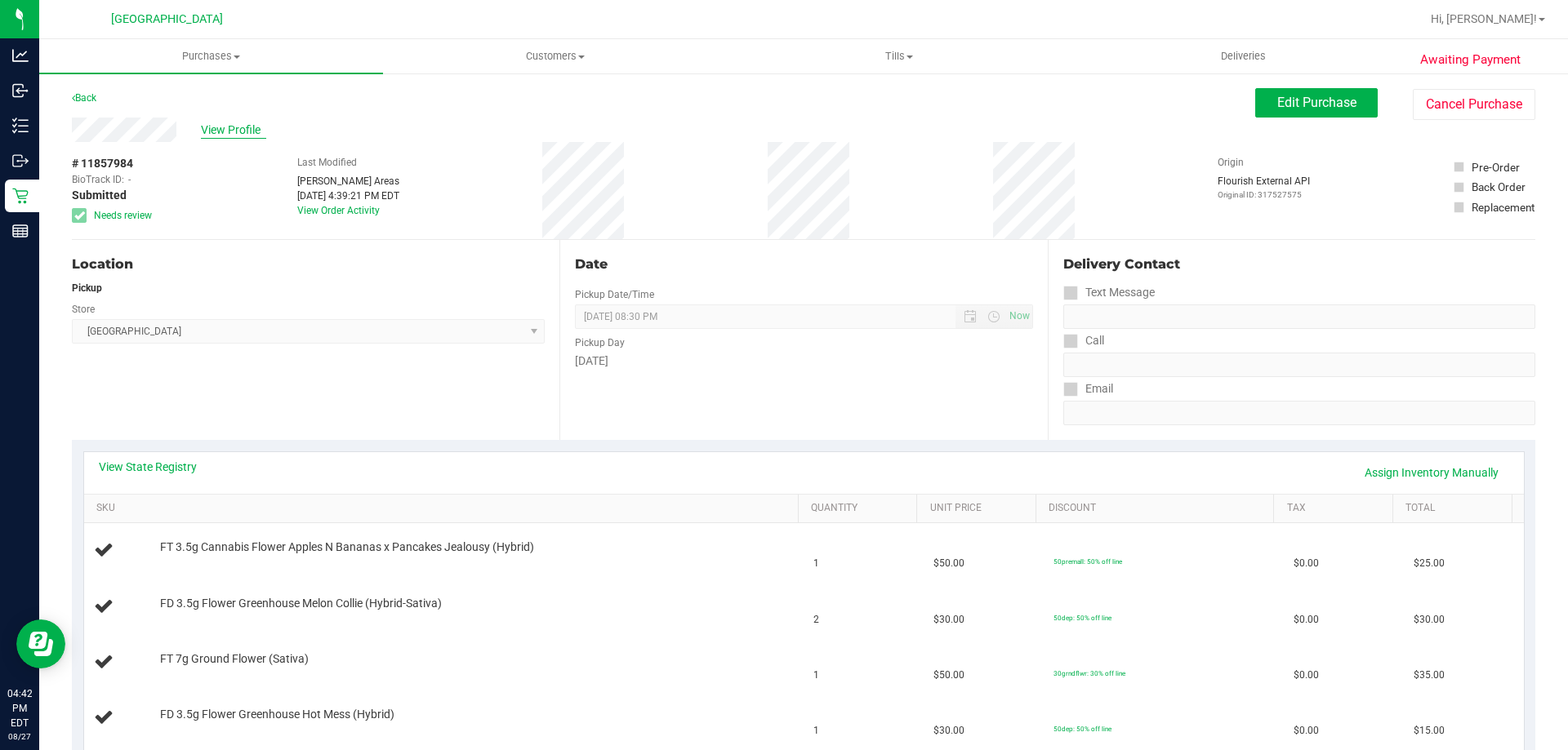
click at [241, 122] on span "View Profile" at bounding box center [234, 130] width 65 height 17
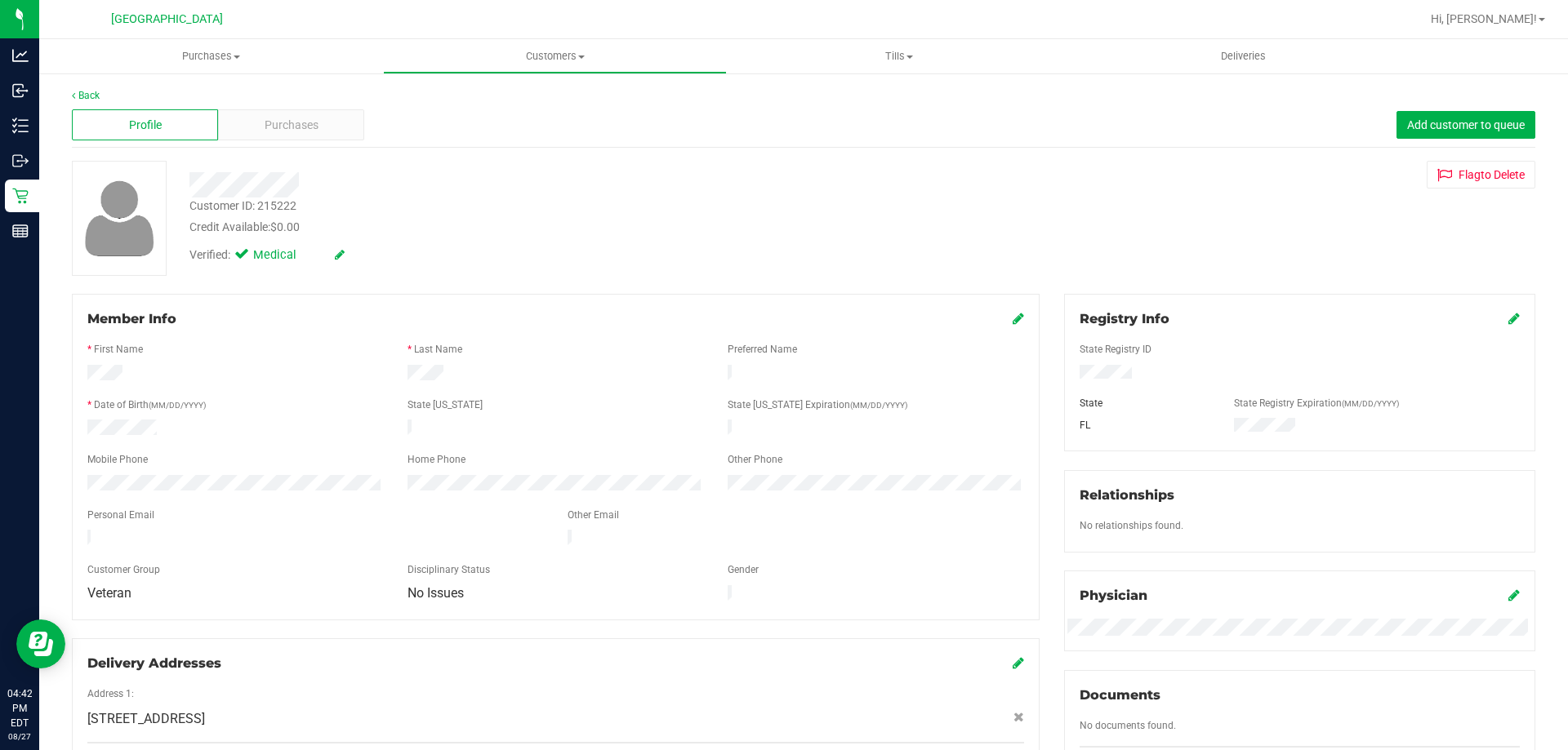
click at [293, 203] on div "Customer ID: 215222" at bounding box center [243, 206] width 107 height 17
copy div "215222"
click at [83, 94] on link "Back" at bounding box center [86, 96] width 28 height 11
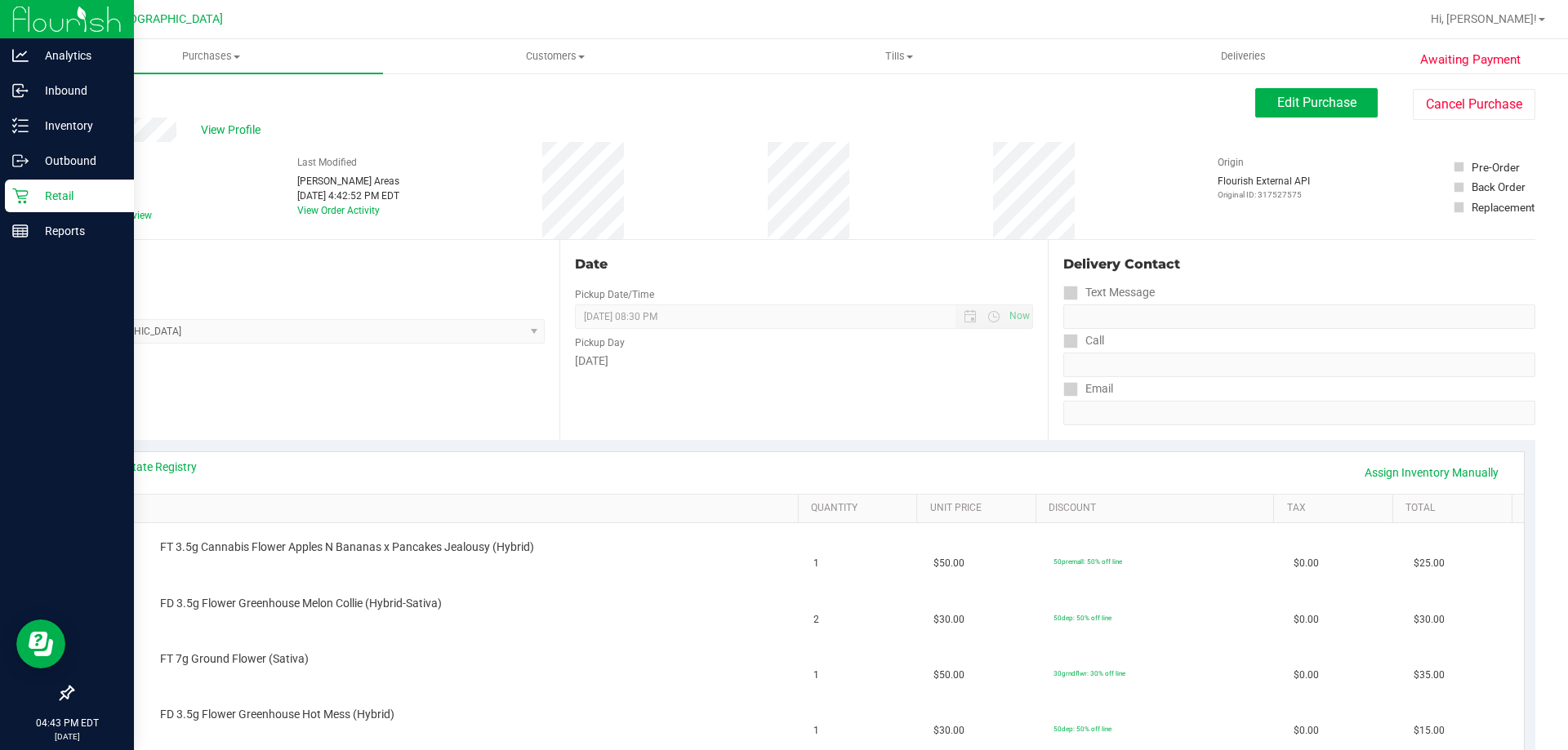
click at [17, 199] on icon at bounding box center [20, 196] width 17 height 17
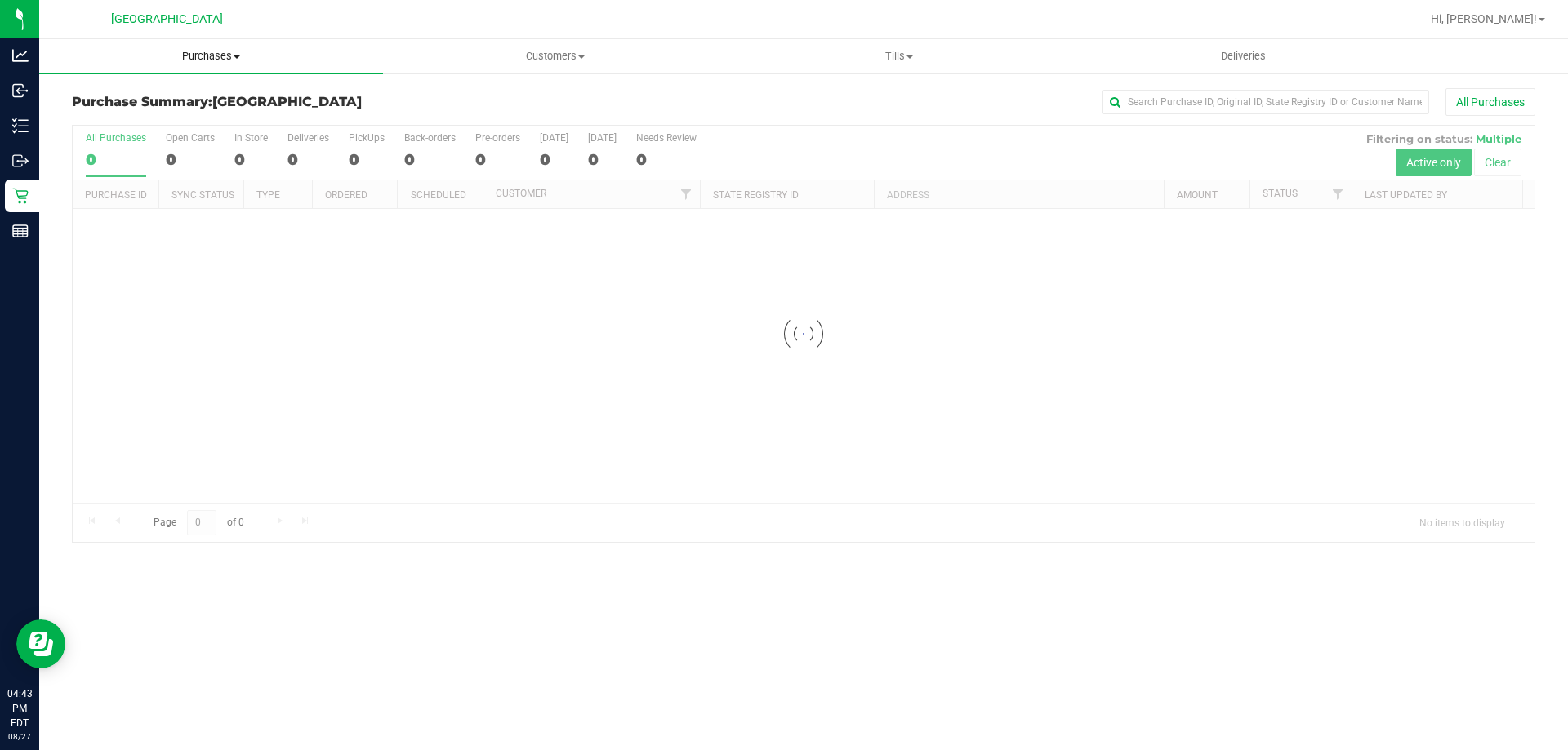
click at [207, 64] on uib-tab-heading "Purchases Summary of purchases Fulfillment All purchases" at bounding box center [210, 56] width 343 height 34
click at [130, 113] on span "Fulfillment" at bounding box center [89, 117] width 101 height 14
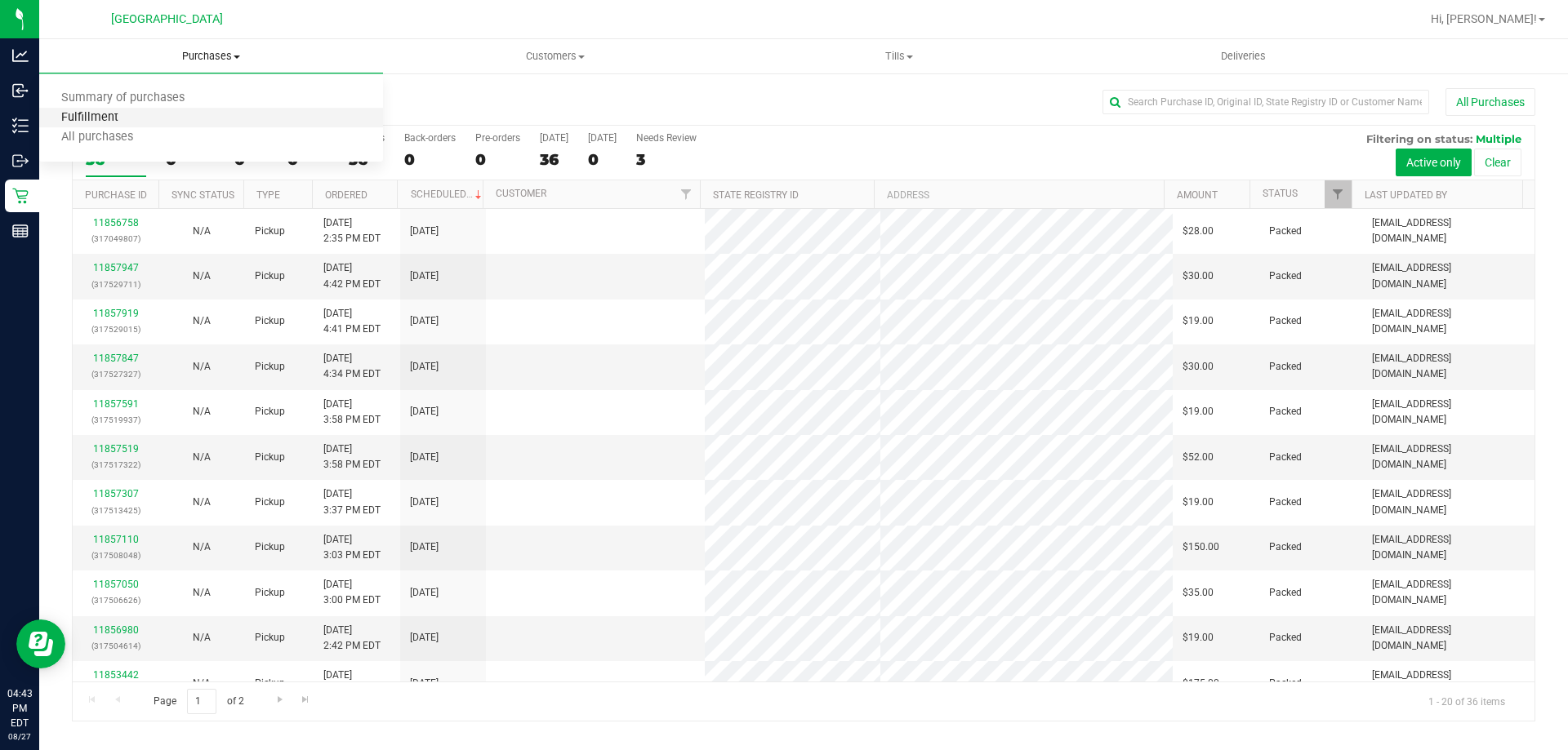
click at [83, 119] on span "Fulfillment" at bounding box center [89, 117] width 101 height 14
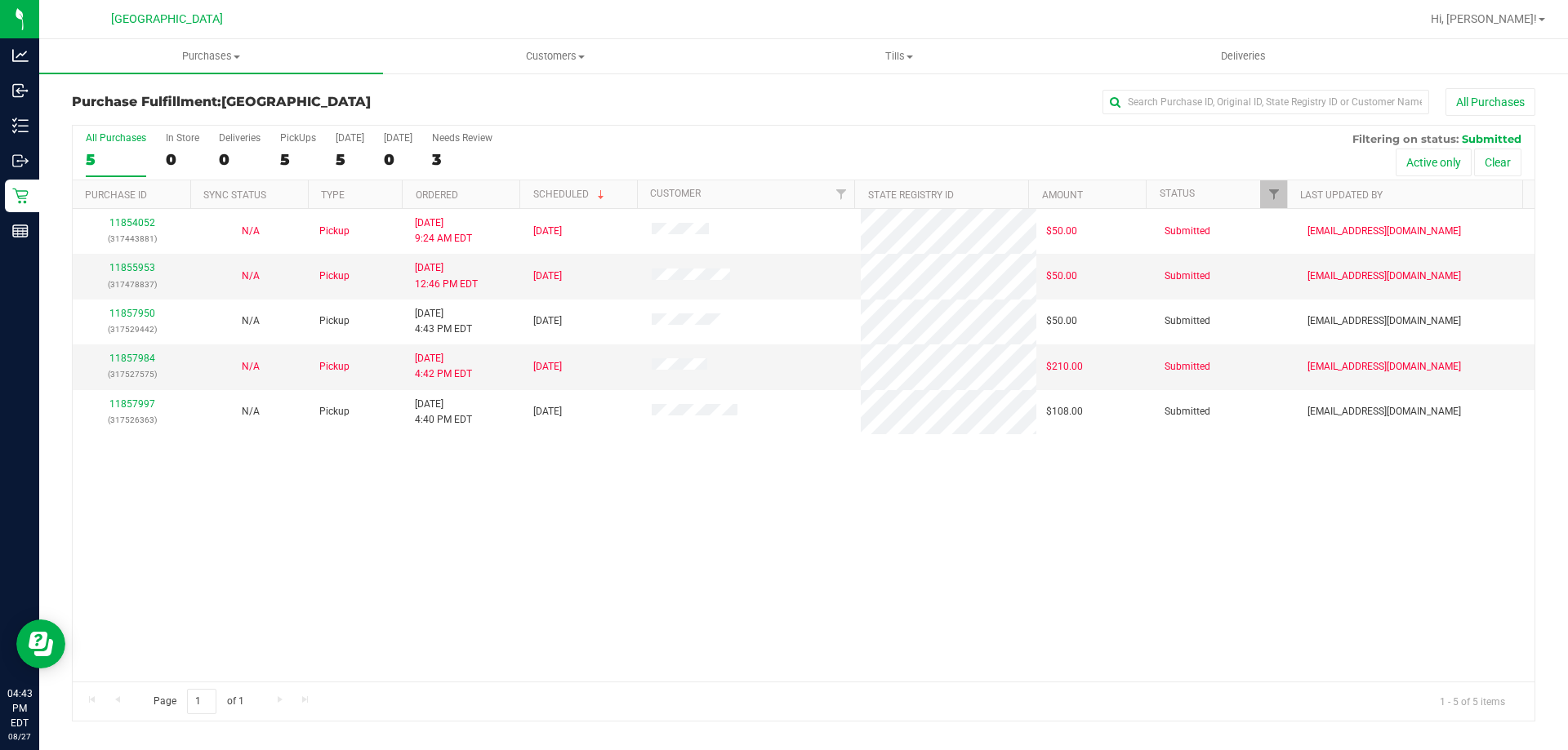
click at [468, 540] on div "11854052 (317443881) N/A Pickup 8/27/2025 9:24 AM EDT 8/27/2025 $50.00 Submitte…" at bounding box center [803, 446] width 1462 height 473
click at [233, 536] on div "11854052 (317443881) N/A Pickup 8/27/2025 9:24 AM EDT 8/27/2025 $50.00 Submitte…" at bounding box center [803, 446] width 1462 height 473
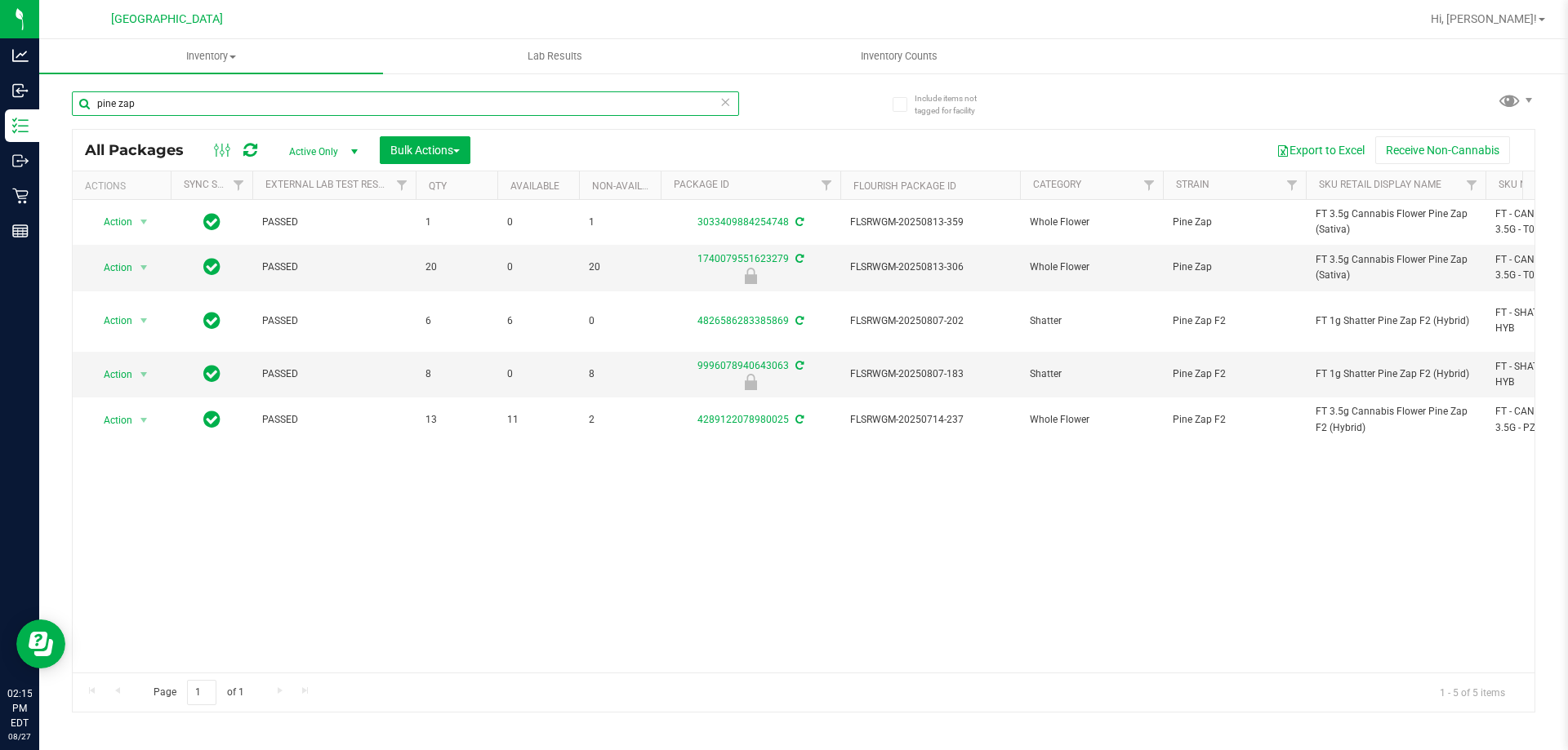
click at [416, 95] on input "pine zap" at bounding box center [405, 103] width 667 height 24
type input "truffle"
